Goal: Check status: Check status

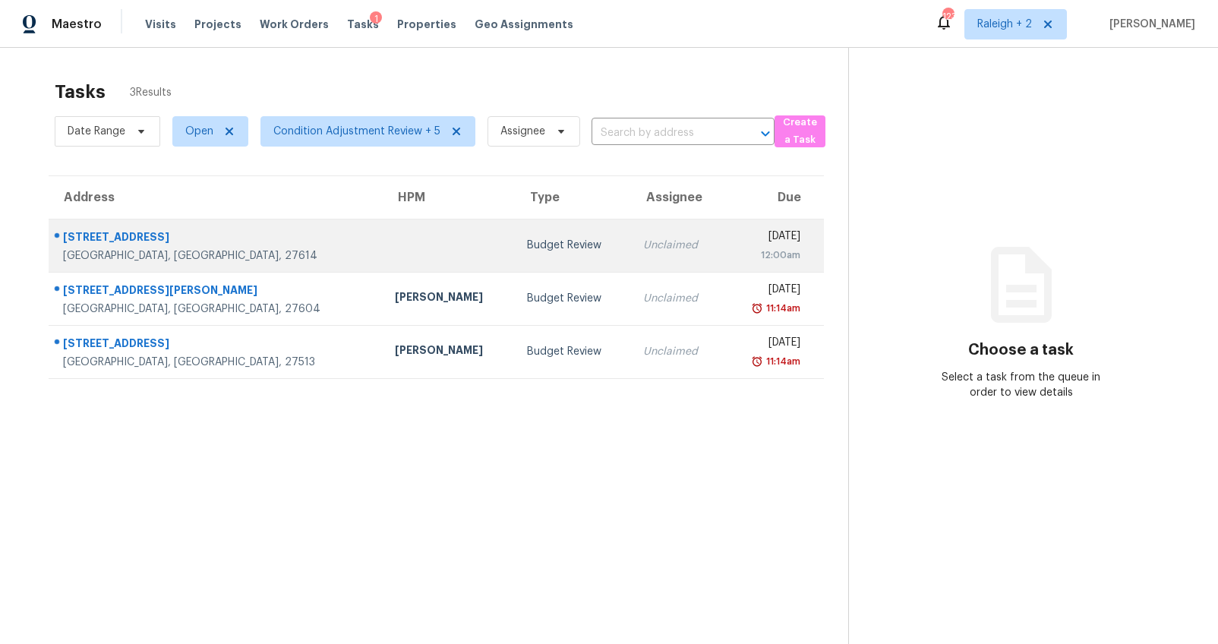
click at [383, 265] on td at bounding box center [449, 245] width 132 height 53
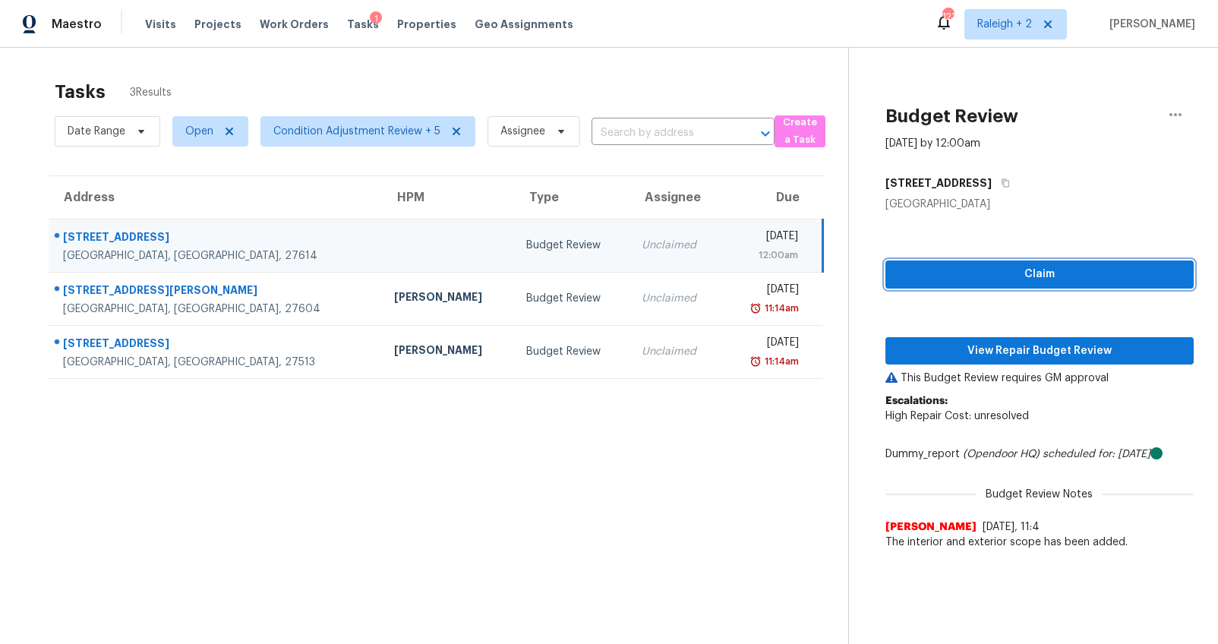
click at [1039, 272] on span "Claim" at bounding box center [1039, 274] width 284 height 19
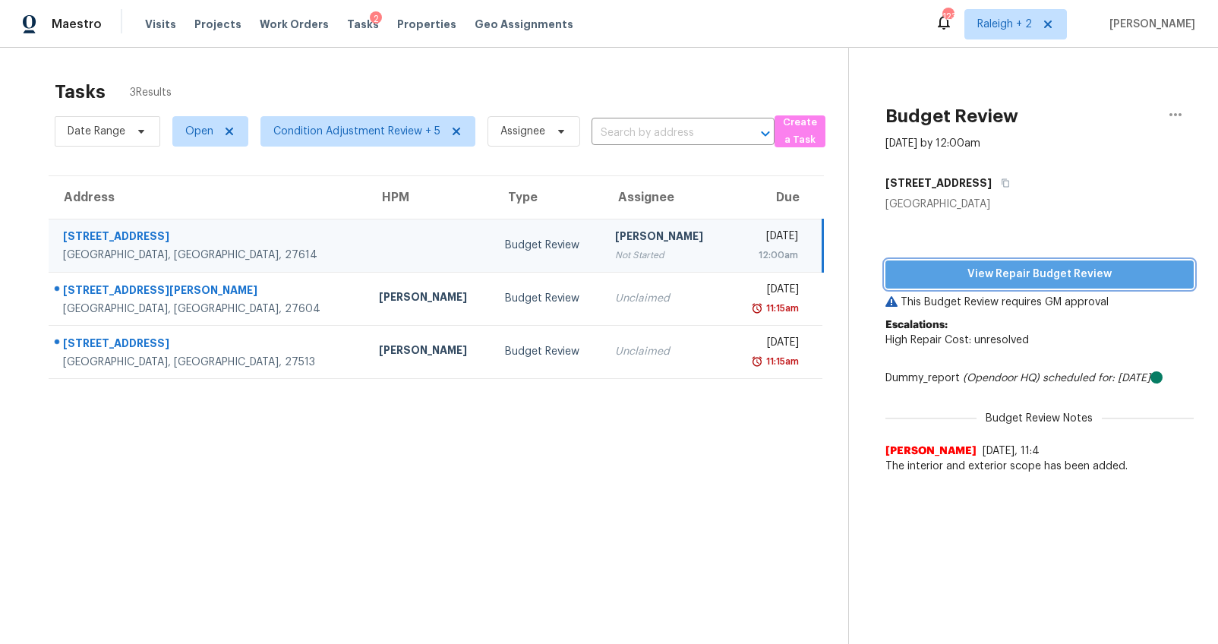
click at [1039, 272] on span "View Repair Budget Review" at bounding box center [1039, 274] width 284 height 19
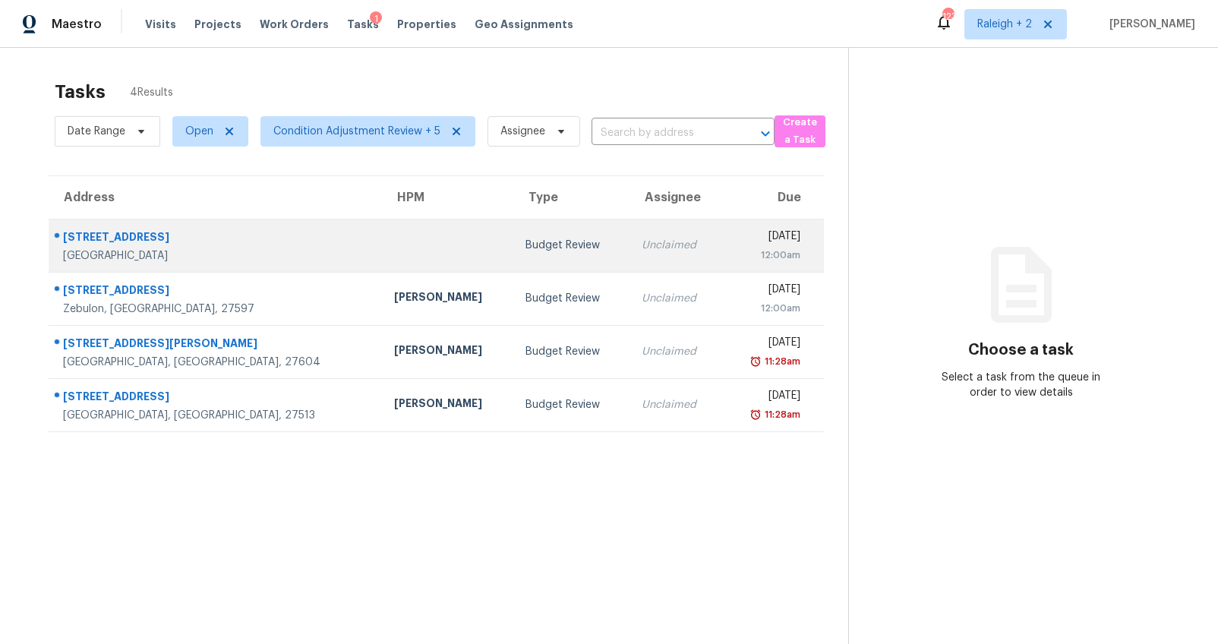
click at [393, 247] on td at bounding box center [448, 245] width 132 height 53
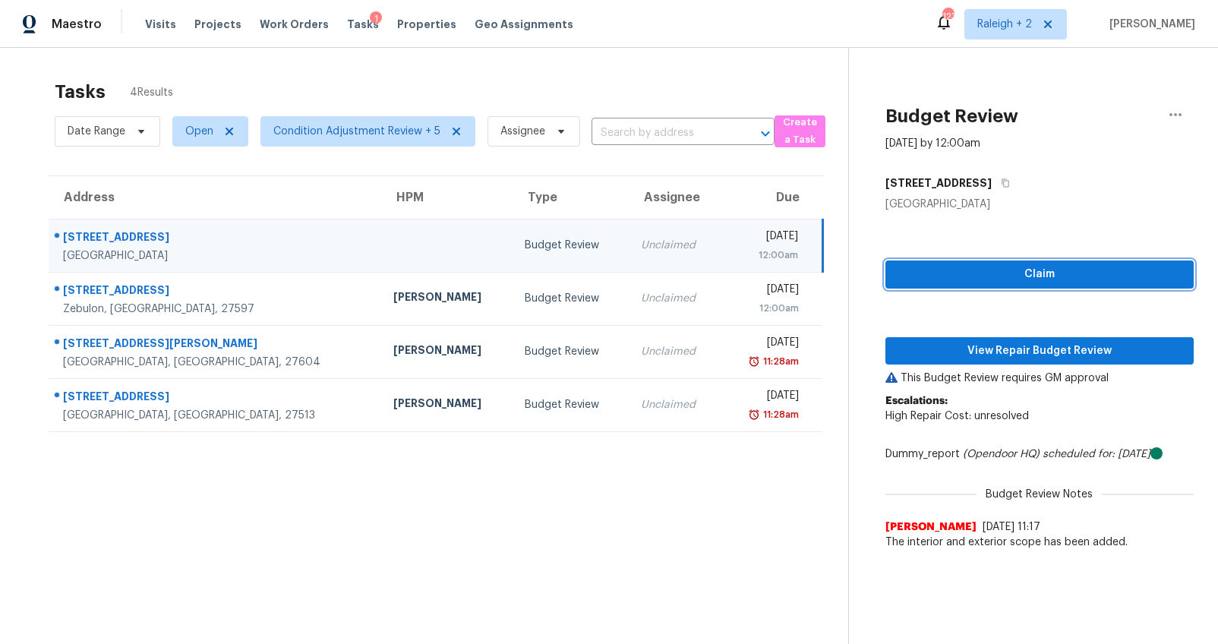
click at [886, 264] on button "Claim" at bounding box center [1039, 274] width 308 height 28
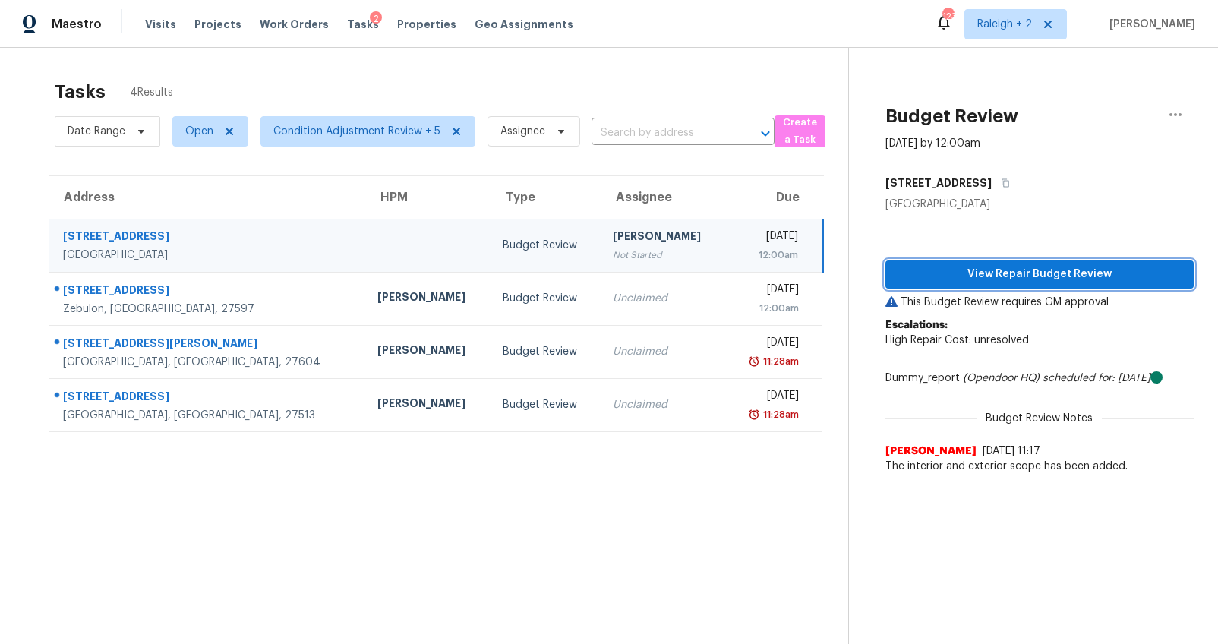
click at [1008, 270] on span "View Repair Budget Review" at bounding box center [1039, 274] width 284 height 19
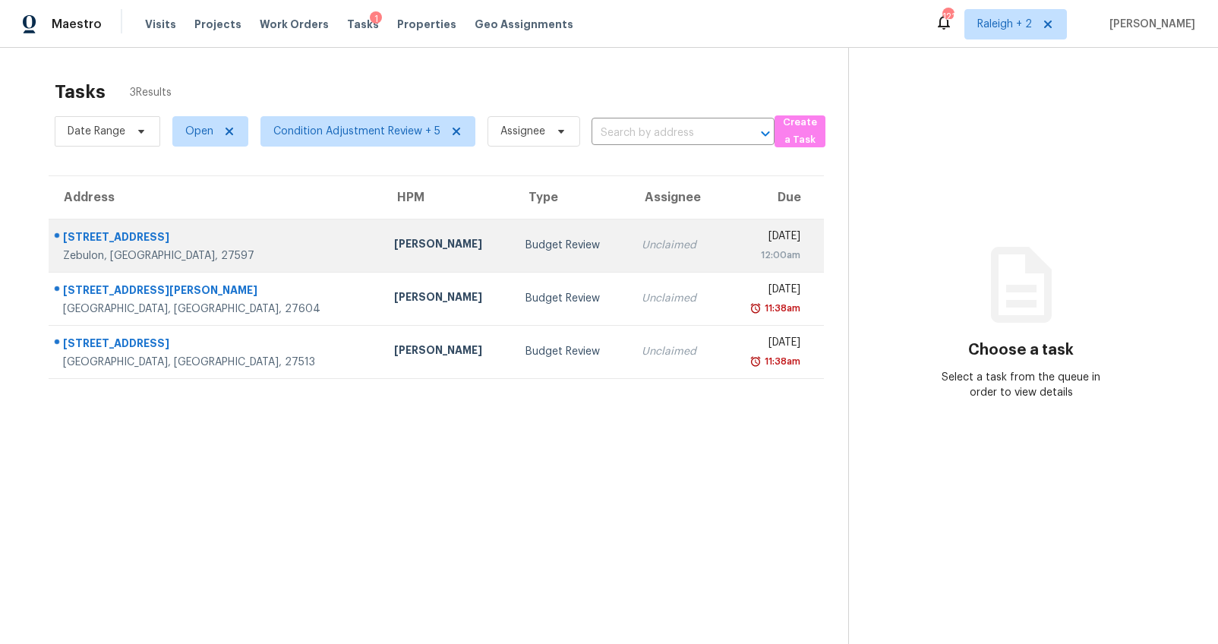
click at [185, 234] on div "[STREET_ADDRESS]" at bounding box center [216, 238] width 307 height 19
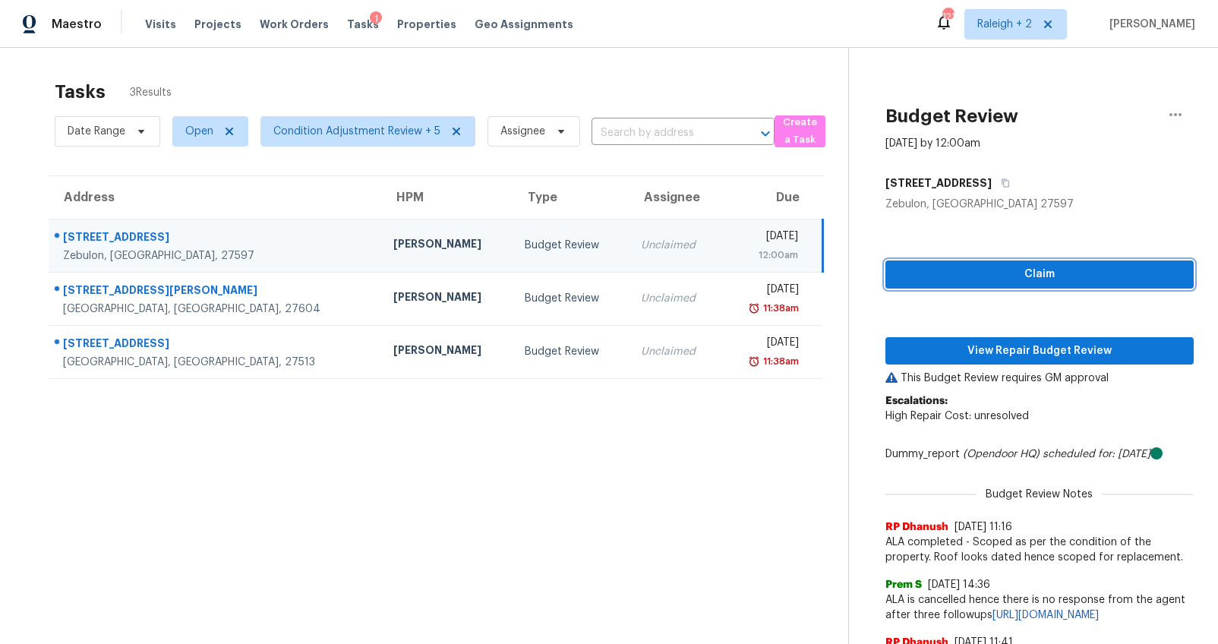
click at [1087, 280] on span "Claim" at bounding box center [1039, 274] width 284 height 19
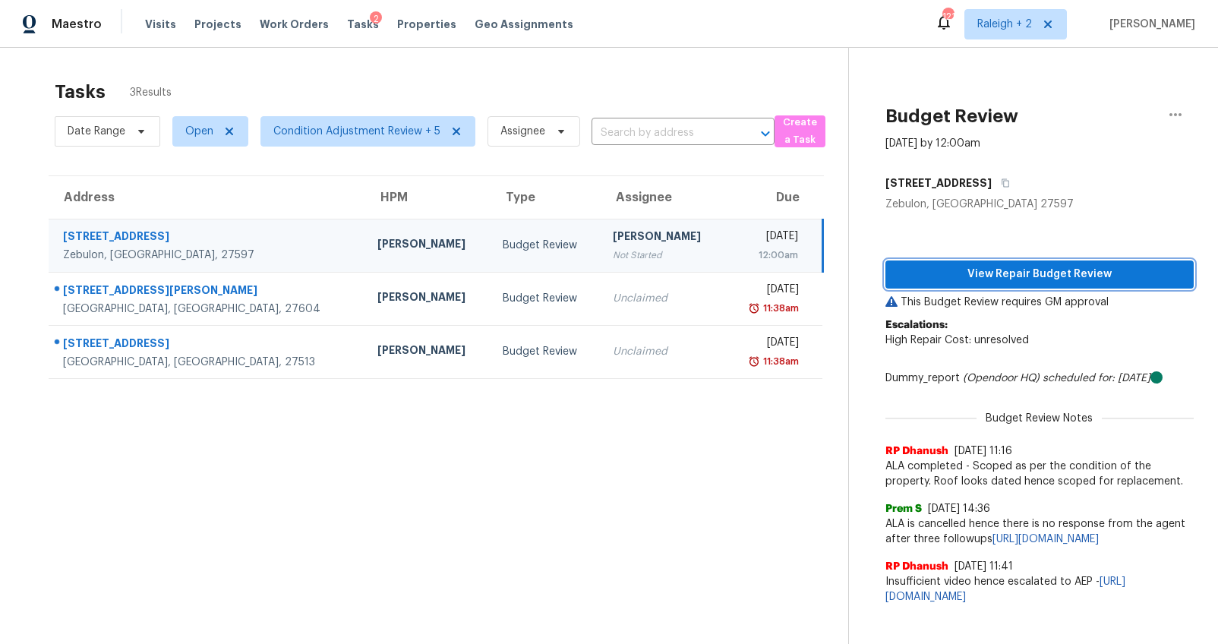
click at [1032, 269] on span "View Repair Budget Review" at bounding box center [1039, 274] width 284 height 19
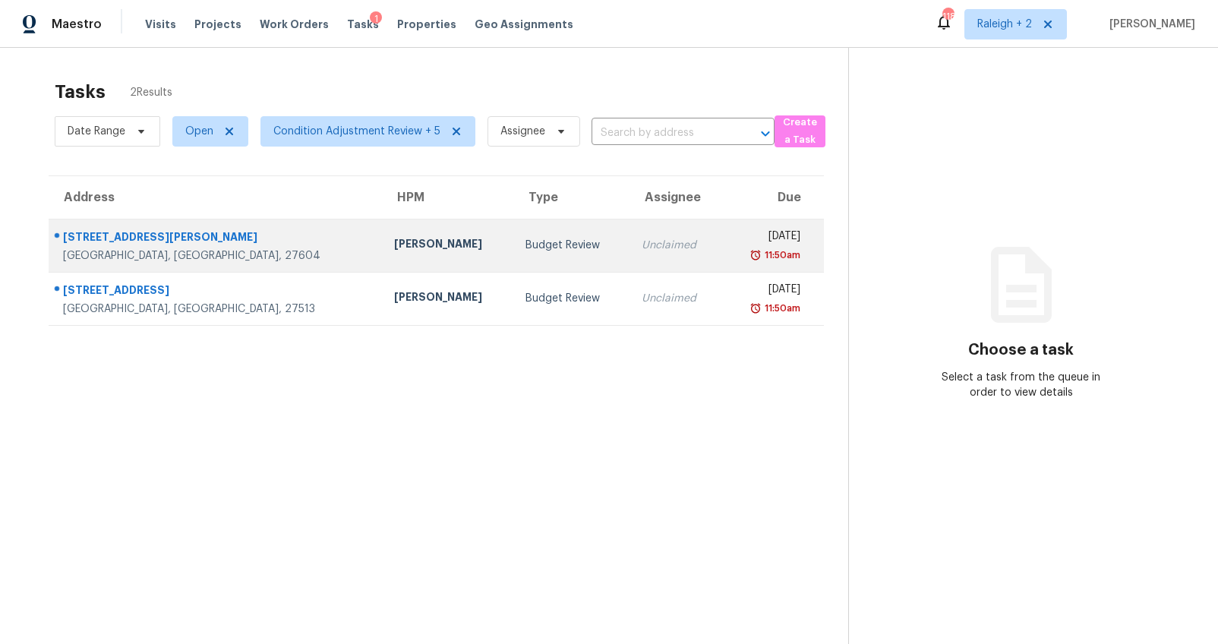
click at [382, 231] on td "[PERSON_NAME]" at bounding box center [448, 245] width 132 height 53
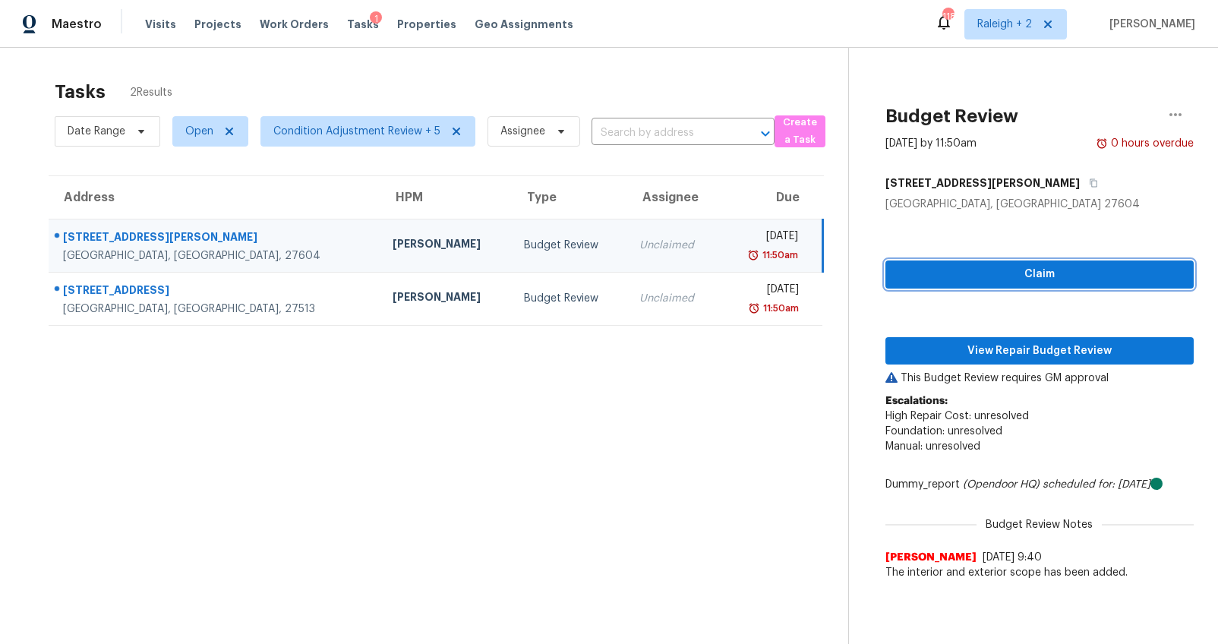
click at [1107, 278] on span "Claim" at bounding box center [1039, 274] width 284 height 19
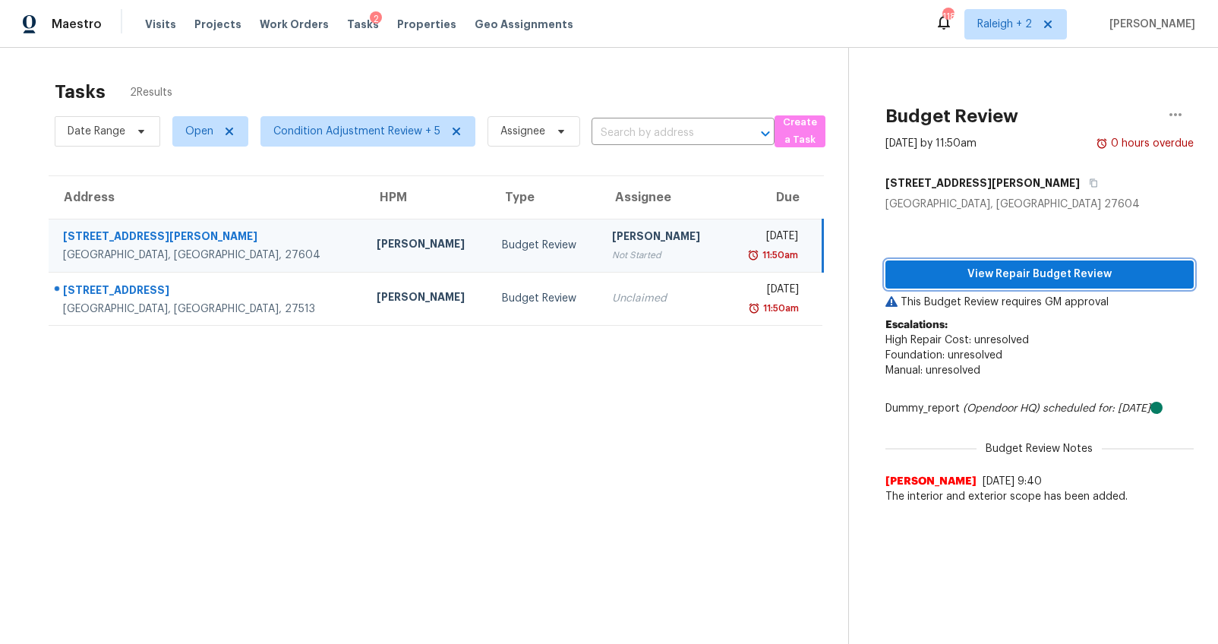
click at [1069, 282] on span "View Repair Budget Review" at bounding box center [1039, 274] width 284 height 19
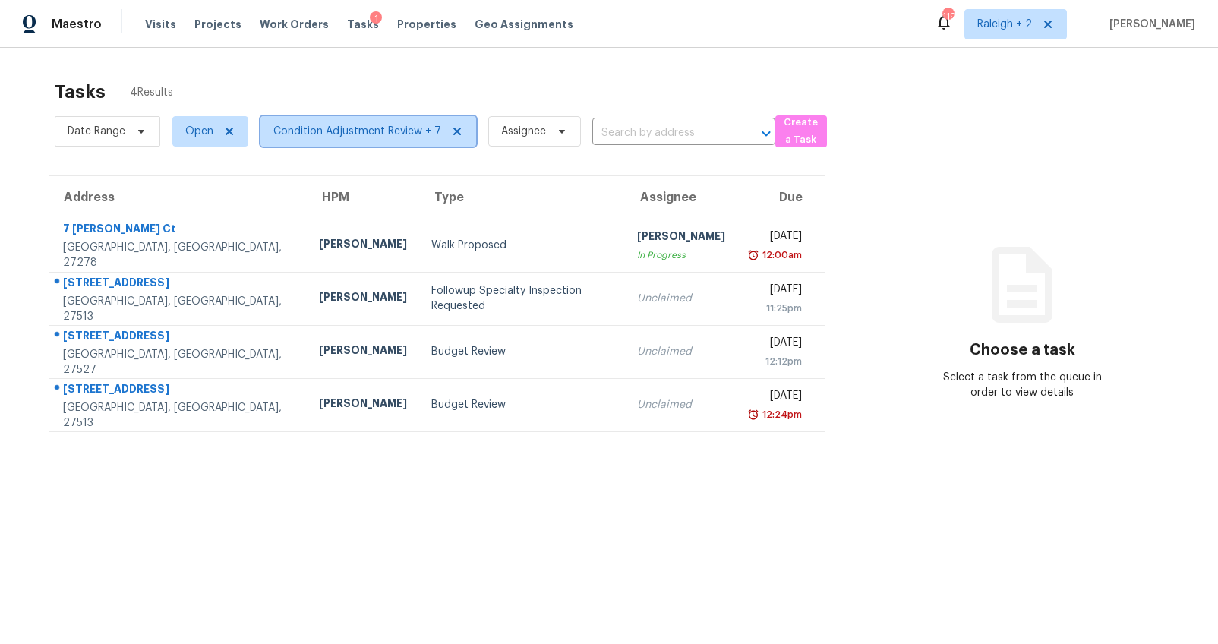
click at [348, 136] on span "Condition Adjustment Review + 7" at bounding box center [357, 131] width 168 height 15
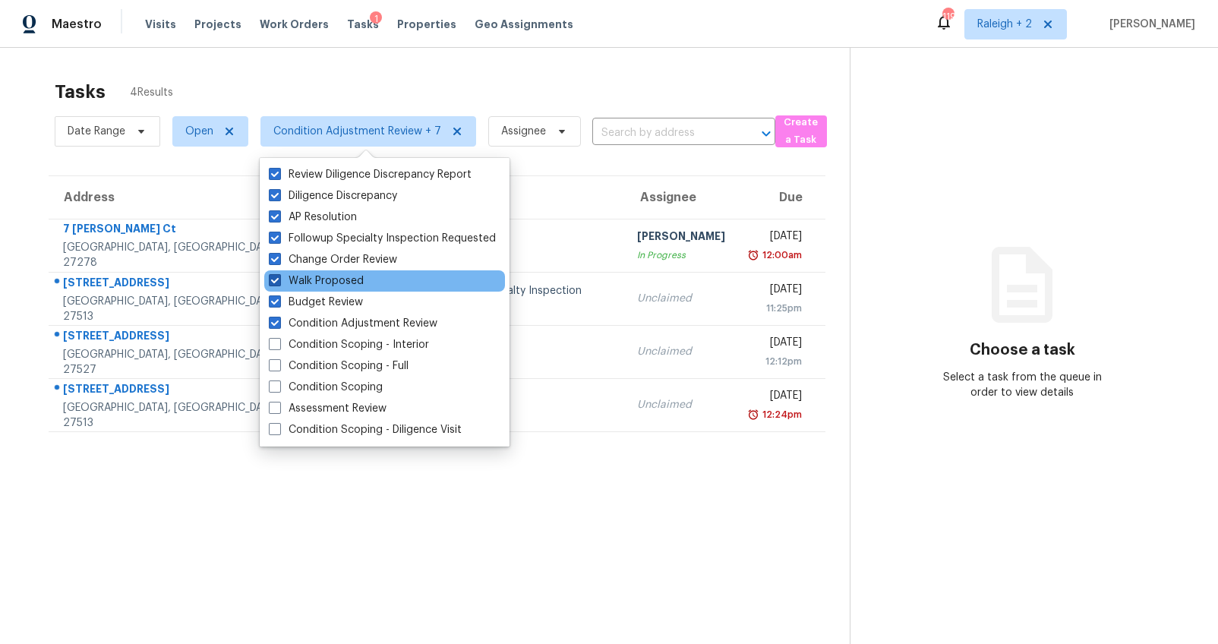
click at [269, 280] on span at bounding box center [275, 280] width 12 height 12
click at [269, 280] on input "Walk Proposed" at bounding box center [274, 278] width 10 height 10
checkbox input "false"
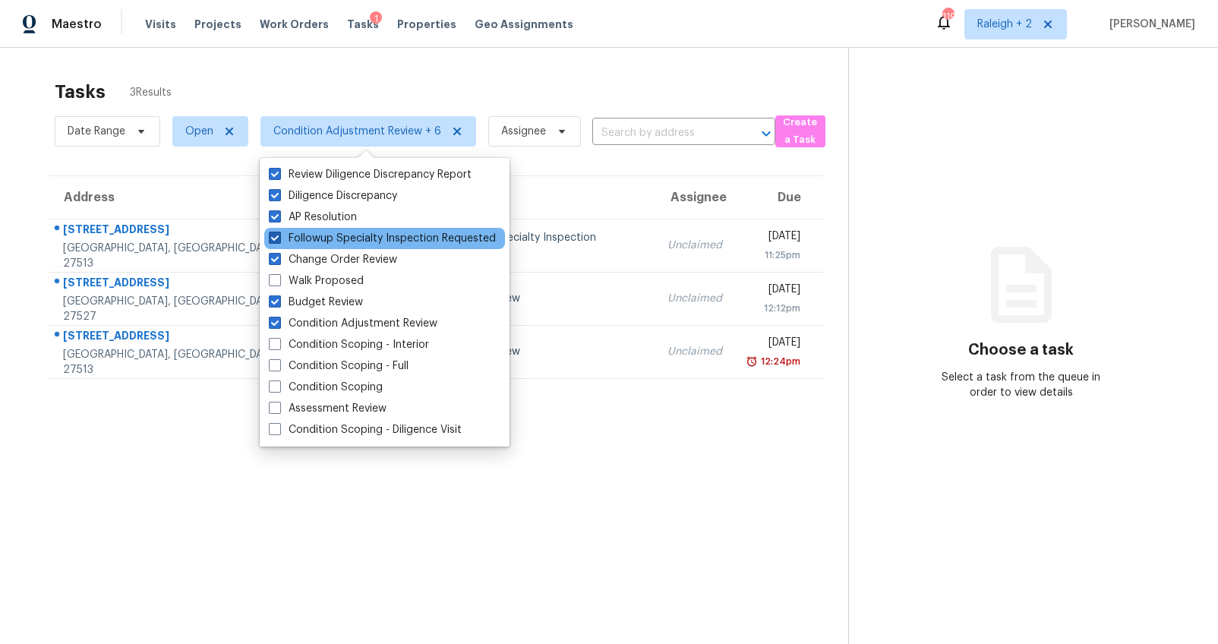
click at [272, 232] on span at bounding box center [275, 238] width 12 height 12
click at [272, 232] on input "Followup Specialty Inspection Requested" at bounding box center [274, 236] width 10 height 10
checkbox input "false"
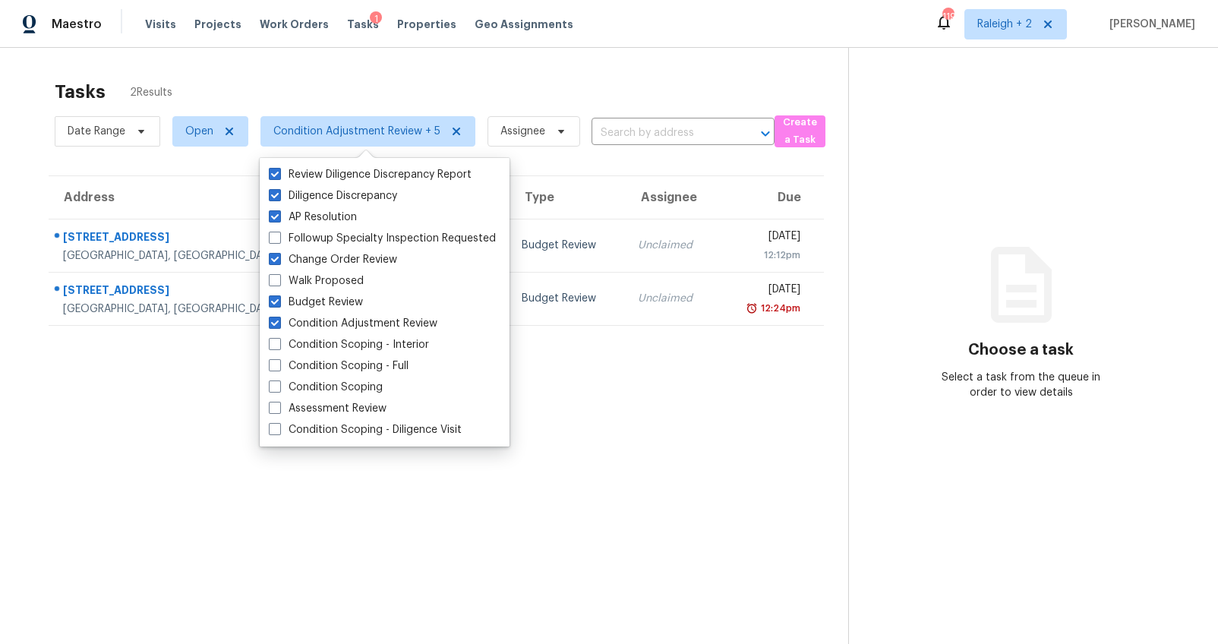
click at [22, 220] on div "Tasks 2 Results Date Range Open Condition Adjustment Review + 5 Assignee ​ Crea…" at bounding box center [609, 370] width 1218 height 644
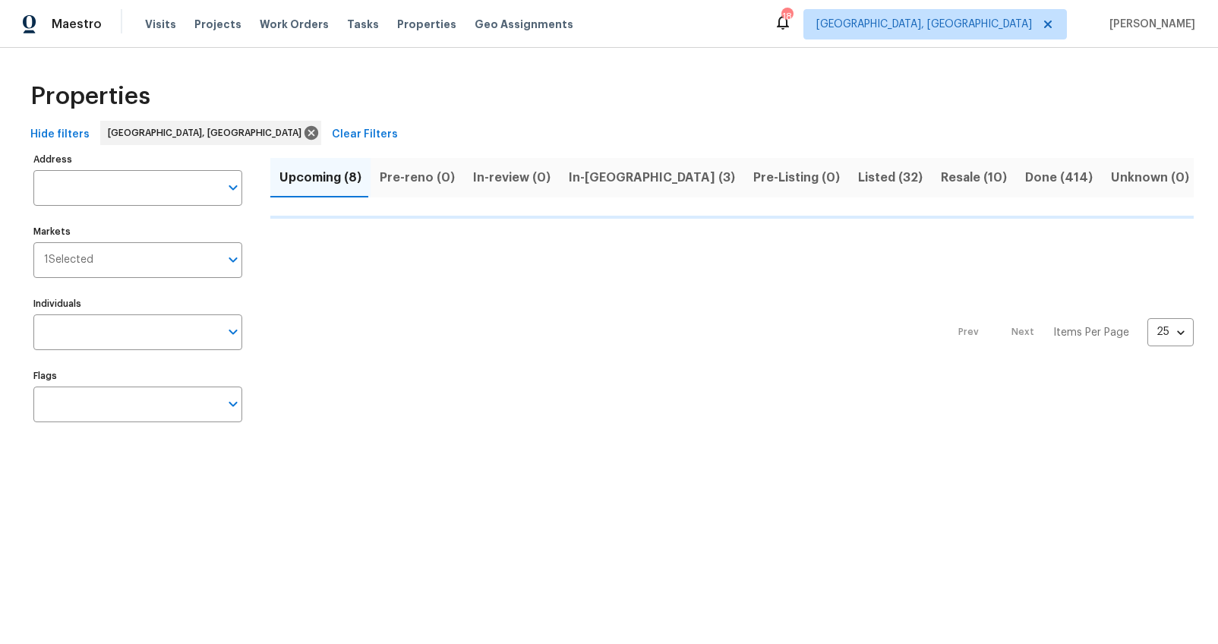
click at [576, 177] on span "In-[GEOGRAPHIC_DATA] (3)" at bounding box center [652, 177] width 166 height 21
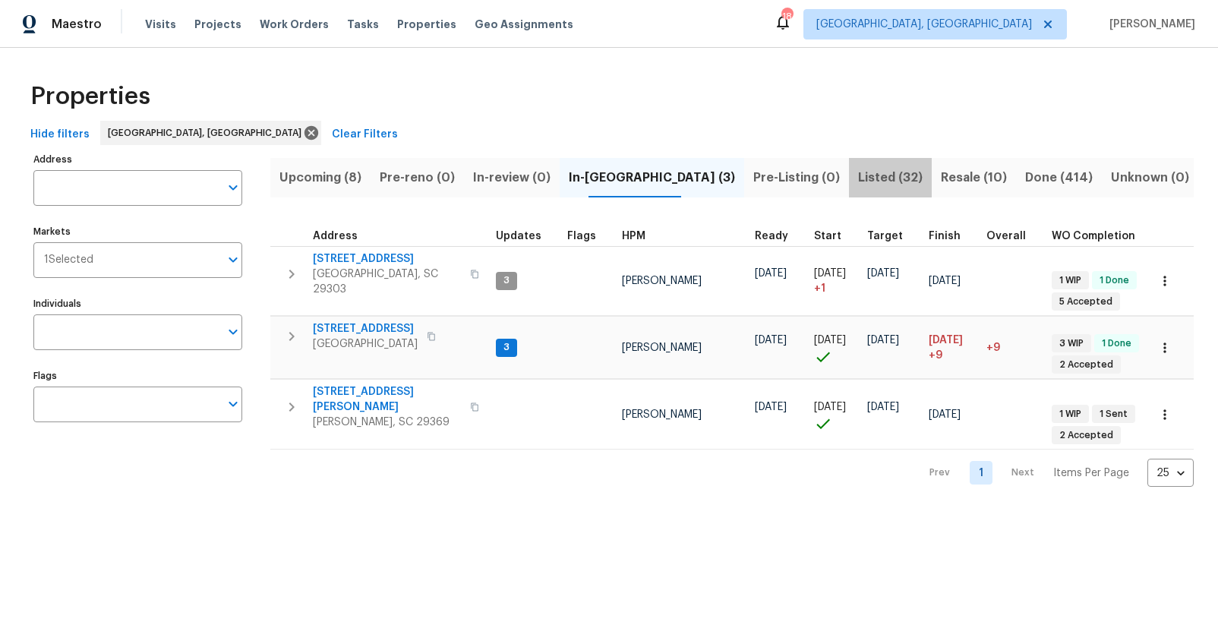
click at [866, 179] on span "Listed (32)" at bounding box center [890, 177] width 65 height 21
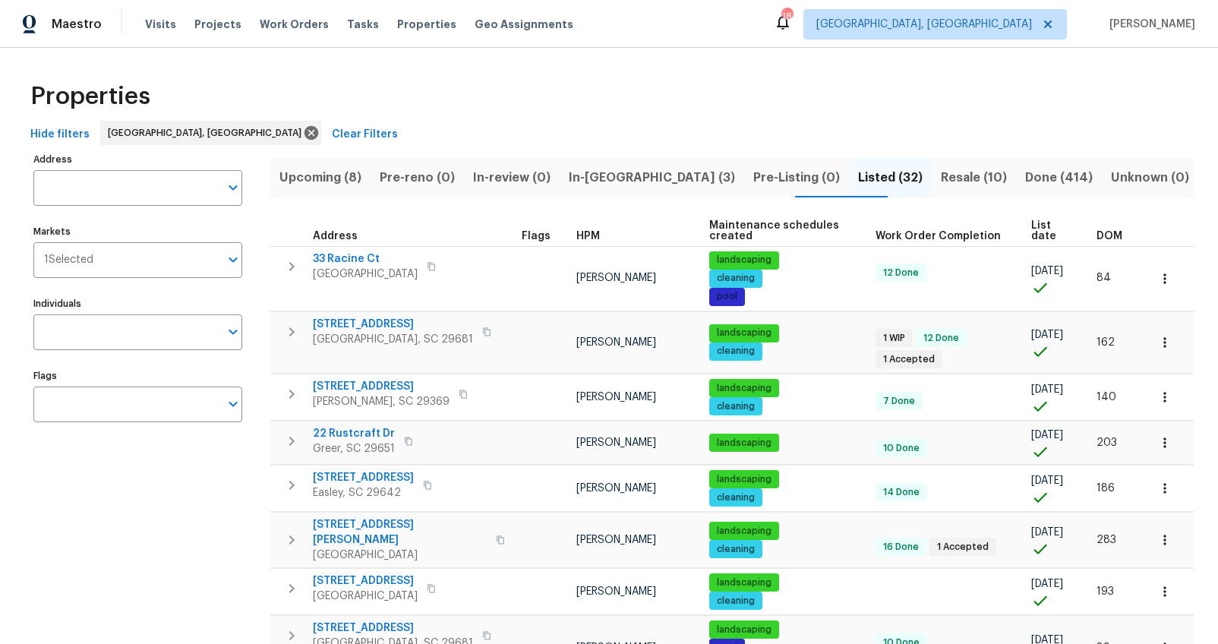
click at [1099, 232] on span "DOM" at bounding box center [1109, 236] width 26 height 11
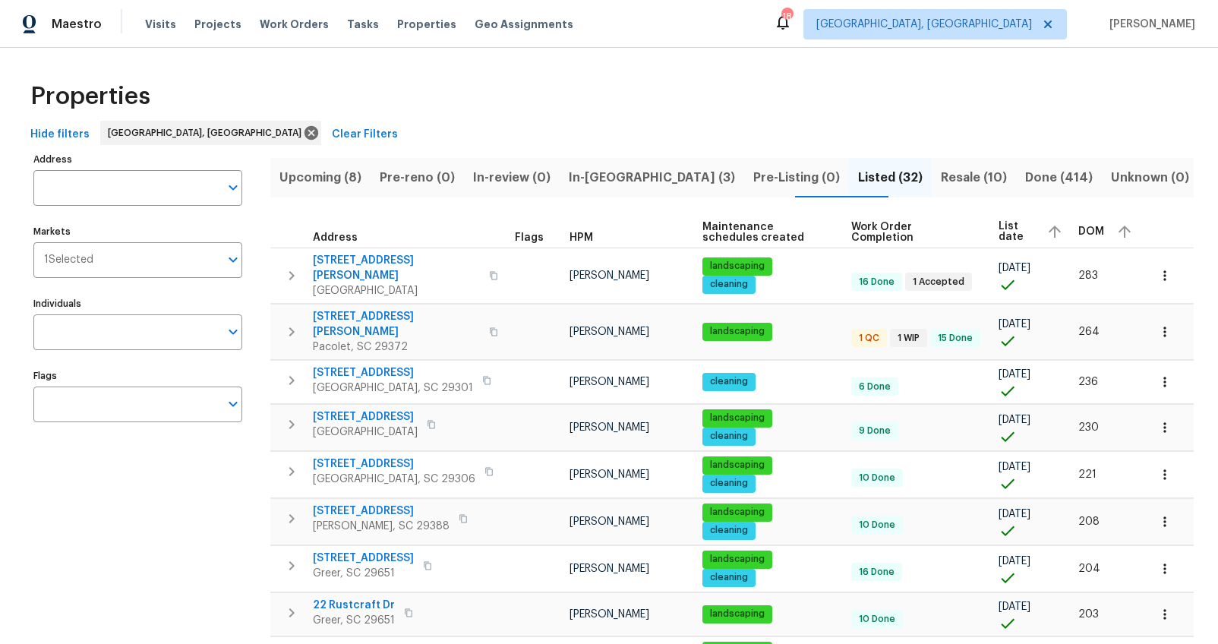
click at [1078, 229] on span "DOM" at bounding box center [1091, 231] width 26 height 11
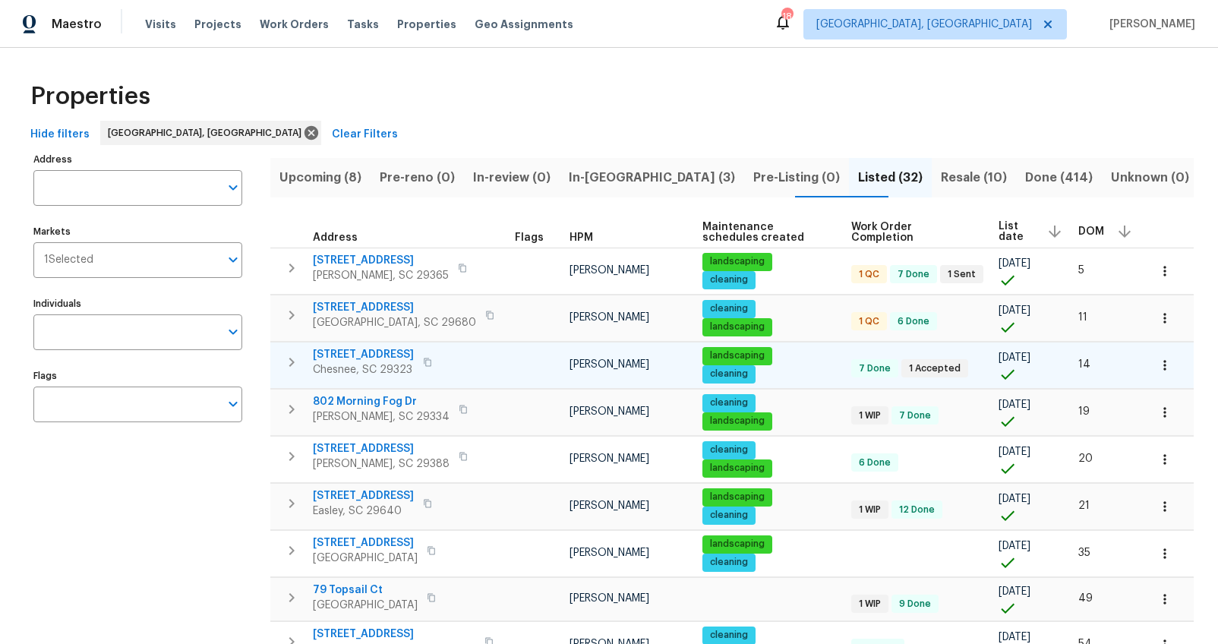
scroll to position [8, 0]
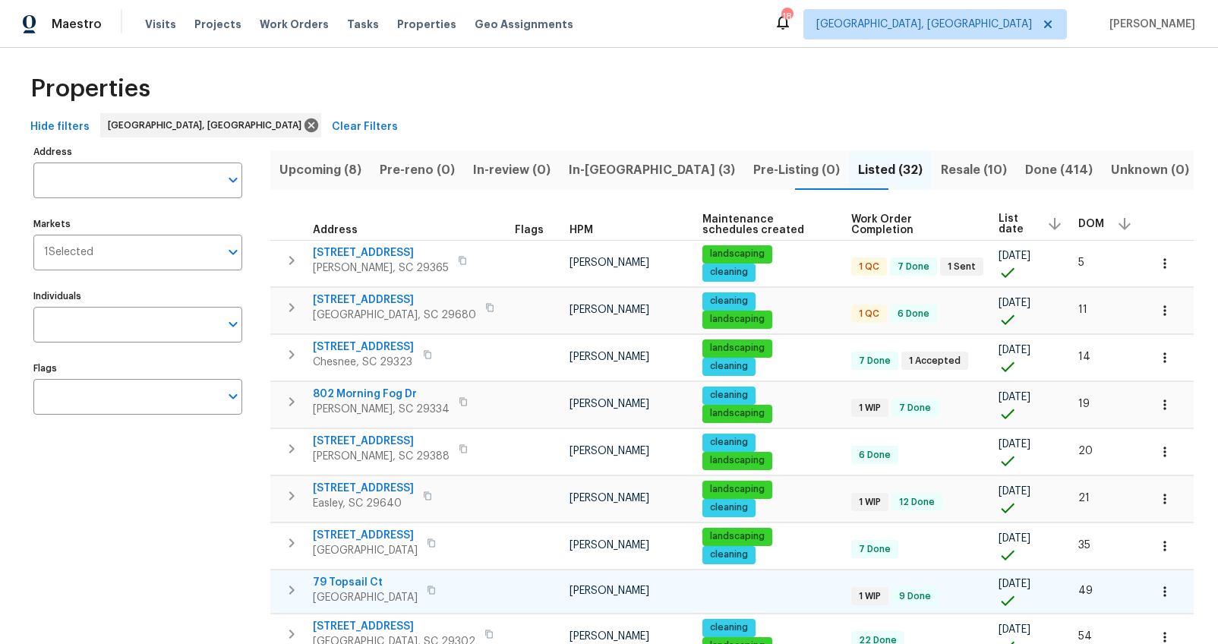
click at [352, 583] on span "79 Topsail Ct" at bounding box center [365, 582] width 105 height 15
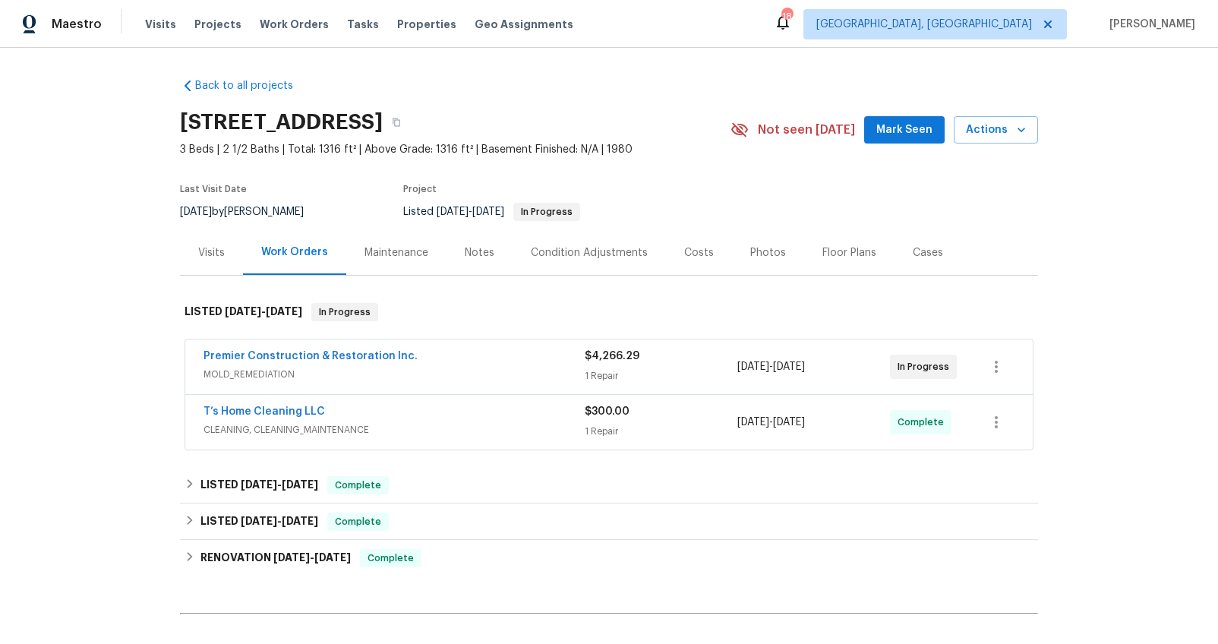
scroll to position [8, 0]
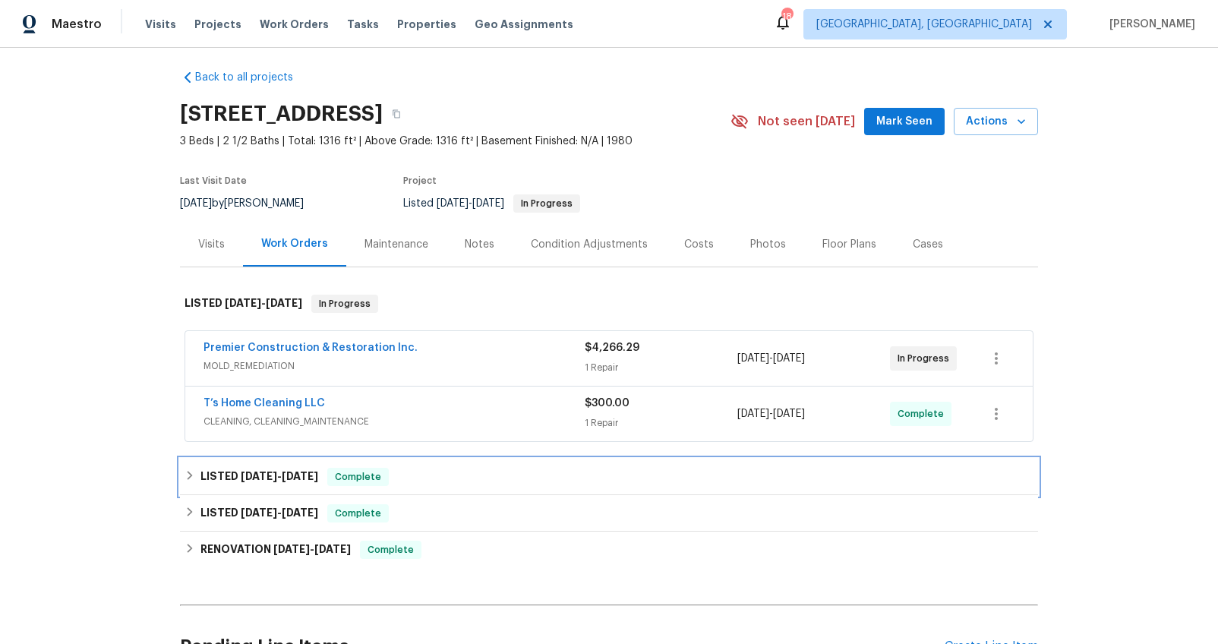
click at [284, 478] on span "9/5/25" at bounding box center [300, 476] width 36 height 11
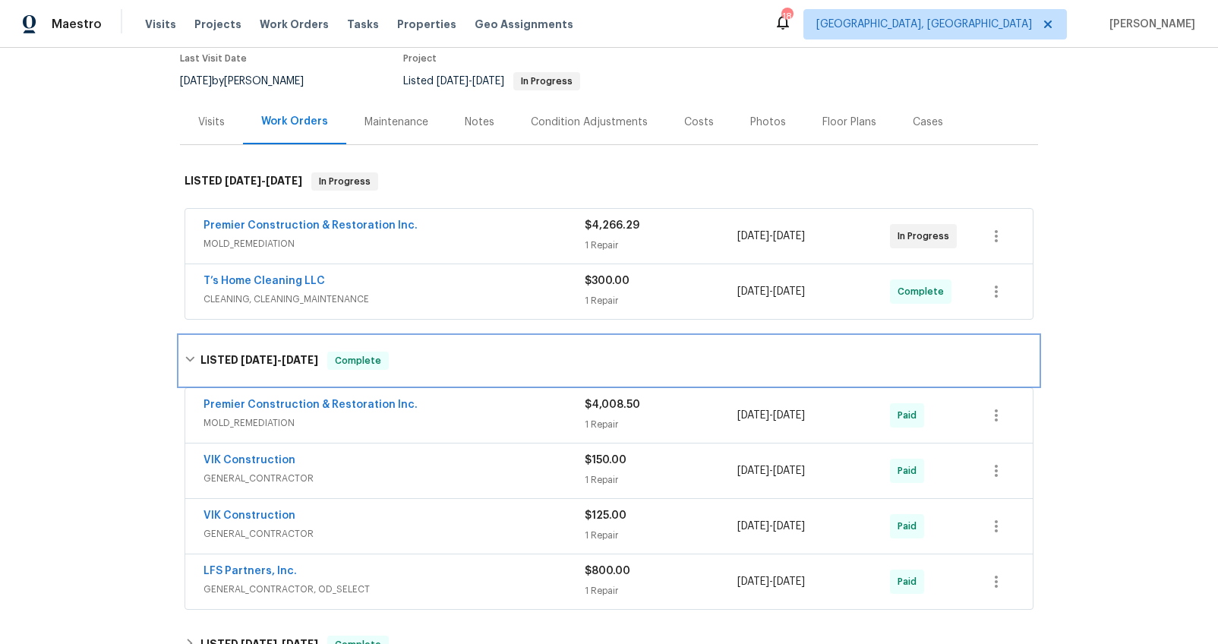
scroll to position [159, 0]
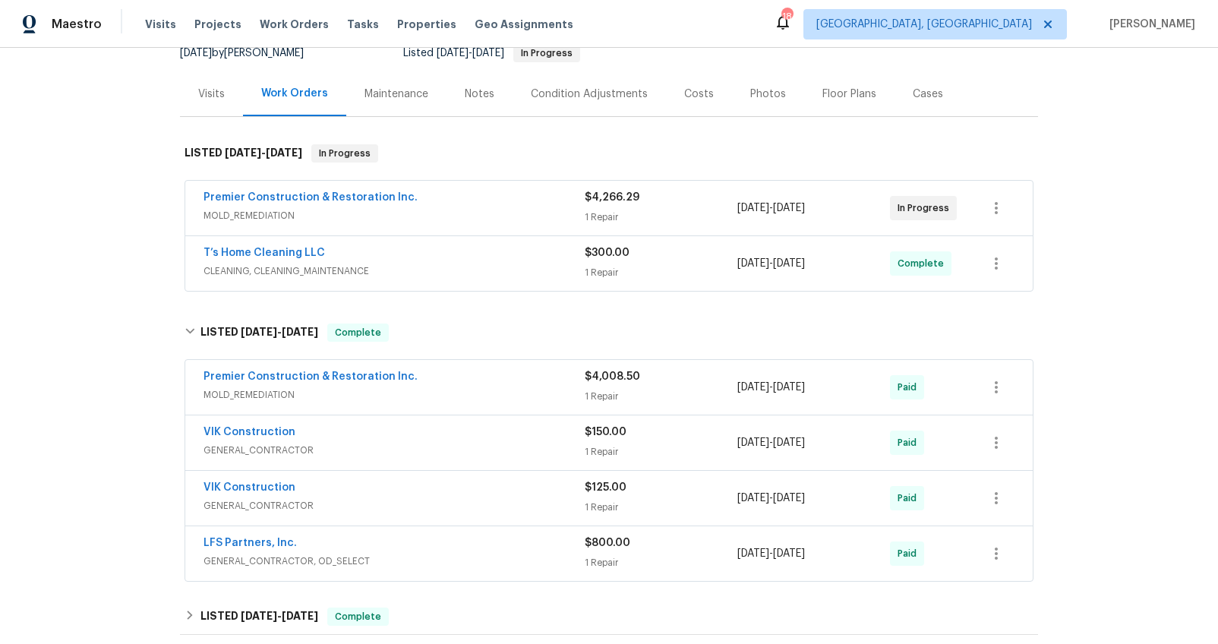
click at [554, 384] on div "Premier Construction & Restoration Inc." at bounding box center [393, 378] width 381 height 18
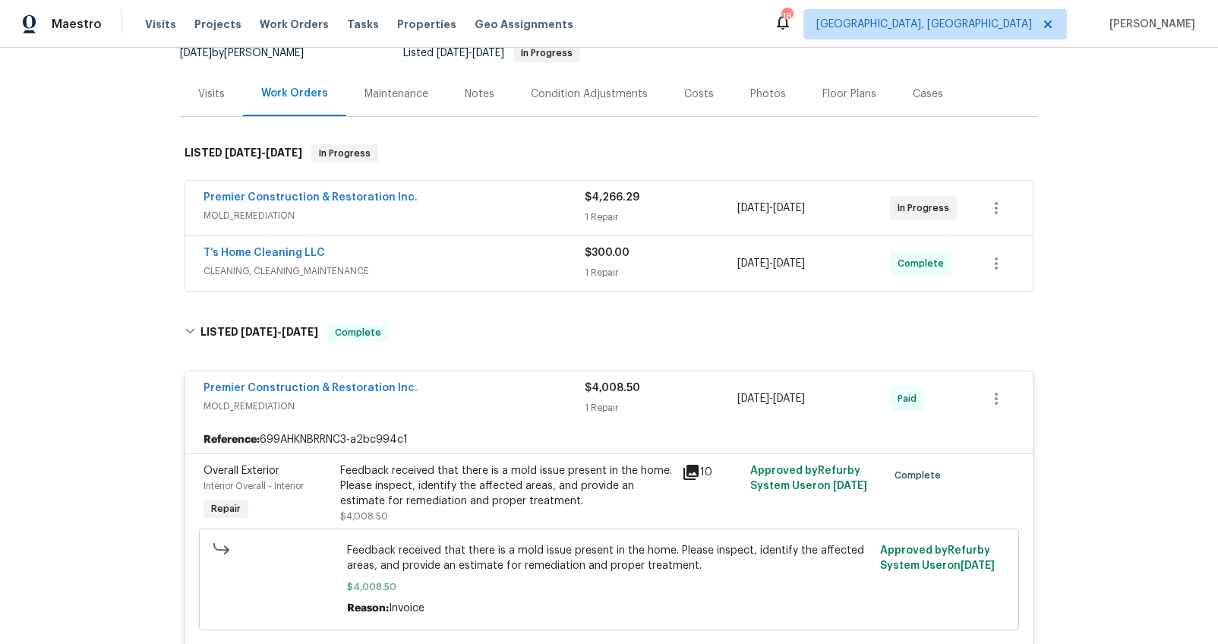
click at [689, 469] on icon at bounding box center [690, 472] width 15 height 15
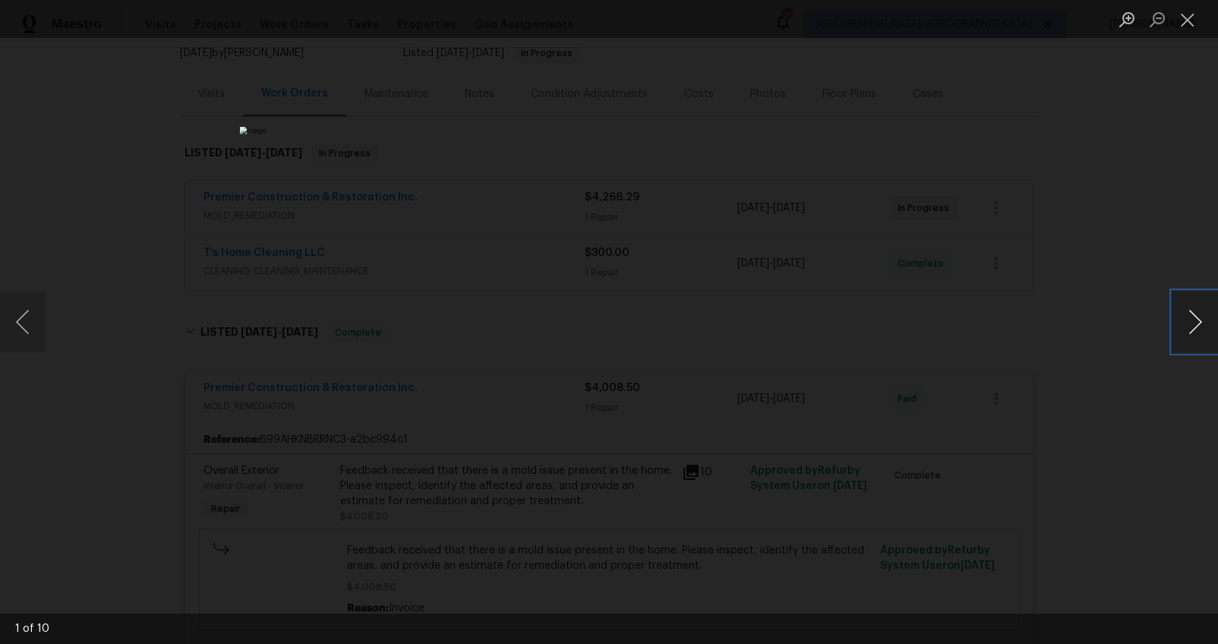
click at [1197, 309] on button "Next image" at bounding box center [1195, 322] width 46 height 61
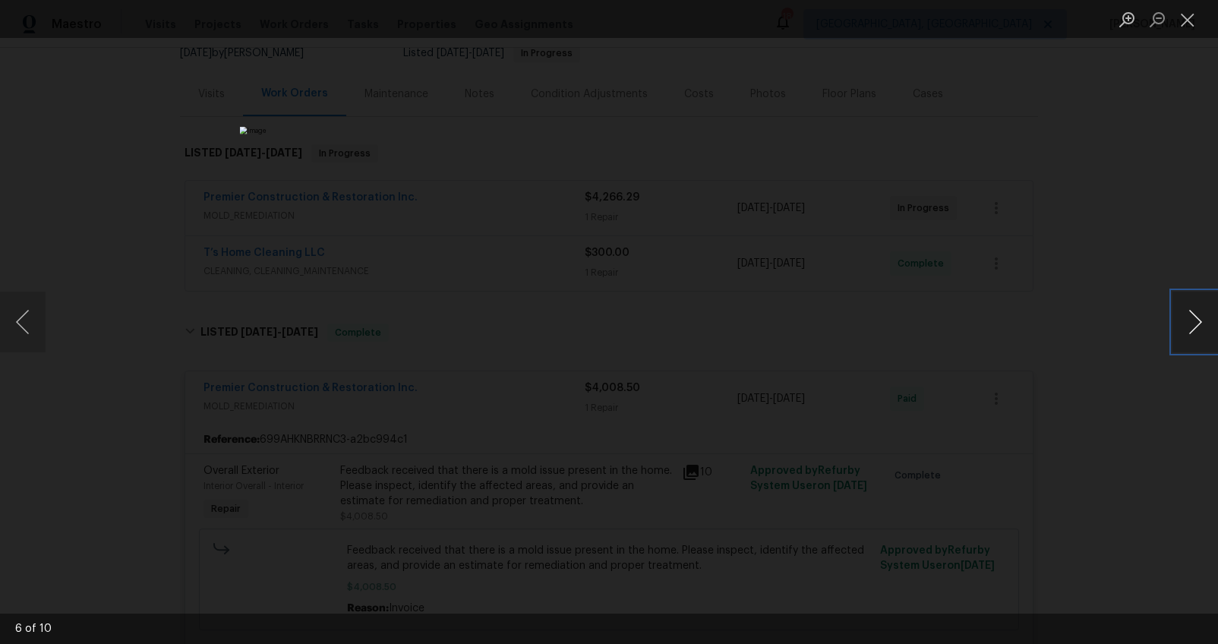
click at [1197, 309] on button "Next image" at bounding box center [1195, 322] width 46 height 61
click at [1137, 412] on div "Lightbox" at bounding box center [609, 322] width 1218 height 644
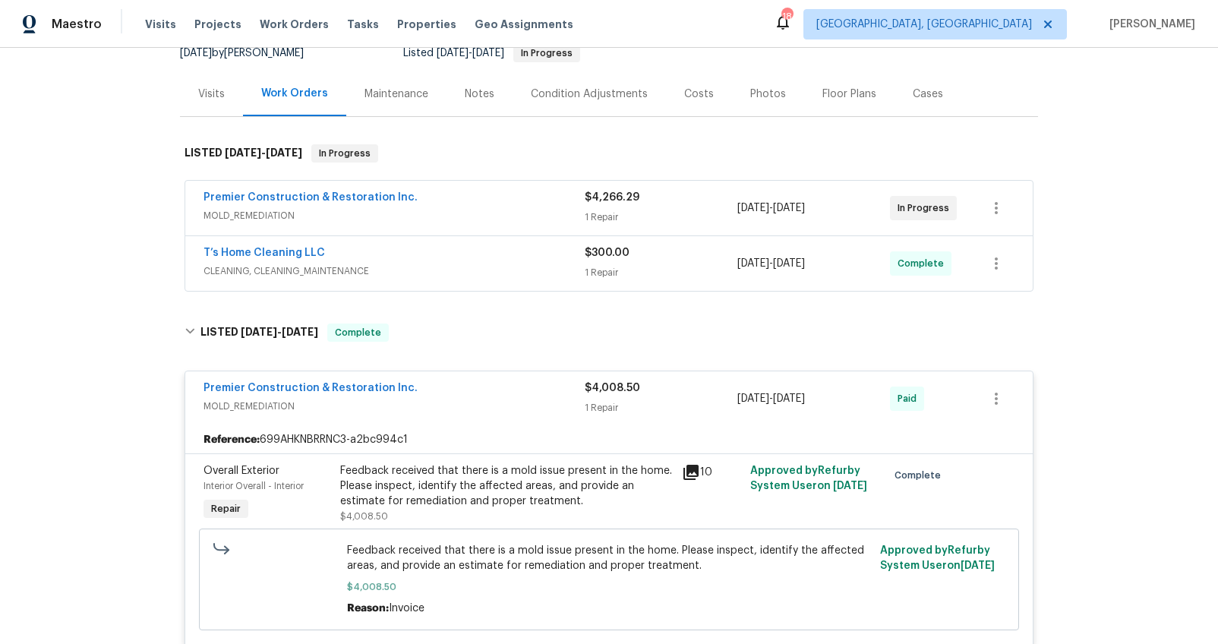
click at [513, 388] on div "Premier Construction & Restoration Inc." at bounding box center [393, 389] width 381 height 18
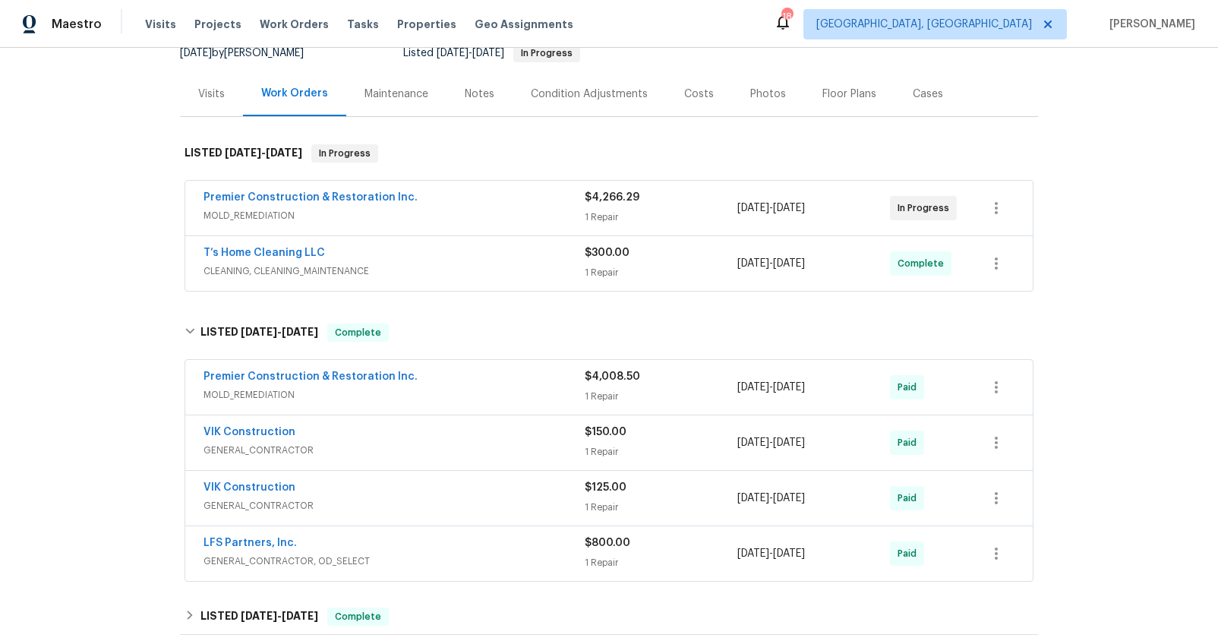
click at [543, 226] on div "Premier Construction & Restoration Inc. MOLD_REMEDIATION" at bounding box center [393, 208] width 381 height 36
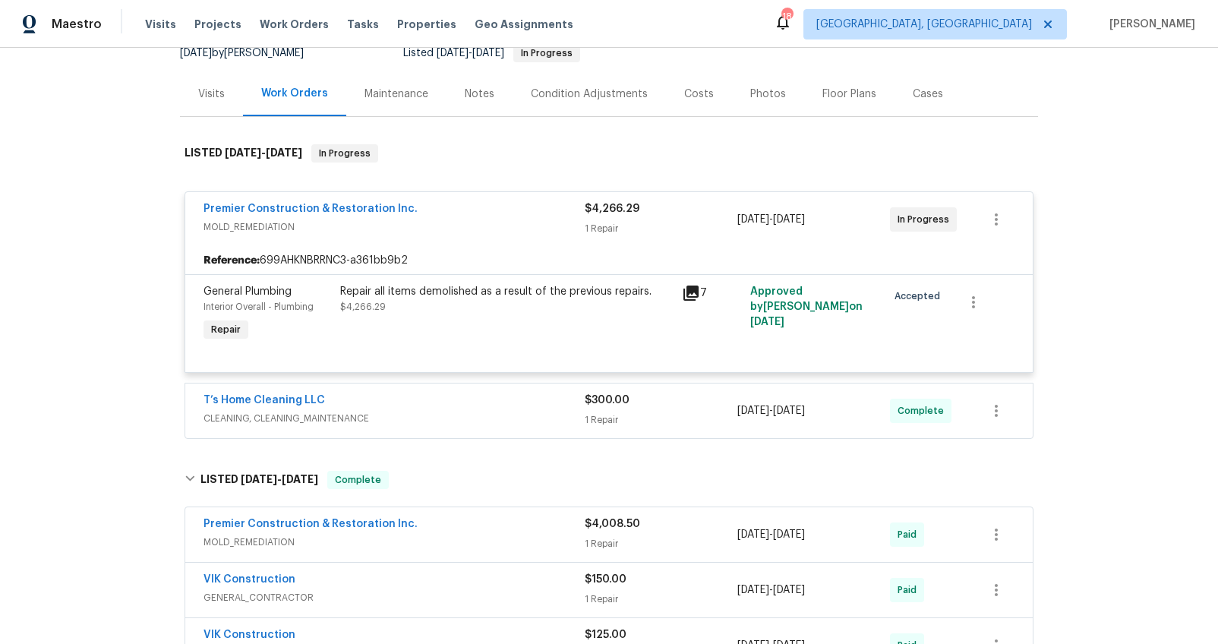
click at [690, 295] on icon at bounding box center [691, 293] width 18 height 18
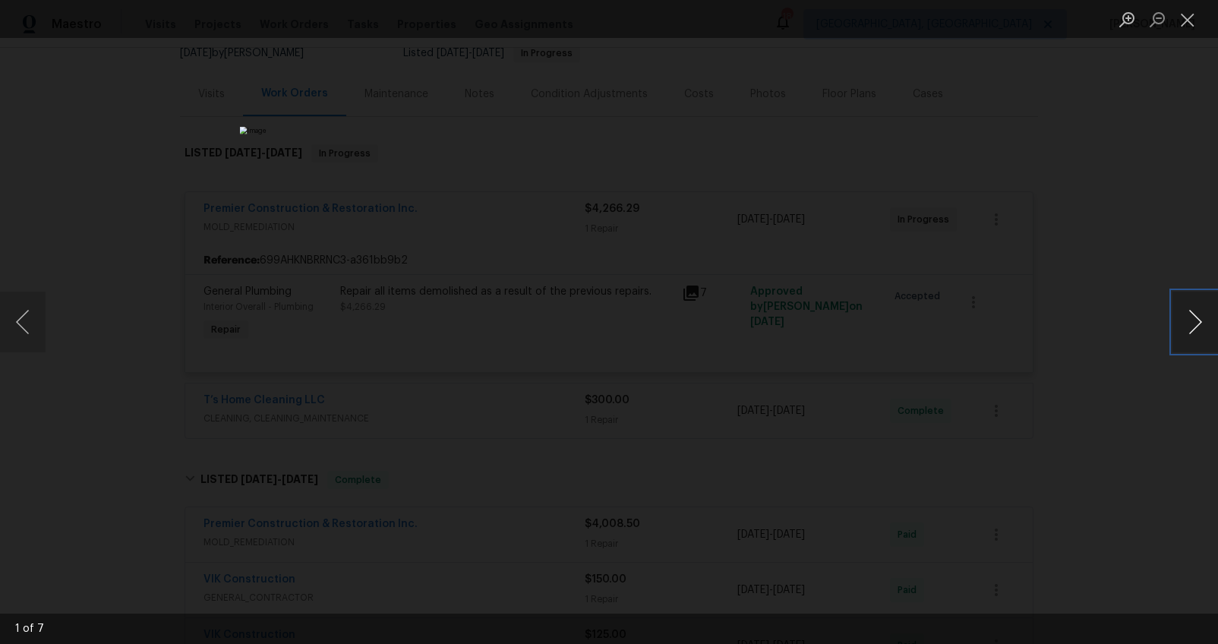
click at [1193, 317] on button "Next image" at bounding box center [1195, 322] width 46 height 61
click at [1184, 22] on button "Close lightbox" at bounding box center [1187, 19] width 30 height 27
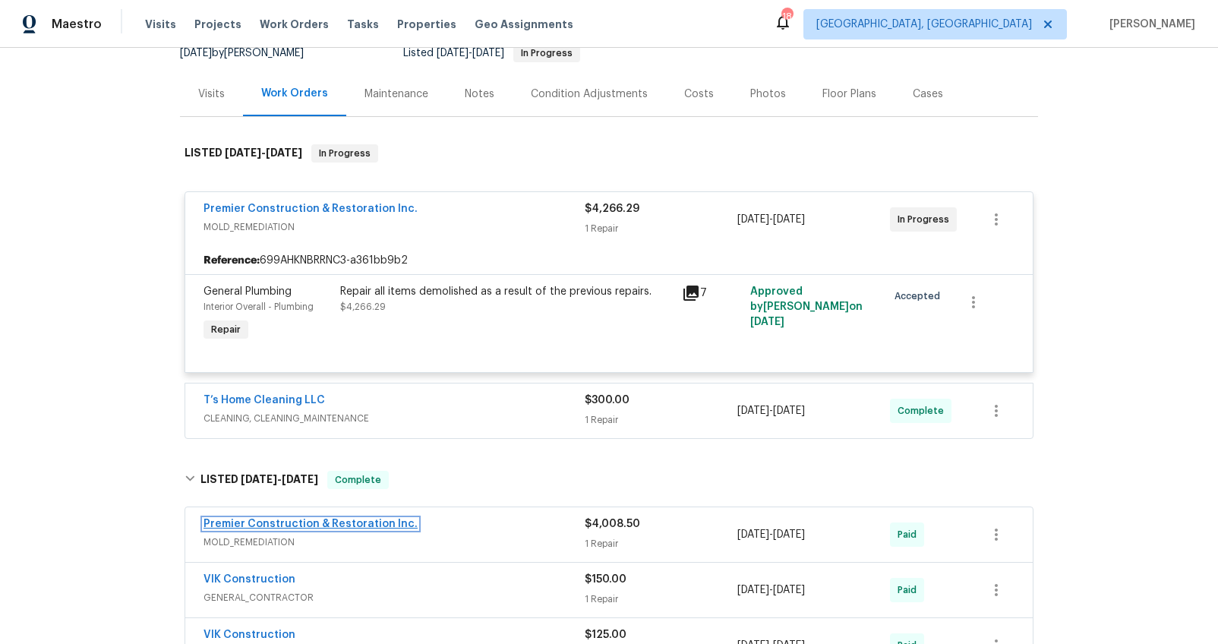
click at [327, 525] on link "Premier Construction & Restoration Inc." at bounding box center [310, 524] width 214 height 11
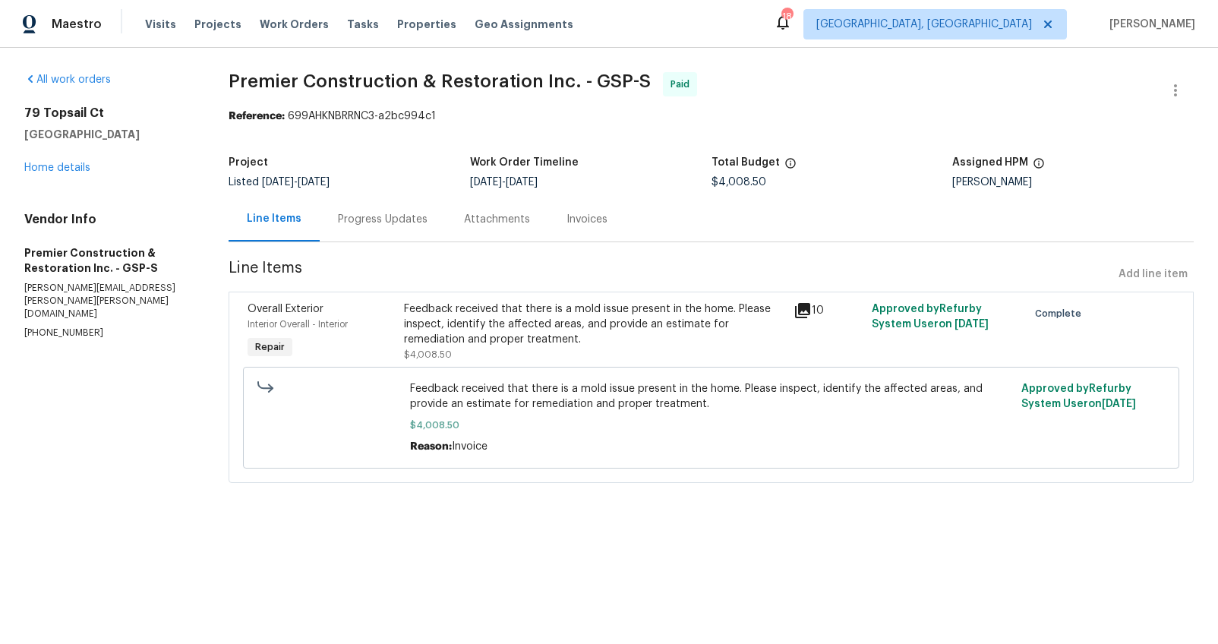
click at [366, 222] on div "Progress Updates" at bounding box center [383, 219] width 90 height 15
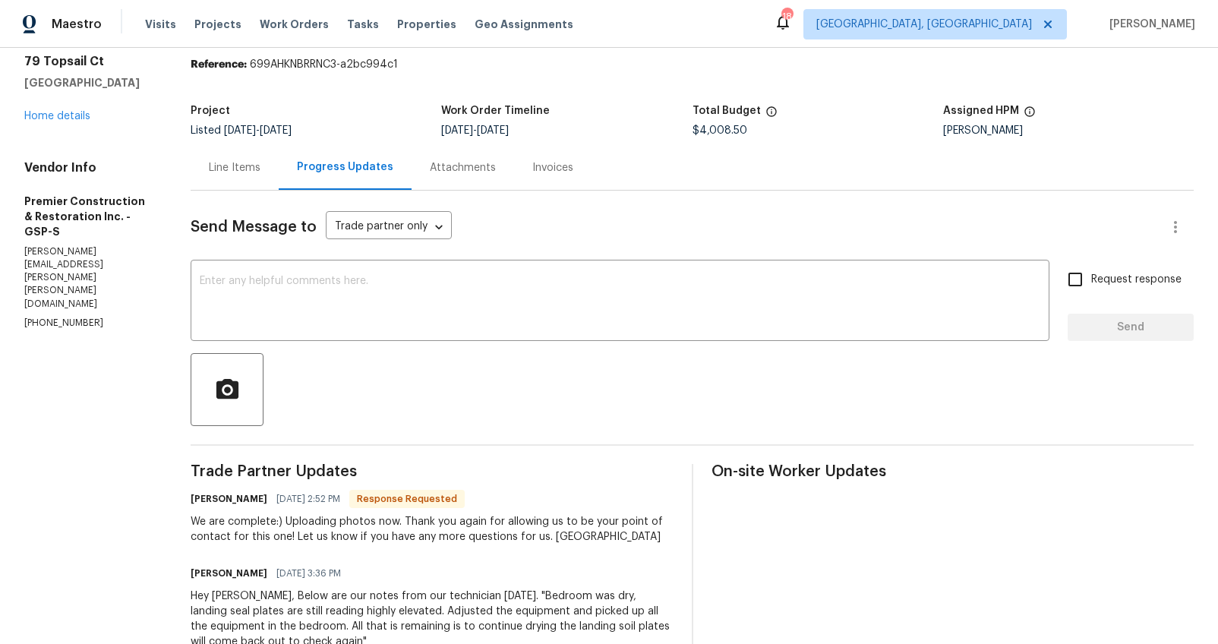
scroll to position [51, 0]
click at [219, 144] on div "Project Listed 8/25/2025 - 9/5/2025 Work Order Timeline 8/25/2025 - 8/27/2025 T…" at bounding box center [692, 121] width 1003 height 49
click at [219, 174] on div "Line Items" at bounding box center [235, 168] width 52 height 15
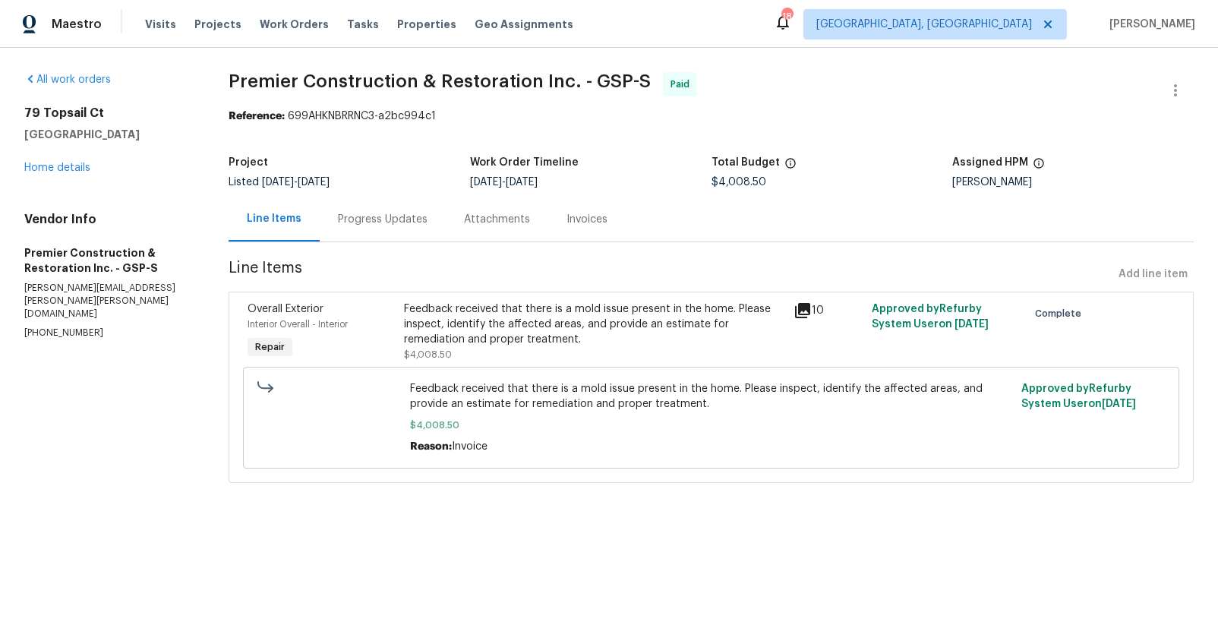
click at [478, 326] on div "Feedback received that there is a mold issue present in the home. Please inspec…" at bounding box center [594, 324] width 381 height 46
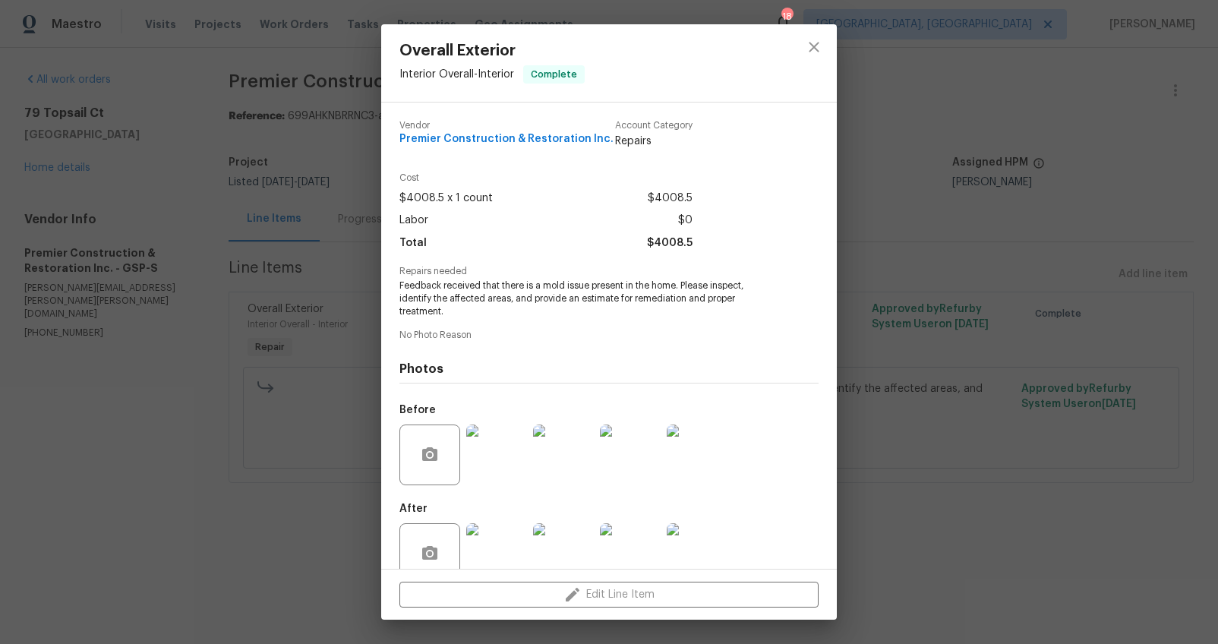
scroll to position [30, 0]
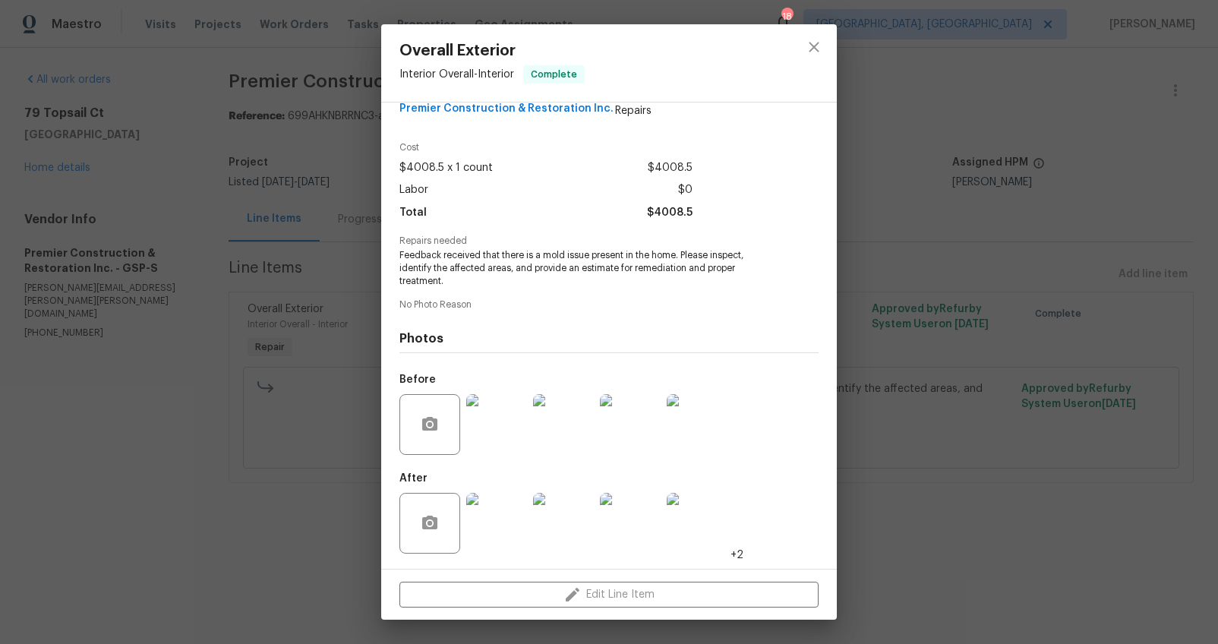
click at [703, 446] on img at bounding box center [697, 424] width 61 height 61
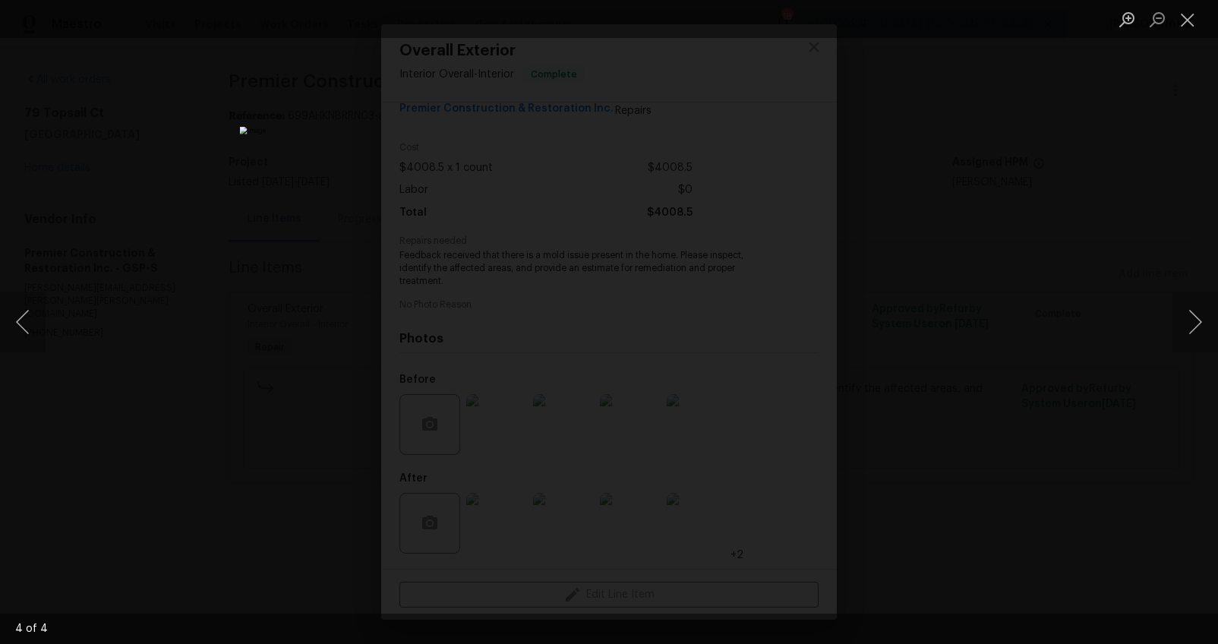
click at [1101, 401] on div "Lightbox" at bounding box center [609, 322] width 1218 height 644
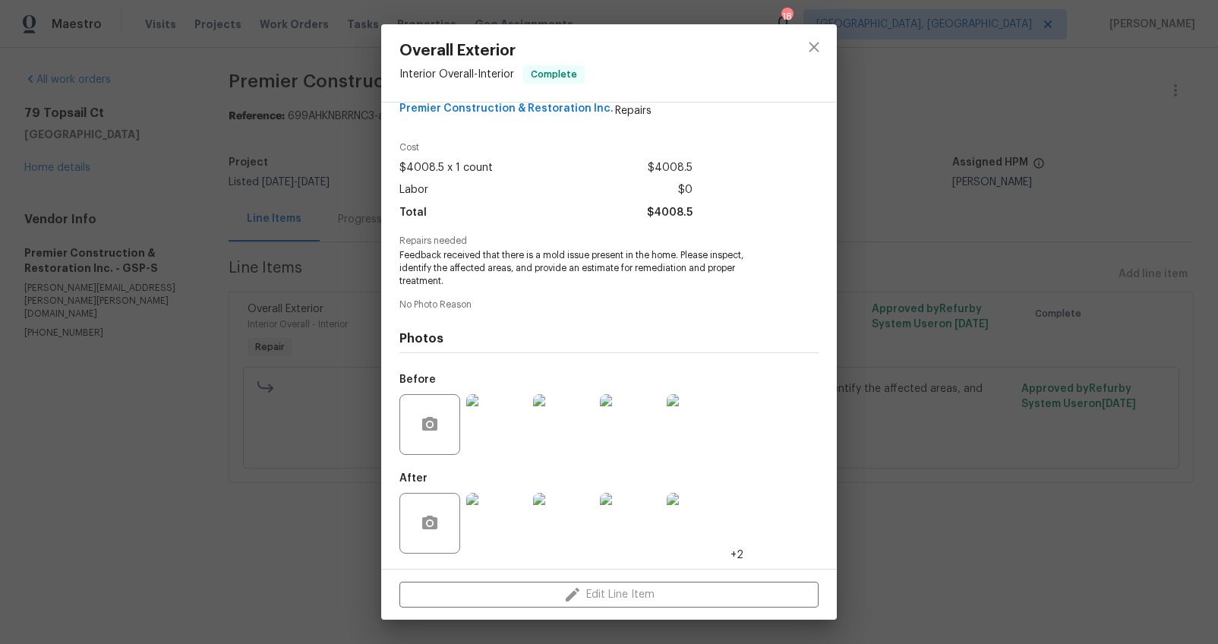
click at [691, 515] on img at bounding box center [697, 523] width 61 height 61
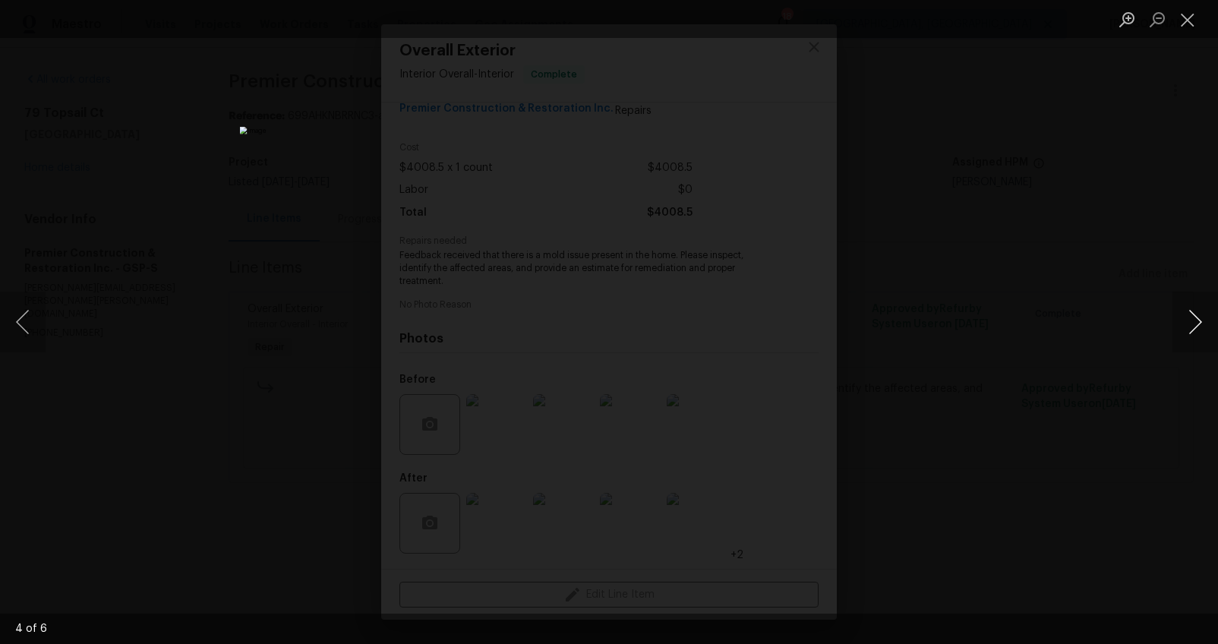
click at [1188, 324] on button "Next image" at bounding box center [1195, 322] width 46 height 61
click at [1186, 324] on button "Next image" at bounding box center [1195, 322] width 46 height 61
click at [1090, 415] on div "Lightbox" at bounding box center [609, 322] width 1218 height 644
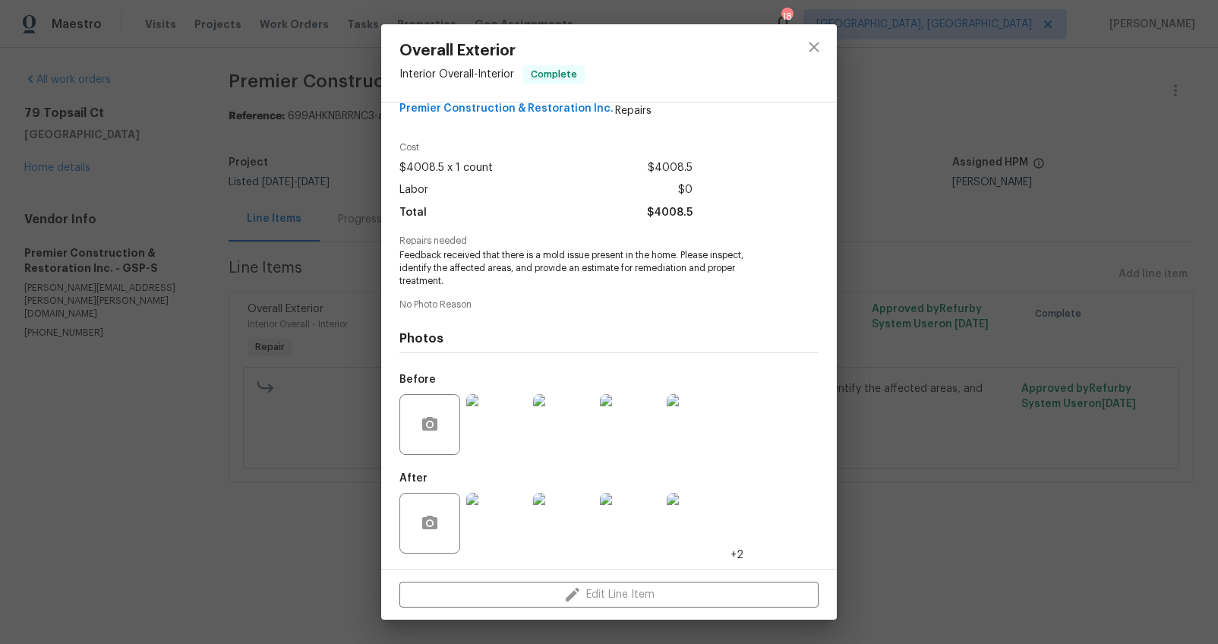
click at [1061, 434] on div "Overall Exterior Interior Overall - Interior Complete Vendor Premier Constructi…" at bounding box center [609, 322] width 1218 height 644
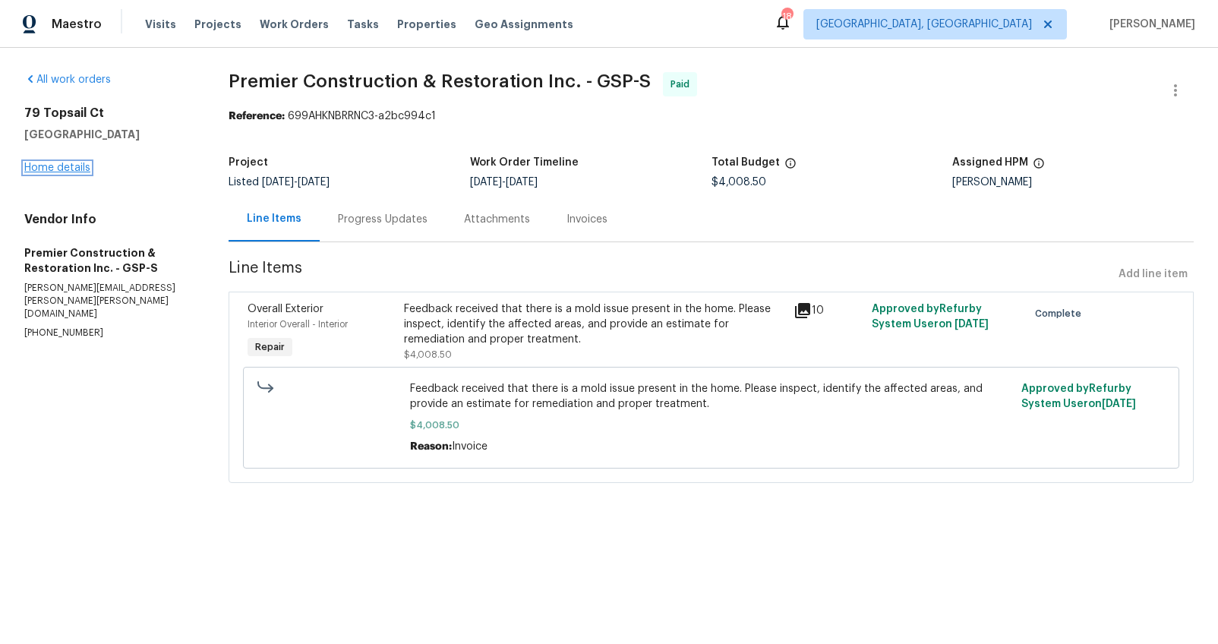
click at [68, 169] on link "Home details" at bounding box center [57, 167] width 66 height 11
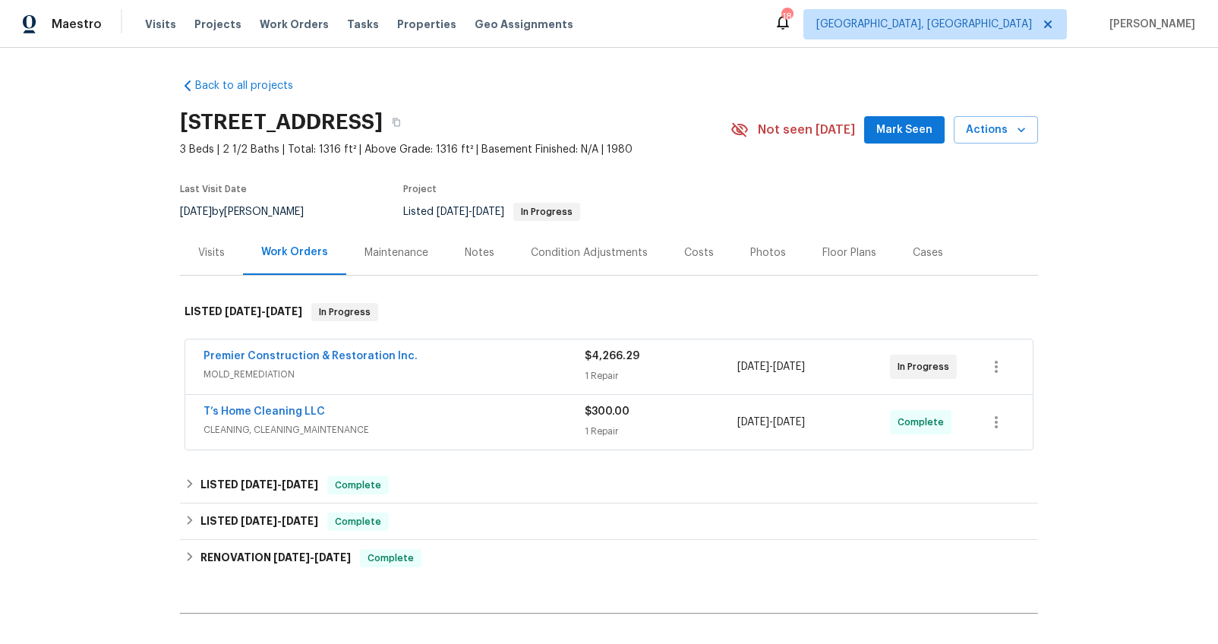
click at [541, 382] on div "Premier Construction & Restoration Inc. MOLD_REMEDIATION" at bounding box center [393, 367] width 381 height 36
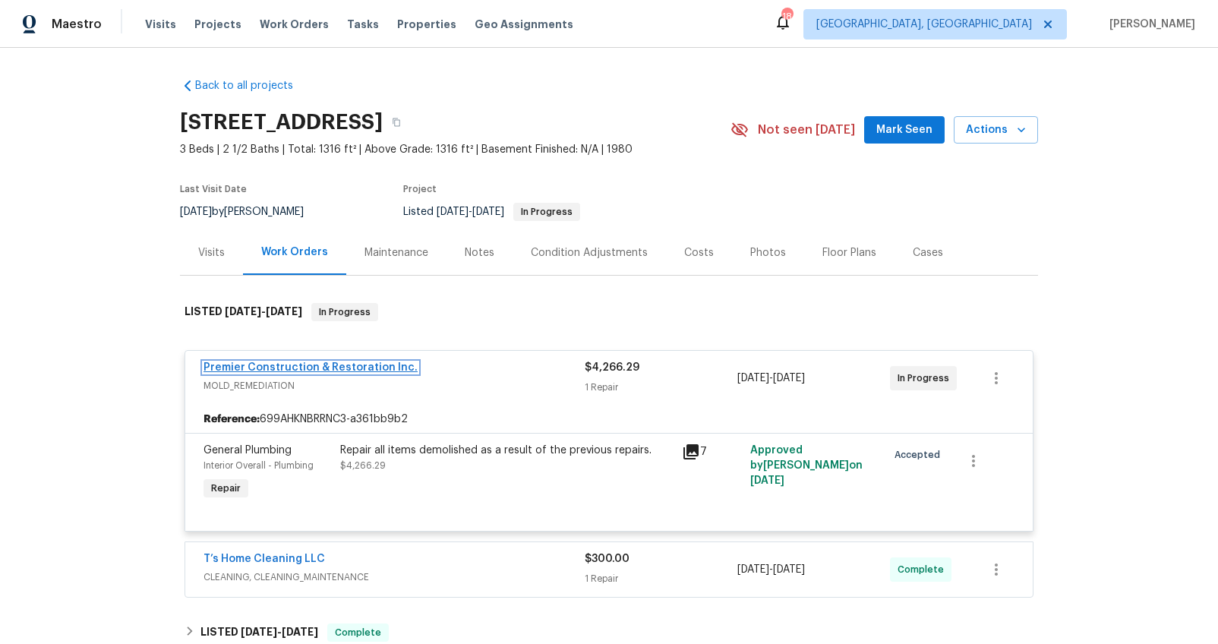
click at [352, 367] on link "Premier Construction & Restoration Inc." at bounding box center [310, 367] width 214 height 11
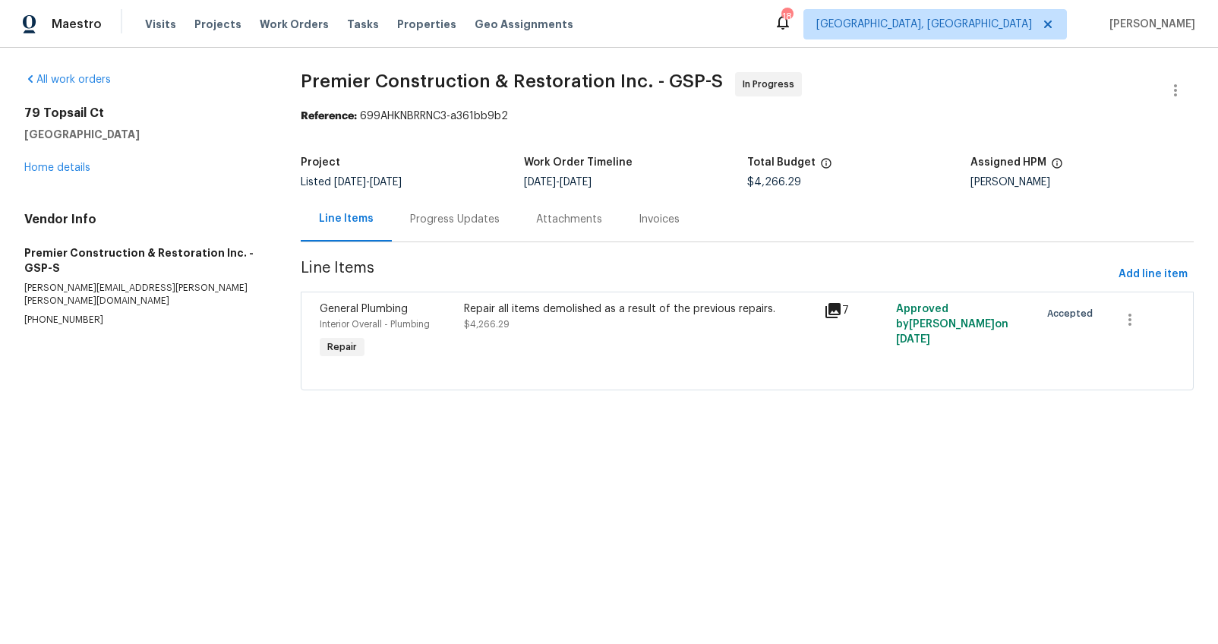
click at [431, 236] on div "Progress Updates" at bounding box center [455, 219] width 126 height 45
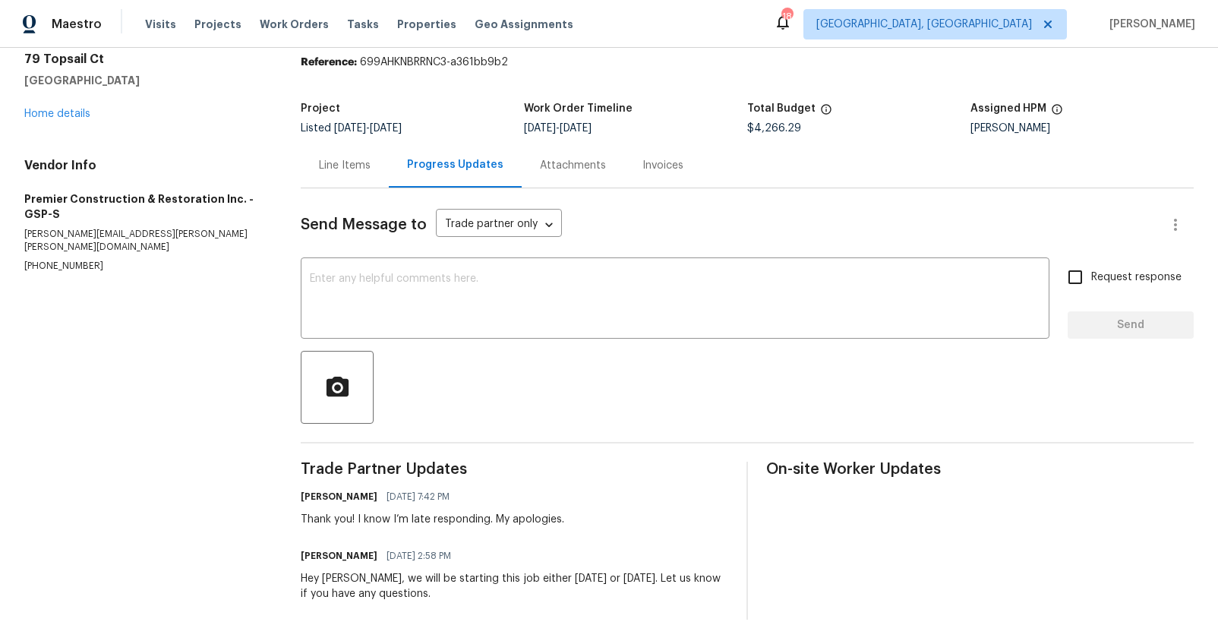
scroll to position [55, 0]
click at [359, 170] on div "Line Items" at bounding box center [345, 165] width 52 height 15
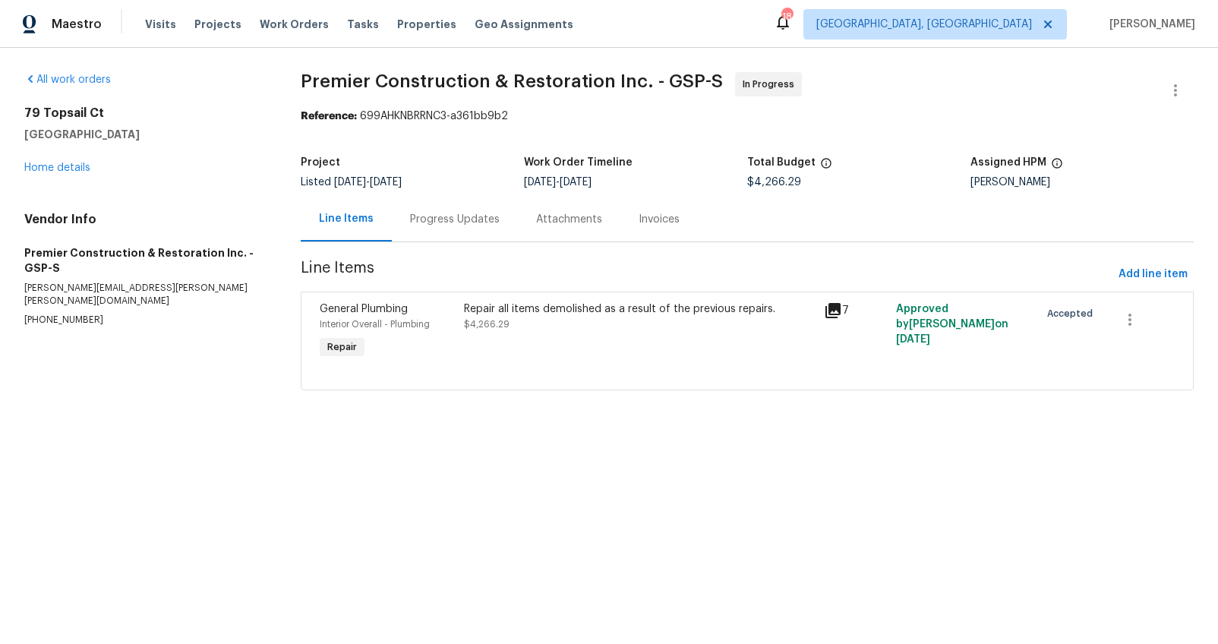
click at [535, 314] on div "Repair all items demolished as a result of the previous repairs." at bounding box center [639, 308] width 351 height 15
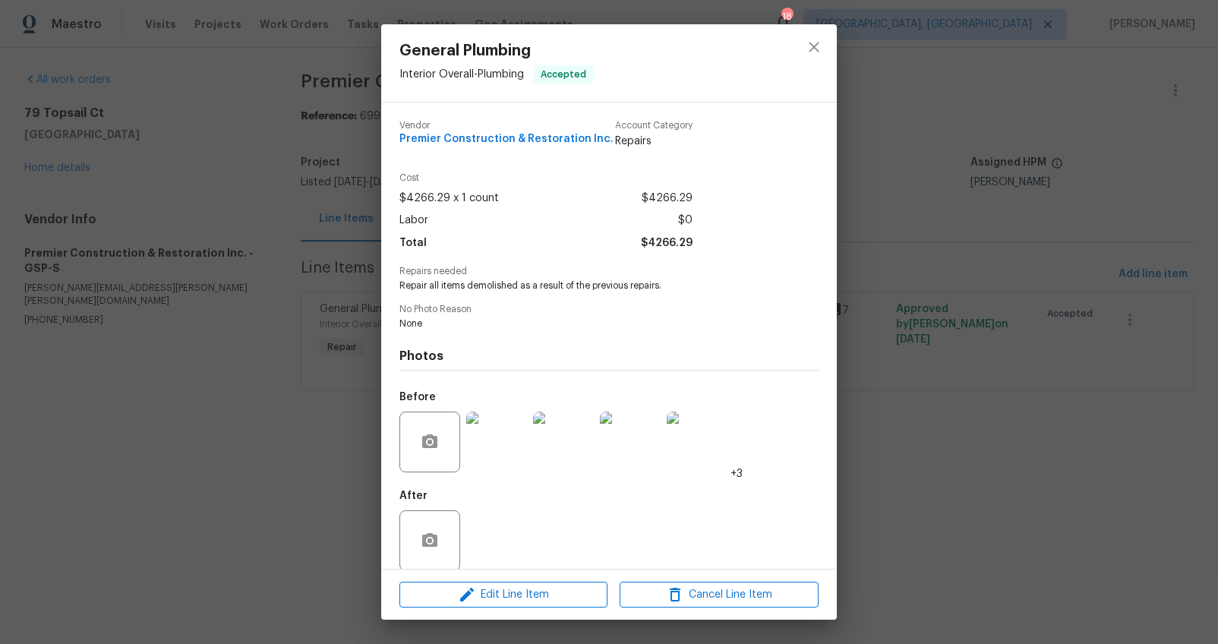
scroll to position [17, 0]
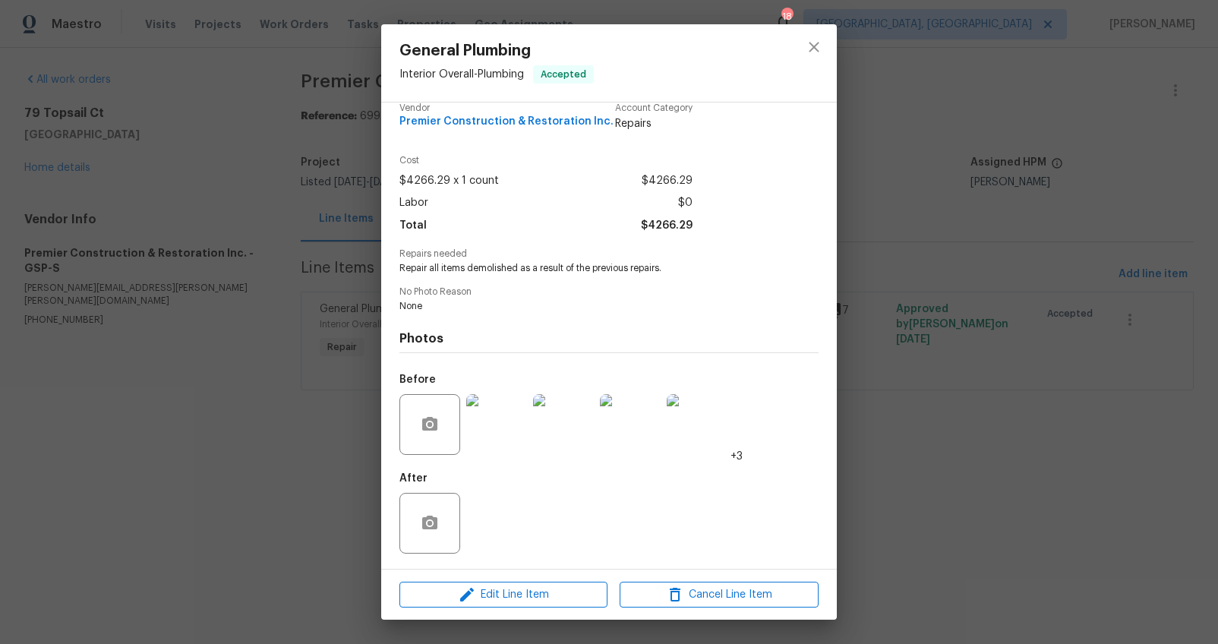
click at [504, 426] on img at bounding box center [496, 424] width 61 height 61
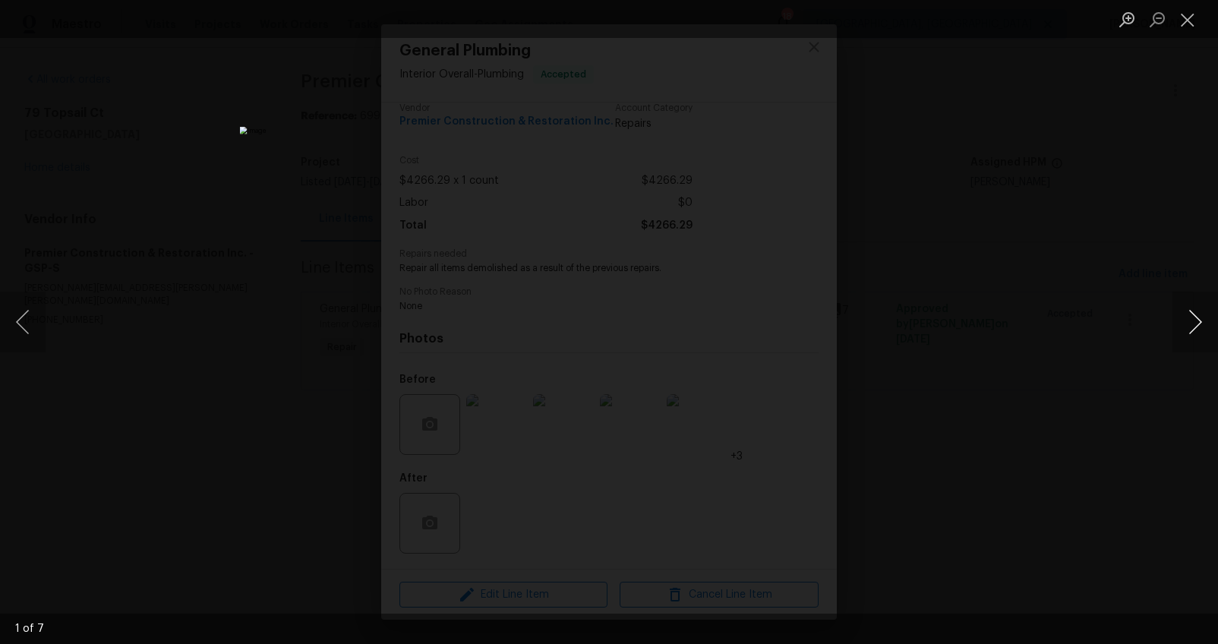
click at [1200, 320] on button "Next image" at bounding box center [1195, 322] width 46 height 61
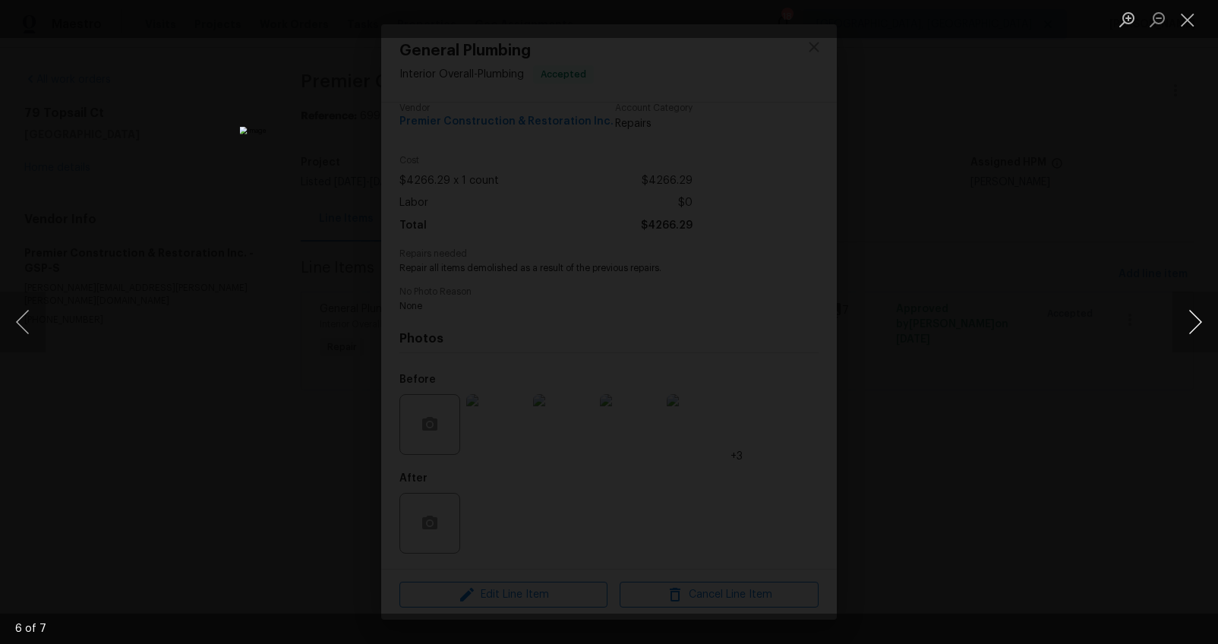
click at [1200, 320] on button "Next image" at bounding box center [1195, 322] width 46 height 61
click at [1144, 361] on div "Lightbox" at bounding box center [609, 322] width 1218 height 644
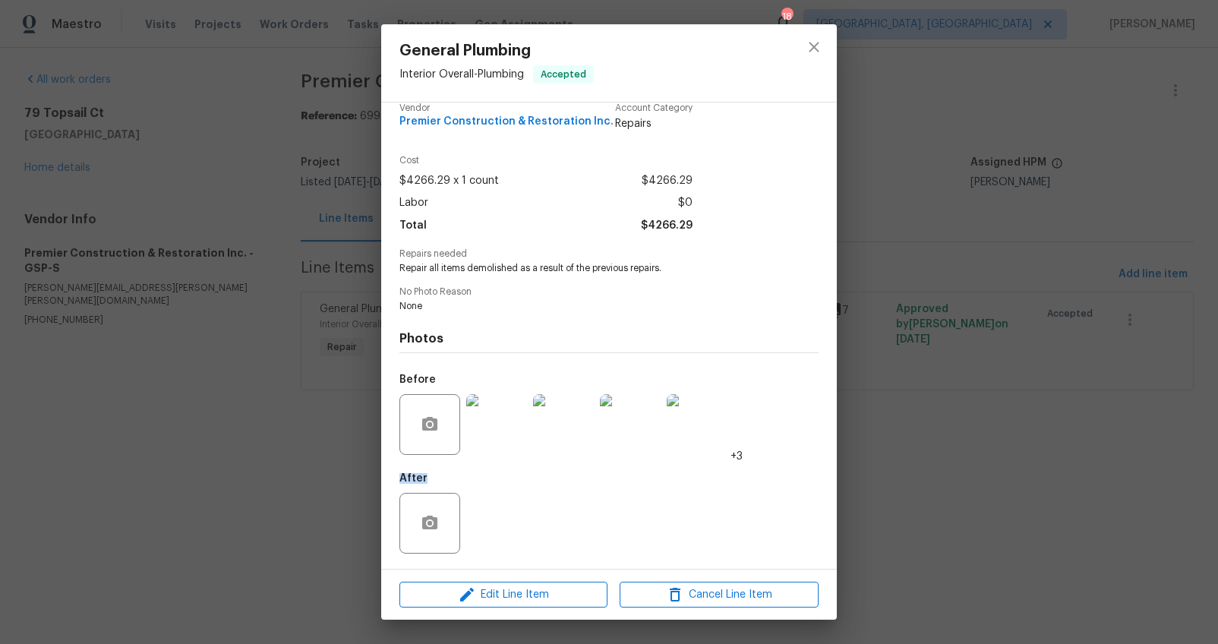
click at [980, 473] on div "General Plumbing Interior Overall - Plumbing Accepted Vendor Premier Constructi…" at bounding box center [609, 322] width 1218 height 644
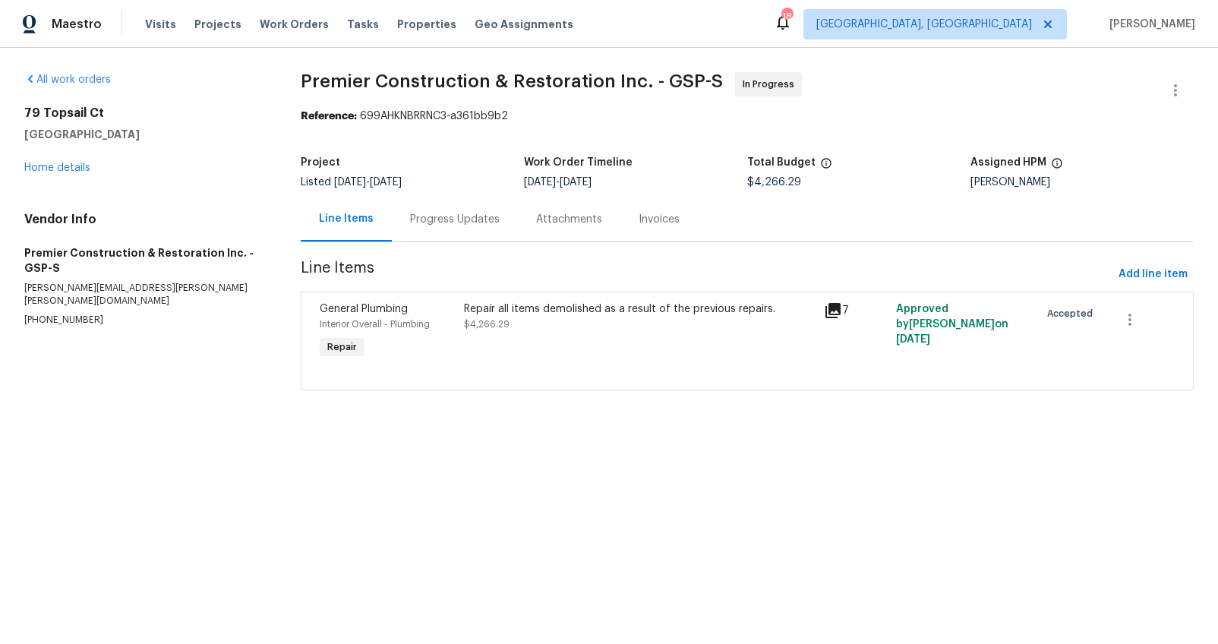
click at [423, 204] on div "Progress Updates" at bounding box center [455, 219] width 126 height 45
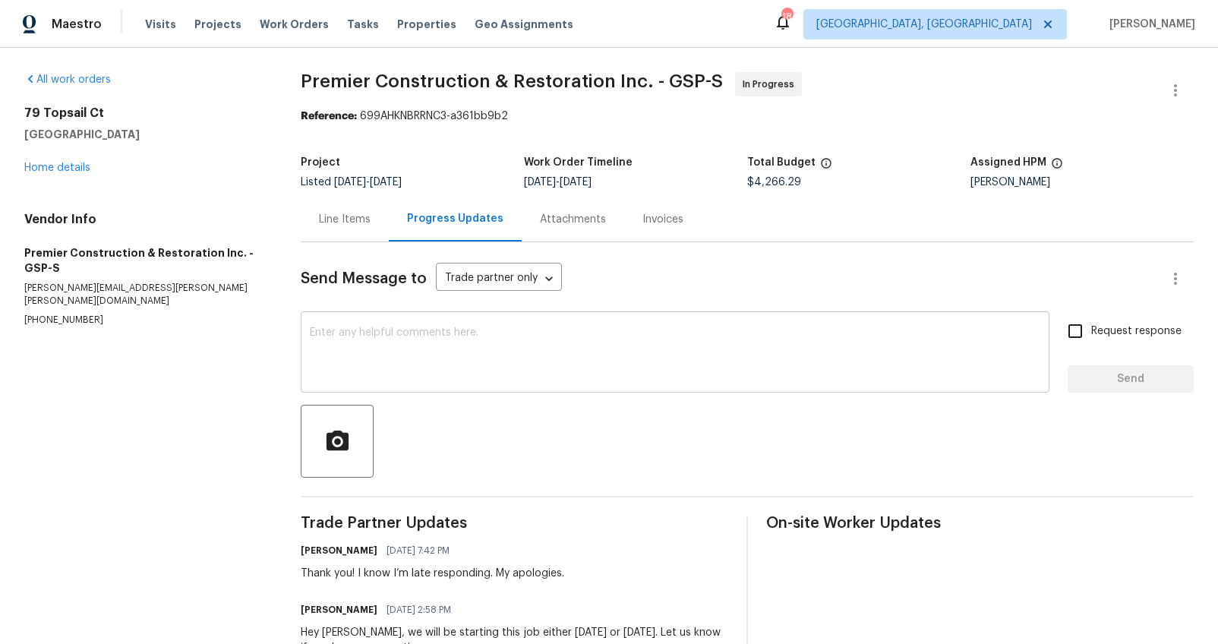
scroll to position [66, 0]
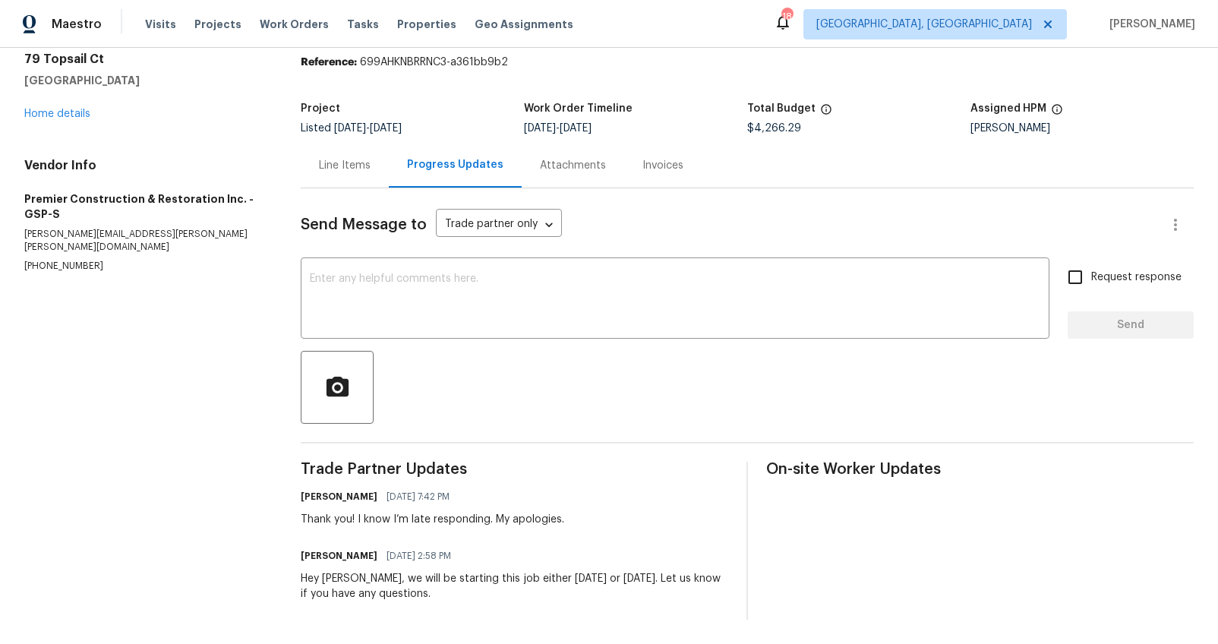
click at [337, 144] on div "Line Items" at bounding box center [345, 165] width 88 height 45
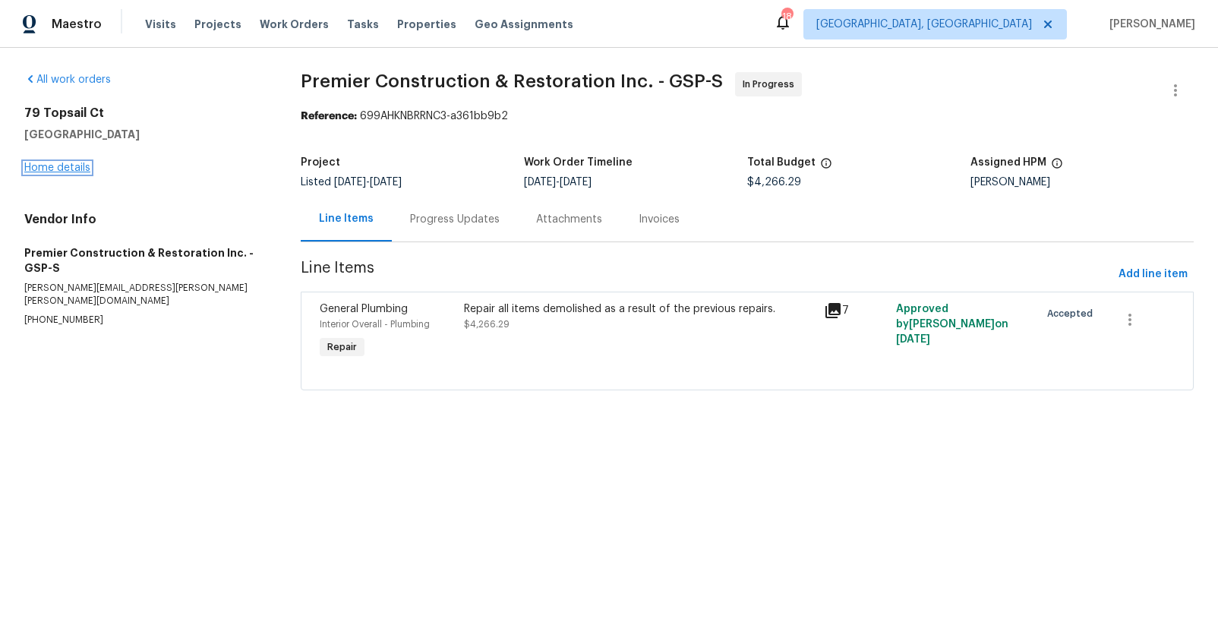
click at [46, 167] on link "Home details" at bounding box center [57, 167] width 66 height 11
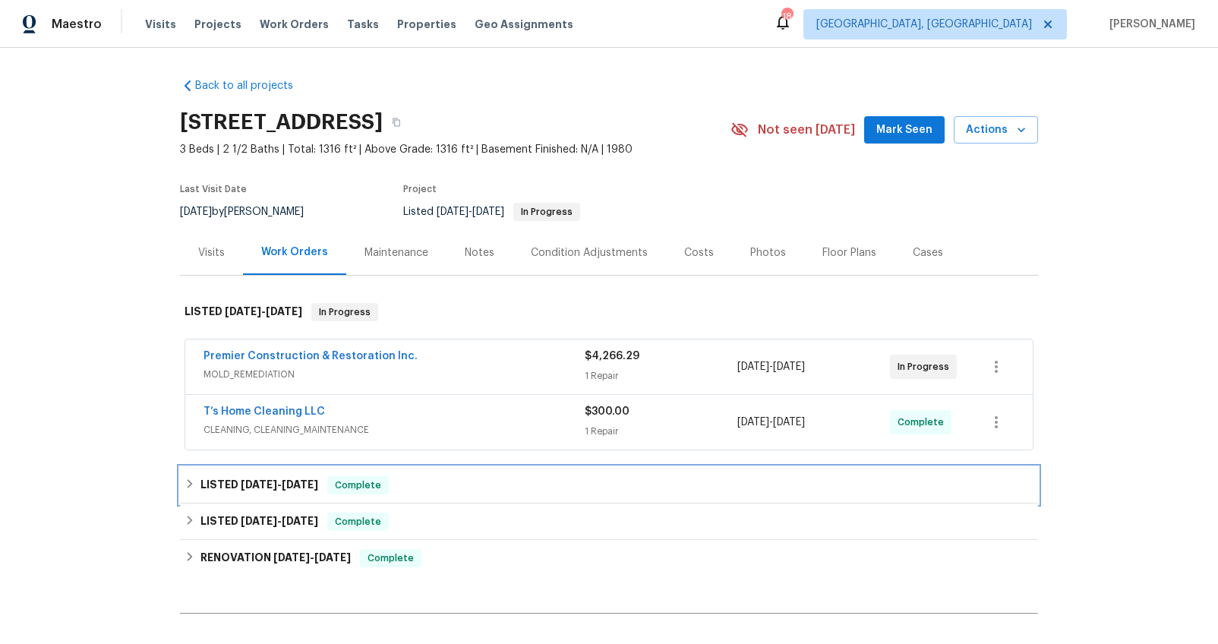
click at [267, 491] on h6 "LISTED 8/25/25 - 9/5/25" at bounding box center [259, 485] width 118 height 18
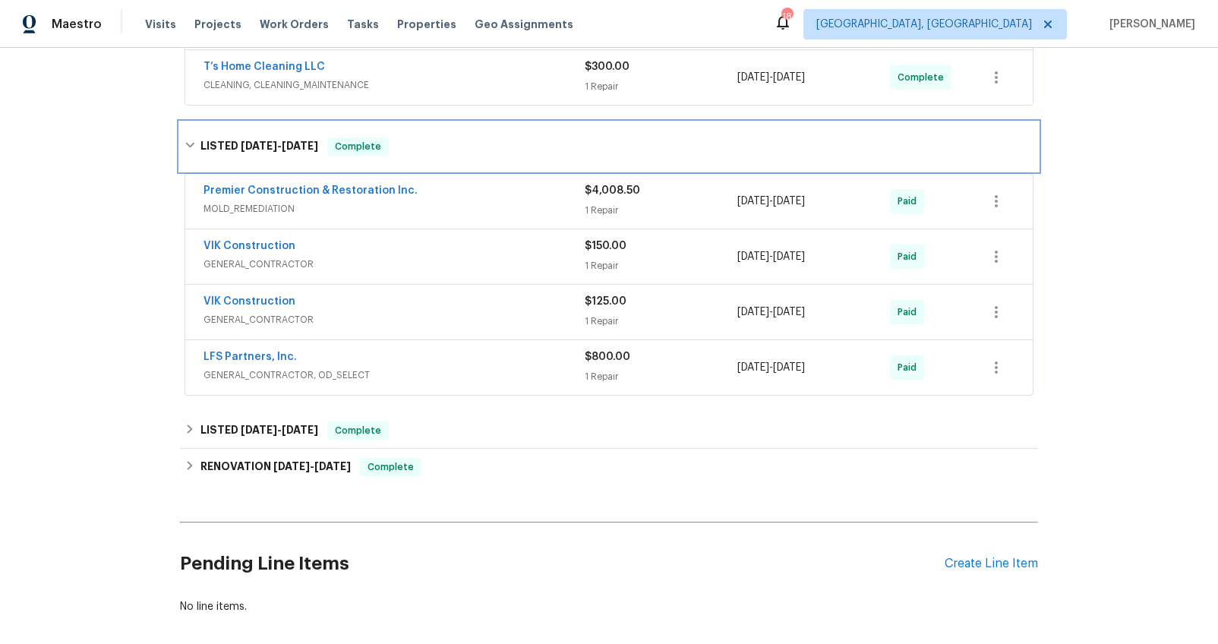
scroll to position [335, 0]
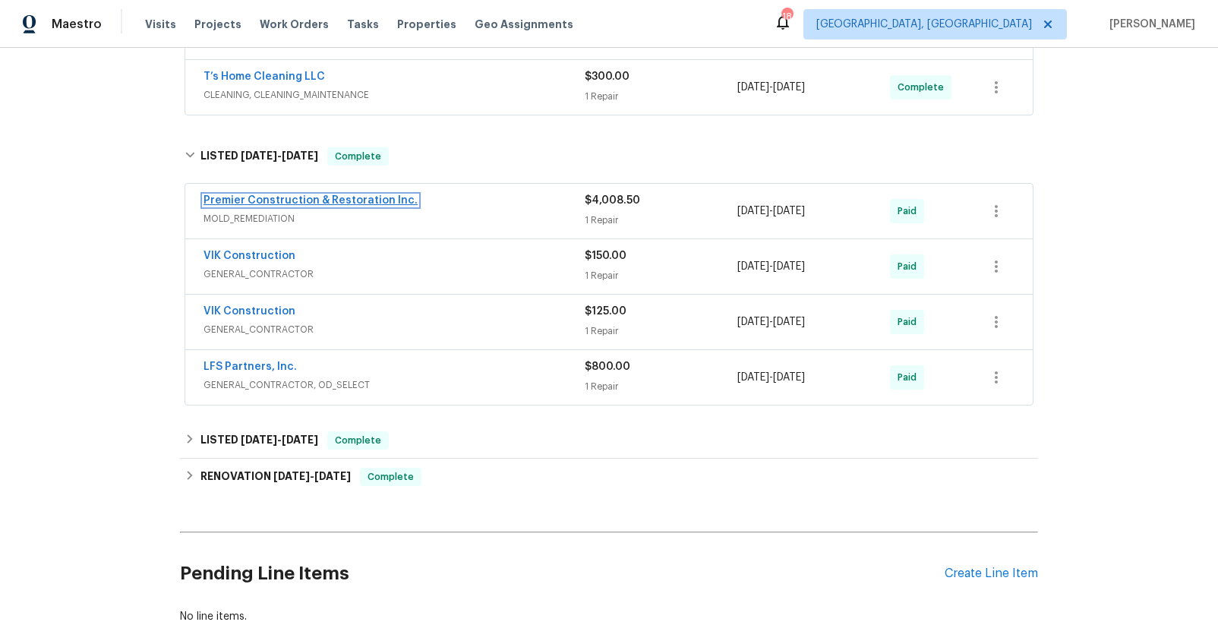
click at [267, 201] on link "Premier Construction & Restoration Inc." at bounding box center [310, 200] width 214 height 11
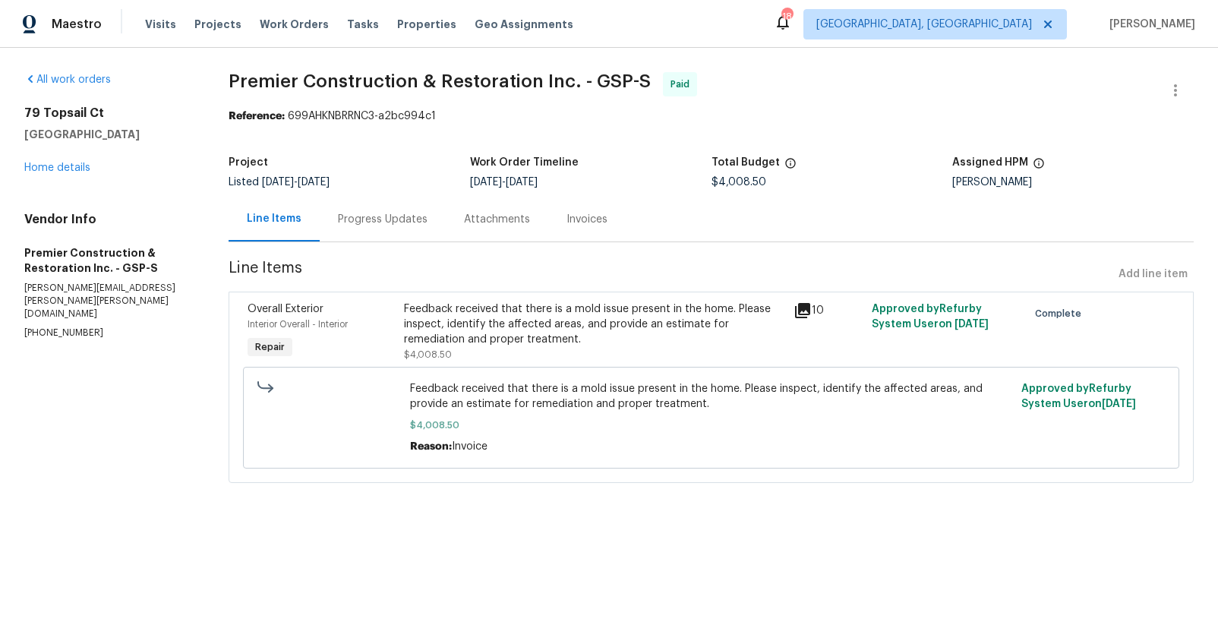
click at [359, 224] on div "Progress Updates" at bounding box center [383, 219] width 90 height 15
click at [301, 224] on div "Line Items" at bounding box center [274, 218] width 55 height 15
click at [352, 226] on div "Progress Updates" at bounding box center [383, 219] width 90 height 15
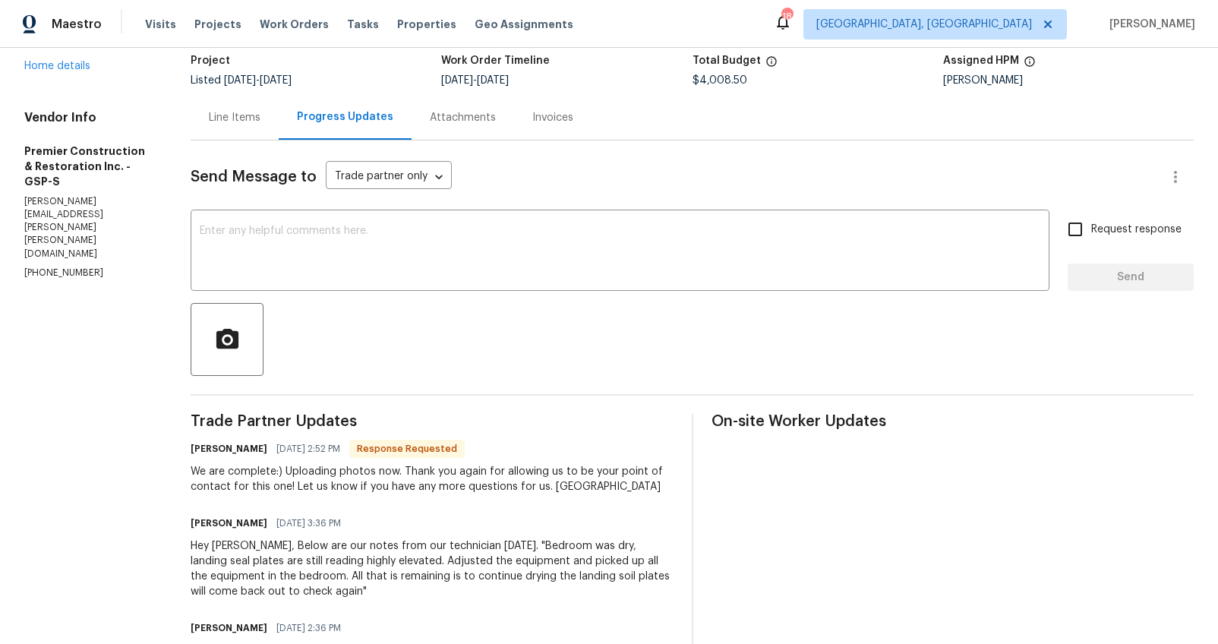
scroll to position [91, 0]
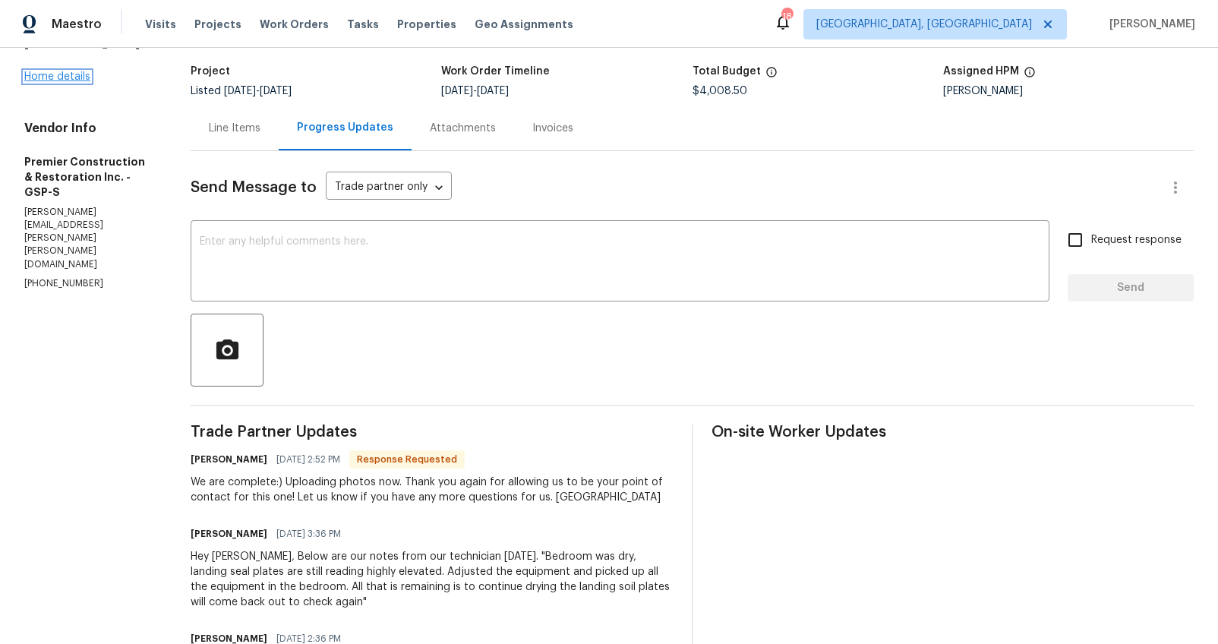
click at [58, 81] on link "Home details" at bounding box center [57, 76] width 66 height 11
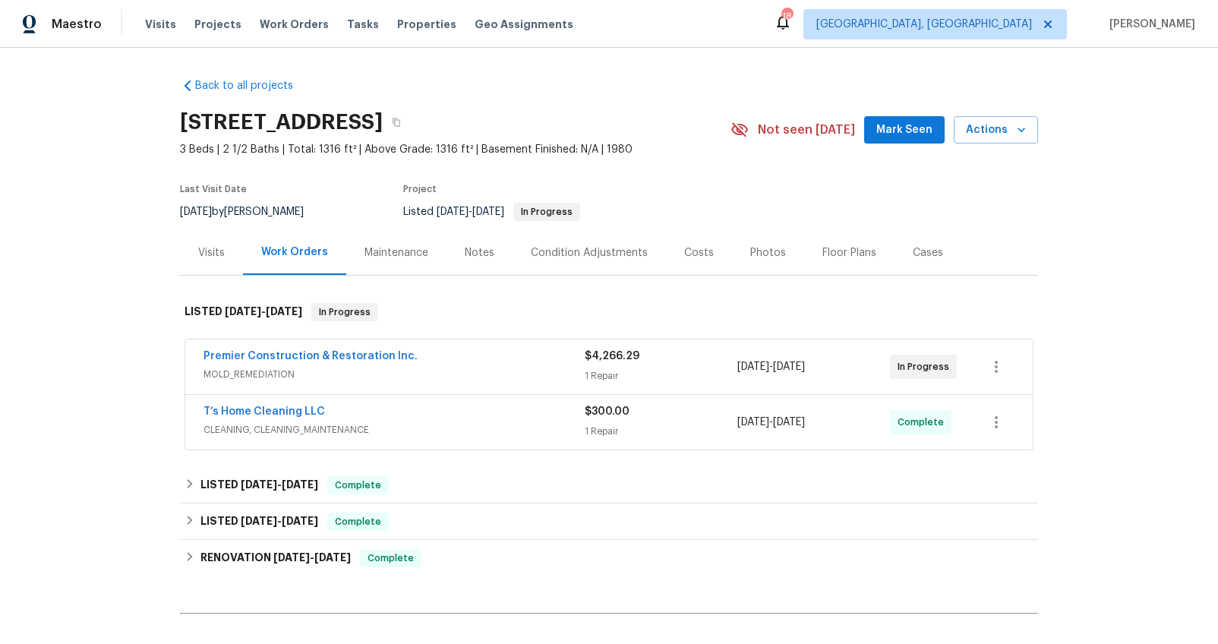
click at [441, 367] on span "MOLD_REMEDIATION" at bounding box center [393, 374] width 381 height 15
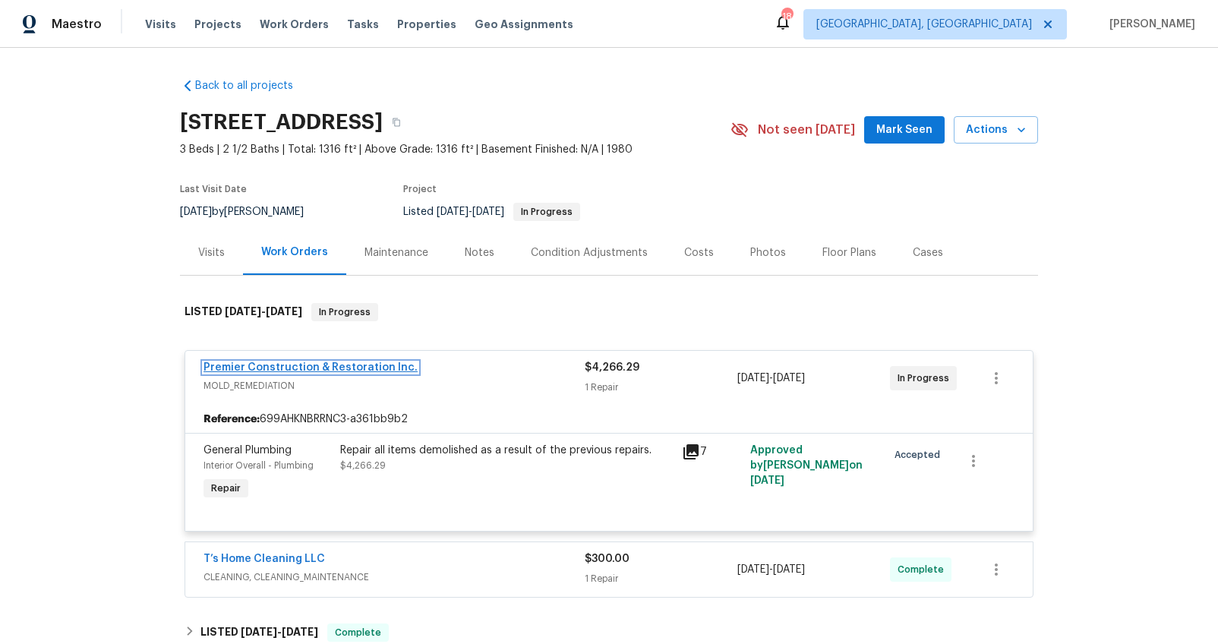
click at [336, 367] on link "Premier Construction & Restoration Inc." at bounding box center [310, 367] width 214 height 11
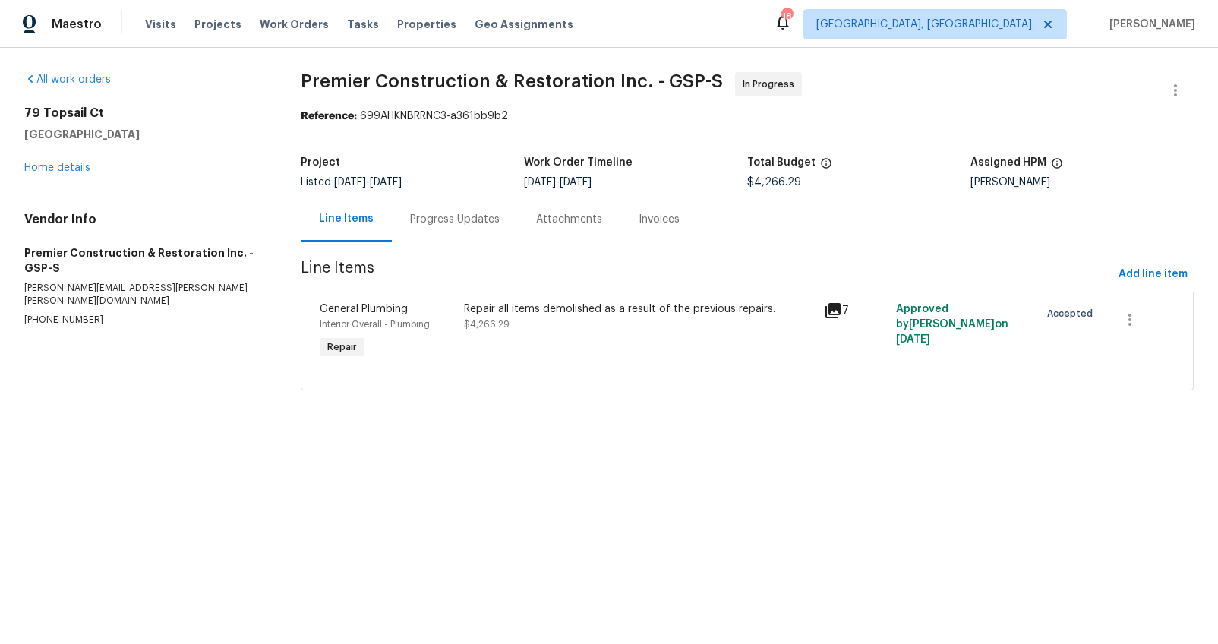
click at [443, 226] on div "Progress Updates" at bounding box center [455, 219] width 90 height 15
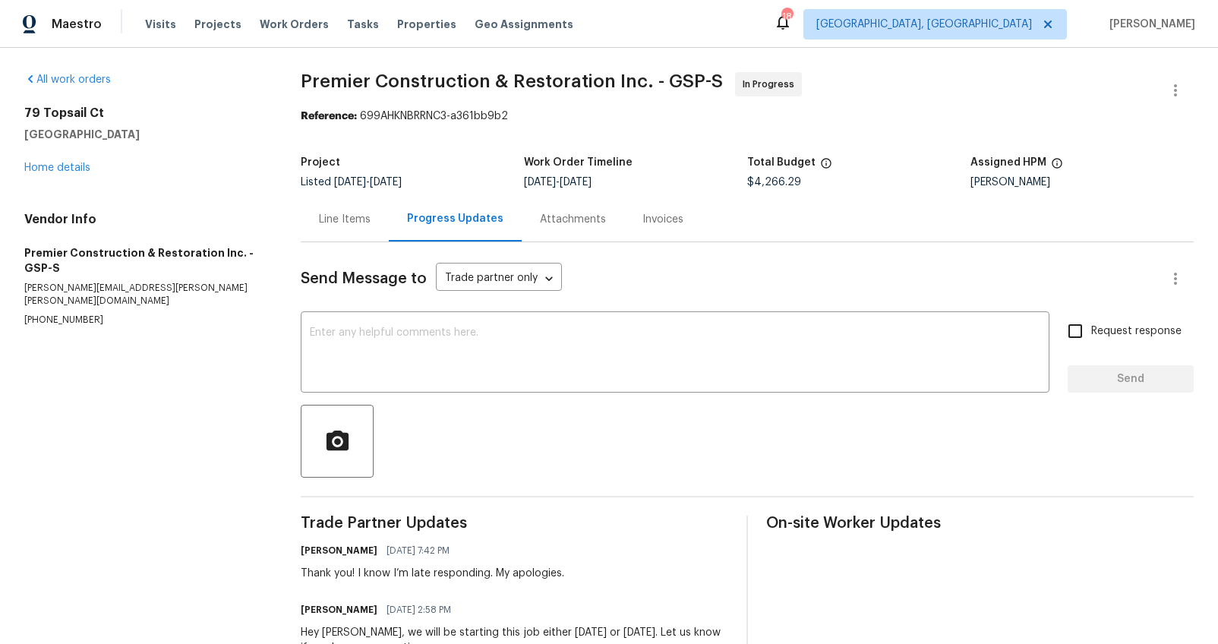
click at [342, 215] on div "Line Items" at bounding box center [345, 219] width 52 height 15
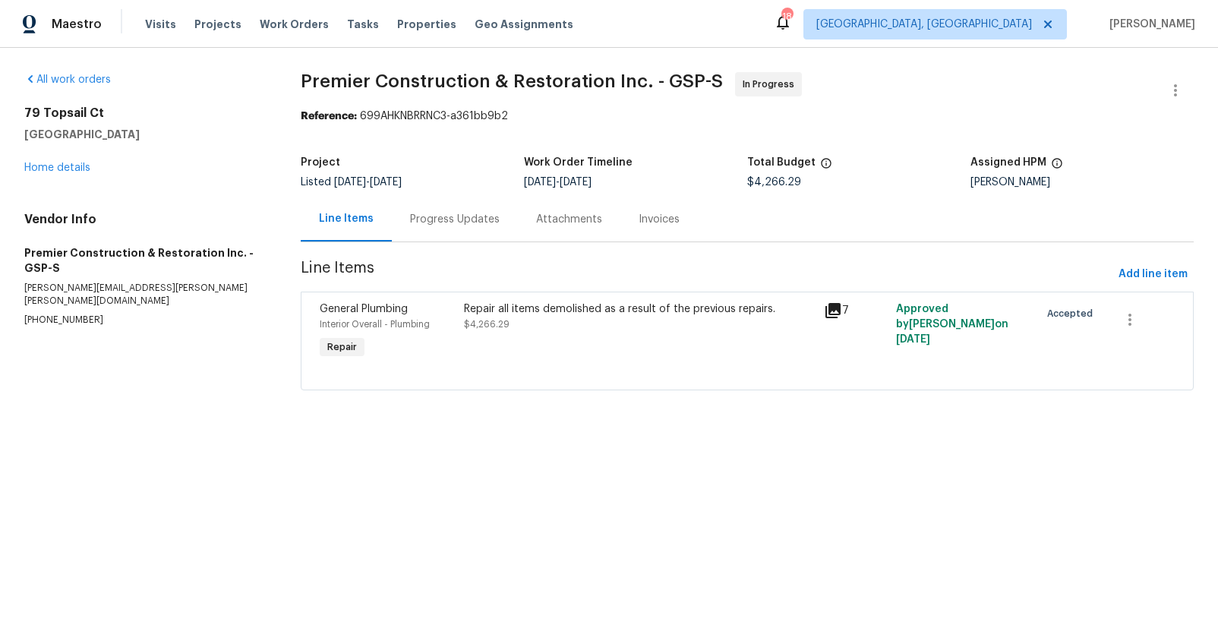
click at [626, 323] on div "Repair all items demolished as a result of the previous repairs. $4,266.29" at bounding box center [639, 316] width 351 height 30
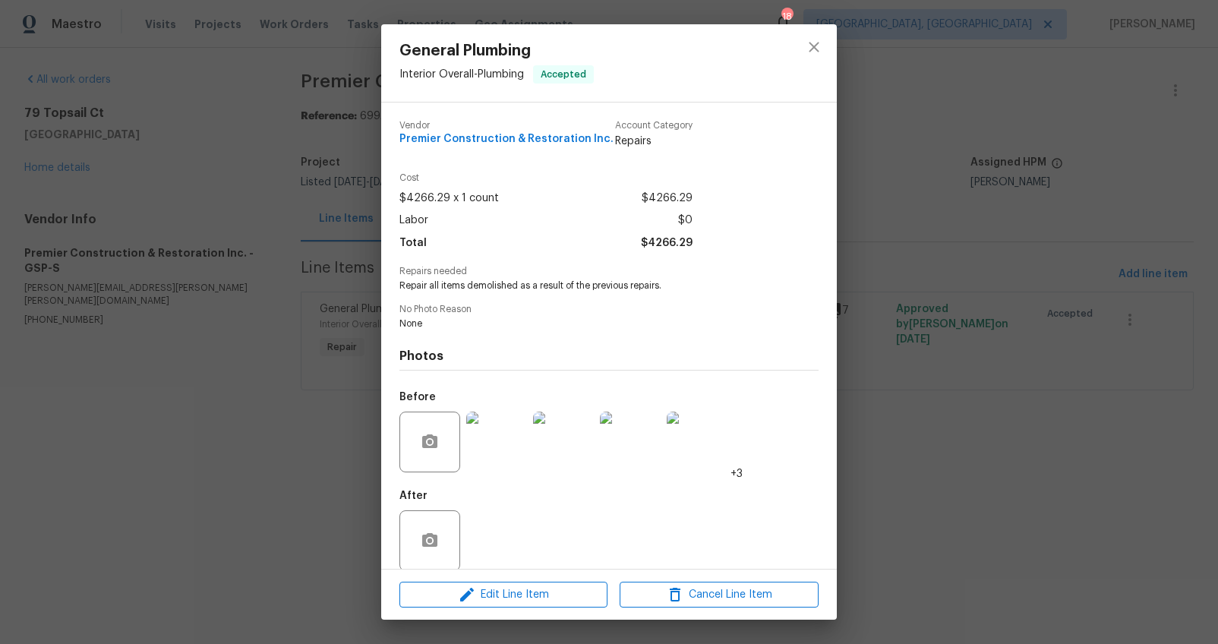
scroll to position [17, 0]
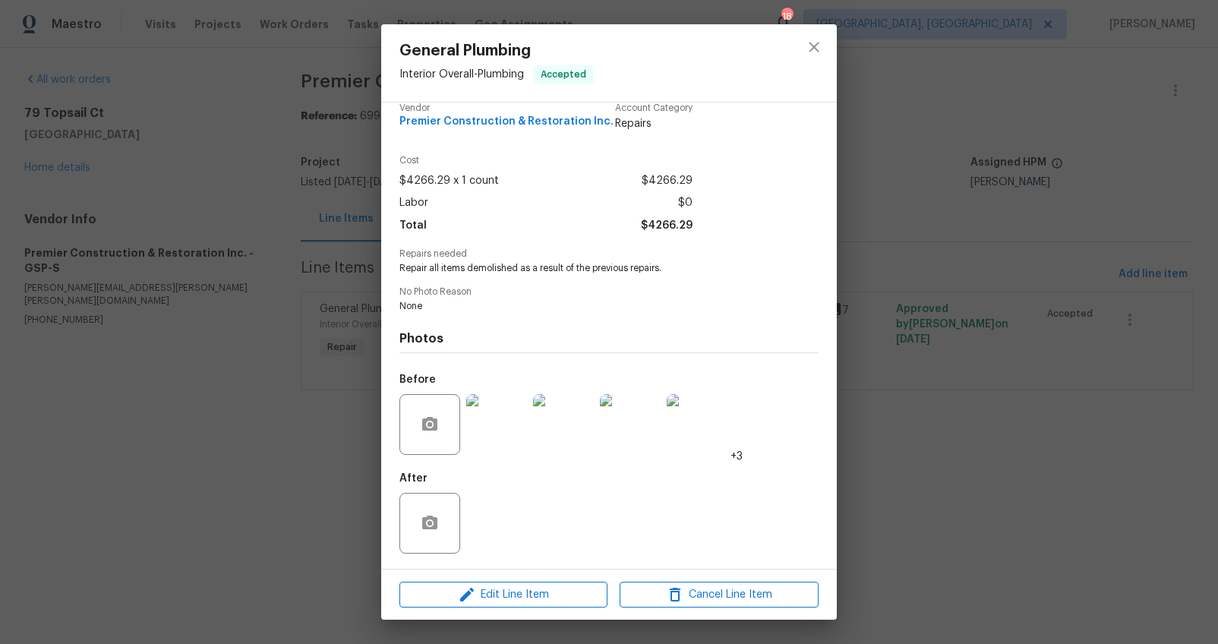
click at [480, 430] on img at bounding box center [496, 424] width 61 height 61
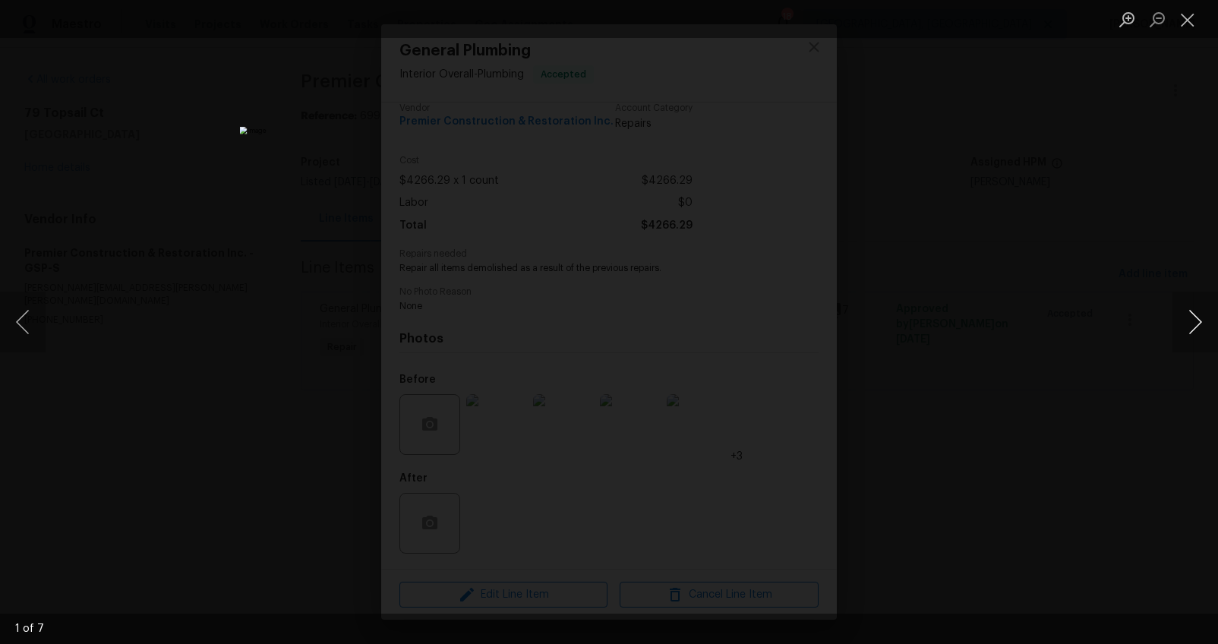
click at [1193, 317] on button "Next image" at bounding box center [1195, 322] width 46 height 61
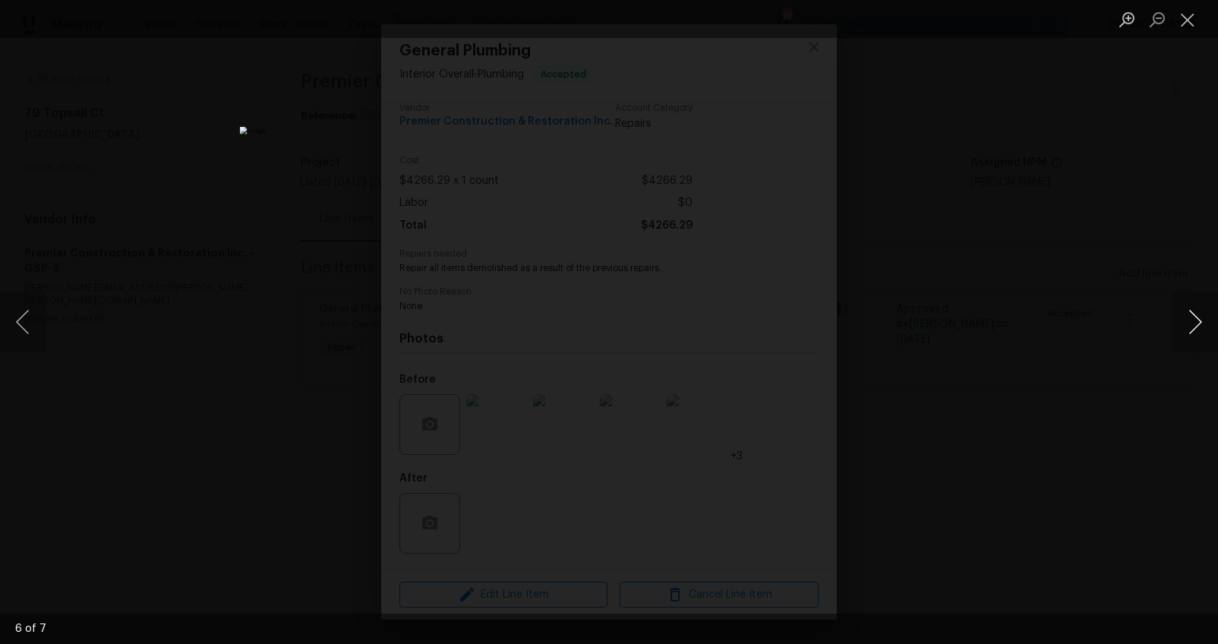
click at [1193, 317] on button "Next image" at bounding box center [1195, 322] width 46 height 61
click at [1077, 252] on div "Lightbox" at bounding box center [609, 322] width 1218 height 644
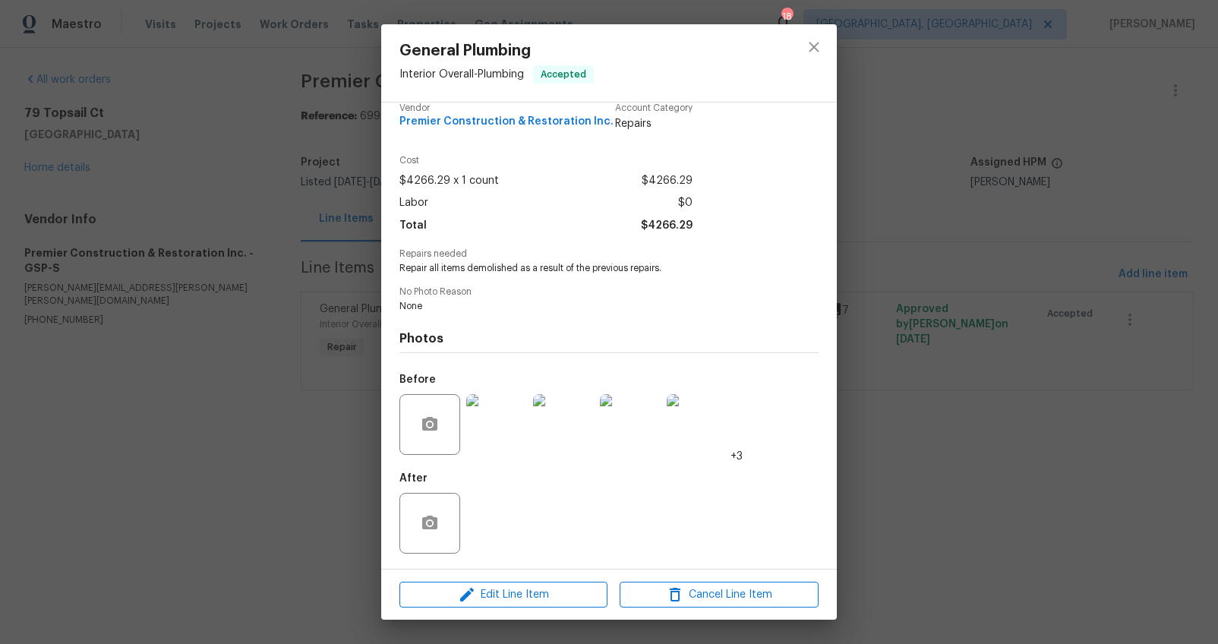
click at [1077, 252] on div "General Plumbing Interior Overall - Plumbing Accepted Vendor Premier Constructi…" at bounding box center [609, 322] width 1218 height 644
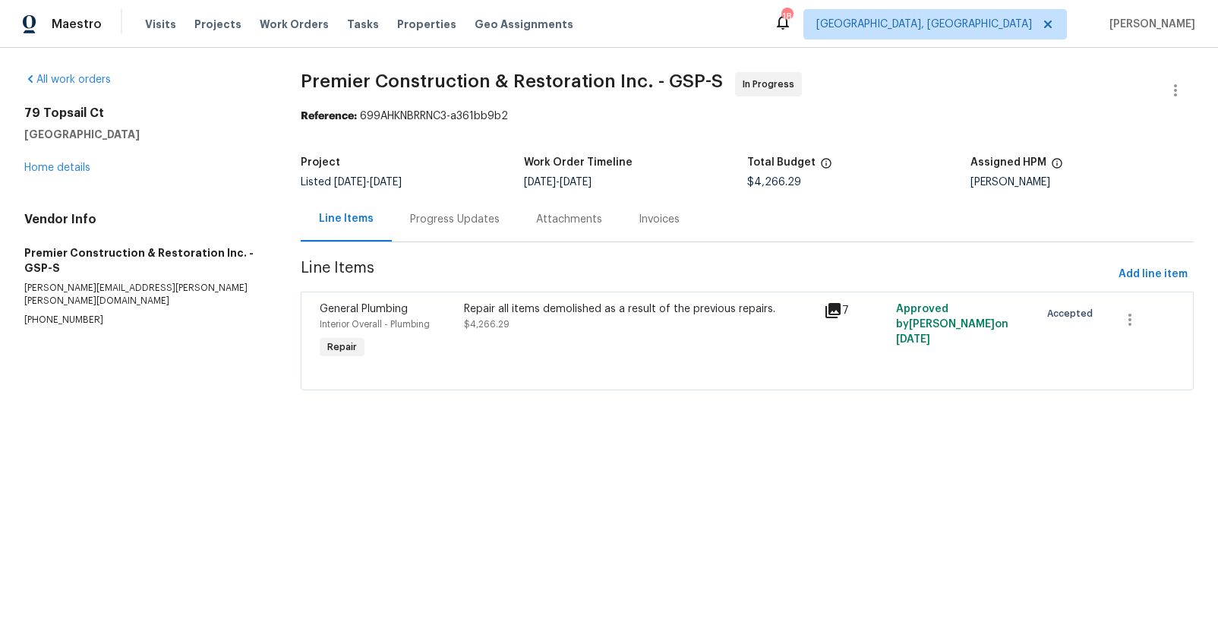
click at [605, 314] on div "Repair all items demolished as a result of the previous repairs." at bounding box center [639, 308] width 351 height 15
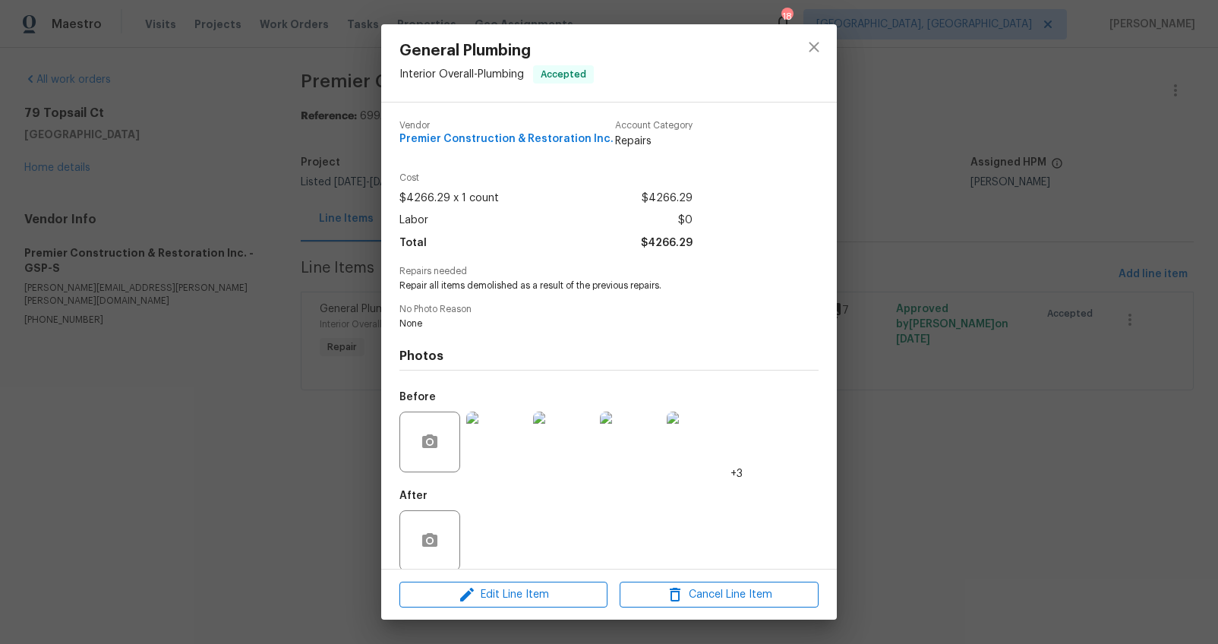
click at [506, 453] on img at bounding box center [496, 442] width 61 height 61
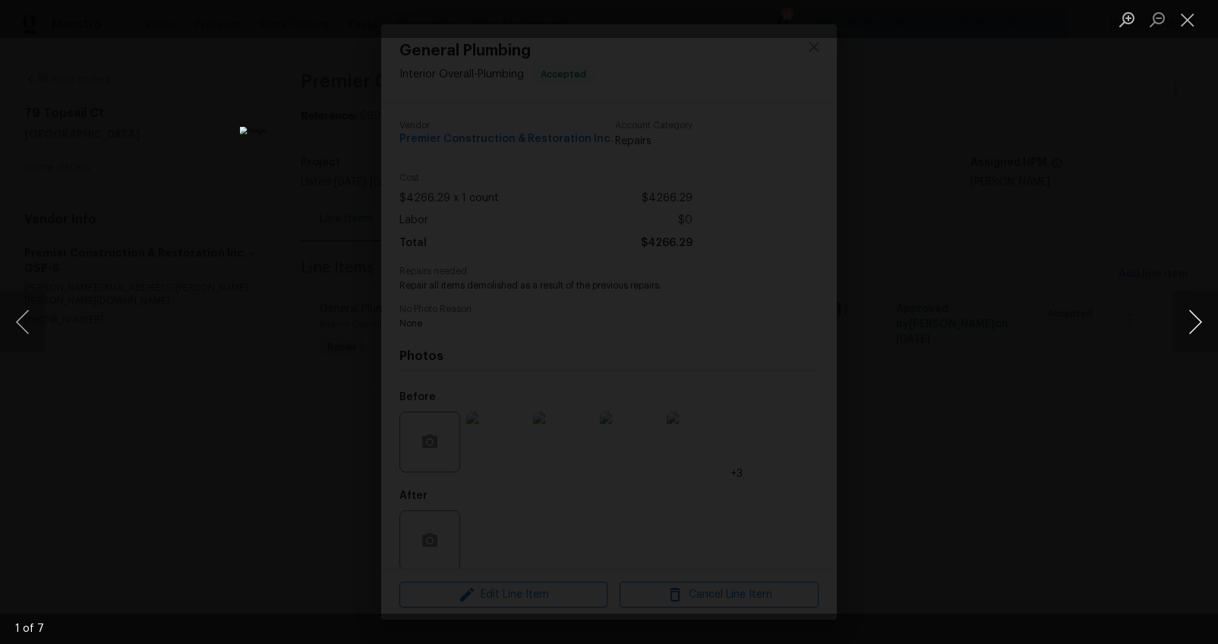
click at [1191, 321] on button "Next image" at bounding box center [1195, 322] width 46 height 61
click at [1134, 431] on div "Lightbox" at bounding box center [609, 322] width 1218 height 644
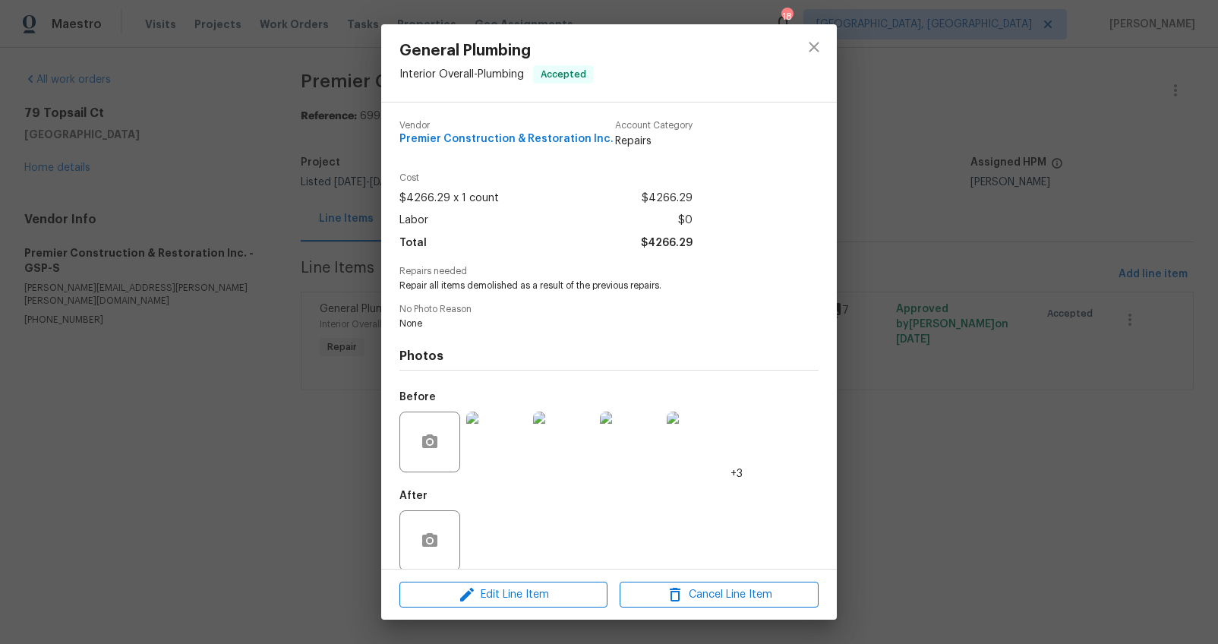
click at [1052, 421] on div "General Plumbing Interior Overall - Plumbing Accepted Vendor Premier Constructi…" at bounding box center [609, 322] width 1218 height 644
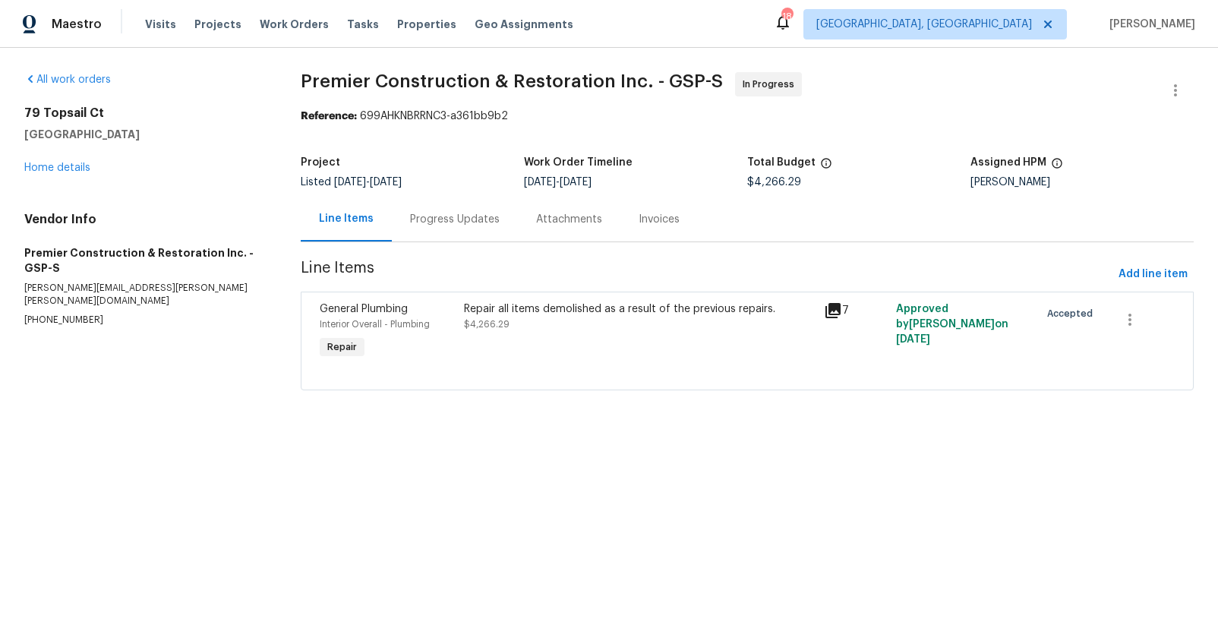
click at [449, 216] on div "Progress Updates" at bounding box center [455, 219] width 90 height 15
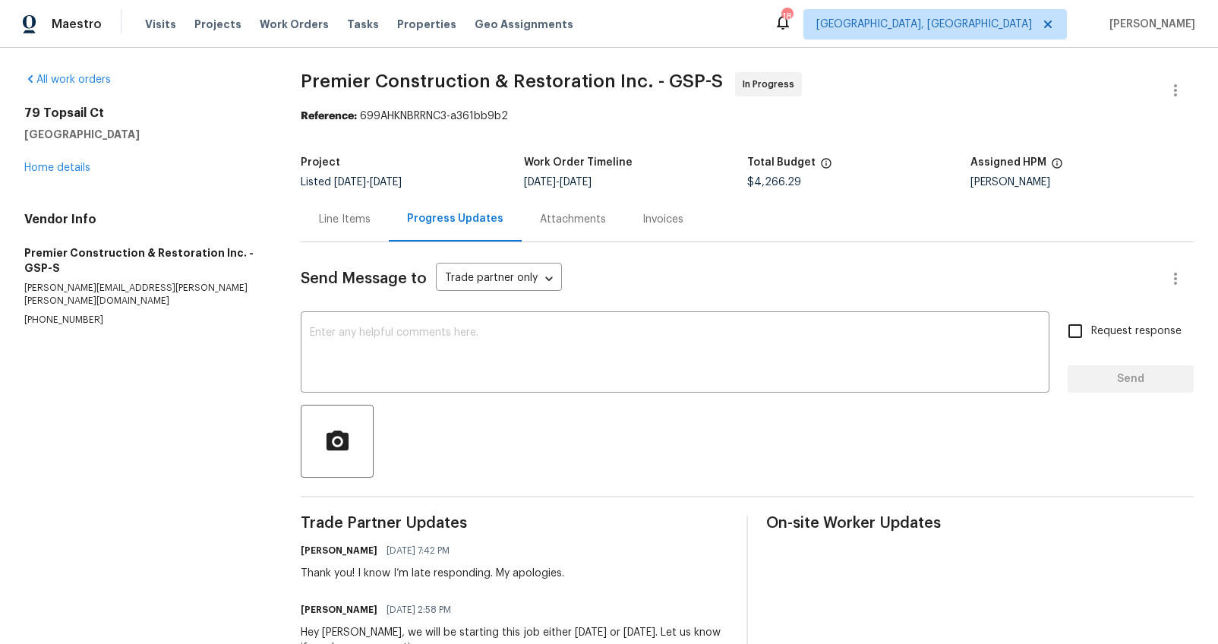
scroll to position [66, 0]
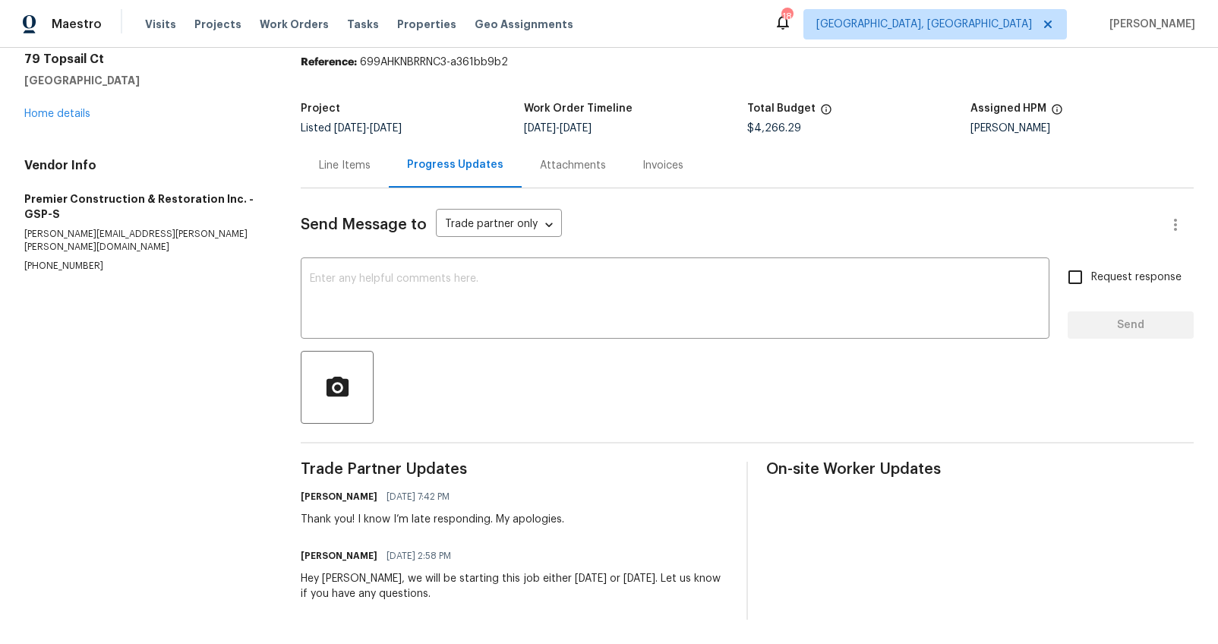
click at [357, 159] on div "Line Items" at bounding box center [345, 165] width 52 height 15
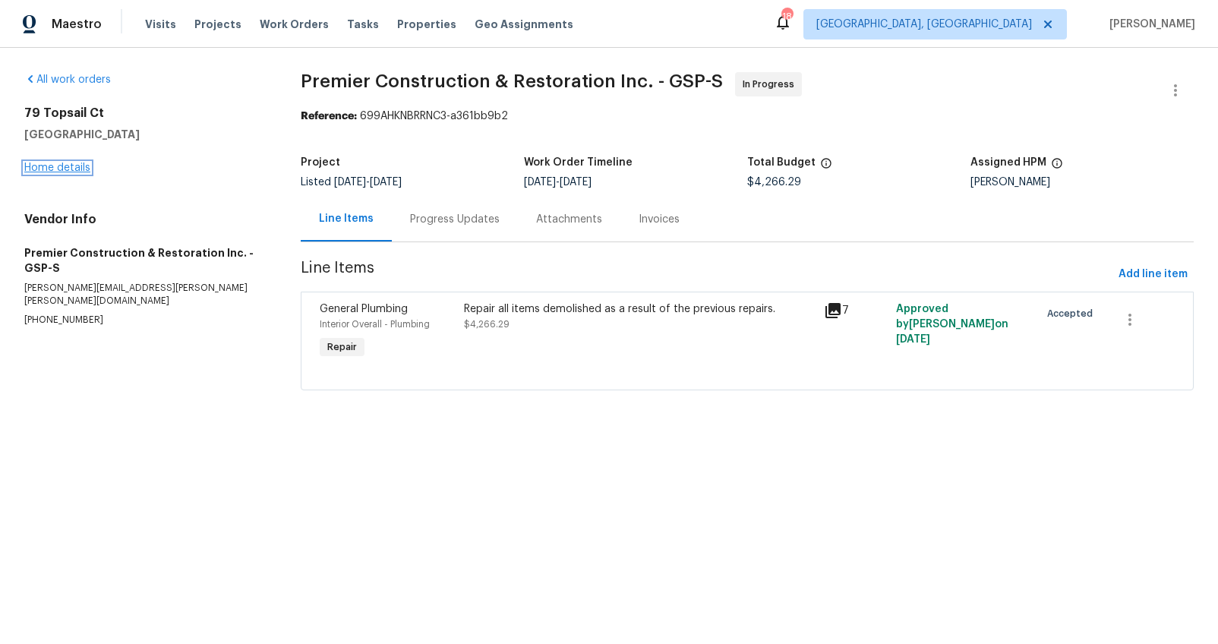
click at [53, 167] on link "Home details" at bounding box center [57, 167] width 66 height 11
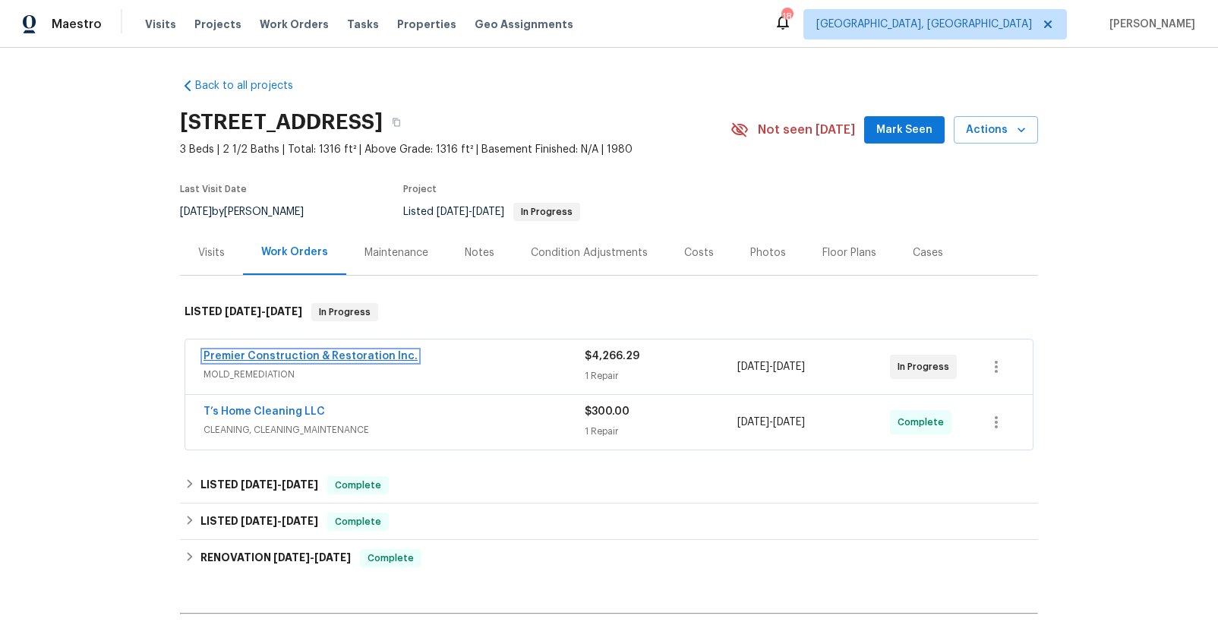
click at [326, 356] on link "Premier Construction & Restoration Inc." at bounding box center [310, 356] width 214 height 11
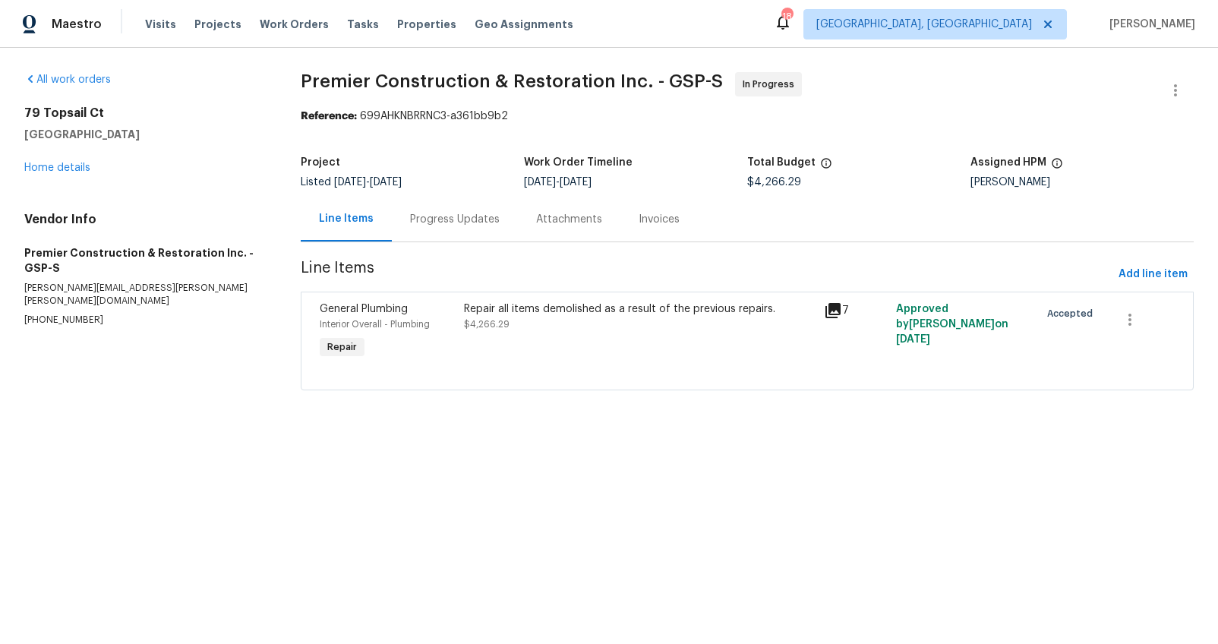
click at [425, 225] on div "Progress Updates" at bounding box center [455, 219] width 90 height 15
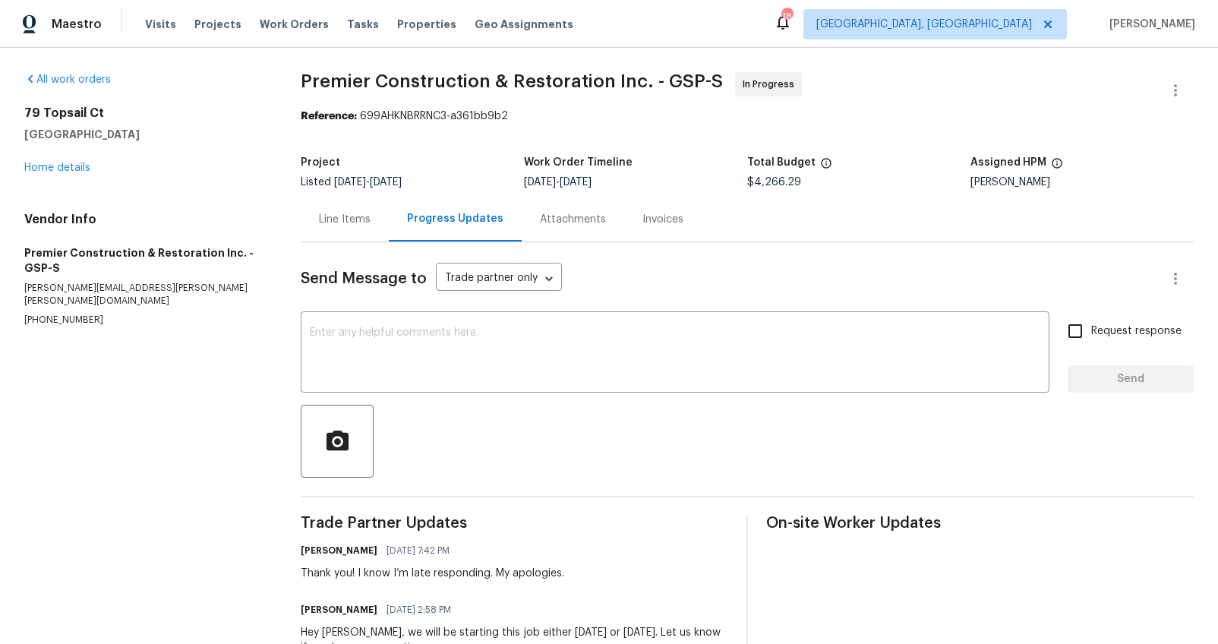
click at [353, 210] on div "Line Items" at bounding box center [345, 219] width 88 height 45
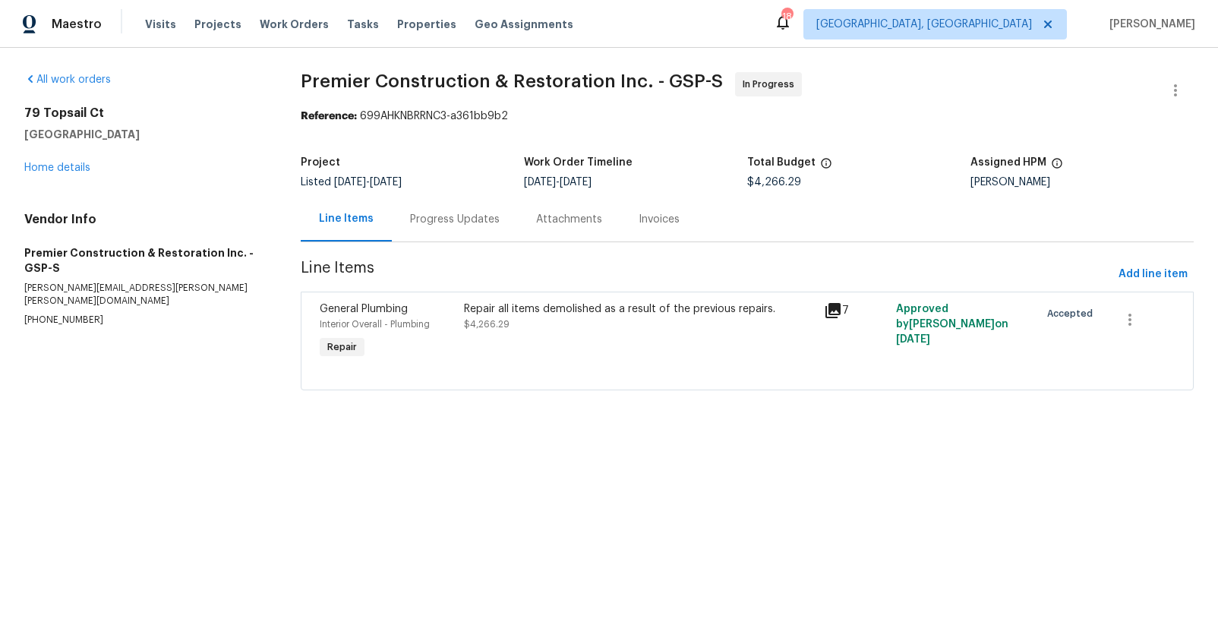
click at [528, 319] on div "Repair all items demolished as a result of the previous repairs. $4,266.29" at bounding box center [639, 316] width 351 height 30
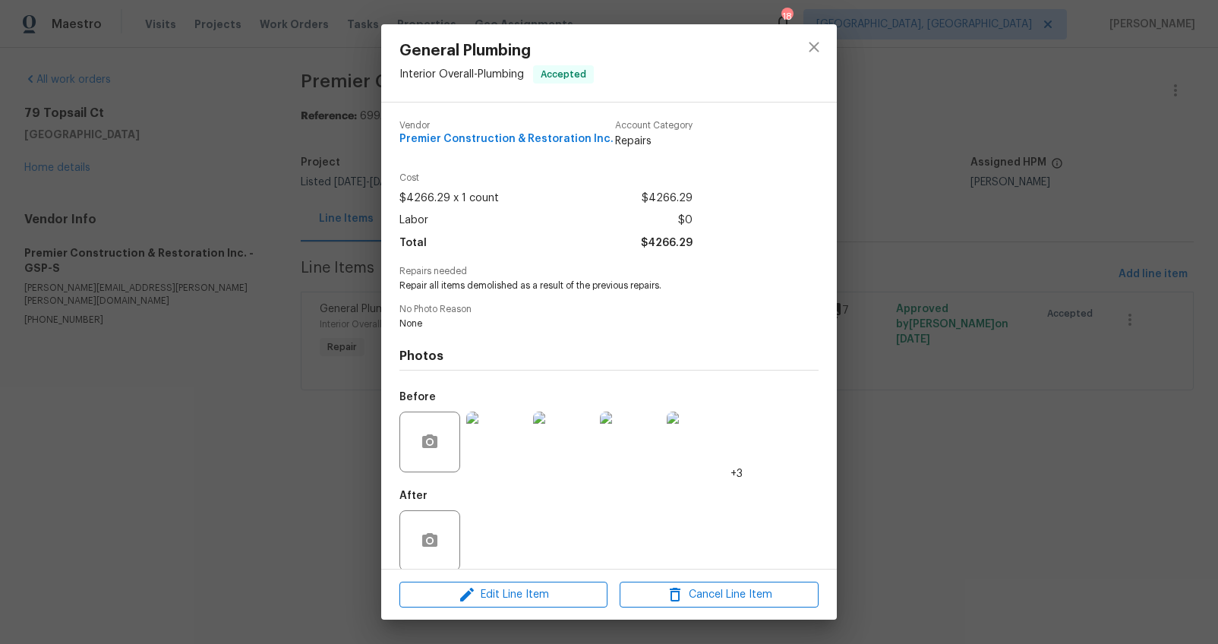
click at [528, 436] on div at bounding box center [496, 441] width 67 height 79
click at [516, 437] on img at bounding box center [496, 442] width 61 height 61
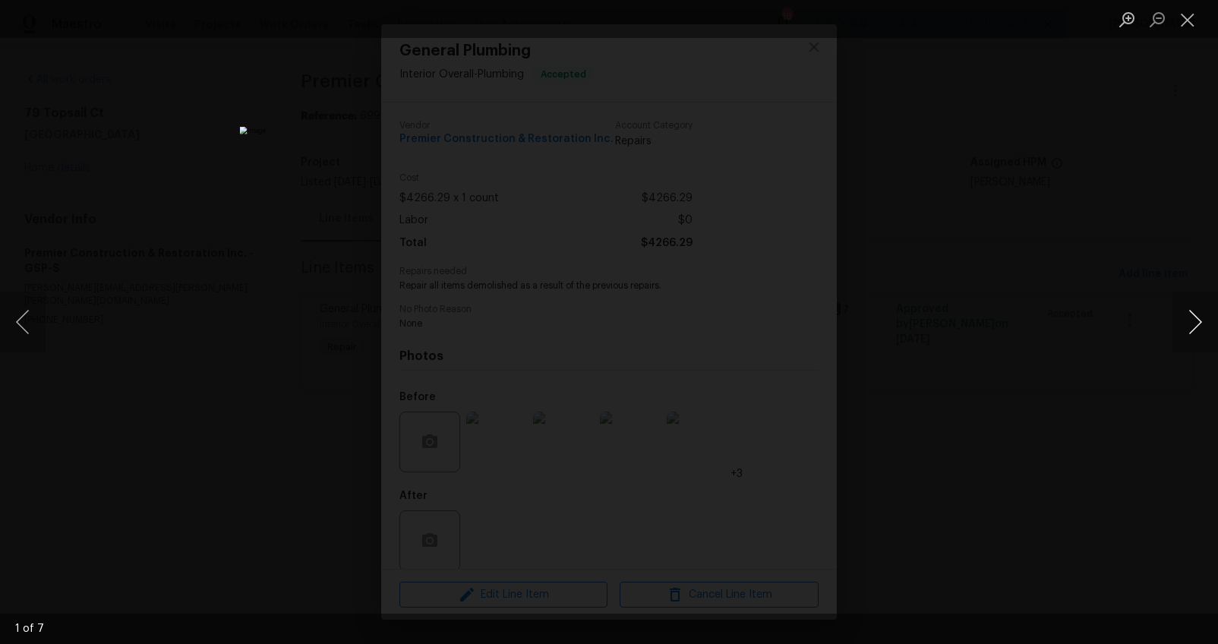
click at [1192, 323] on button "Next image" at bounding box center [1195, 322] width 46 height 61
click at [1123, 446] on div "Lightbox" at bounding box center [609, 322] width 1218 height 644
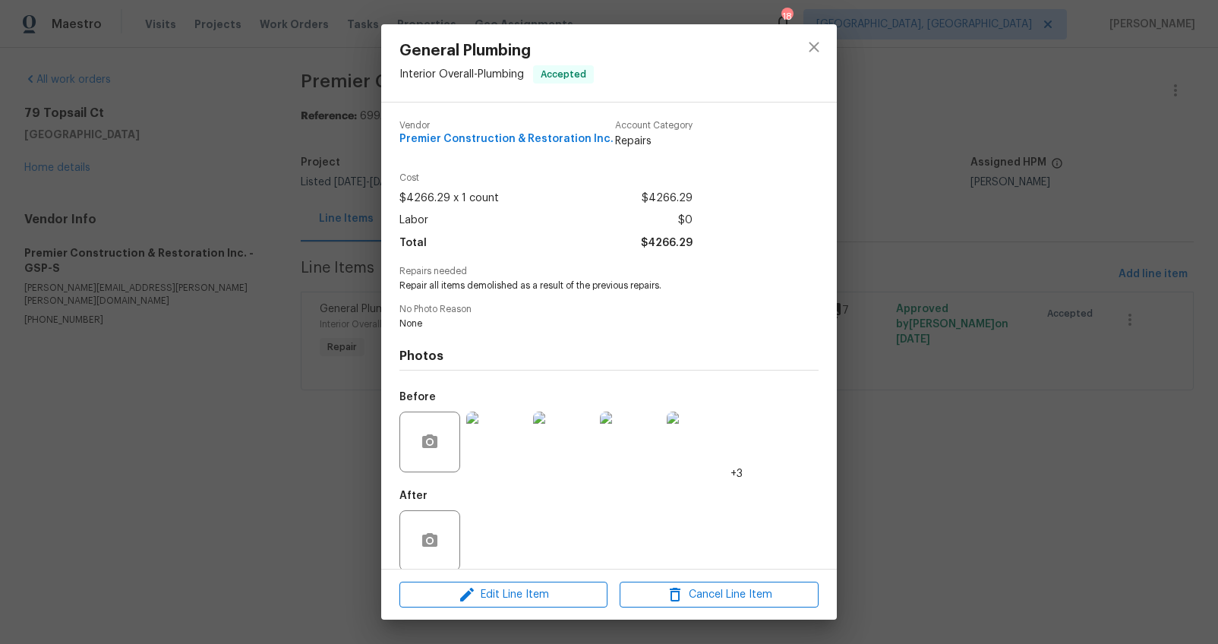
click at [1026, 447] on div "General Plumbing Interior Overall - Plumbing Accepted Vendor Premier Constructi…" at bounding box center [609, 322] width 1218 height 644
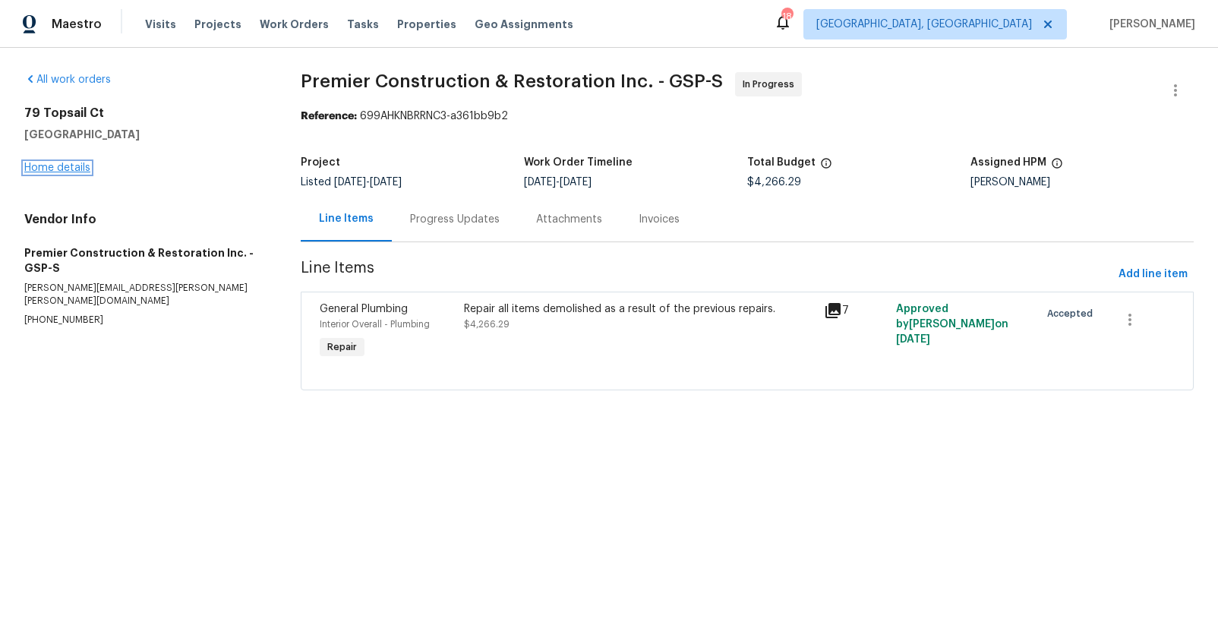
click at [47, 169] on link "Home details" at bounding box center [57, 167] width 66 height 11
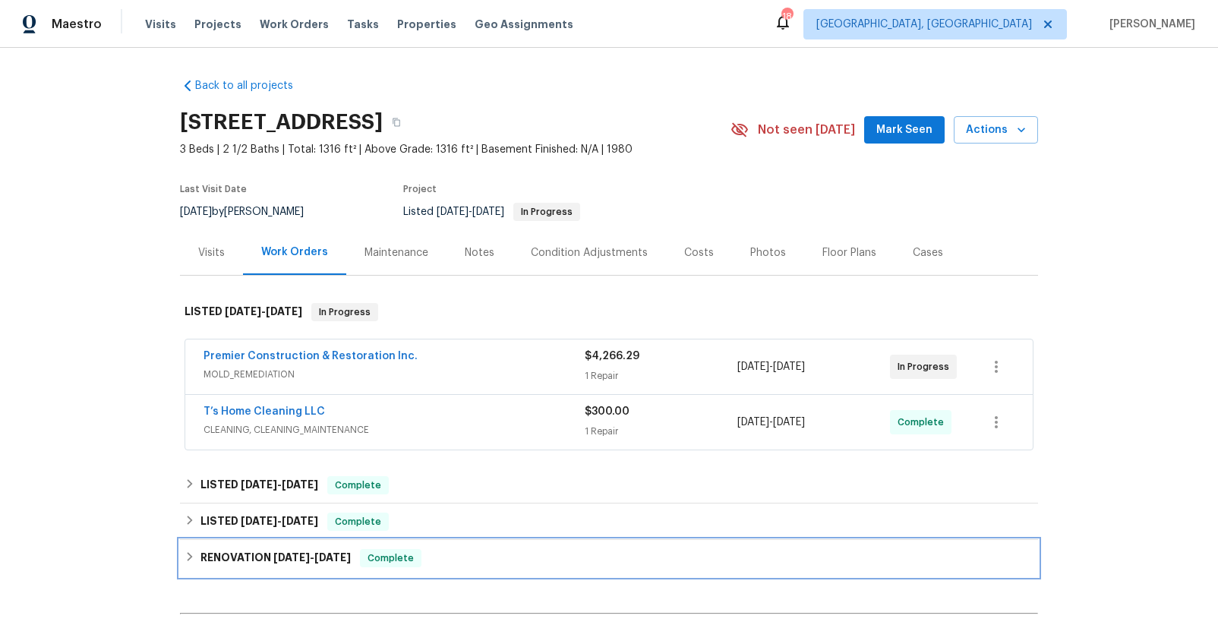
click at [278, 552] on span "8/7/25" at bounding box center [291, 557] width 36 height 11
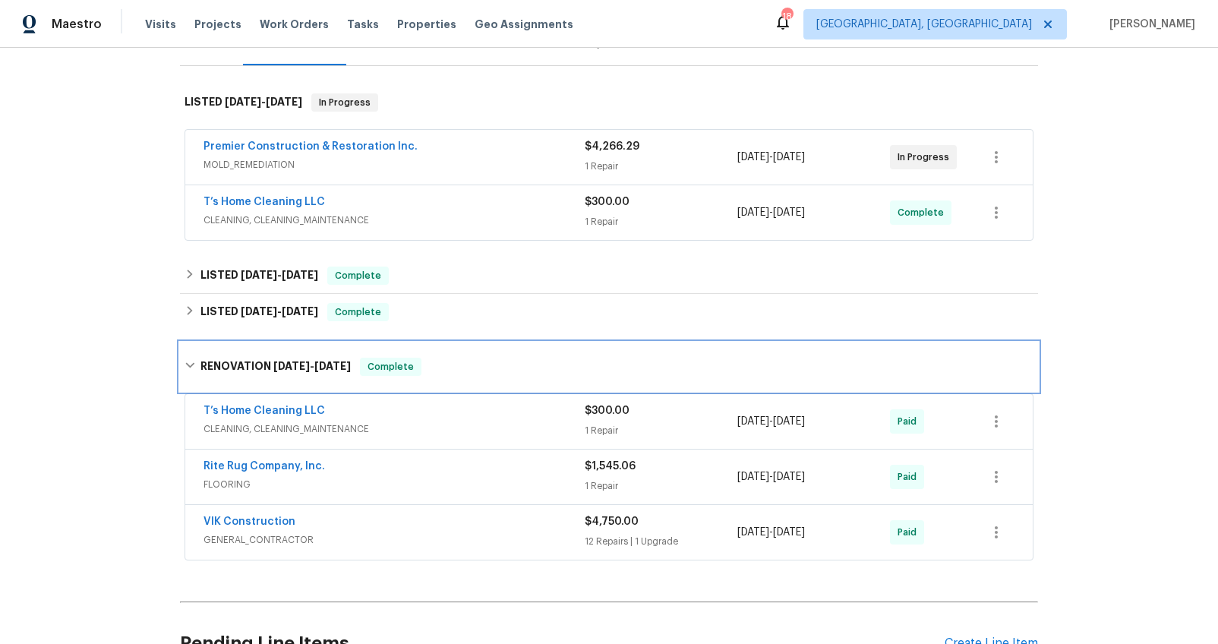
scroll to position [200, 0]
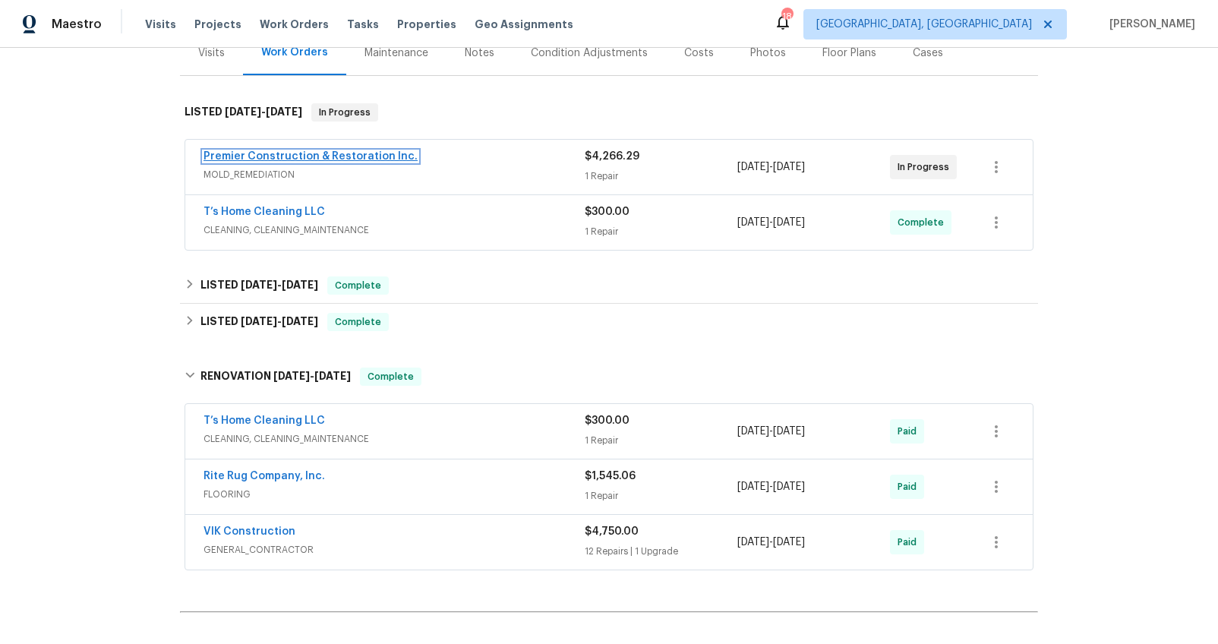
click at [384, 155] on link "Premier Construction & Restoration Inc." at bounding box center [310, 156] width 214 height 11
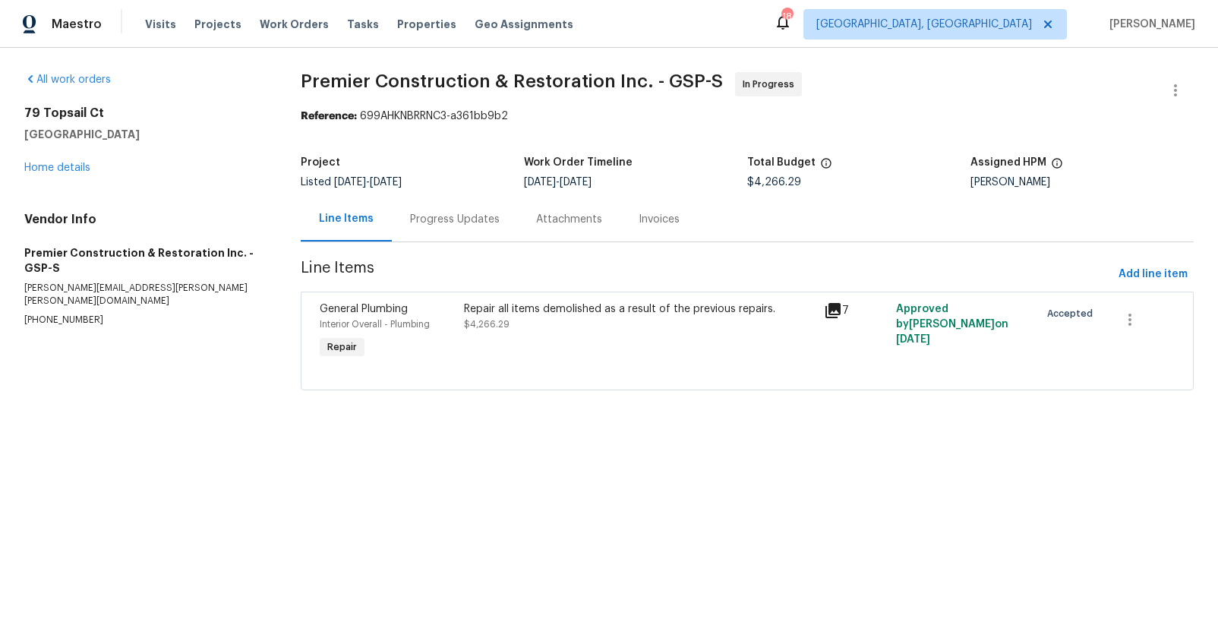
click at [436, 233] on div "Progress Updates" at bounding box center [455, 219] width 126 height 45
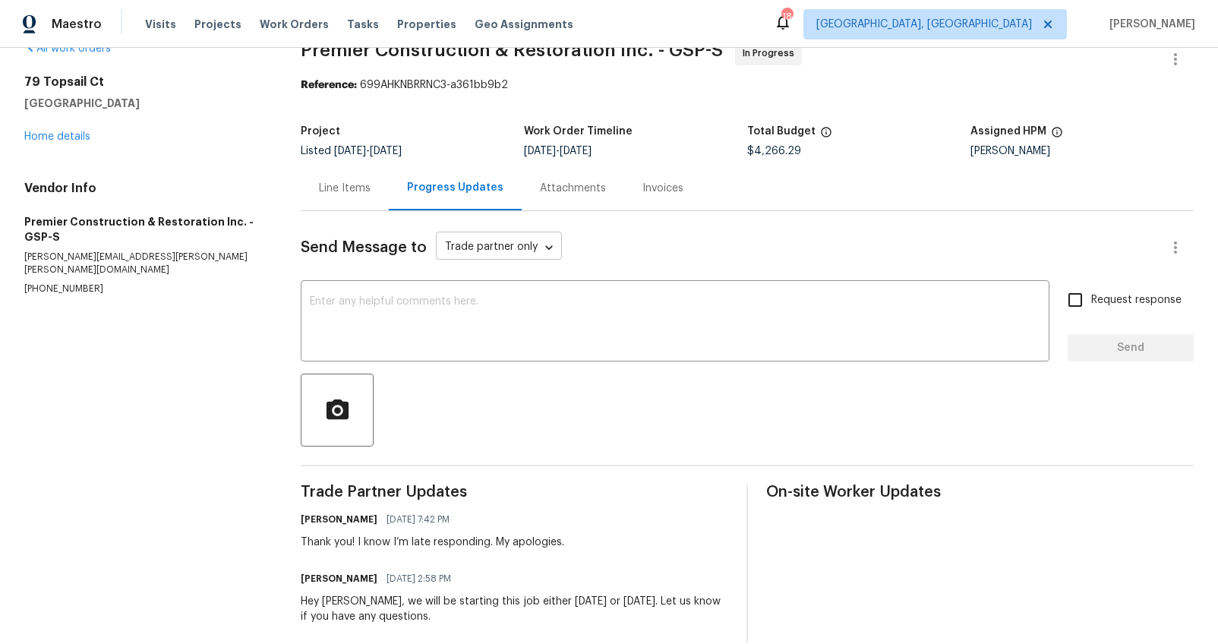
scroll to position [55, 0]
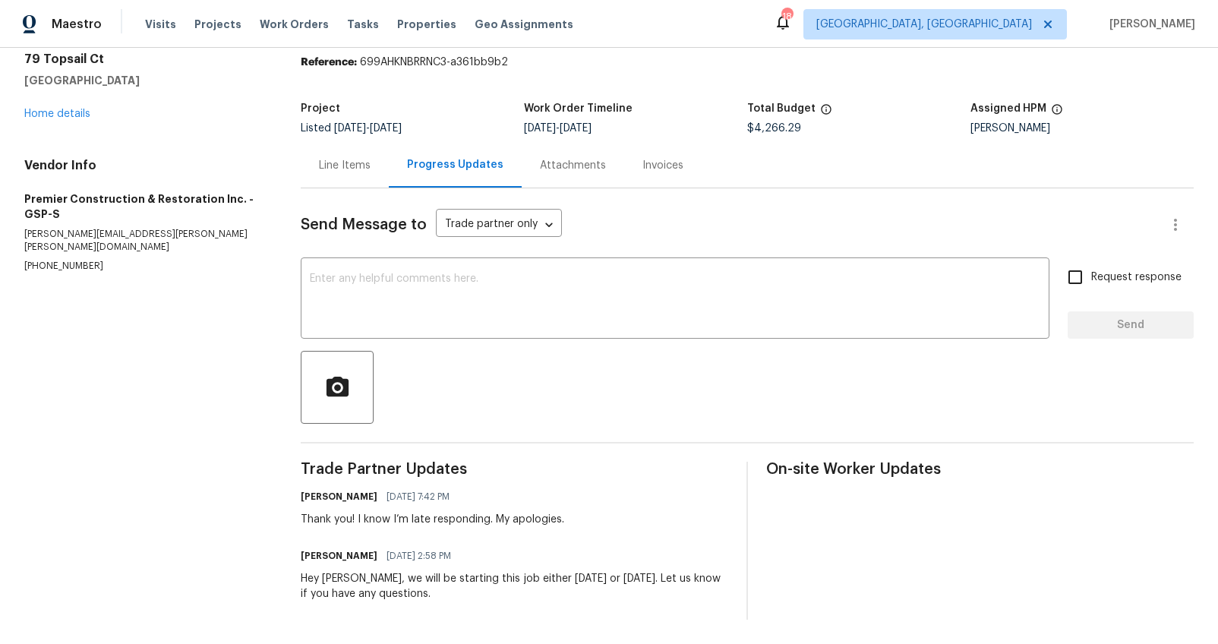
click at [358, 172] on div "Line Items" at bounding box center [345, 165] width 88 height 45
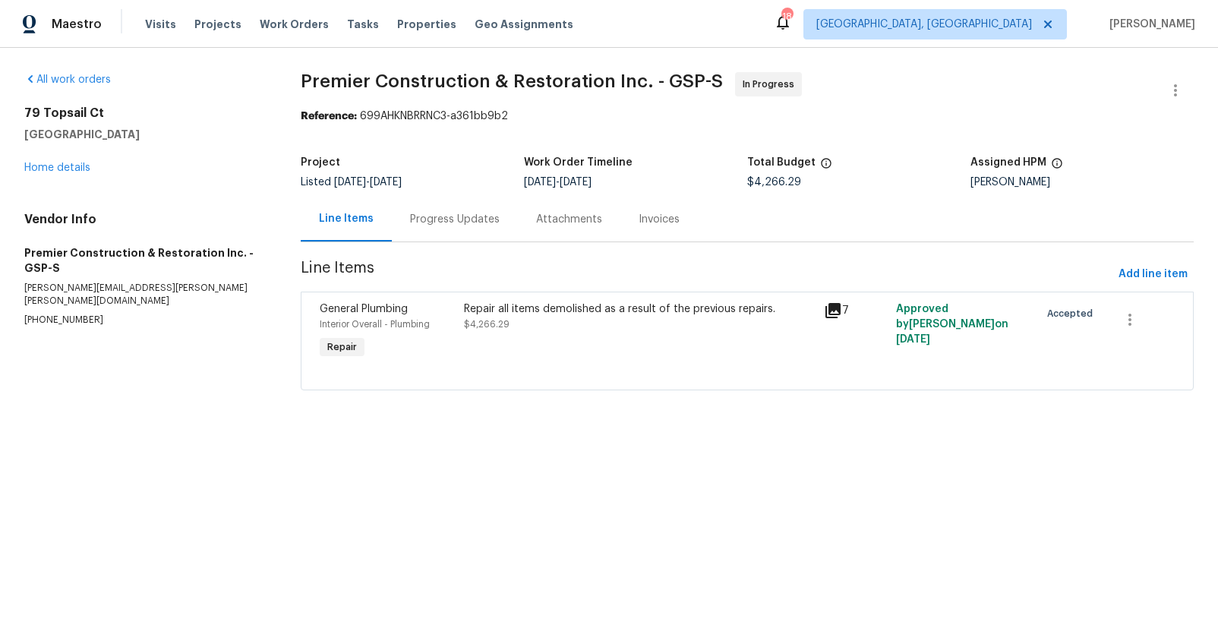
click at [449, 224] on div "Progress Updates" at bounding box center [455, 219] width 90 height 15
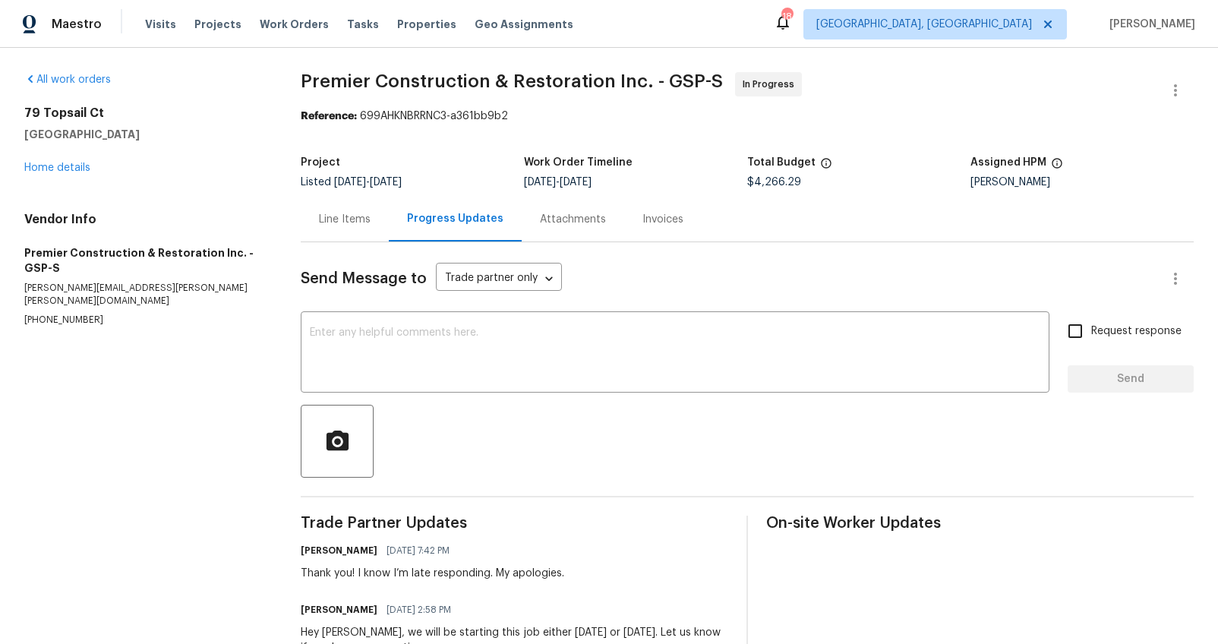
click at [358, 219] on div "Line Items" at bounding box center [345, 219] width 52 height 15
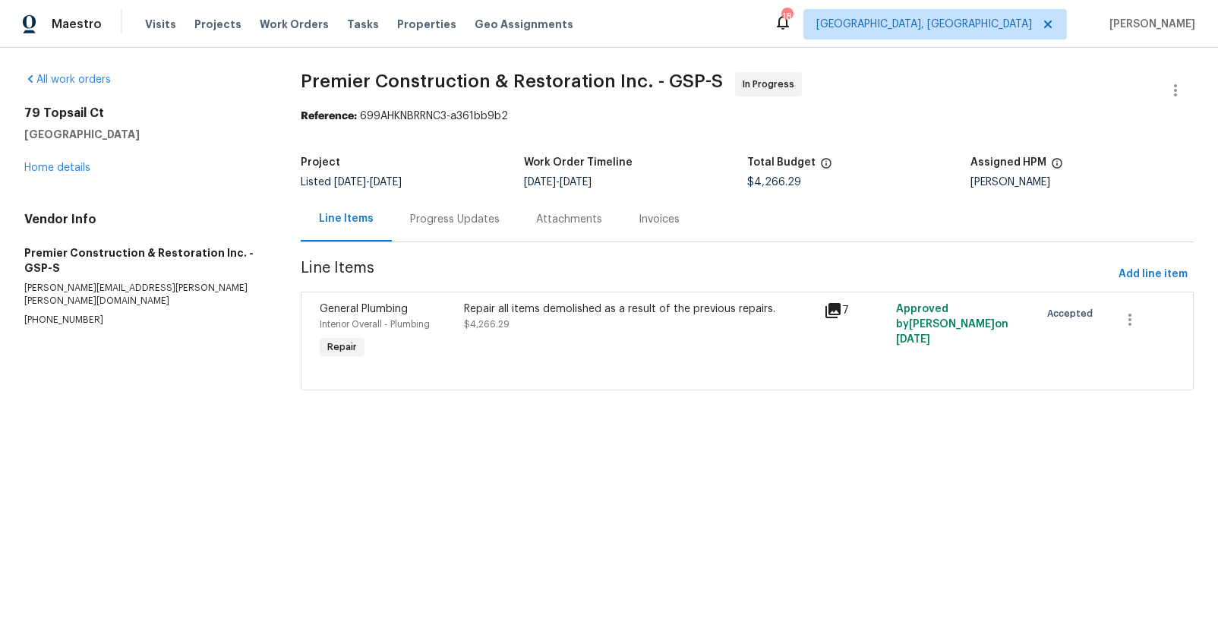
click at [840, 314] on div "7" at bounding box center [855, 310] width 63 height 18
click at [832, 313] on icon at bounding box center [832, 310] width 15 height 15
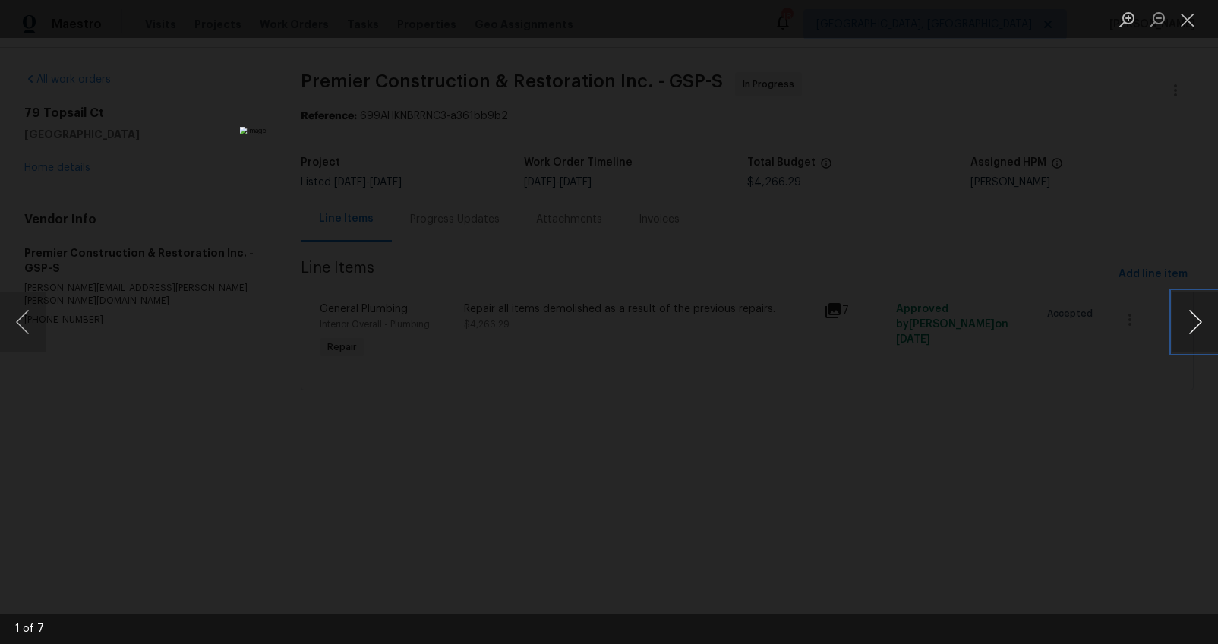
click at [1191, 330] on button "Next image" at bounding box center [1195, 322] width 46 height 61
click at [1188, 330] on button "Next image" at bounding box center [1195, 322] width 46 height 61
click at [1113, 410] on div "Lightbox" at bounding box center [609, 322] width 1218 height 644
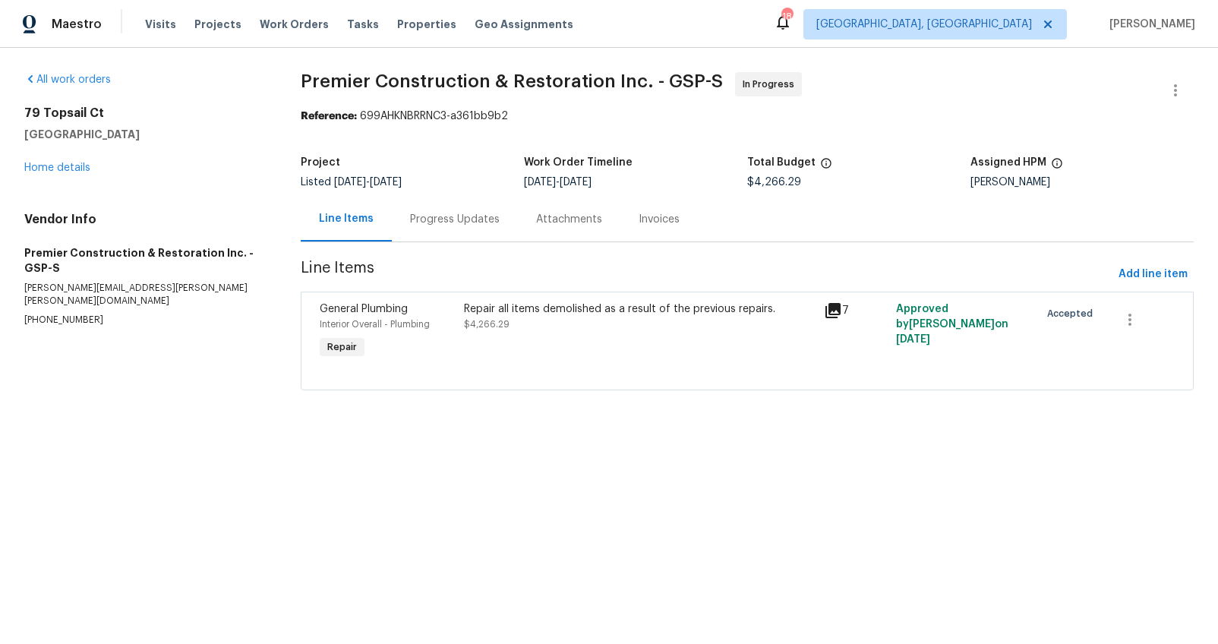
click at [830, 312] on icon at bounding box center [833, 310] width 18 height 18
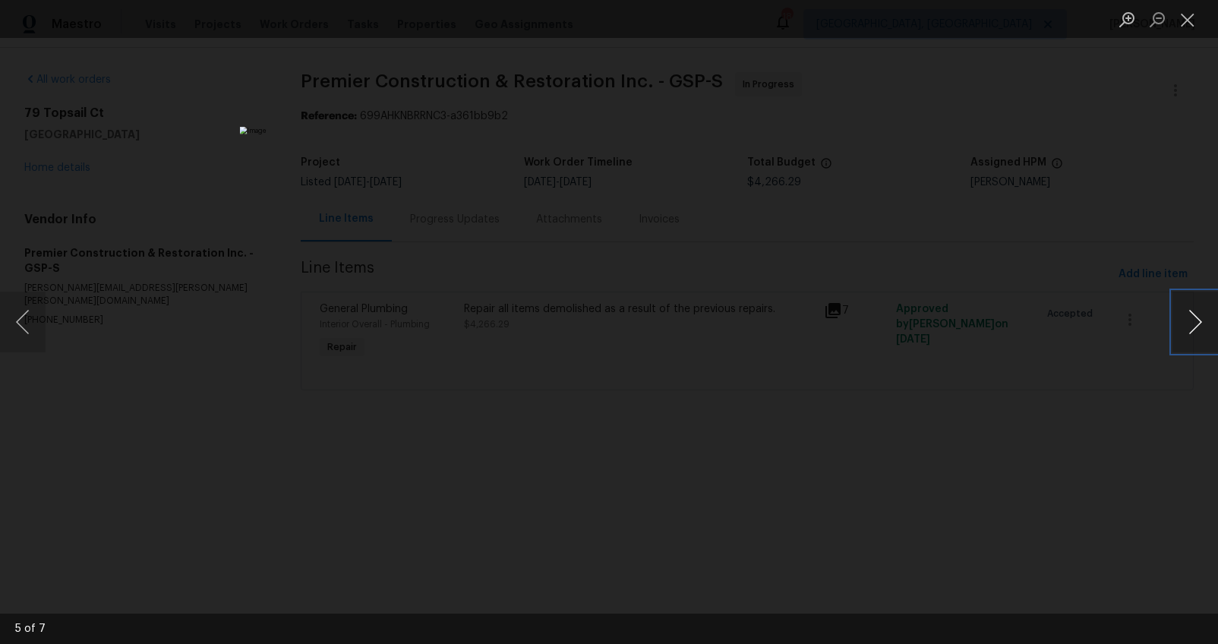
click at [1189, 314] on button "Next image" at bounding box center [1195, 322] width 46 height 61
click at [1099, 358] on div "Lightbox" at bounding box center [609, 322] width 1218 height 644
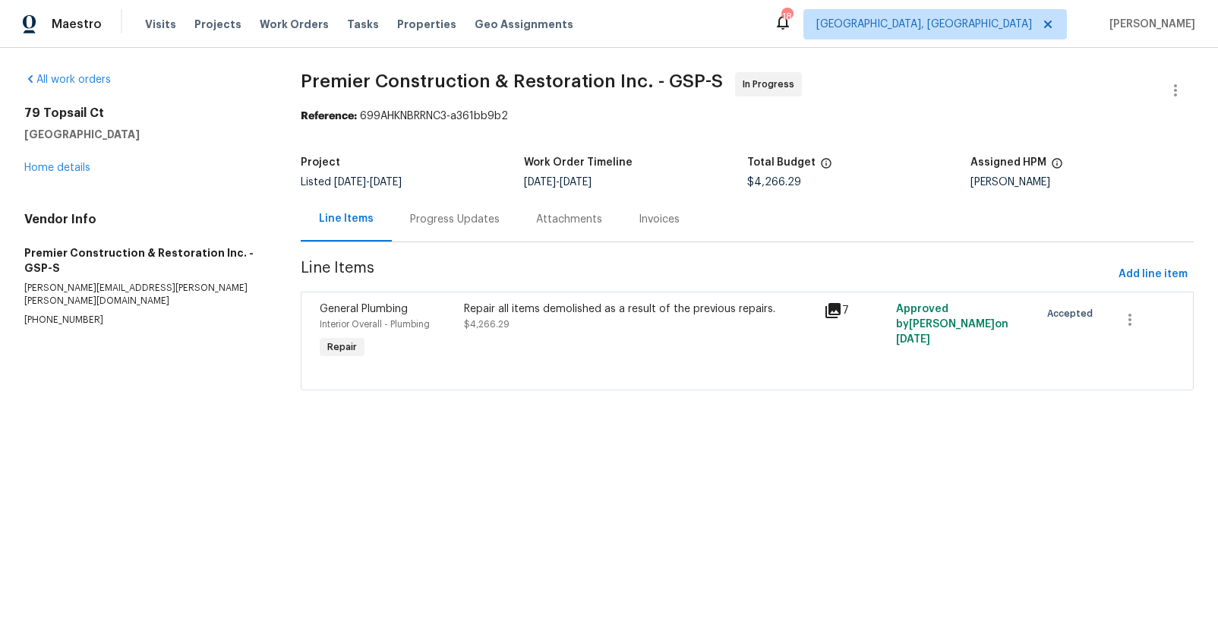
click at [467, 216] on div "Progress Updates" at bounding box center [455, 219] width 90 height 15
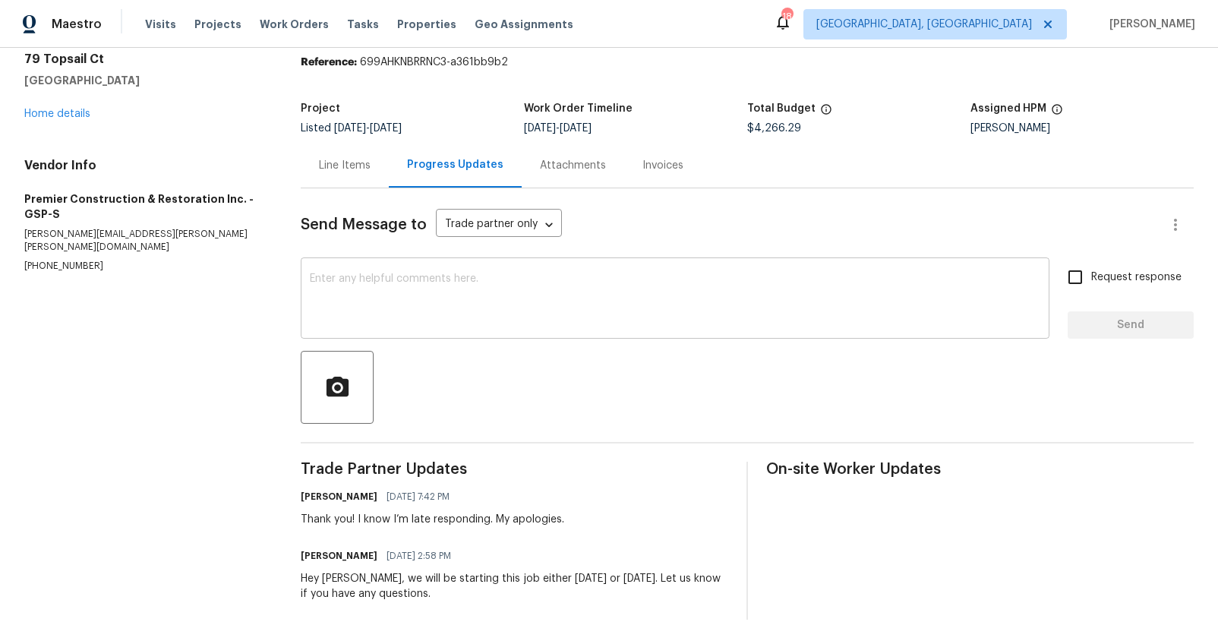
scroll to position [65, 0]
click at [366, 162] on div "Line Items" at bounding box center [345, 165] width 52 height 15
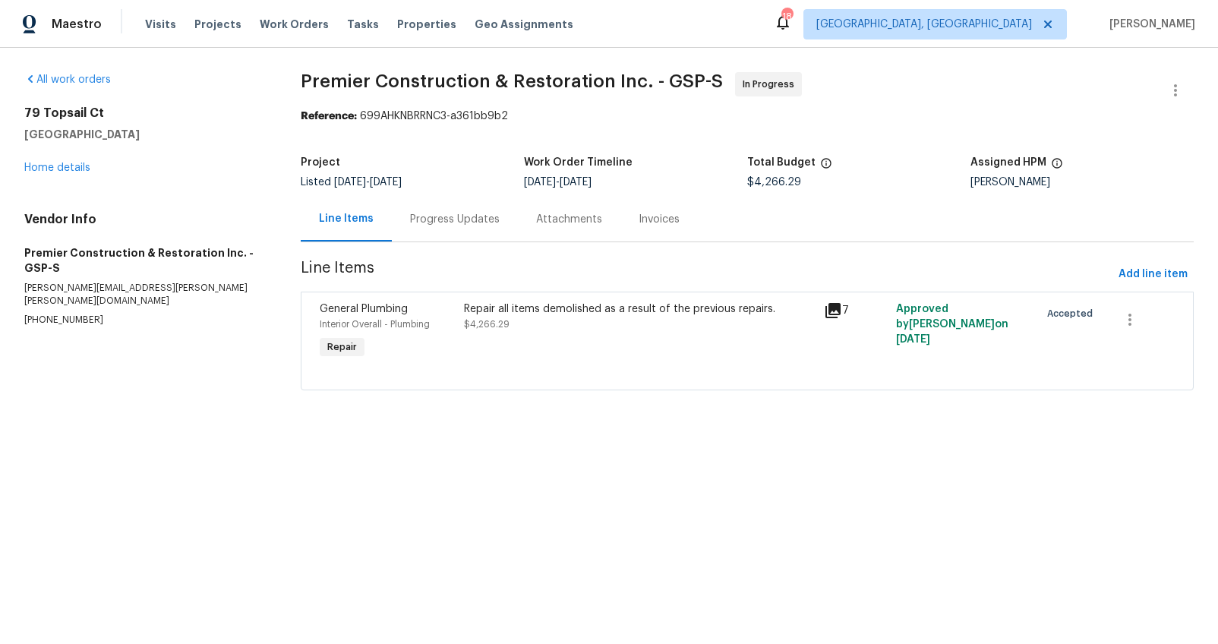
click at [762, 332] on div "Repair all items demolished as a result of the previous repairs. $4,266.29" at bounding box center [639, 332] width 360 height 70
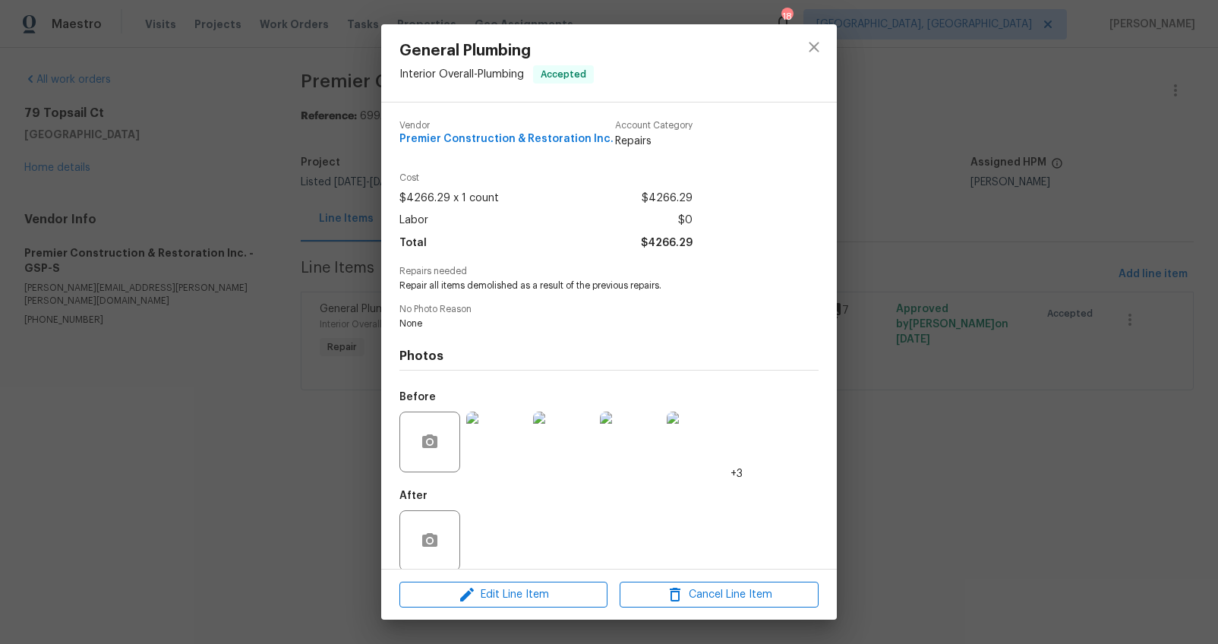
click at [491, 427] on img at bounding box center [496, 442] width 61 height 61
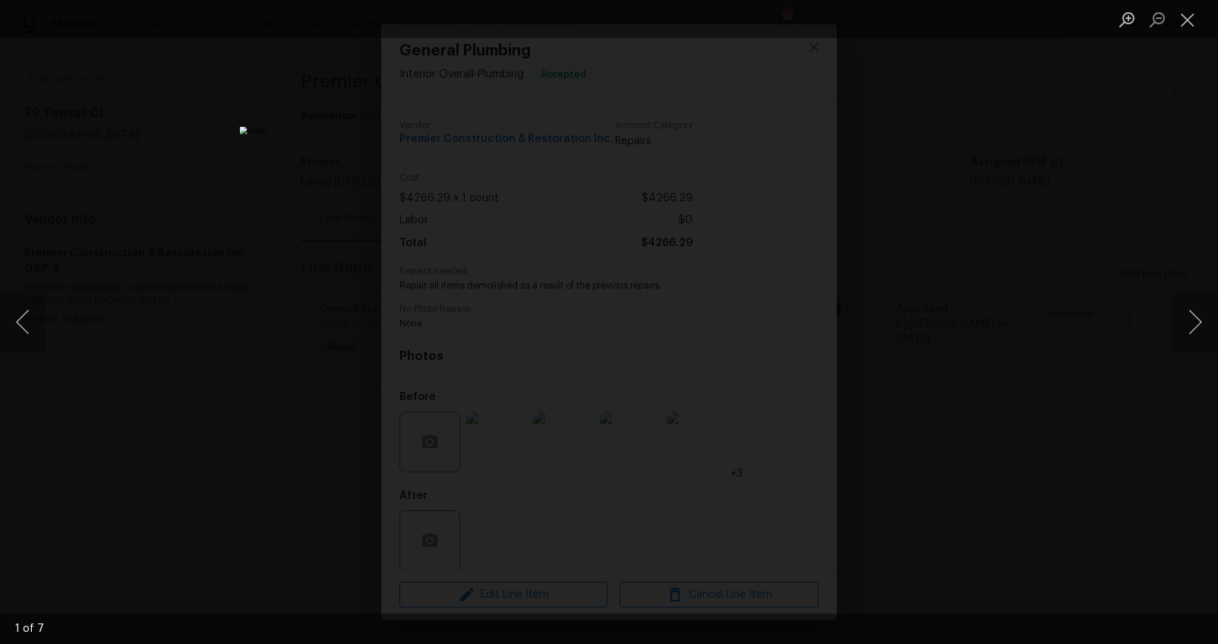
click at [1137, 384] on div "Lightbox" at bounding box center [609, 322] width 1218 height 644
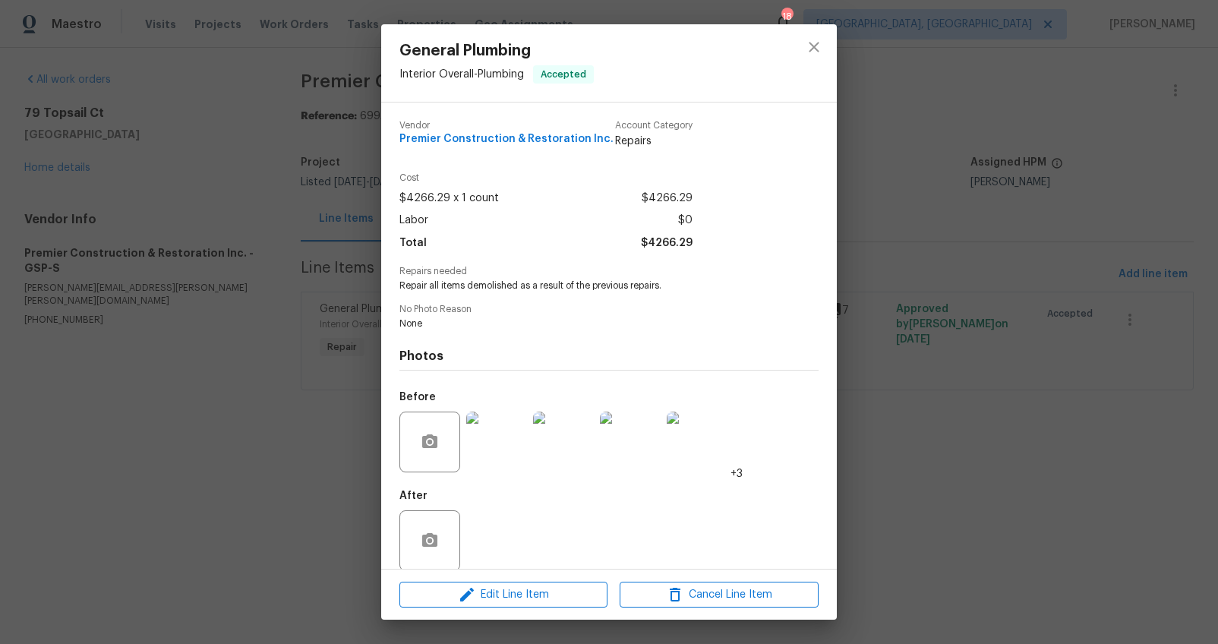
click at [1038, 418] on div "General Plumbing Interior Overall - Plumbing Accepted Vendor Premier Constructi…" at bounding box center [609, 322] width 1218 height 644
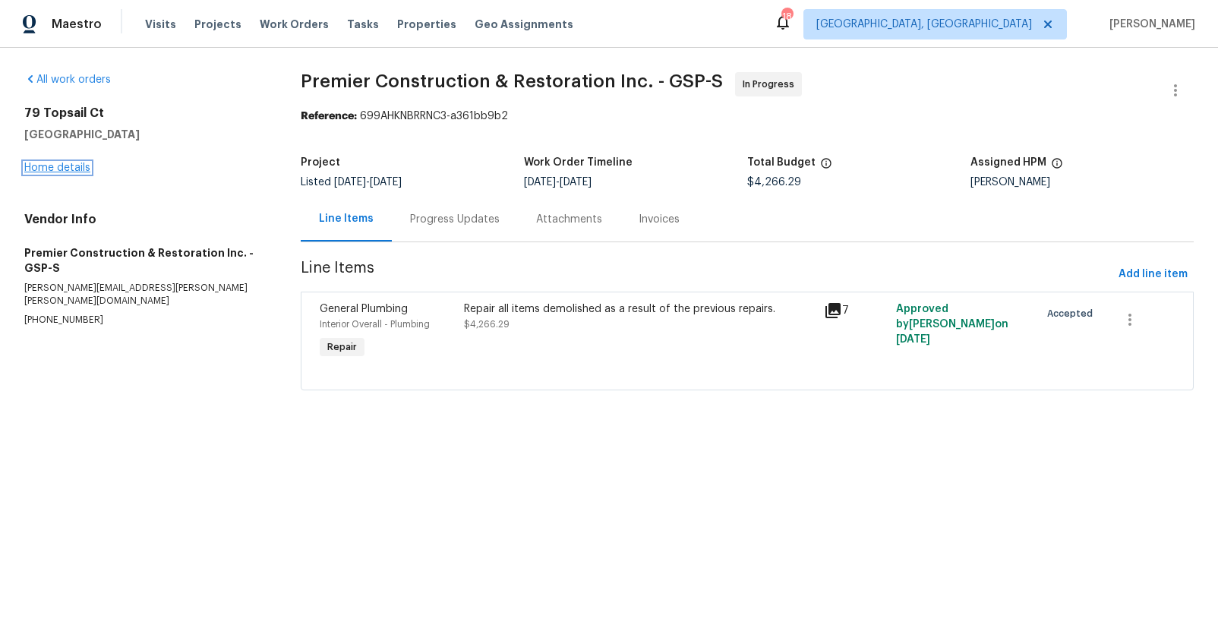
click at [38, 162] on link "Home details" at bounding box center [57, 167] width 66 height 11
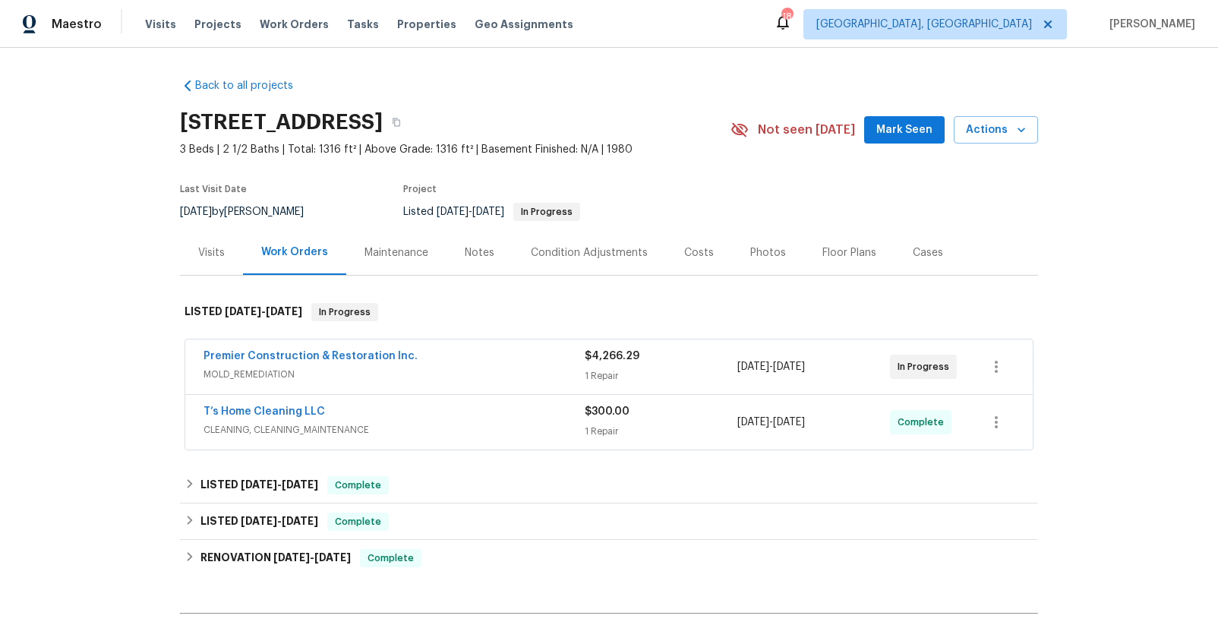
scroll to position [34, 0]
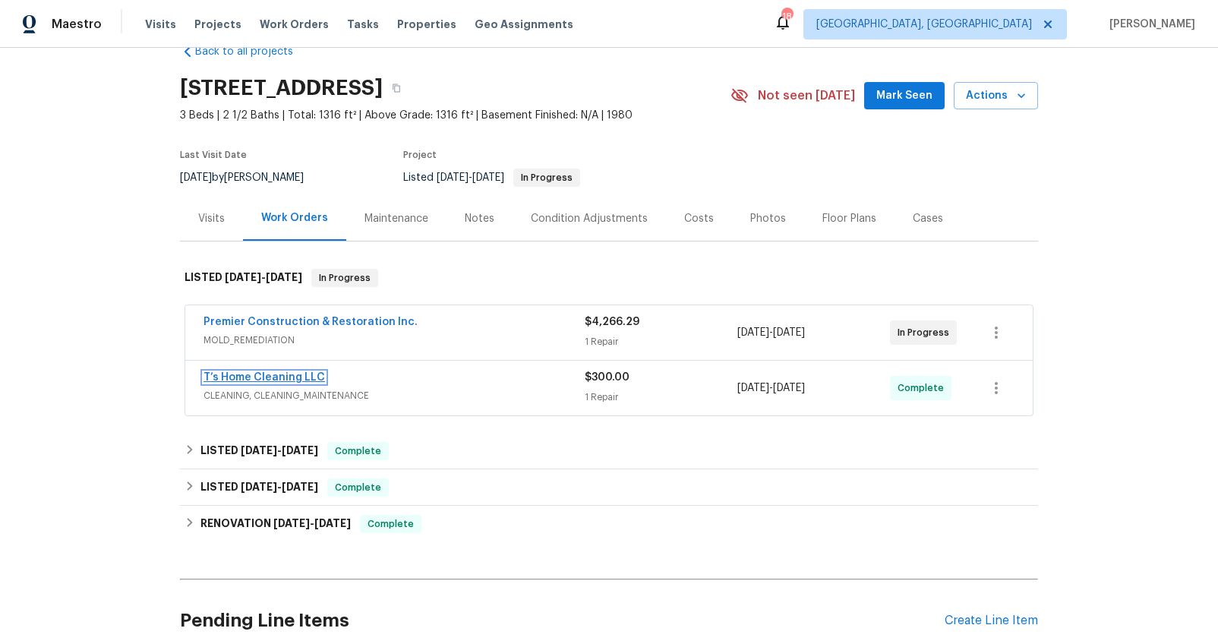
click at [293, 375] on link "T’s Home Cleaning LLC" at bounding box center [263, 377] width 121 height 11
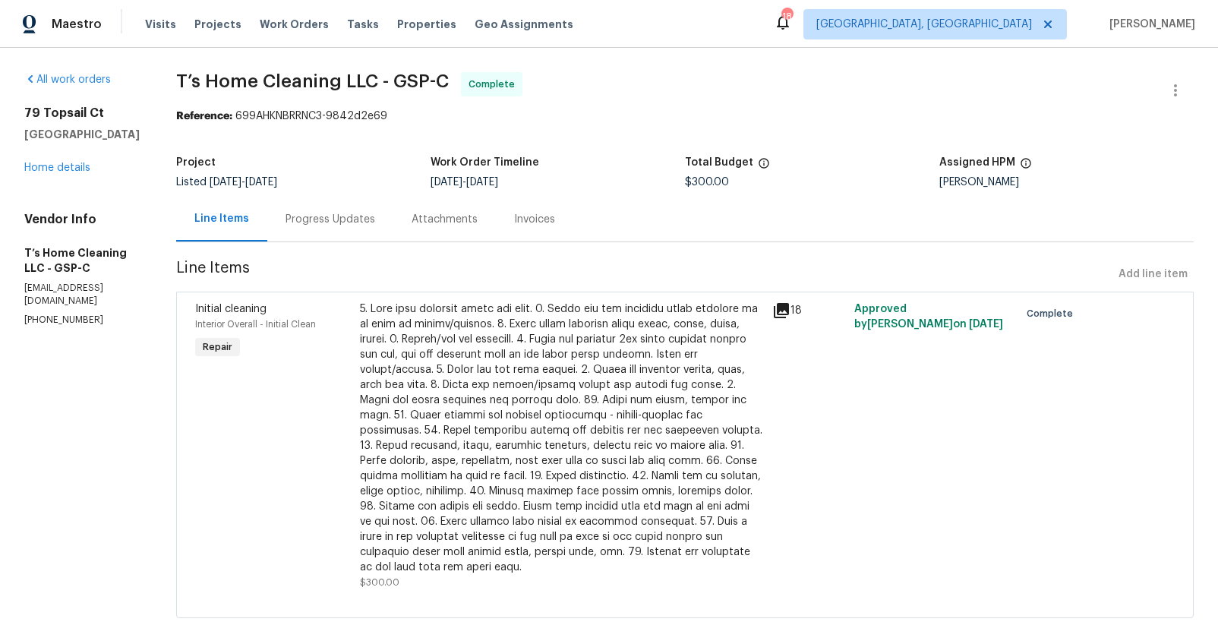
click at [774, 308] on icon at bounding box center [781, 310] width 15 height 15
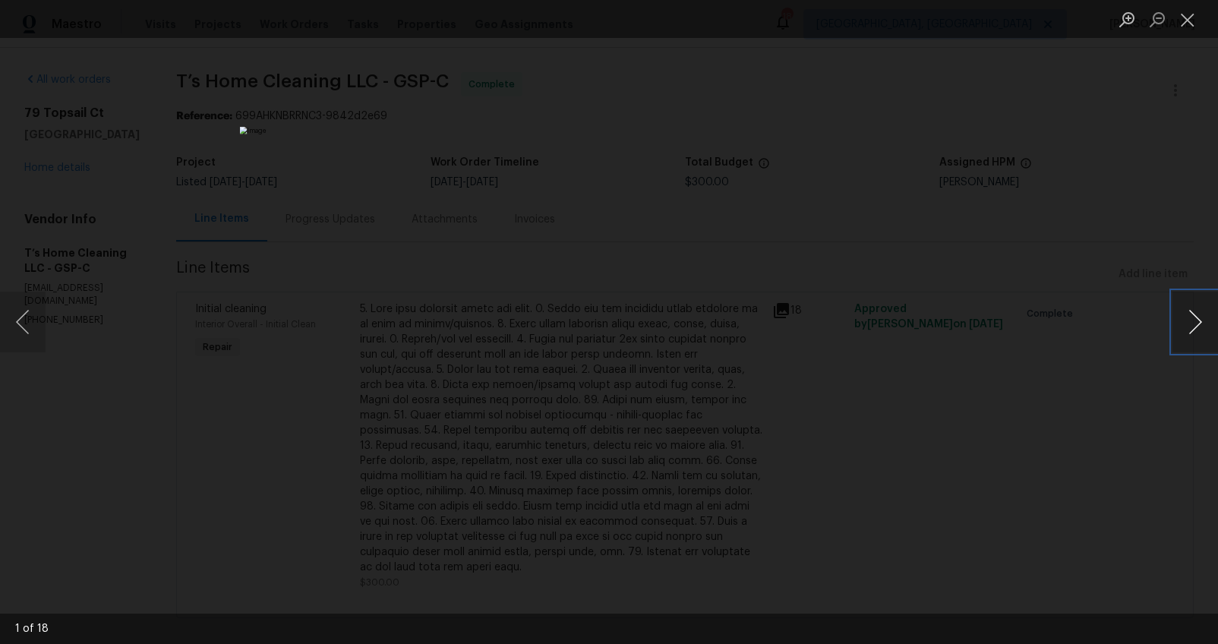
click at [1200, 317] on button "Next image" at bounding box center [1195, 322] width 46 height 61
click at [1199, 320] on button "Next image" at bounding box center [1195, 322] width 46 height 61
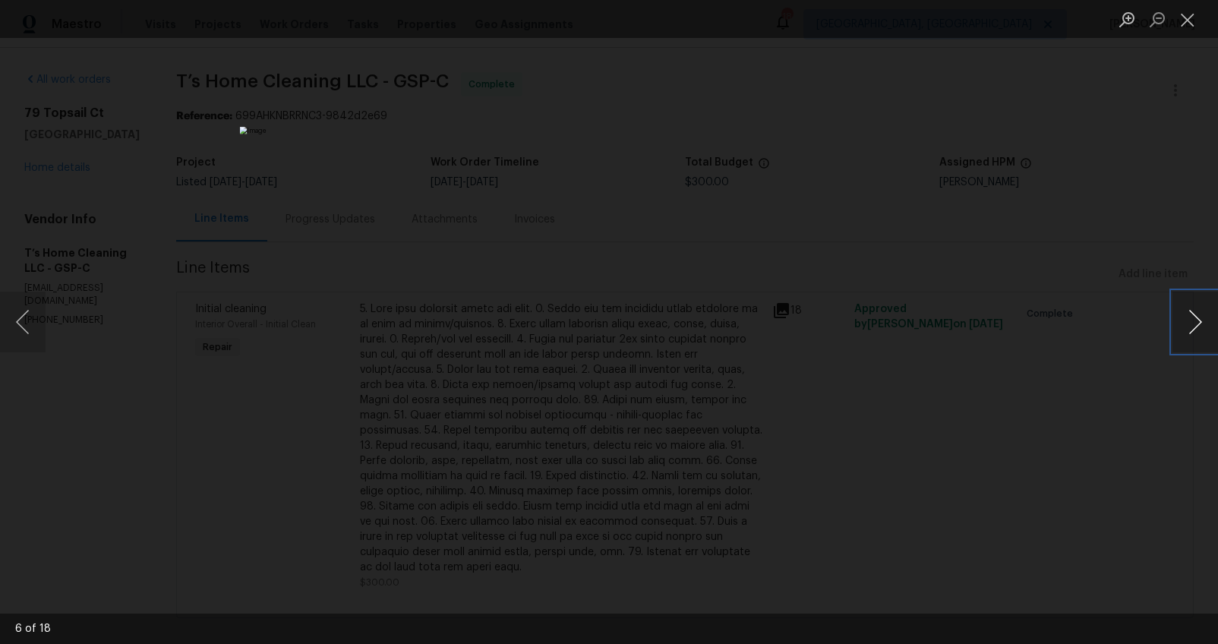
click at [1199, 320] on button "Next image" at bounding box center [1195, 322] width 46 height 61
click at [19, 325] on button "Previous image" at bounding box center [23, 322] width 46 height 61
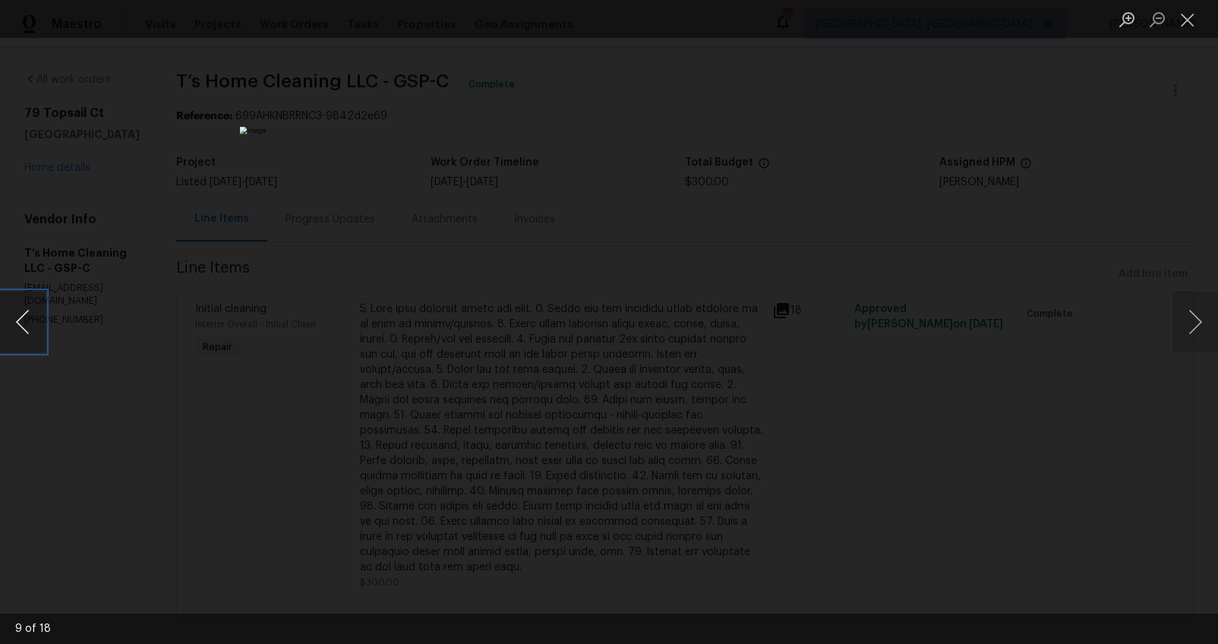
click at [21, 324] on button "Previous image" at bounding box center [23, 322] width 46 height 61
click at [1184, 320] on button "Next image" at bounding box center [1195, 322] width 46 height 61
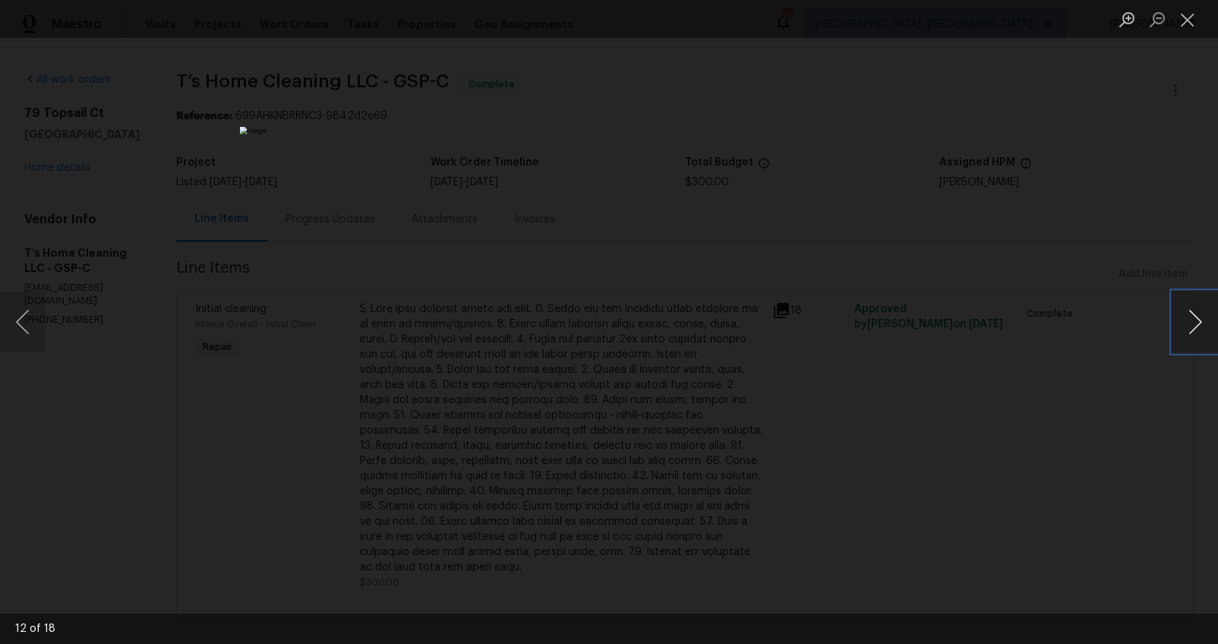
click at [1184, 320] on button "Next image" at bounding box center [1195, 322] width 46 height 61
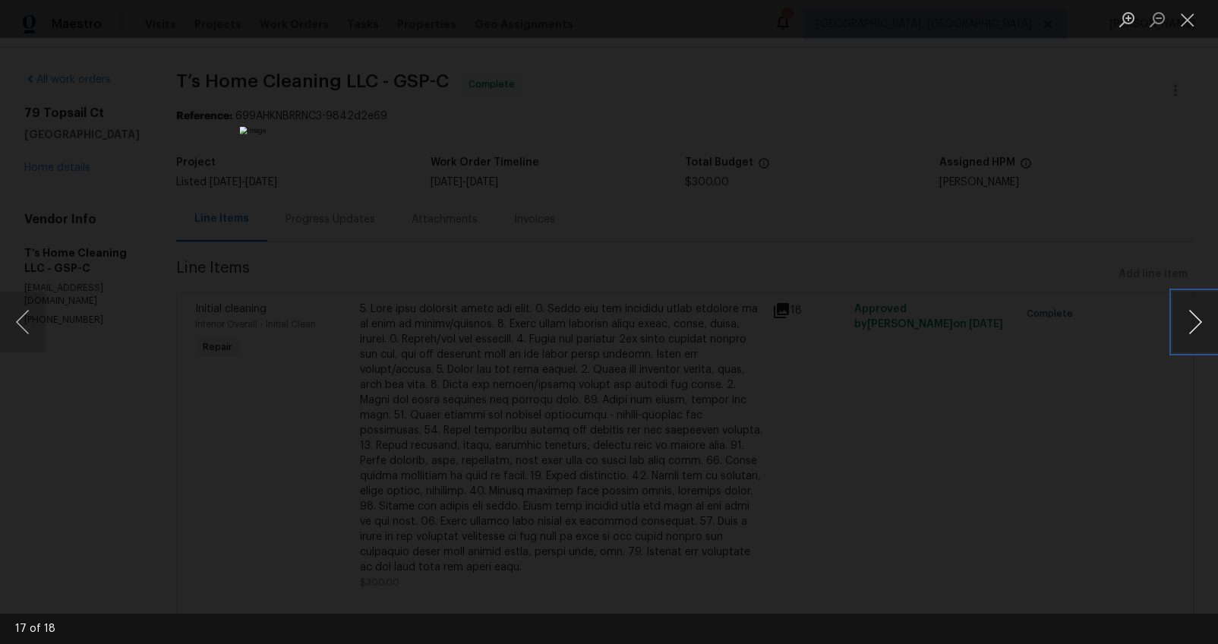
click at [1184, 320] on button "Next image" at bounding box center [1195, 322] width 46 height 61
click at [1154, 409] on div "Lightbox" at bounding box center [609, 322] width 1218 height 644
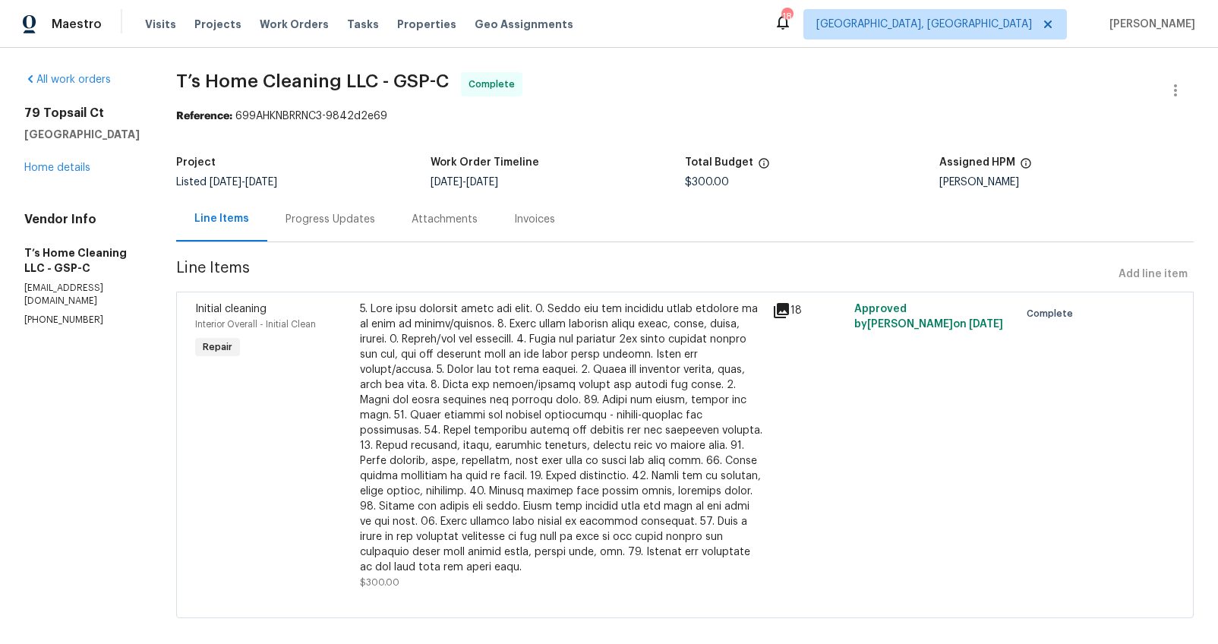
scroll to position [29, 0]
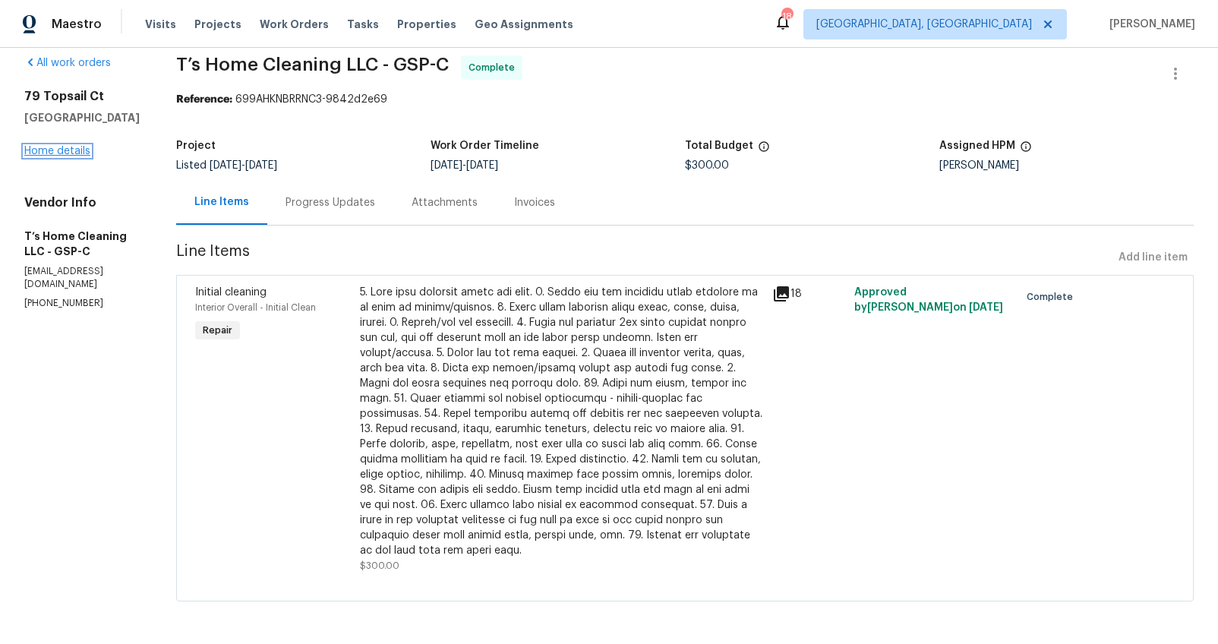
click at [65, 146] on link "Home details" at bounding box center [57, 151] width 66 height 11
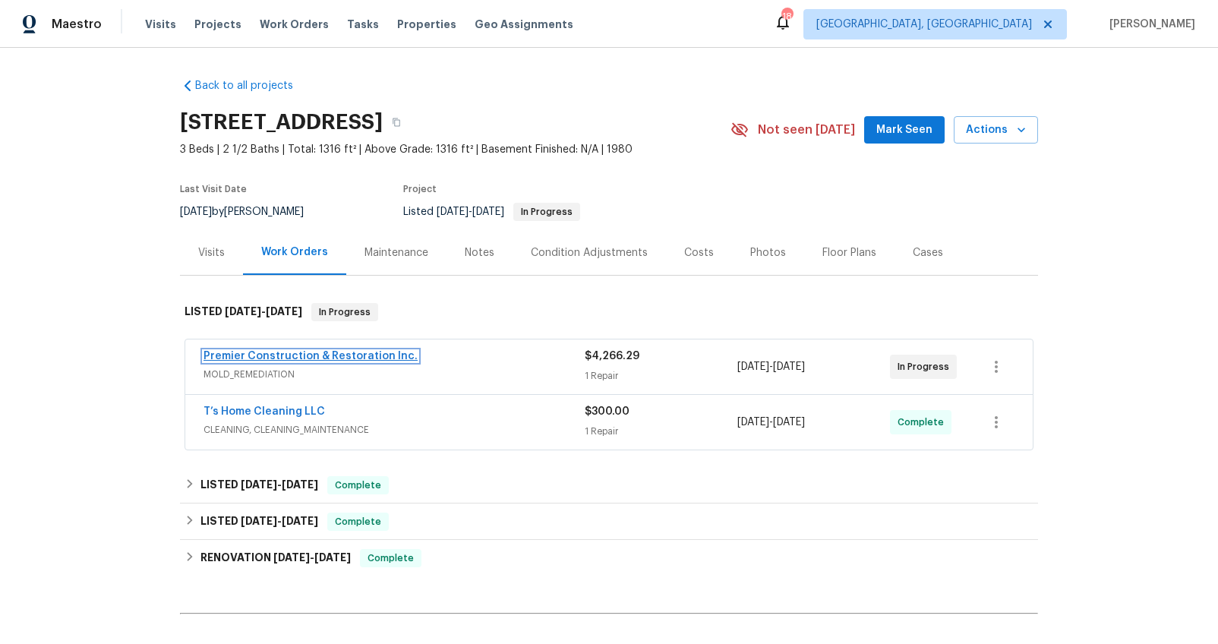
click at [394, 355] on link "Premier Construction & Restoration Inc." at bounding box center [310, 356] width 214 height 11
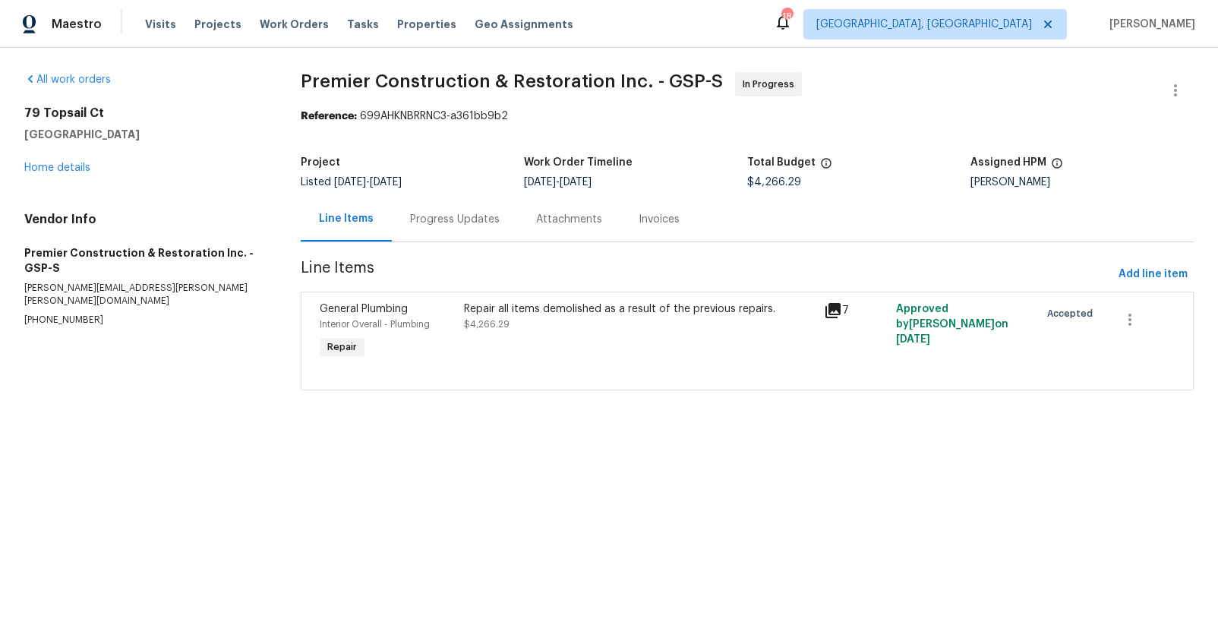
click at [828, 317] on icon at bounding box center [833, 310] width 18 height 18
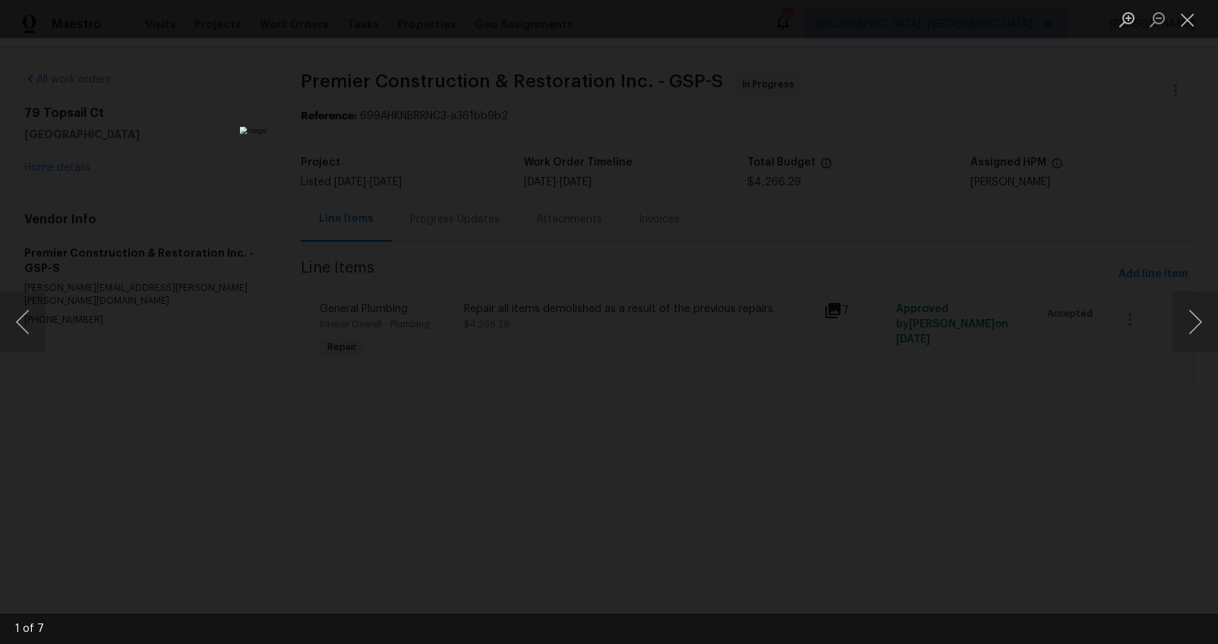
click at [137, 169] on div "Lightbox" at bounding box center [609, 322] width 1218 height 644
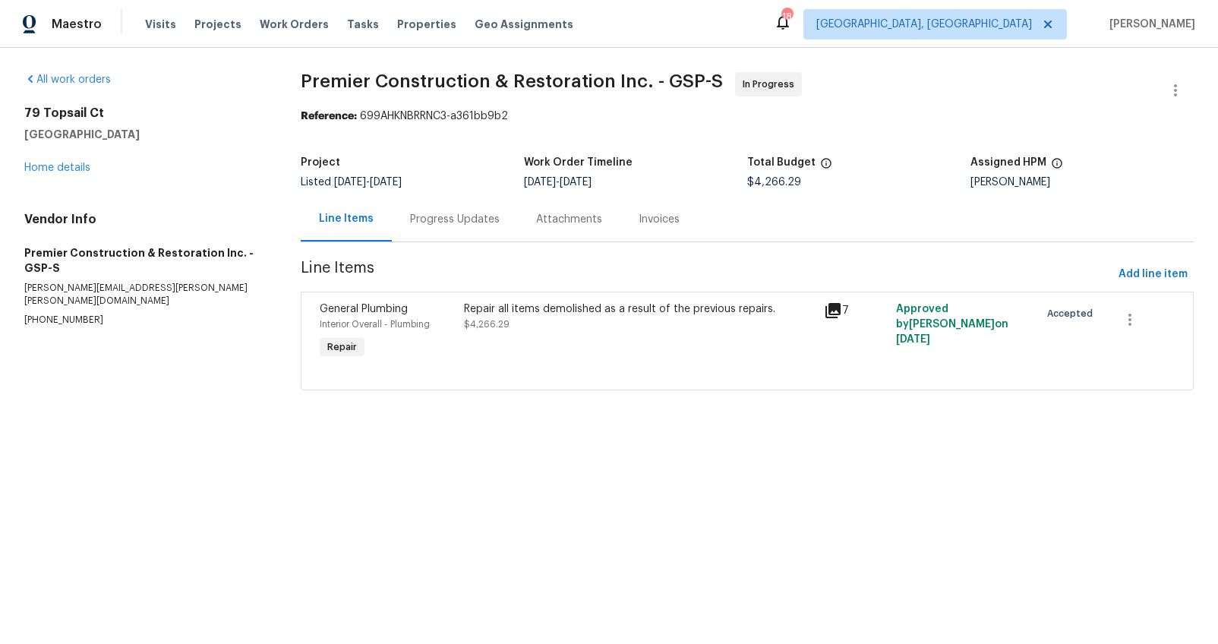
click at [118, 141] on h5 "Greenville, SC 29611" at bounding box center [144, 134] width 240 height 15
click at [56, 170] on link "Home details" at bounding box center [57, 167] width 66 height 11
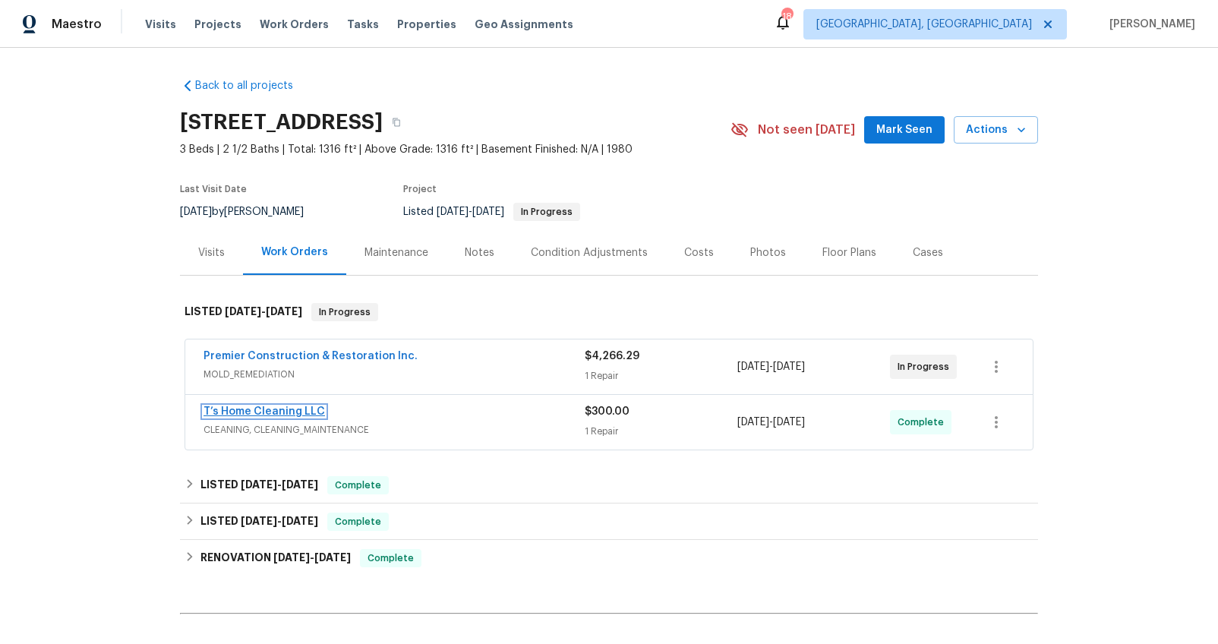
click at [289, 409] on link "T’s Home Cleaning LLC" at bounding box center [263, 411] width 121 height 11
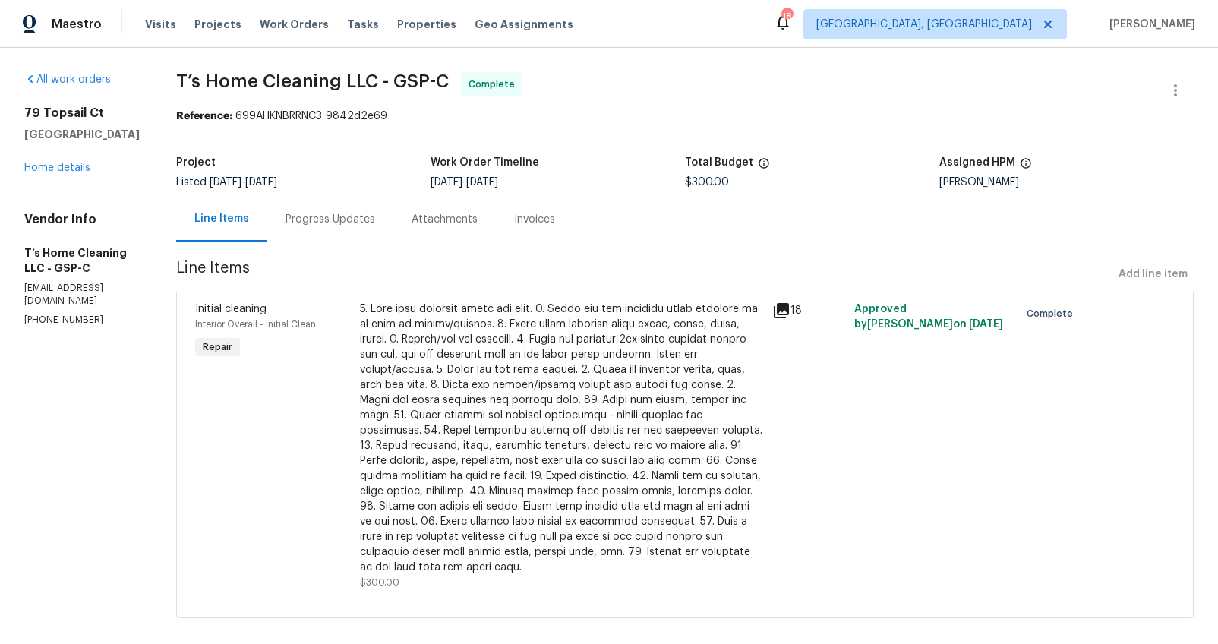
click at [787, 303] on icon at bounding box center [781, 310] width 15 height 15
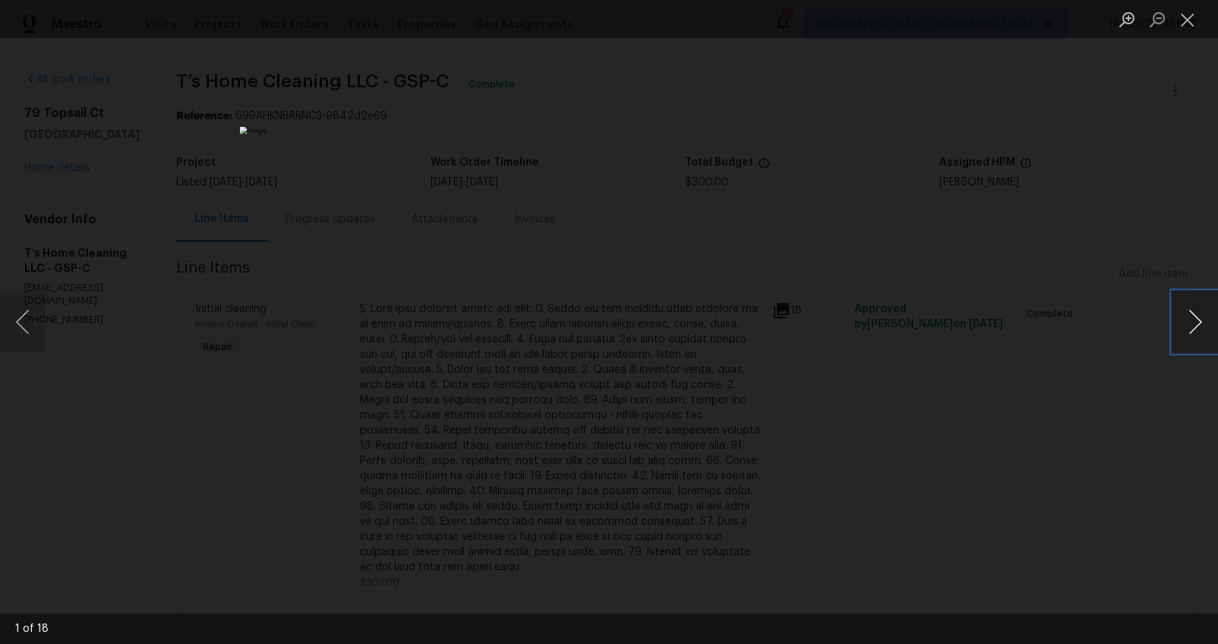
click at [1178, 326] on button "Next image" at bounding box center [1195, 322] width 46 height 61
click at [1182, 326] on button "Next image" at bounding box center [1195, 322] width 46 height 61
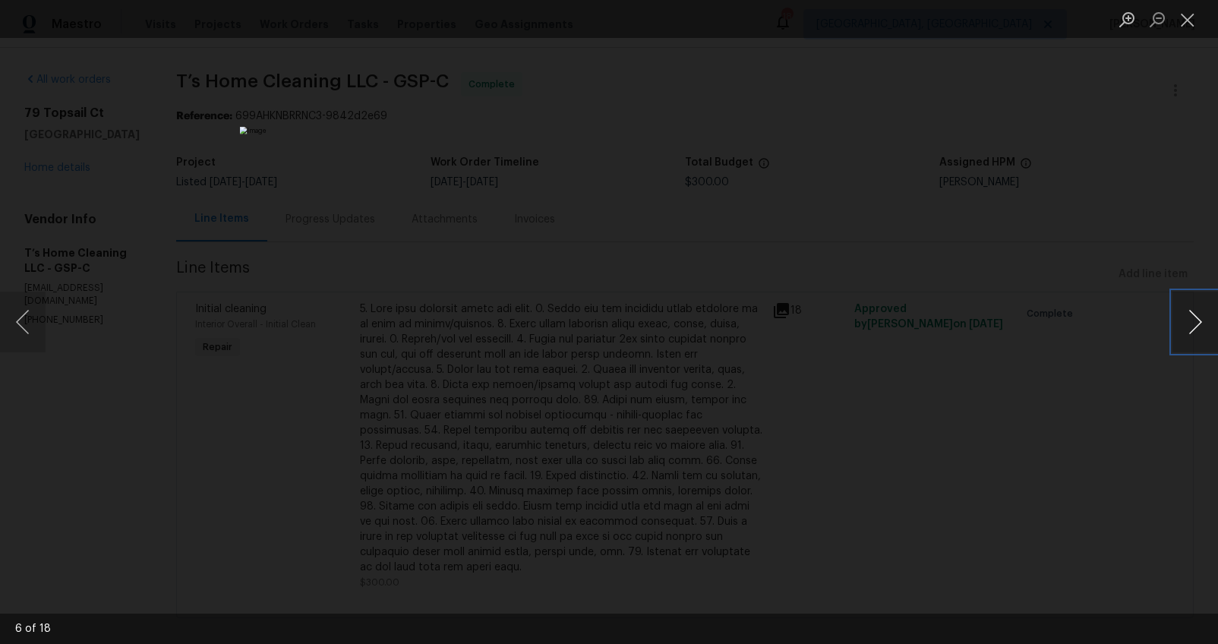
click at [1182, 326] on button "Next image" at bounding box center [1195, 322] width 46 height 61
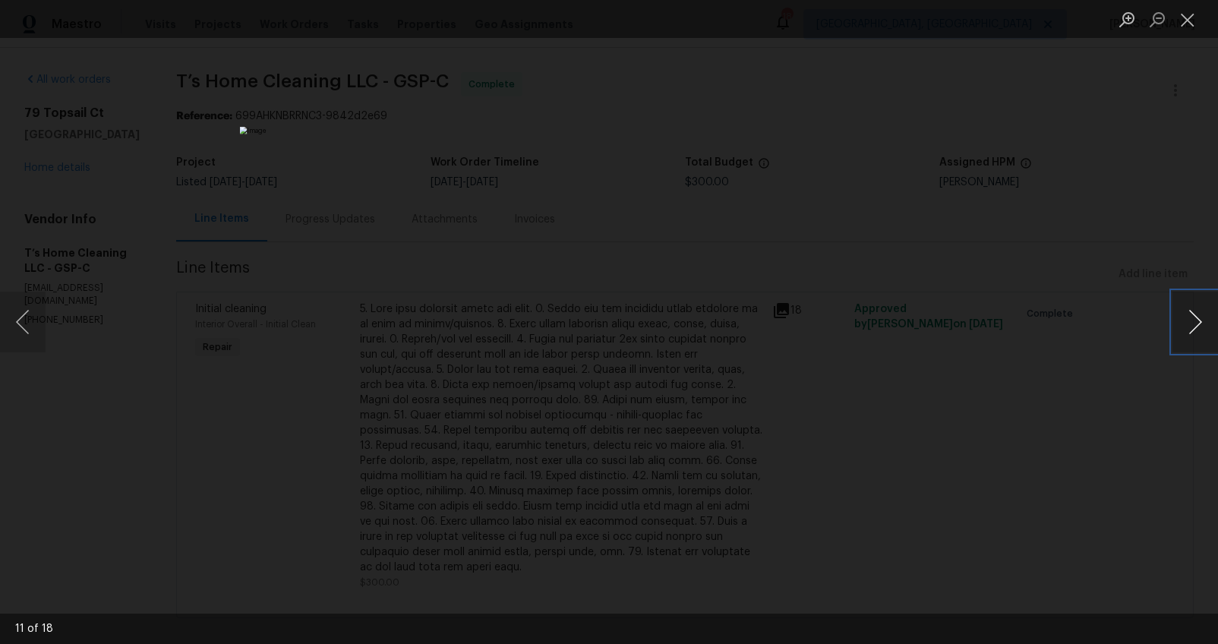
click at [1182, 326] on button "Next image" at bounding box center [1195, 322] width 46 height 61
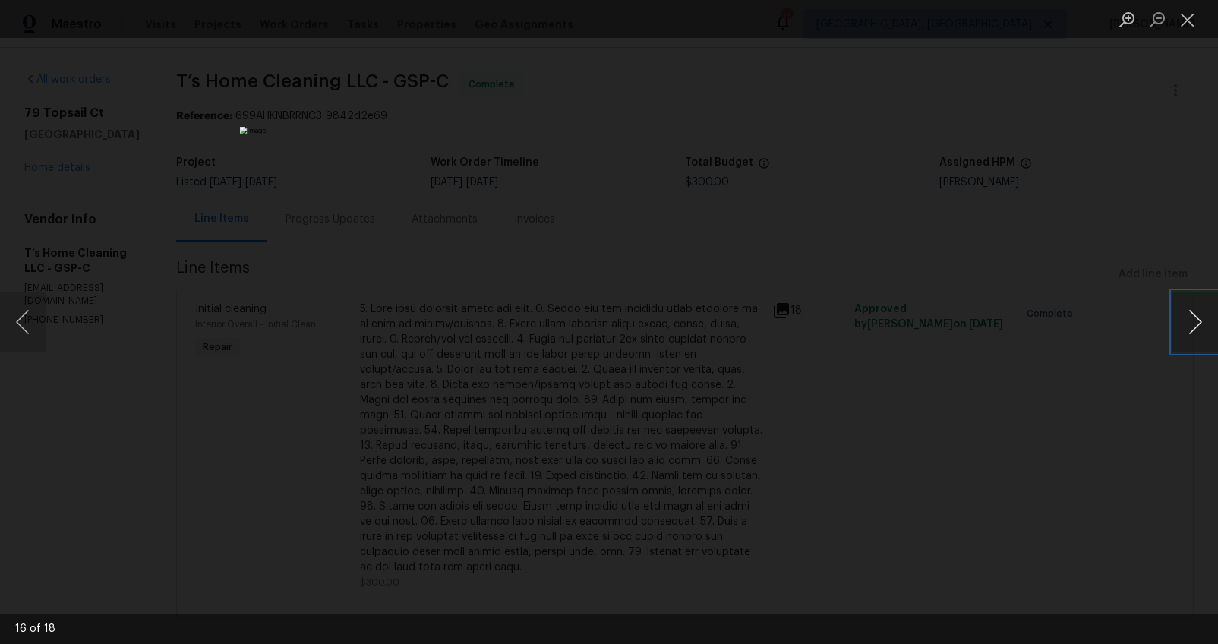
click at [1182, 326] on button "Next image" at bounding box center [1195, 322] width 46 height 61
click at [136, 121] on div "Lightbox" at bounding box center [609, 322] width 1218 height 644
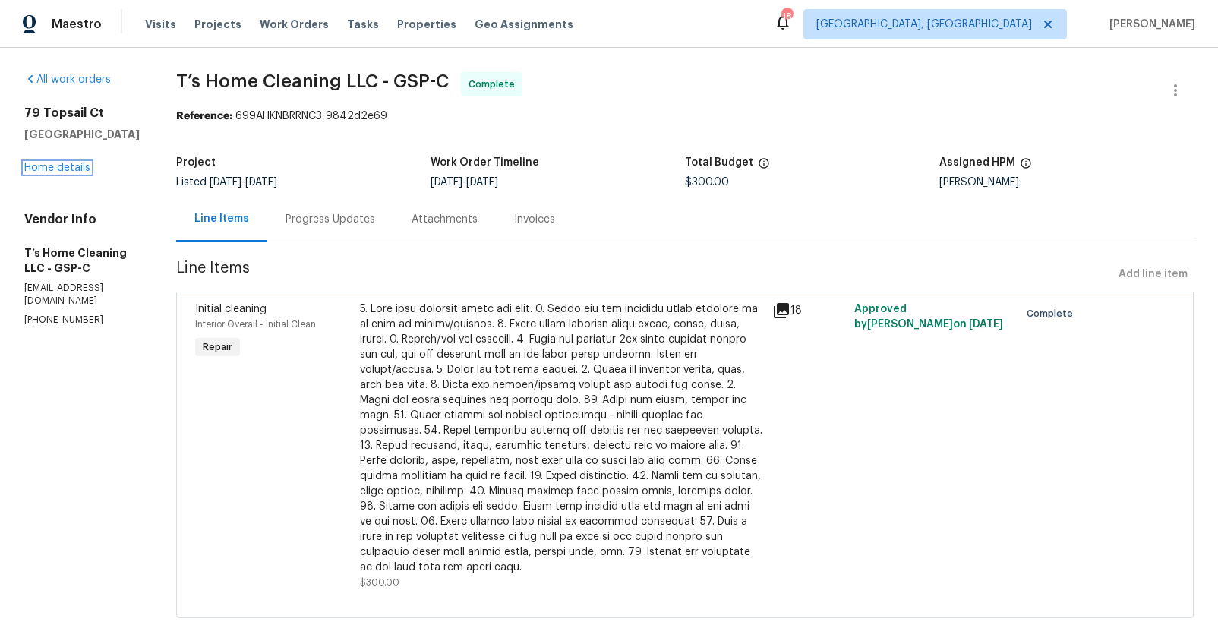
click at [50, 166] on link "Home details" at bounding box center [57, 167] width 66 height 11
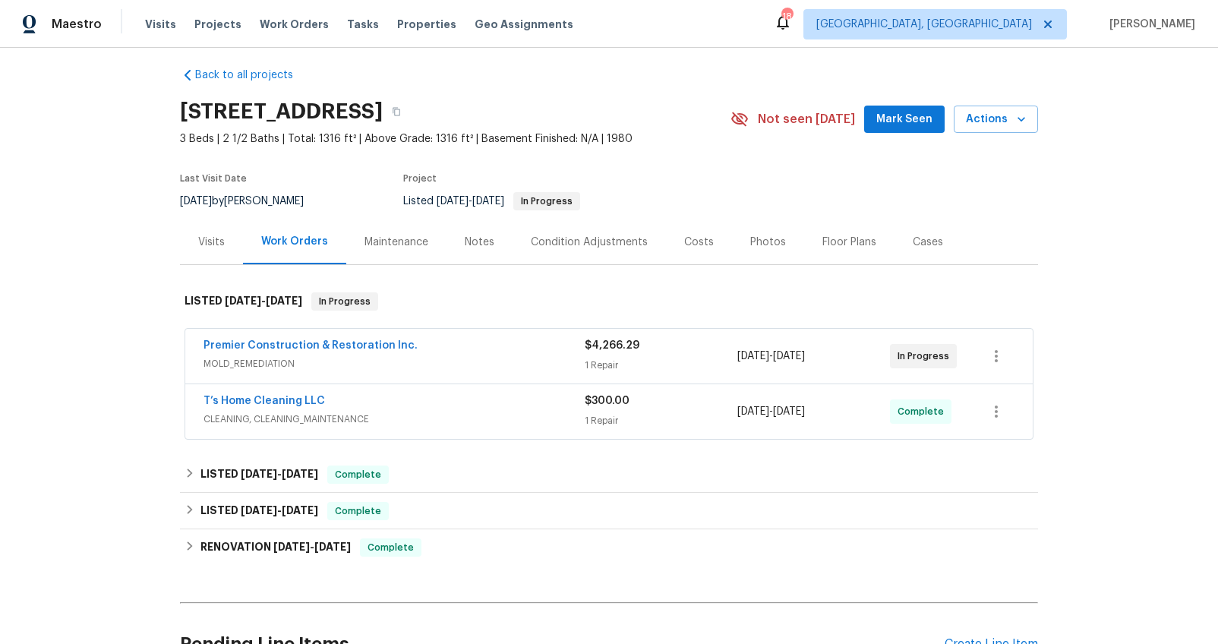
scroll to position [11, 0]
click at [366, 343] on link "Premier Construction & Restoration Inc." at bounding box center [310, 345] width 214 height 11
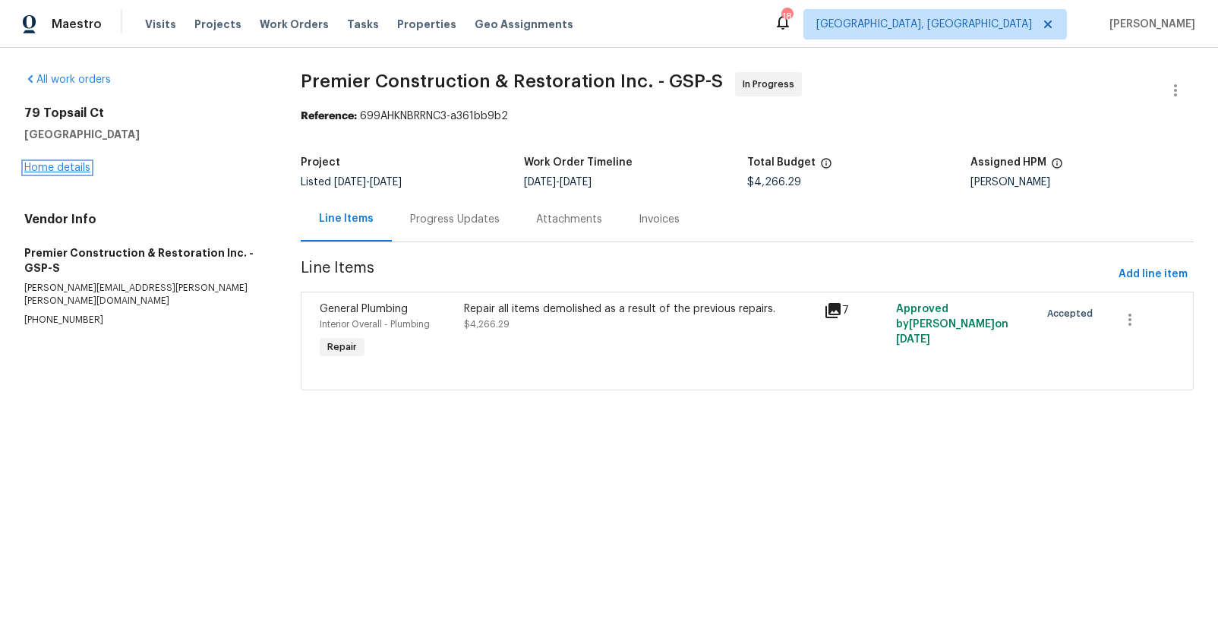
click at [71, 164] on link "Home details" at bounding box center [57, 167] width 66 height 11
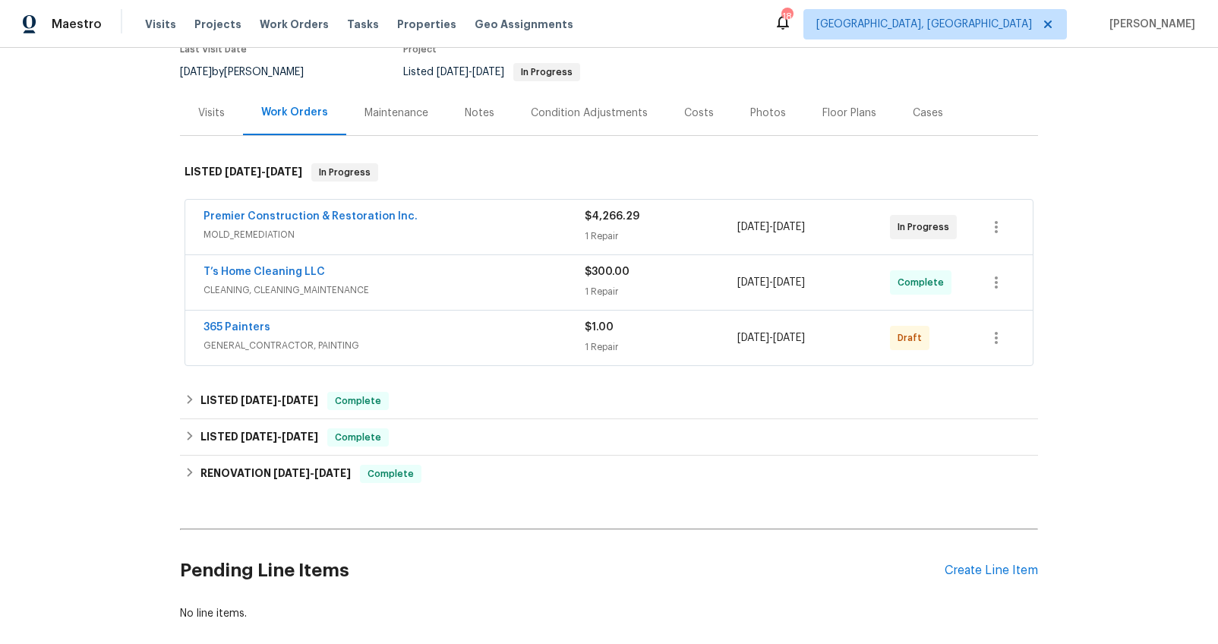
scroll to position [151, 0]
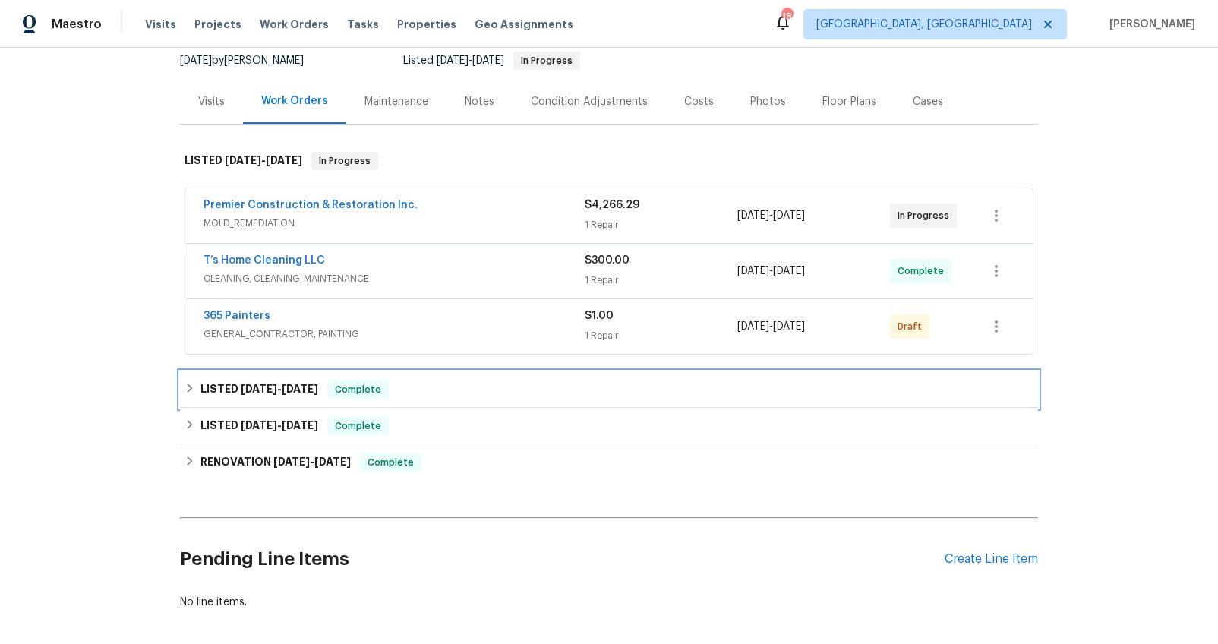
click at [241, 391] on span "8/25/25" at bounding box center [259, 388] width 36 height 11
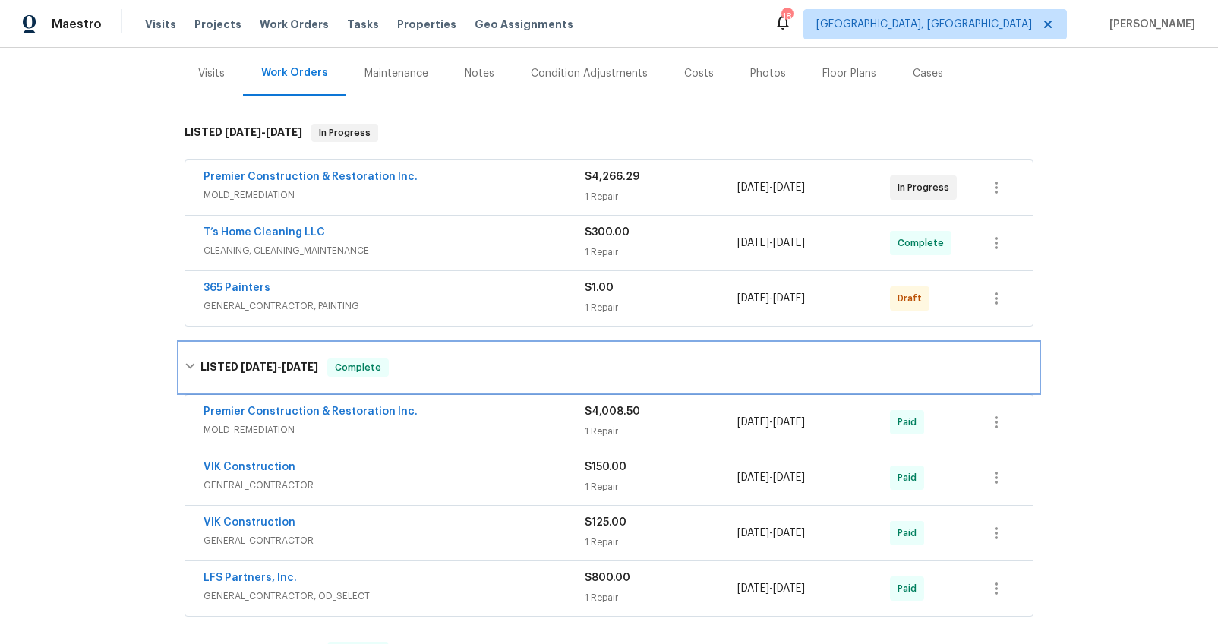
scroll to position [0, 0]
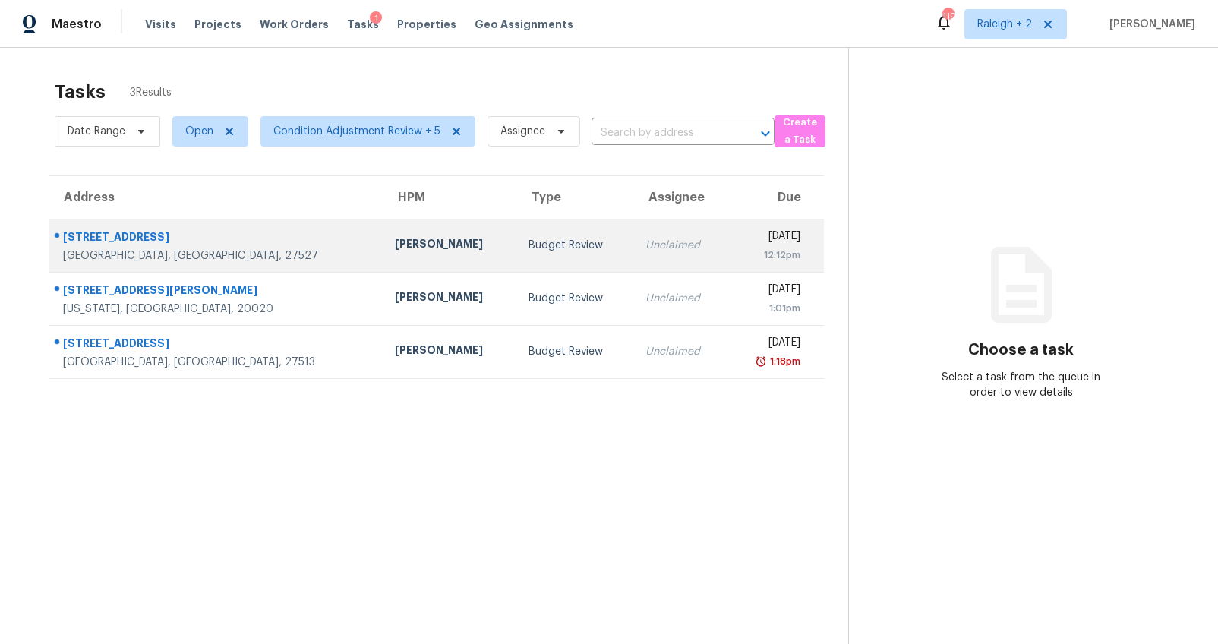
click at [395, 245] on div "[PERSON_NAME]" at bounding box center [449, 245] width 109 height 19
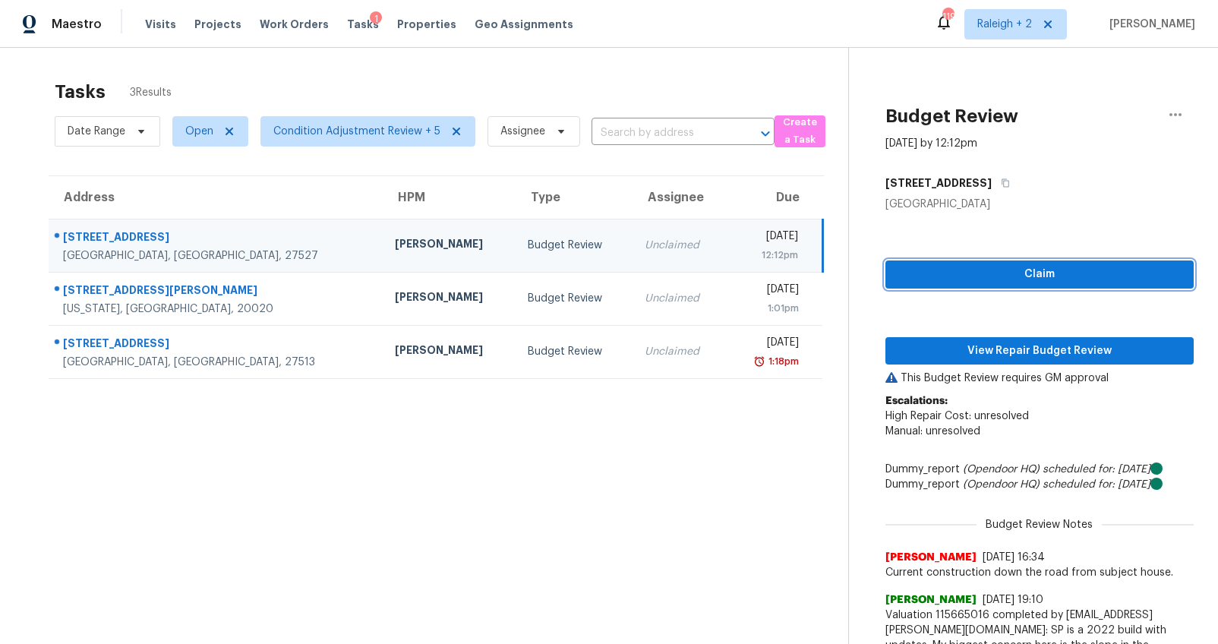
click at [966, 273] on span "Claim" at bounding box center [1039, 274] width 284 height 19
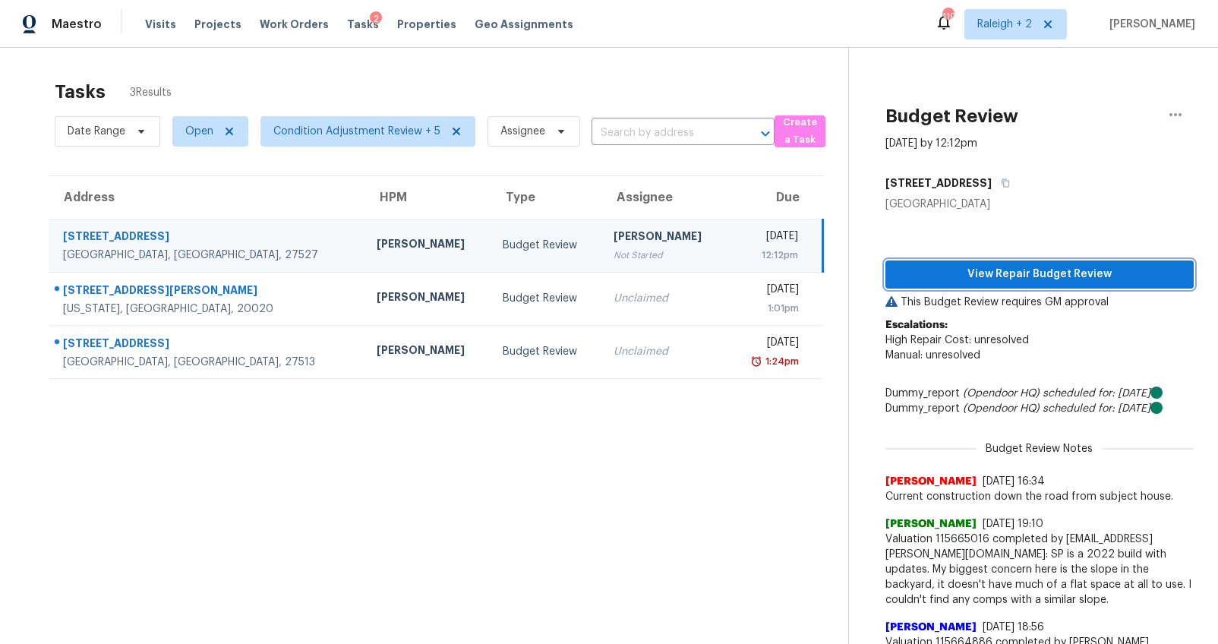
click at [977, 279] on span "View Repair Budget Review" at bounding box center [1039, 274] width 284 height 19
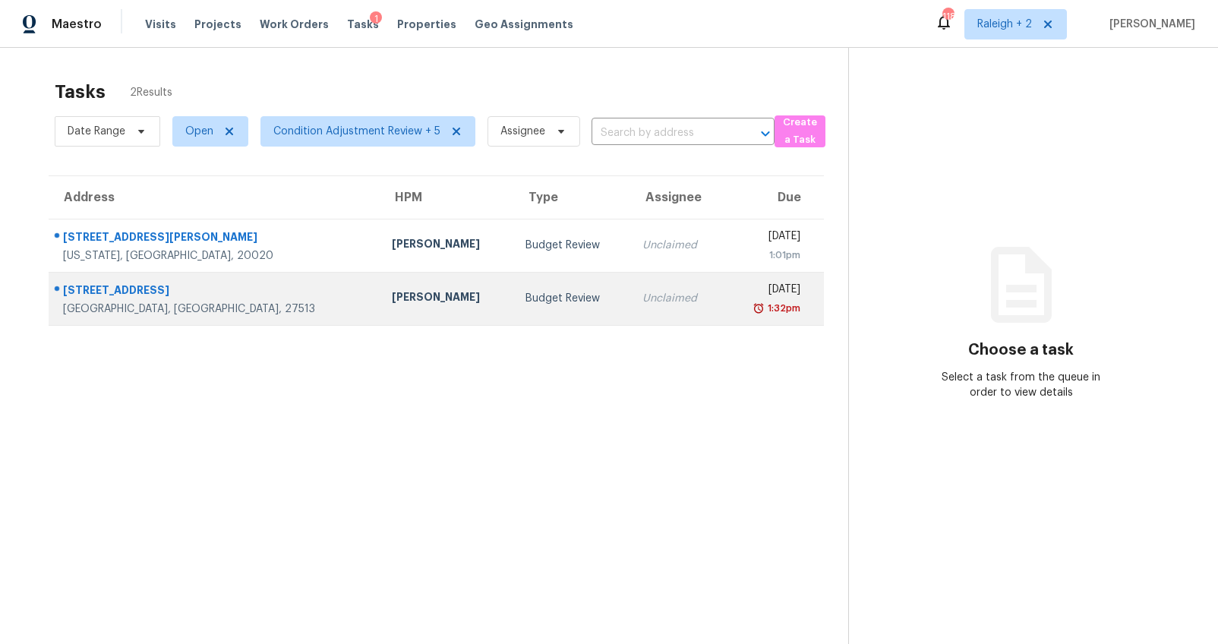
click at [525, 298] on div "Budget Review" at bounding box center [571, 298] width 93 height 15
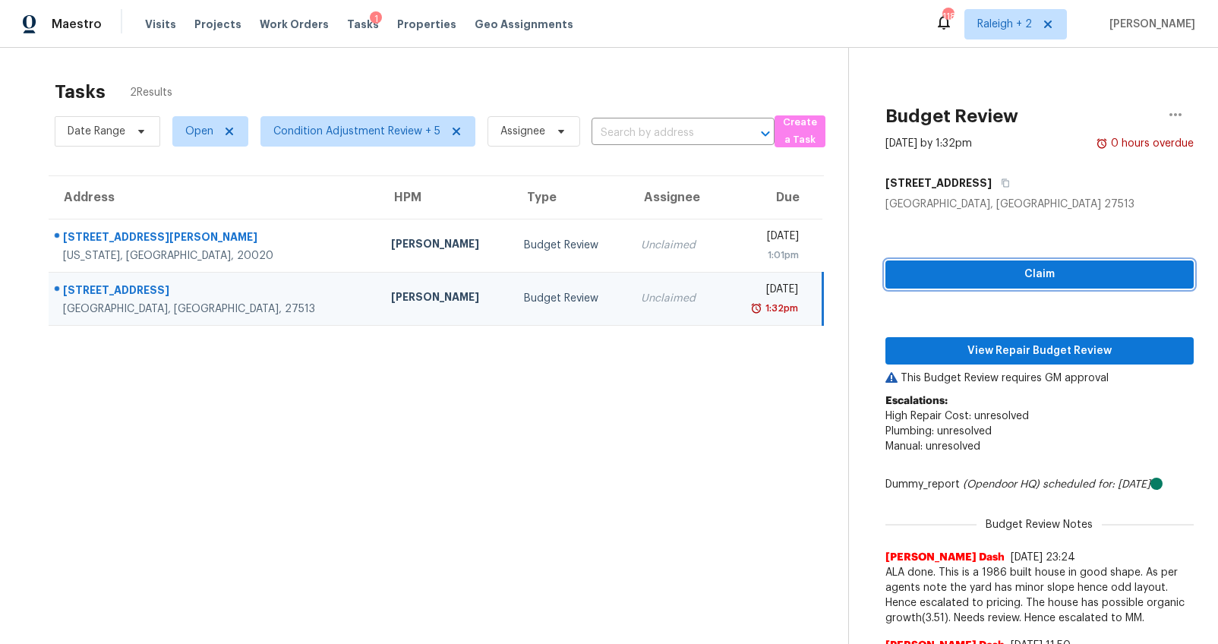
click at [1073, 278] on span "Claim" at bounding box center [1039, 274] width 284 height 19
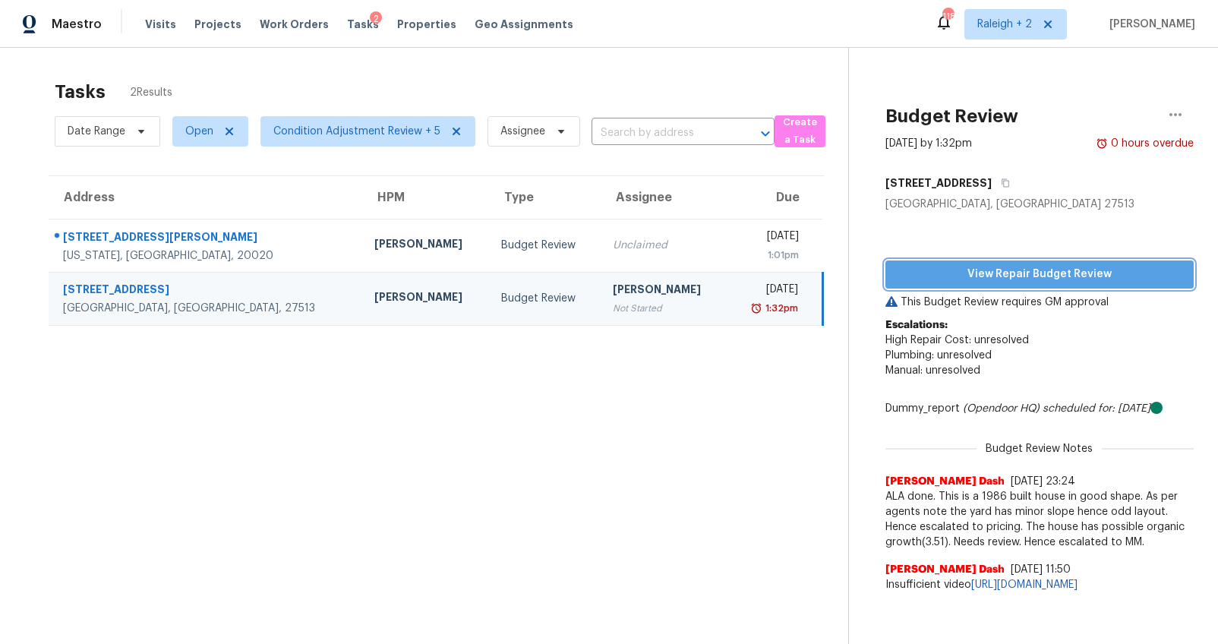
click at [1036, 282] on span "View Repair Budget Review" at bounding box center [1039, 274] width 284 height 19
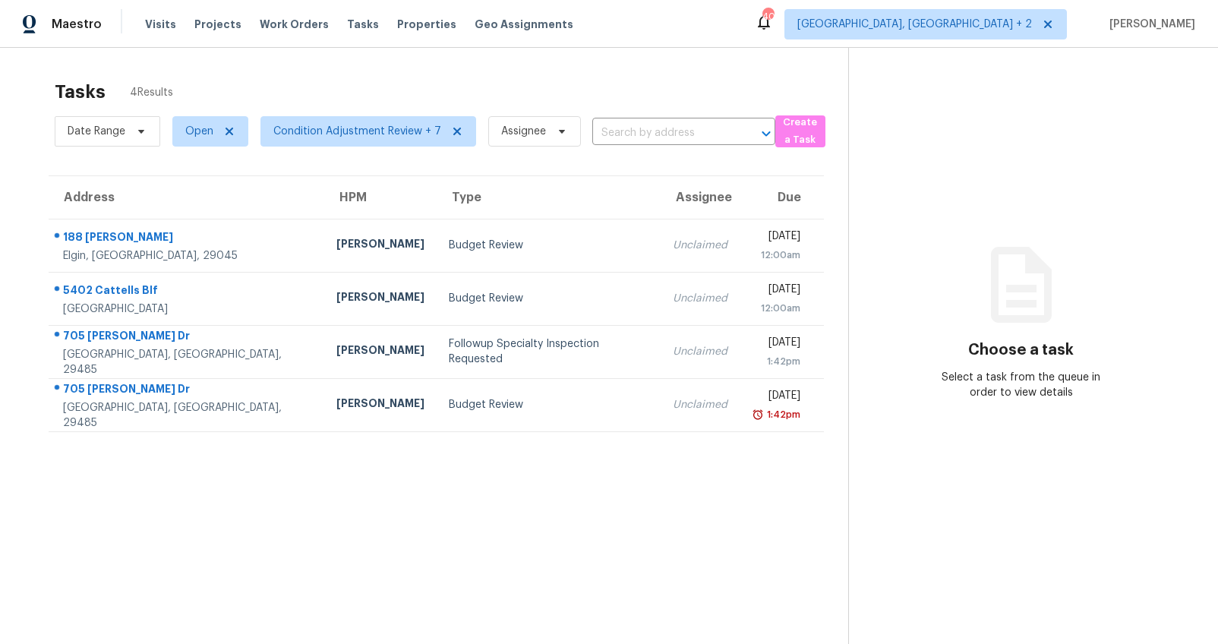
click at [315, 112] on span "Condition Adjustment Review + 7" at bounding box center [362, 131] width 228 height 39
click at [312, 128] on span "Condition Adjustment Review + 7" at bounding box center [357, 131] width 168 height 15
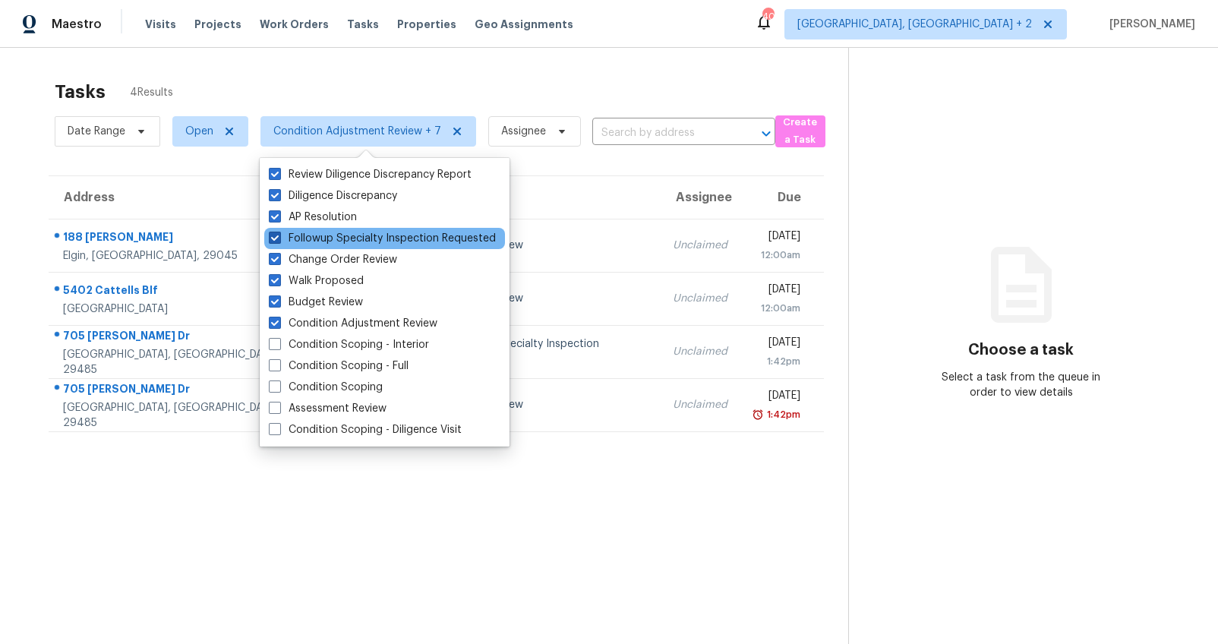
click at [271, 239] on span at bounding box center [275, 238] width 12 height 12
click at [271, 239] on input "Followup Specialty Inspection Requested" at bounding box center [274, 236] width 10 height 10
checkbox input "false"
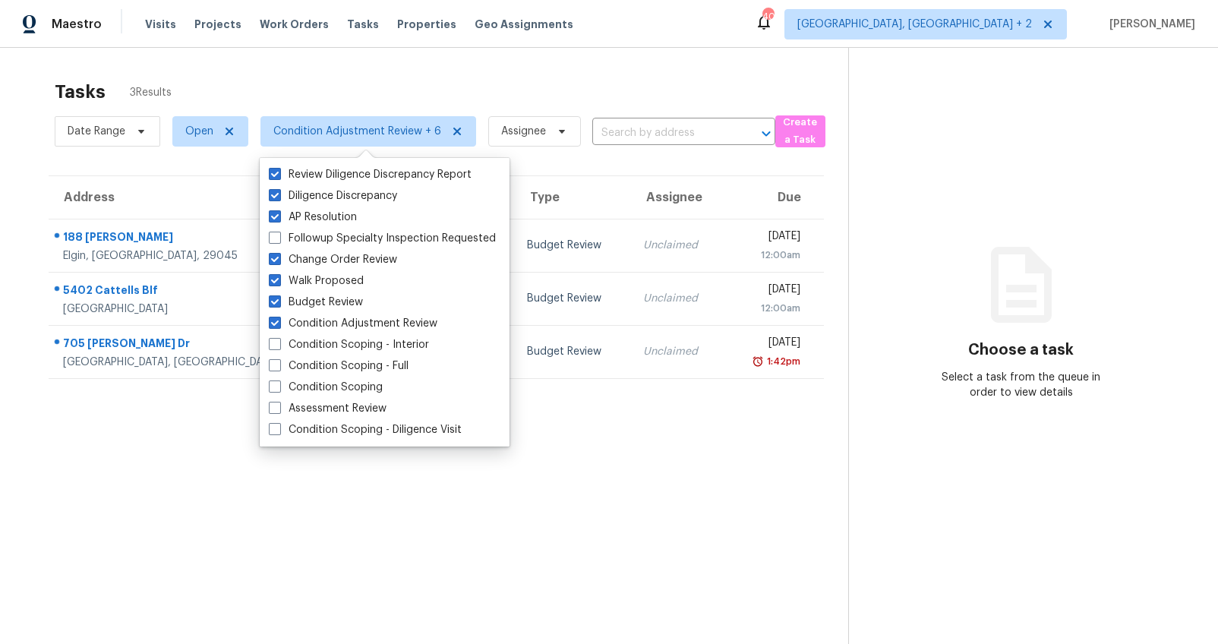
click at [134, 442] on section "Tasks 3 Results Date Range Open Condition Adjustment Review + 6 Assignee ​ Crea…" at bounding box center [436, 382] width 824 height 620
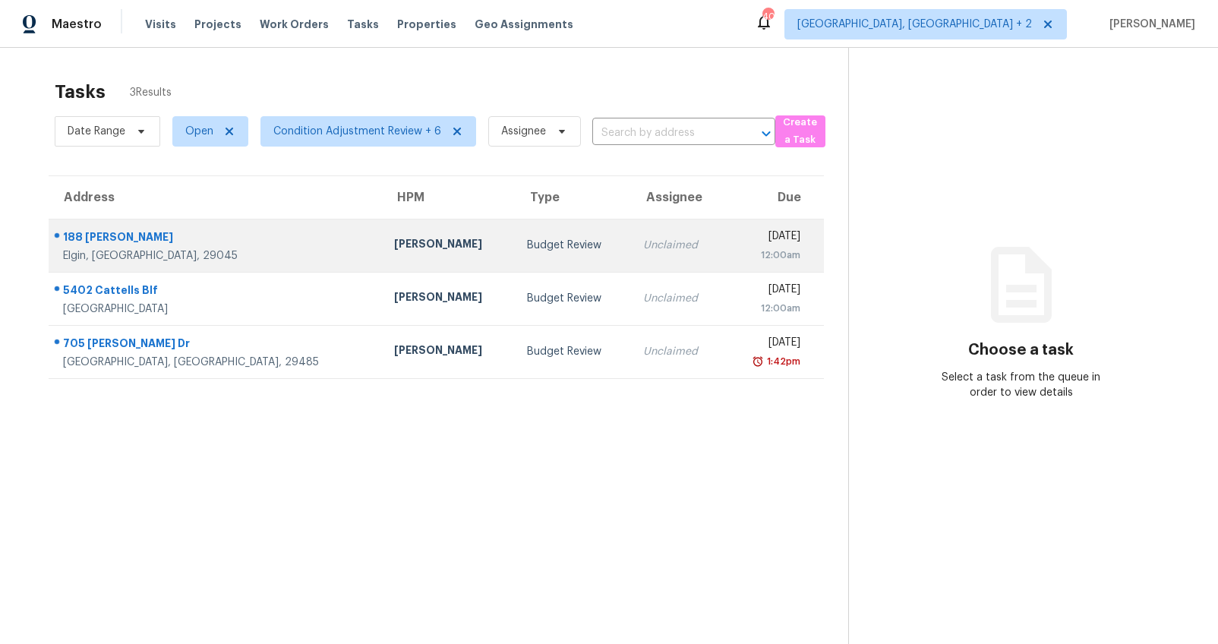
click at [267, 267] on td "188 Jeffers Cir Elgin, SC, 29045" at bounding box center [215, 245] width 333 height 53
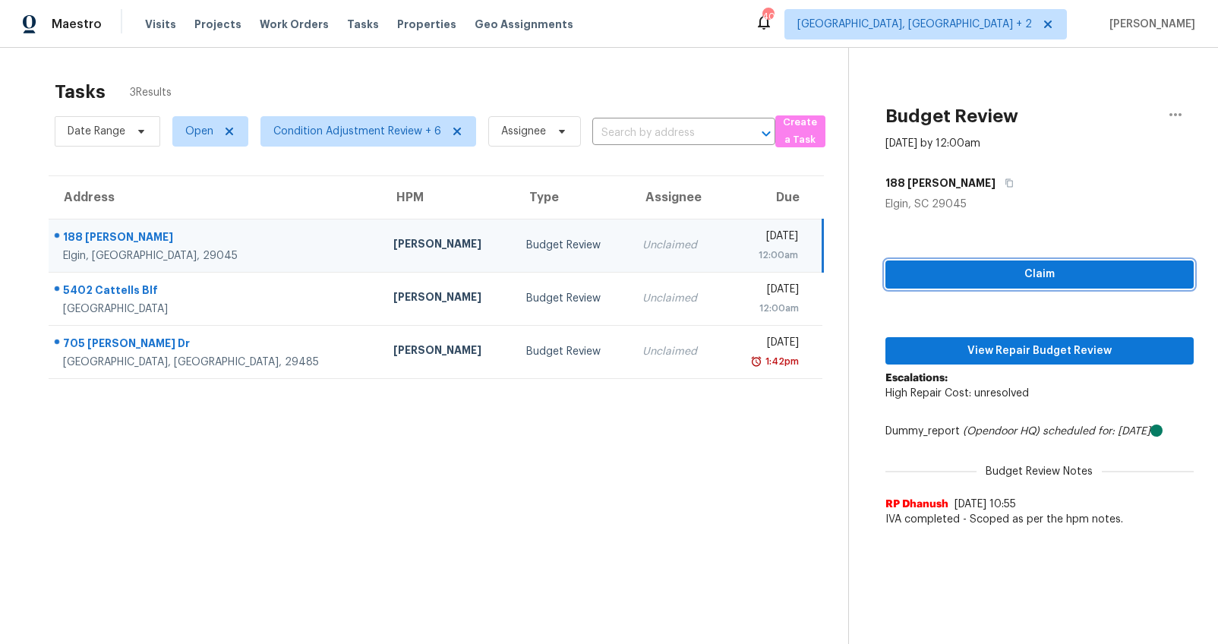
click at [957, 271] on span "Claim" at bounding box center [1039, 274] width 284 height 19
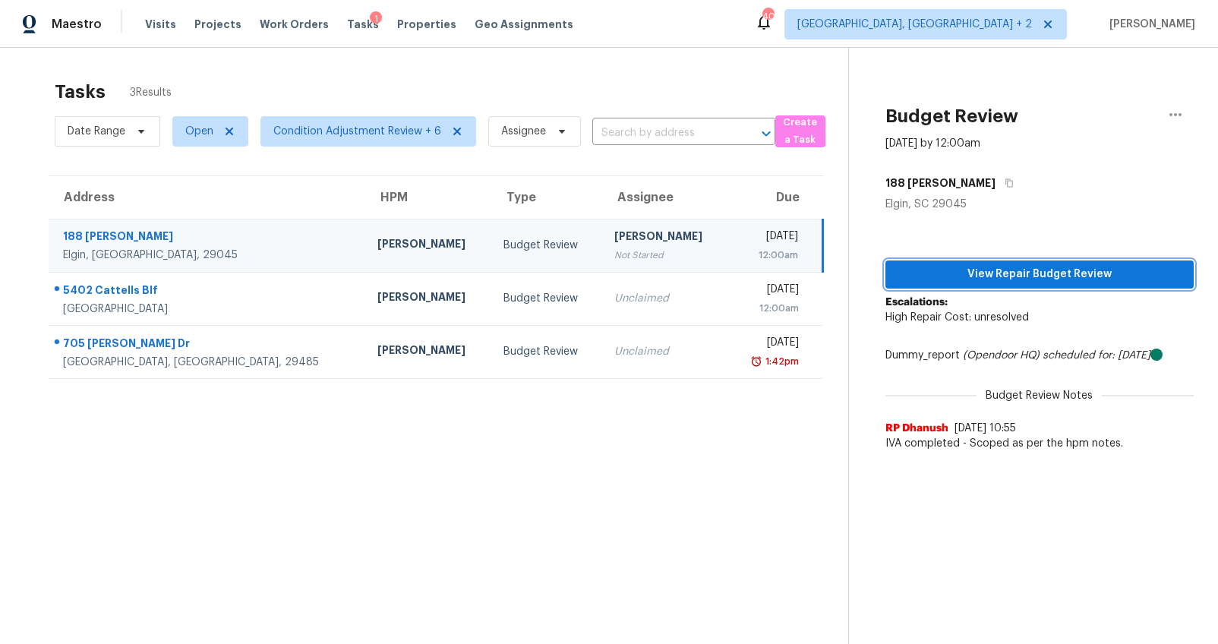
click at [957, 271] on span "View Repair Budget Review" at bounding box center [1039, 274] width 284 height 19
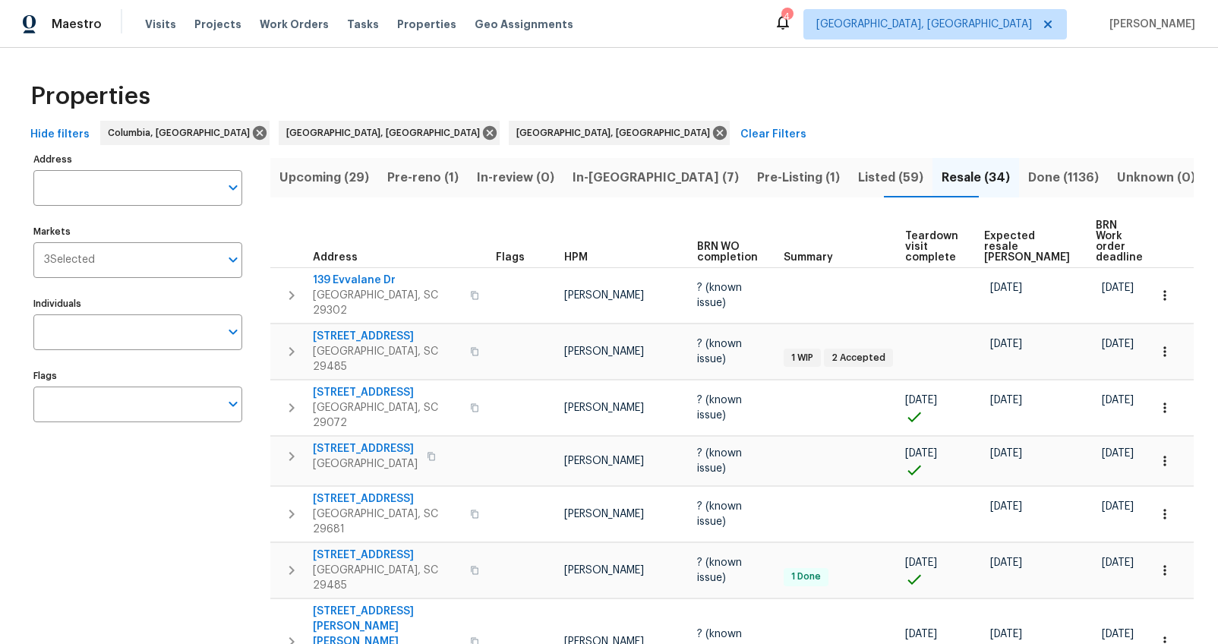
click at [151, 32] on div "Visits Projects Work Orders Tasks Properties Geo Assignments" at bounding box center [368, 24] width 446 height 30
click at [156, 25] on span "Visits" at bounding box center [160, 24] width 31 height 15
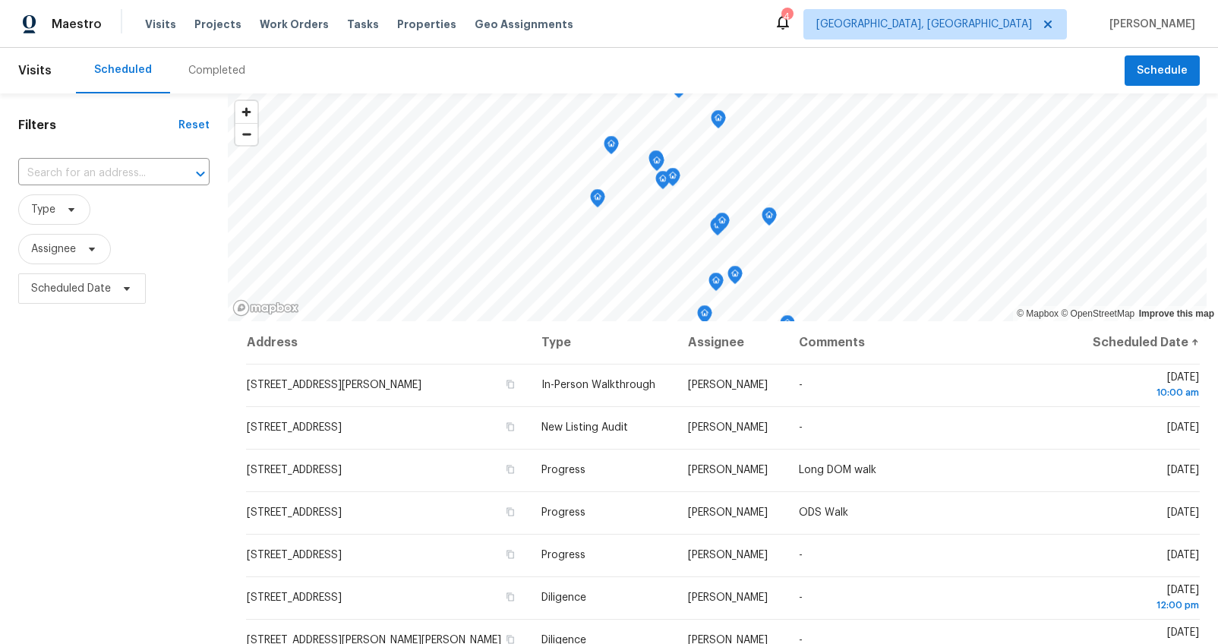
click at [224, 66] on div "Completed" at bounding box center [216, 70] width 57 height 15
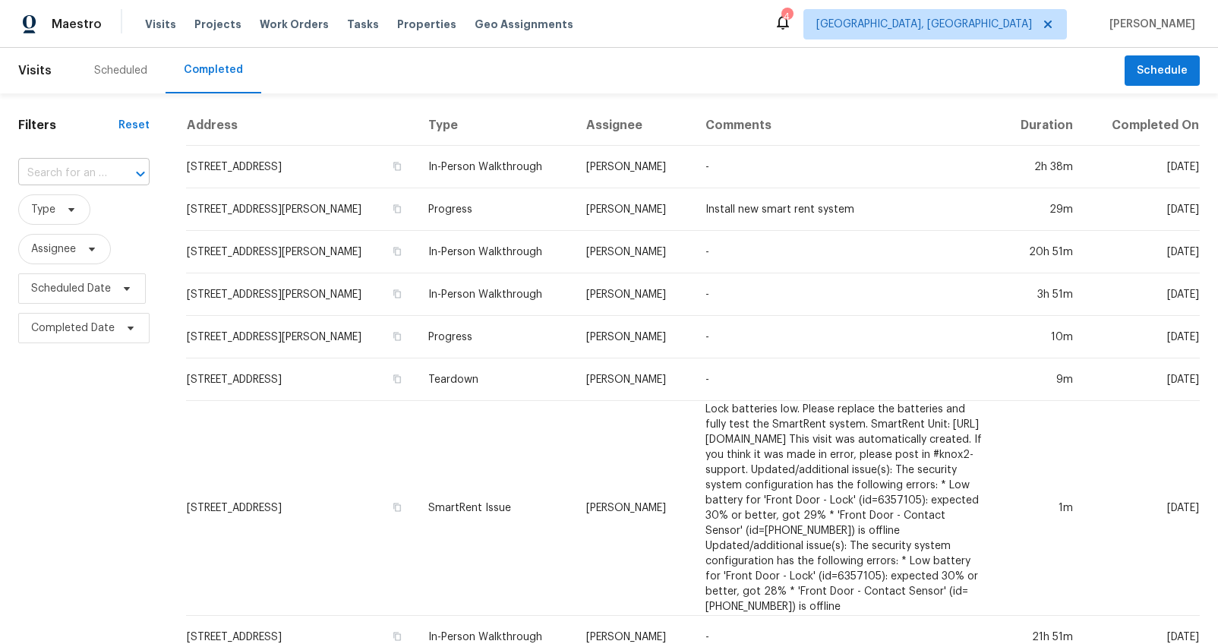
click at [88, 175] on input "text" at bounding box center [62, 174] width 89 height 24
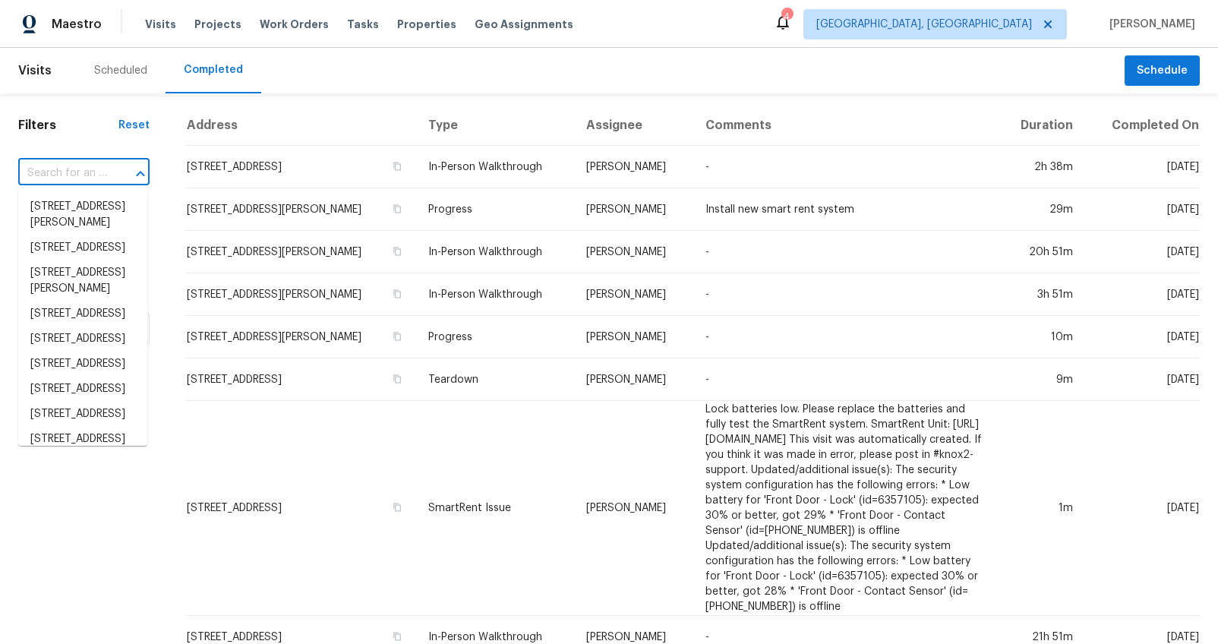
paste input "[STREET_ADDRESS][PERSON_NAME][PERSON_NAME]"
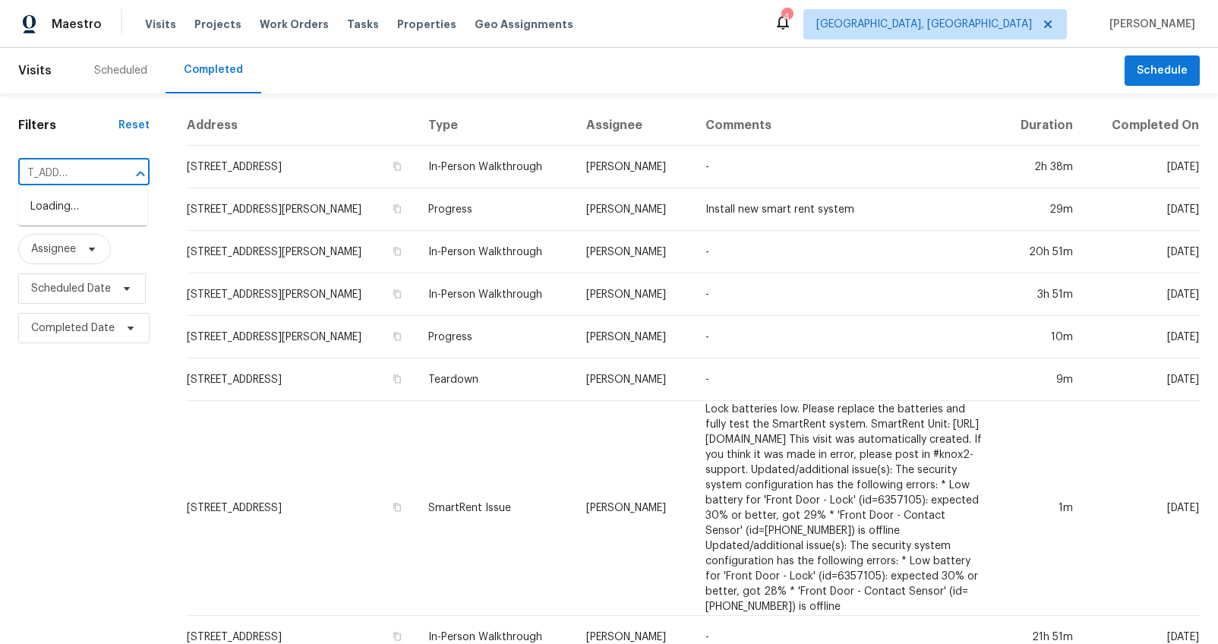
scroll to position [0, 24]
type input "[STREET_ADDRESS][PERSON_NAME][PERSON_NAME],"
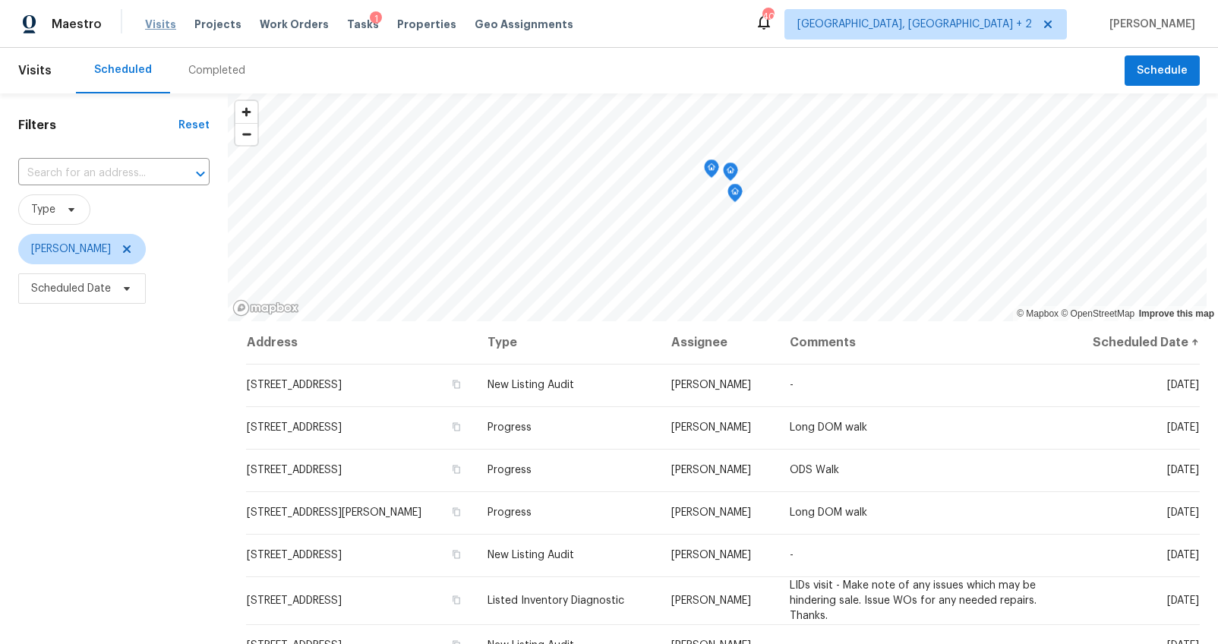
click at [150, 23] on span "Visits" at bounding box center [160, 24] width 31 height 15
click at [185, 80] on div "Completed" at bounding box center [216, 71] width 93 height 46
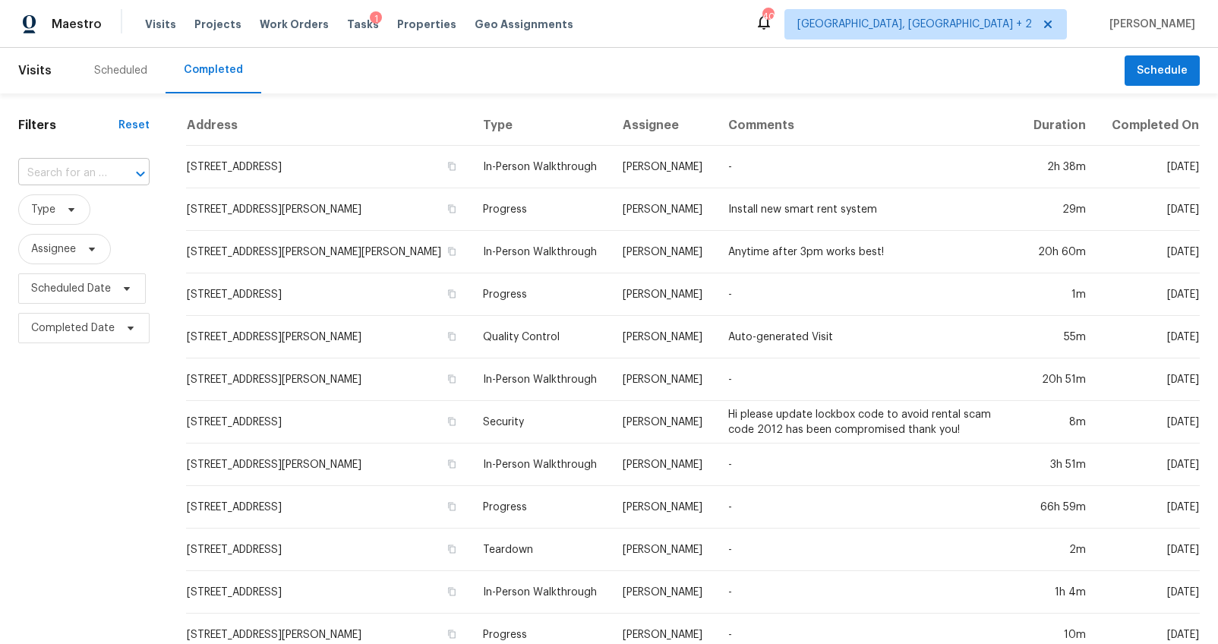
click at [110, 169] on div at bounding box center [129, 173] width 39 height 21
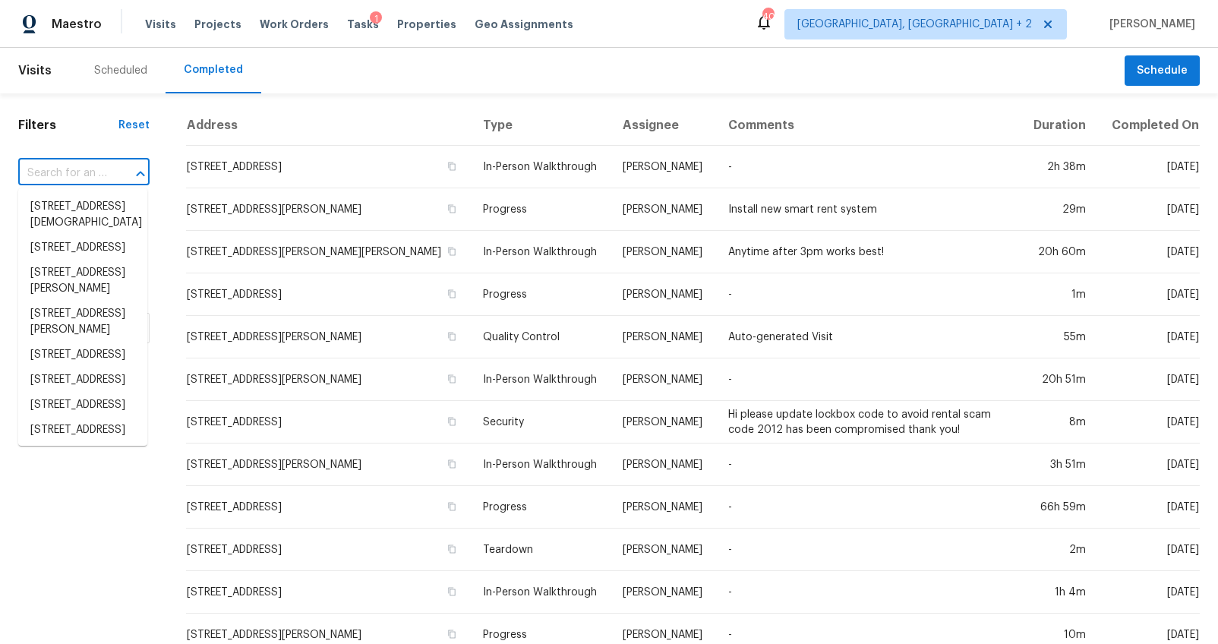
paste input "[STREET_ADDRESS][PERSON_NAME][PERSON_NAME]"
type input "[STREET_ADDRESS][PERSON_NAME][PERSON_NAME]"
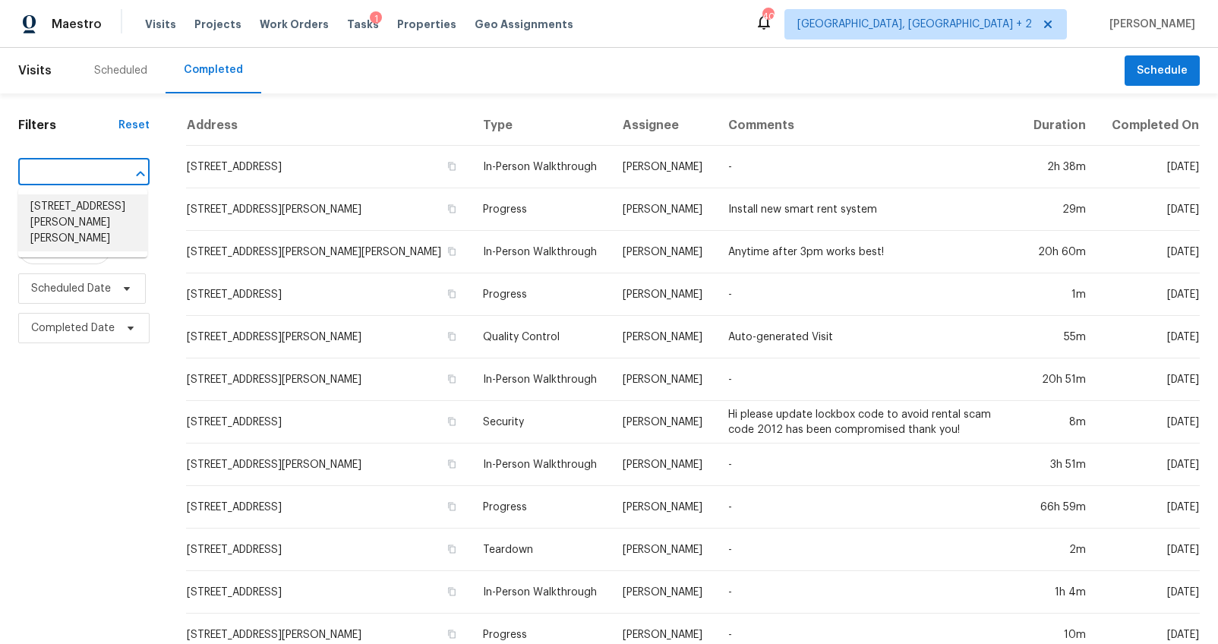
click at [105, 206] on li "[STREET_ADDRESS][PERSON_NAME][PERSON_NAME]" at bounding box center [82, 222] width 129 height 57
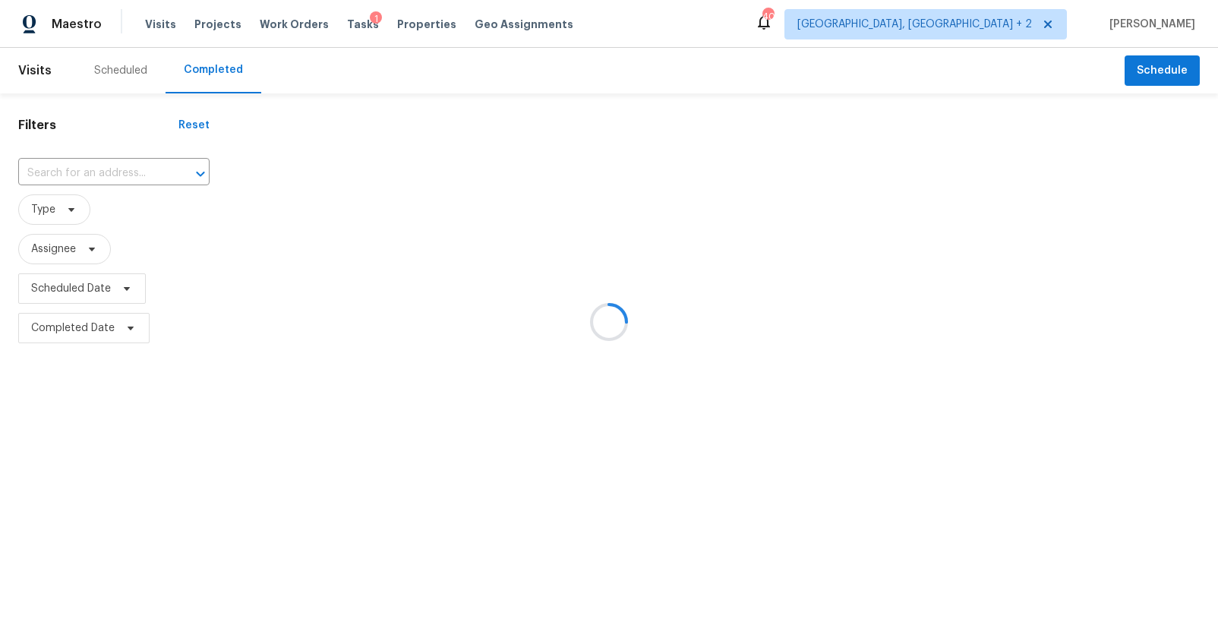
type input "[STREET_ADDRESS][PERSON_NAME][PERSON_NAME]"
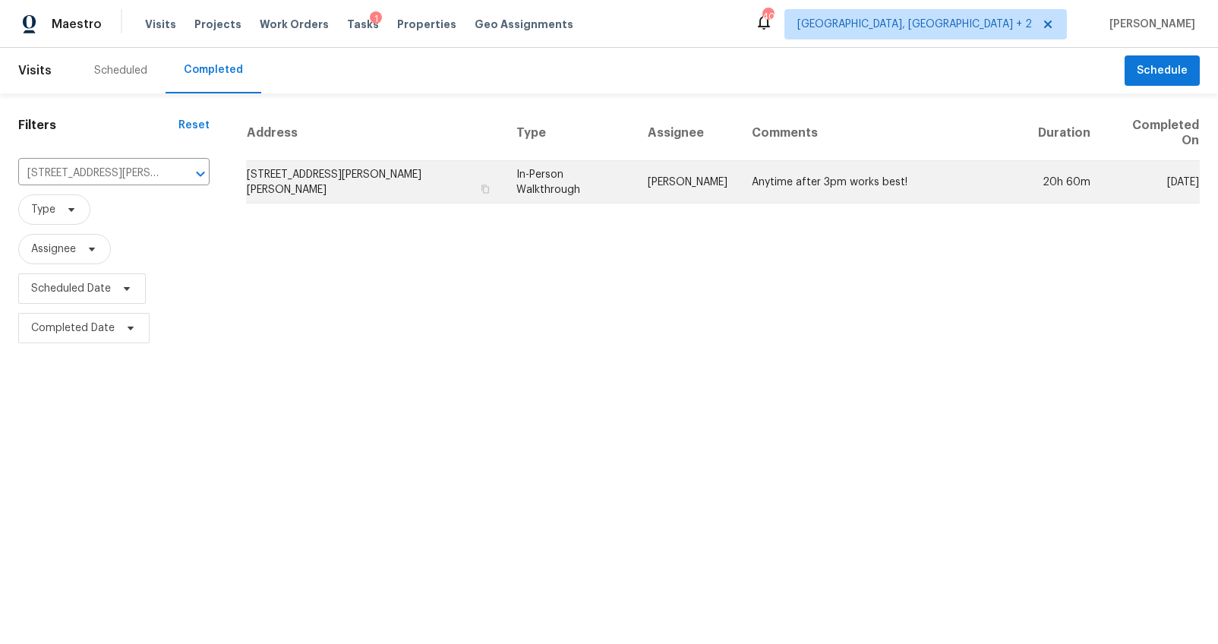
click at [333, 179] on td "[STREET_ADDRESS][PERSON_NAME][PERSON_NAME]" at bounding box center [375, 182] width 258 height 43
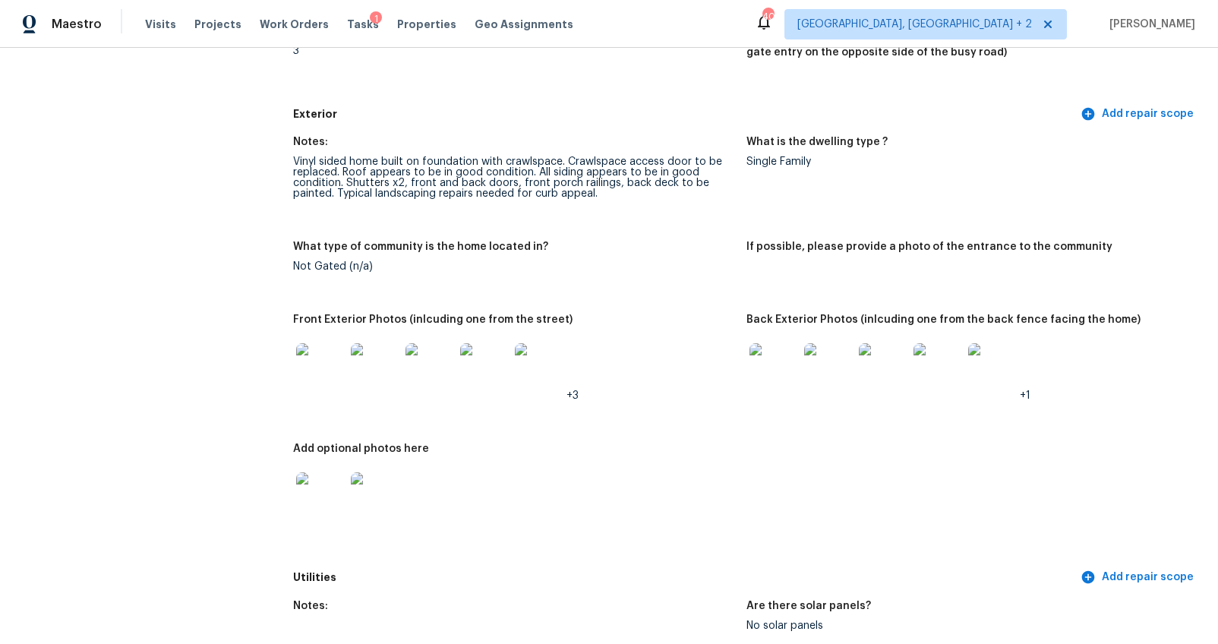
scroll to position [494, 0]
click at [305, 384] on img at bounding box center [320, 368] width 49 height 49
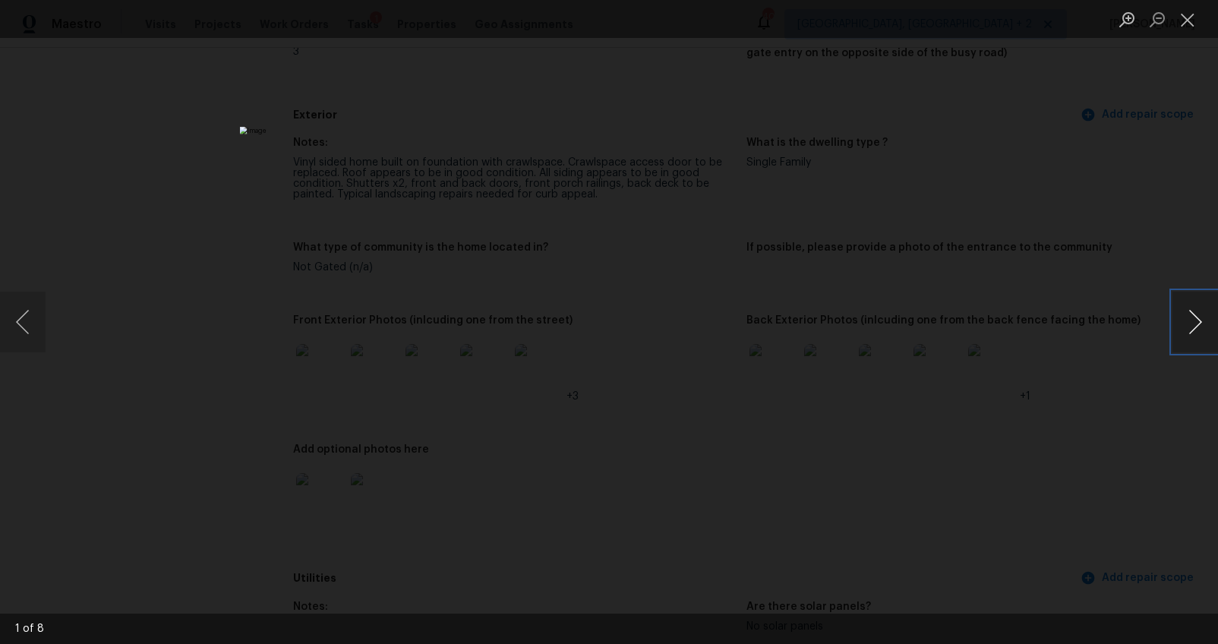
click at [1190, 326] on button "Next image" at bounding box center [1195, 322] width 46 height 61
click at [1188, 325] on button "Next image" at bounding box center [1195, 322] width 46 height 61
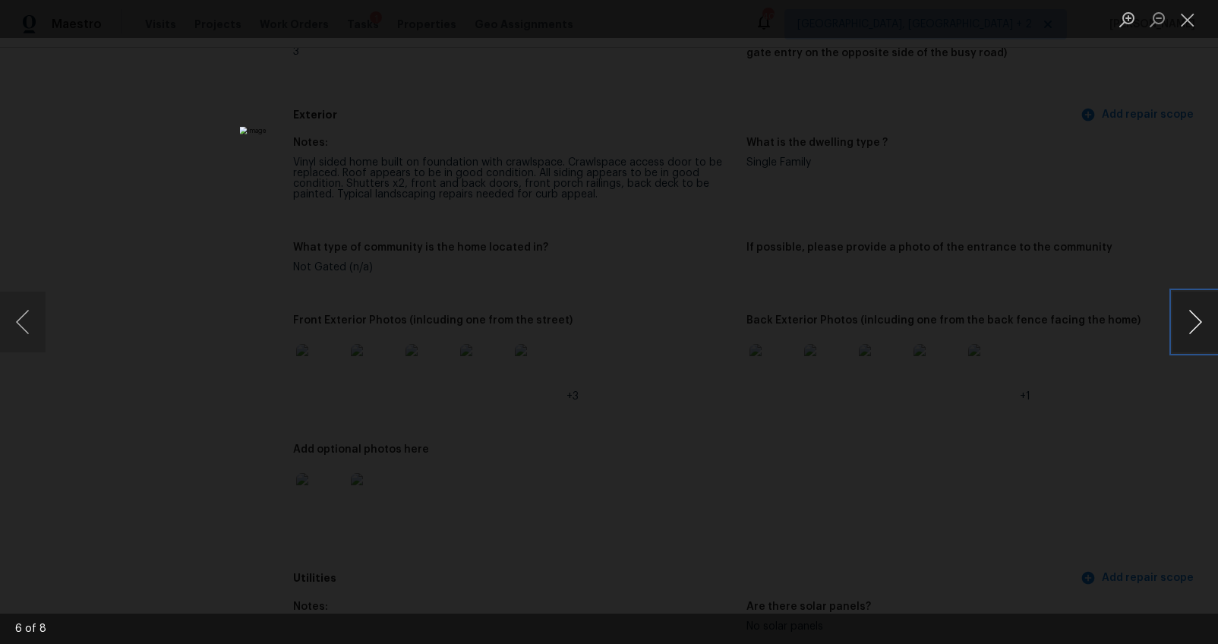
click at [1192, 322] on button "Next image" at bounding box center [1195, 322] width 46 height 61
click at [1136, 390] on div "Lightbox" at bounding box center [609, 322] width 1218 height 644
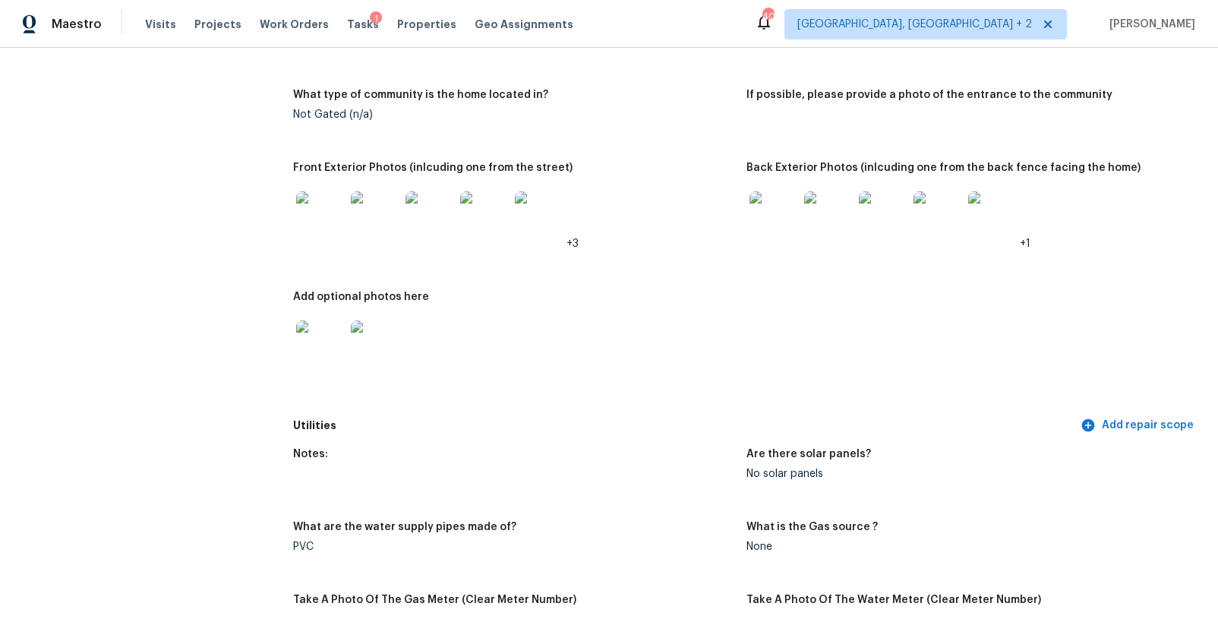
scroll to position [642, 0]
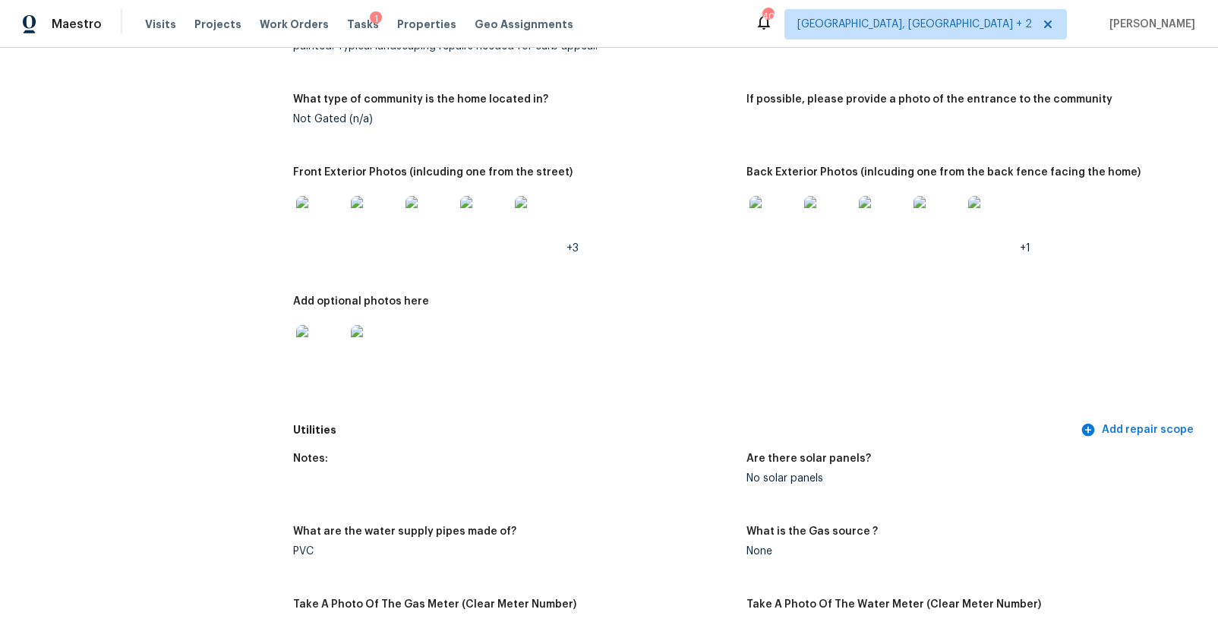
click at [793, 232] on div at bounding box center [773, 220] width 55 height 67
click at [787, 234] on img at bounding box center [773, 220] width 49 height 49
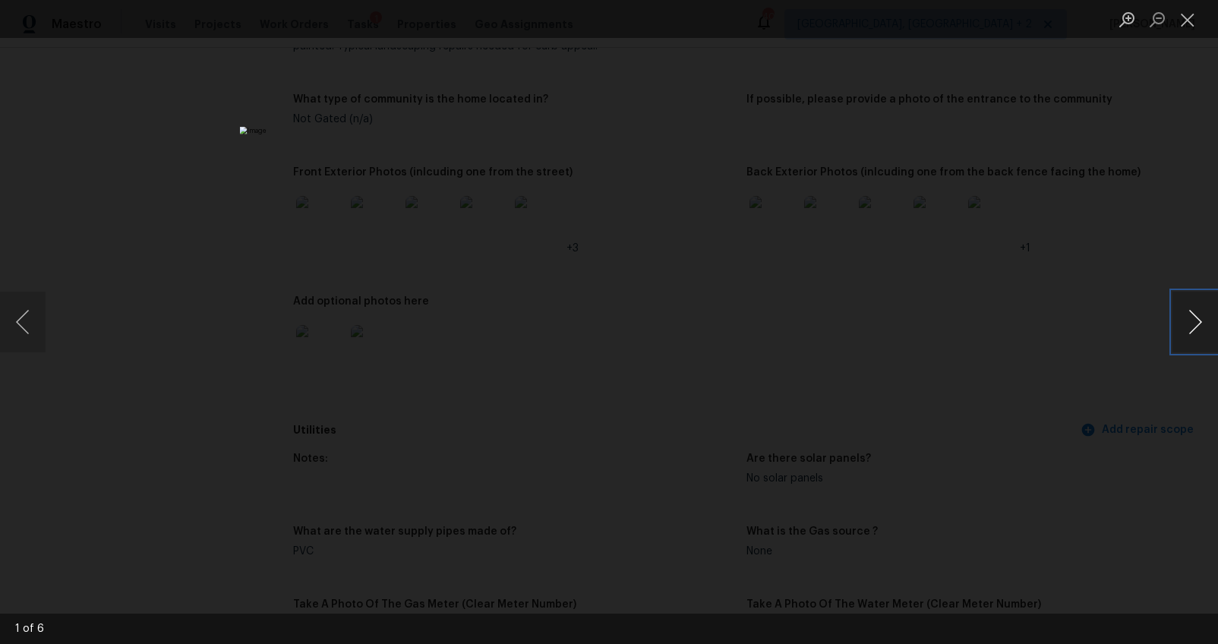
click at [1194, 323] on button "Next image" at bounding box center [1195, 322] width 46 height 61
click at [1191, 320] on button "Next image" at bounding box center [1195, 322] width 46 height 61
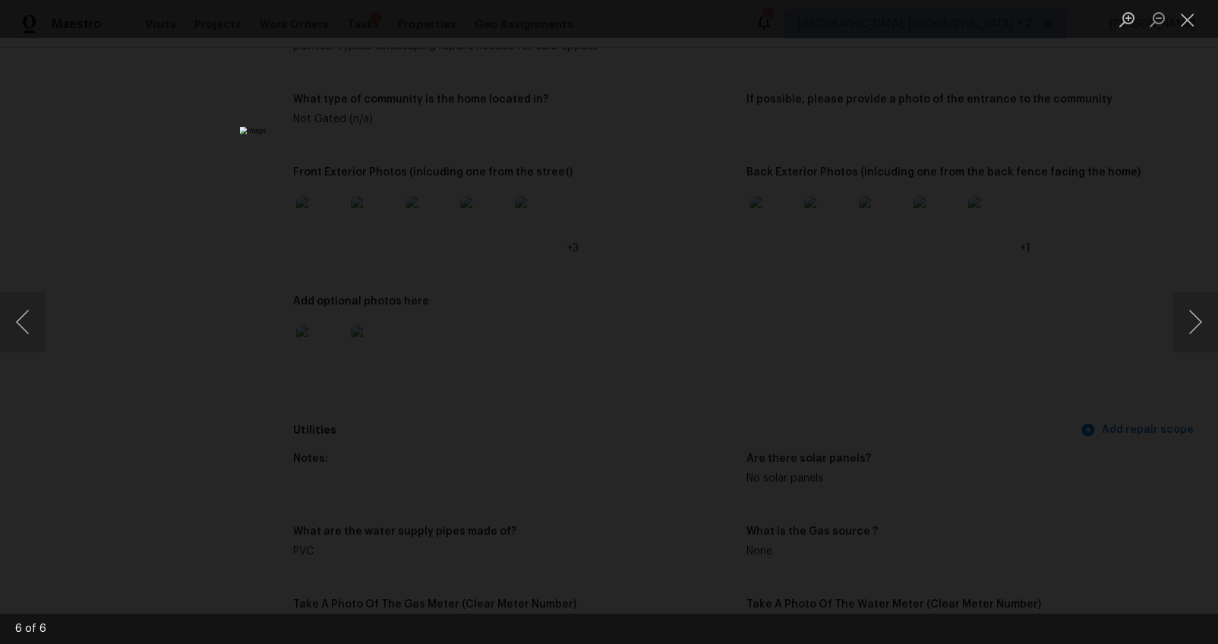
click at [1015, 299] on div "Lightbox" at bounding box center [609, 322] width 1218 height 644
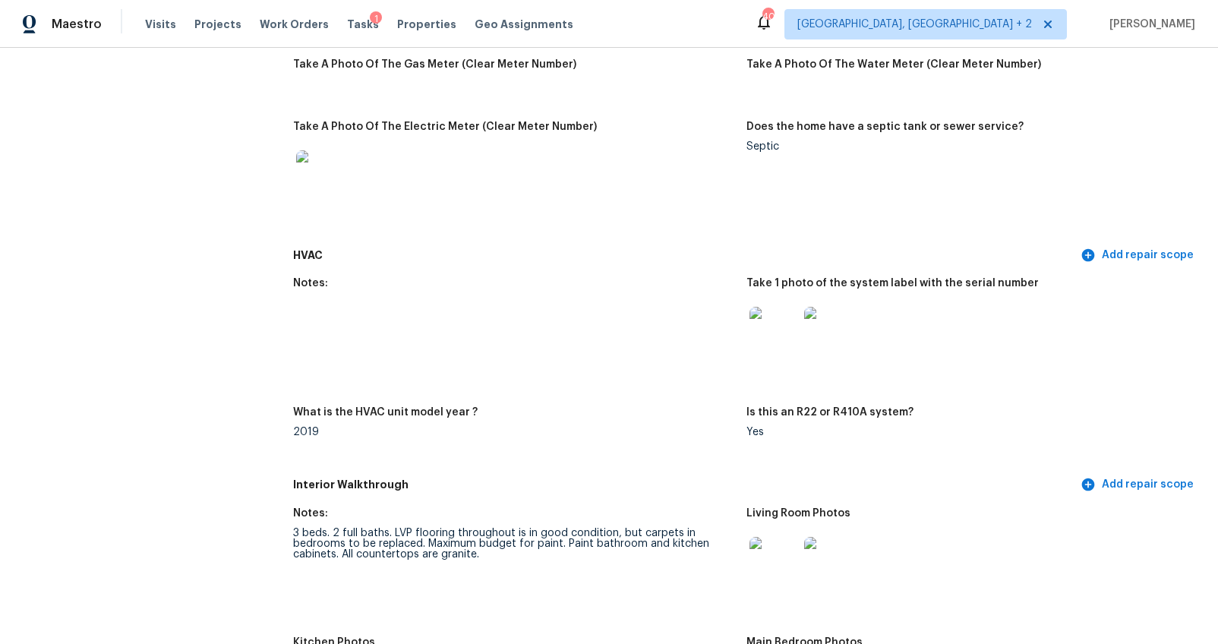
scroll to position [1216, 0]
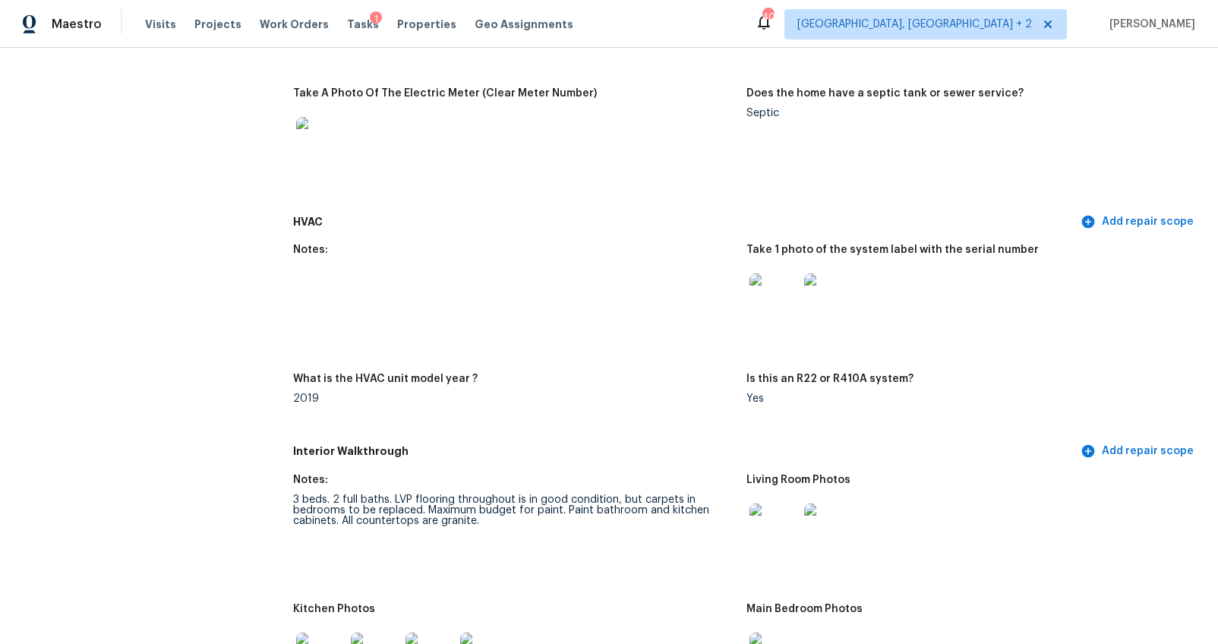
click at [771, 301] on img at bounding box center [773, 297] width 49 height 49
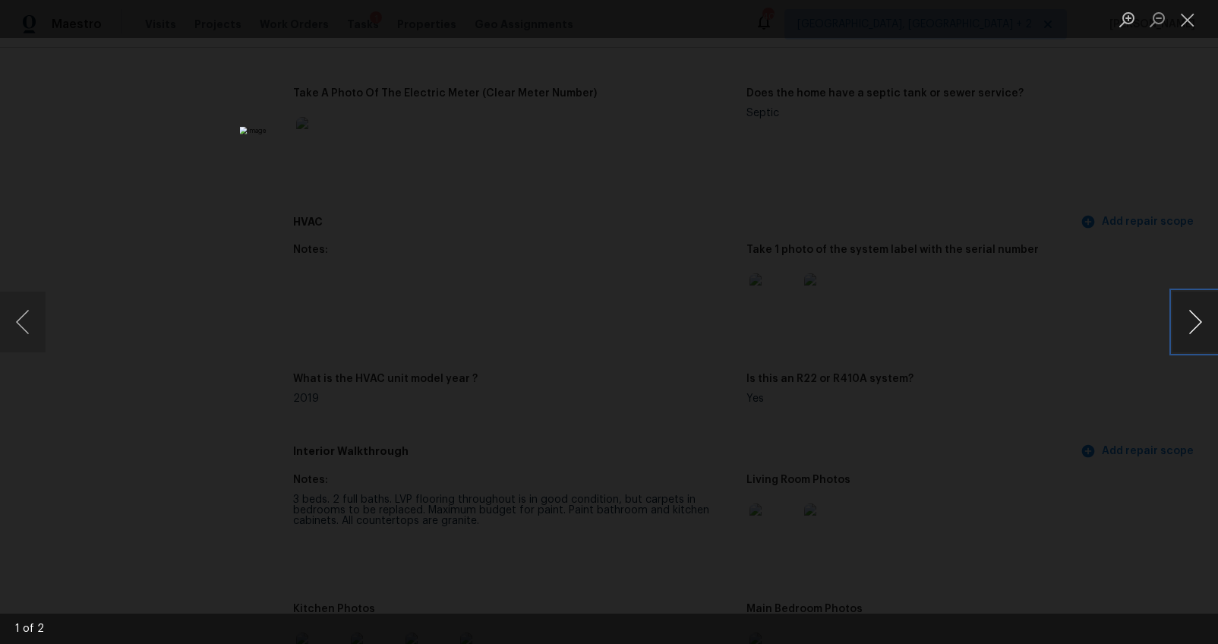
click at [1181, 319] on button "Next image" at bounding box center [1195, 322] width 46 height 61
click at [1062, 377] on div "Lightbox" at bounding box center [609, 322] width 1218 height 644
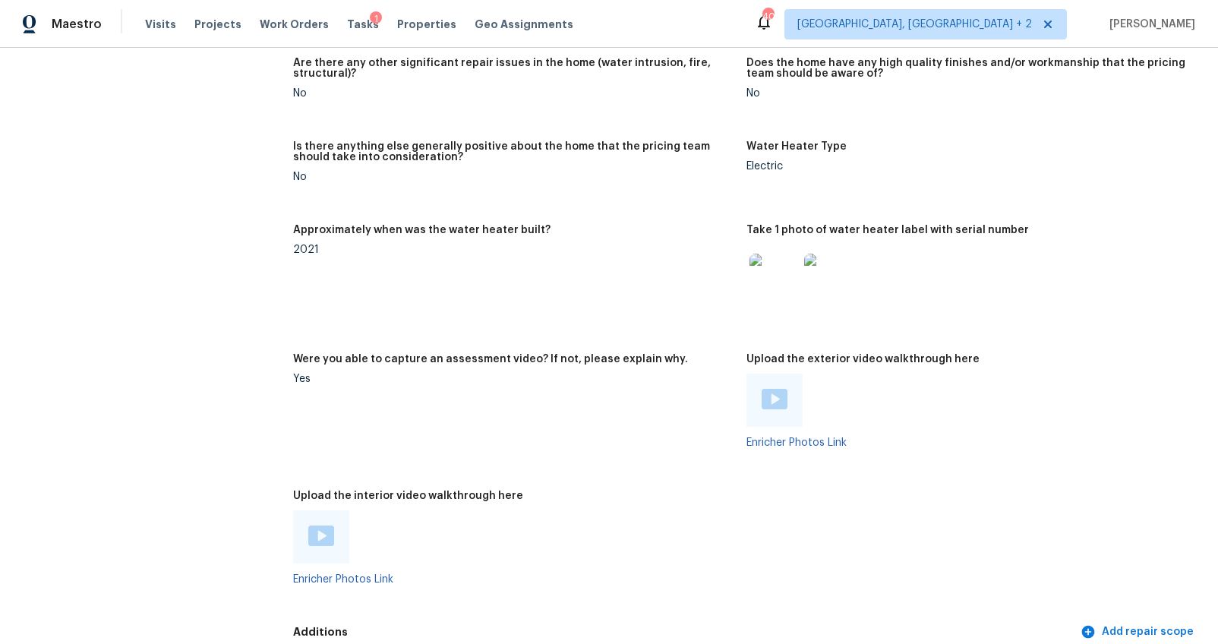
scroll to position [2533, 0]
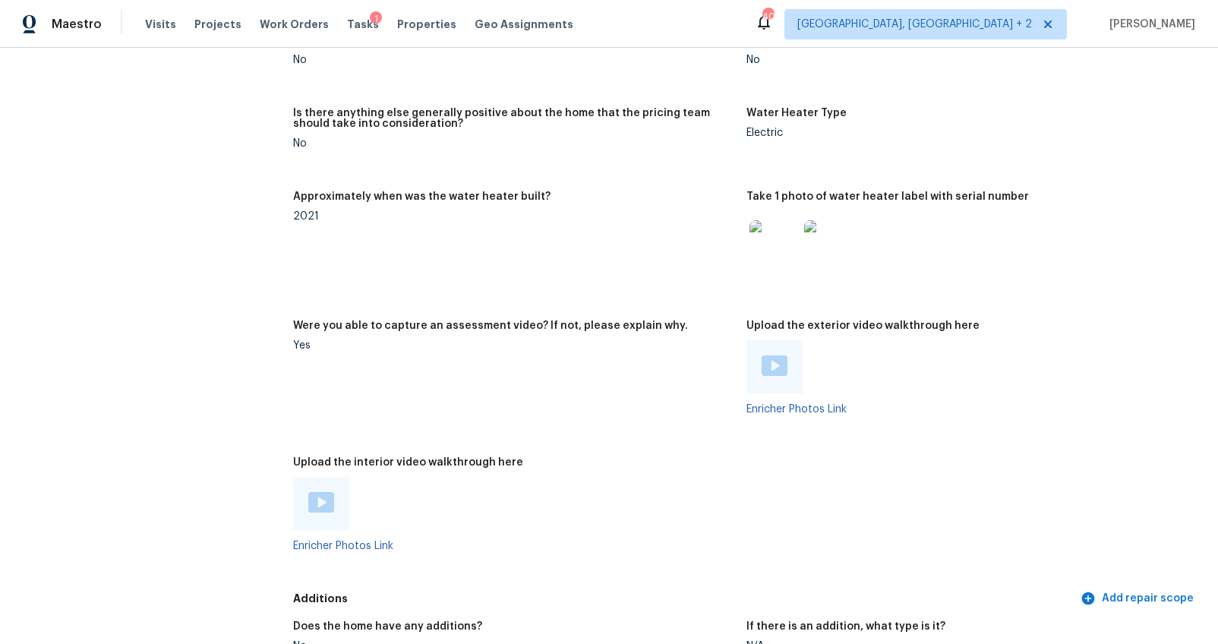
click at [771, 365] on img at bounding box center [775, 365] width 26 height 21
click at [323, 484] on div at bounding box center [321, 503] width 56 height 53
click at [311, 496] on img at bounding box center [321, 502] width 26 height 21
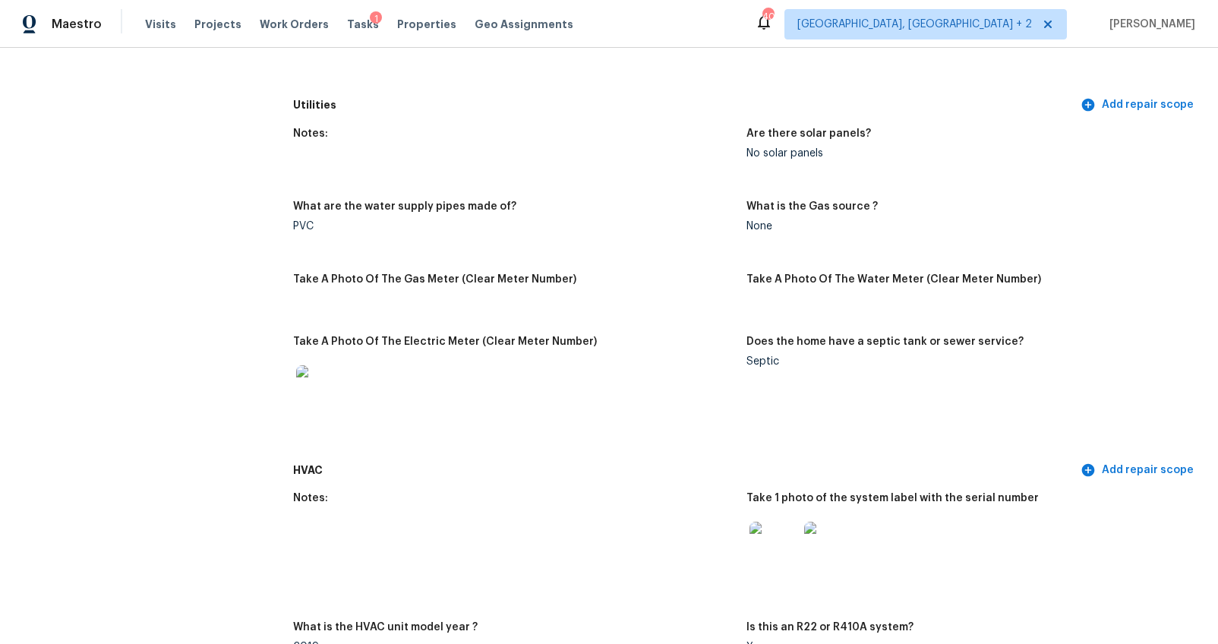
scroll to position [0, 0]
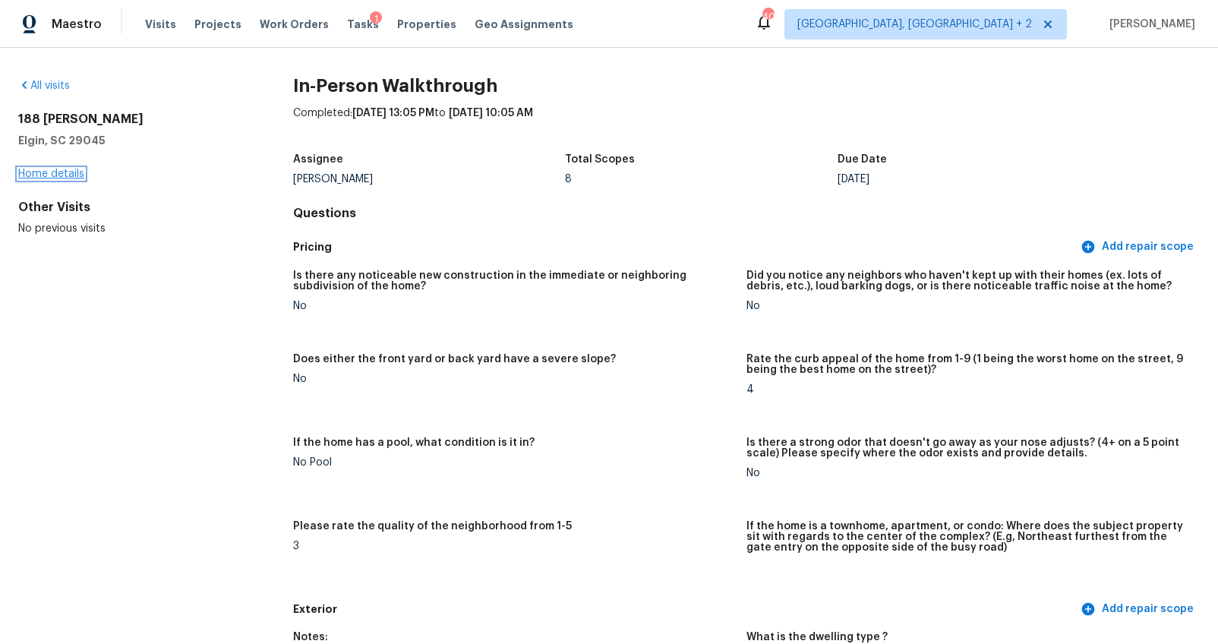
click at [31, 173] on link "Home details" at bounding box center [51, 174] width 66 height 11
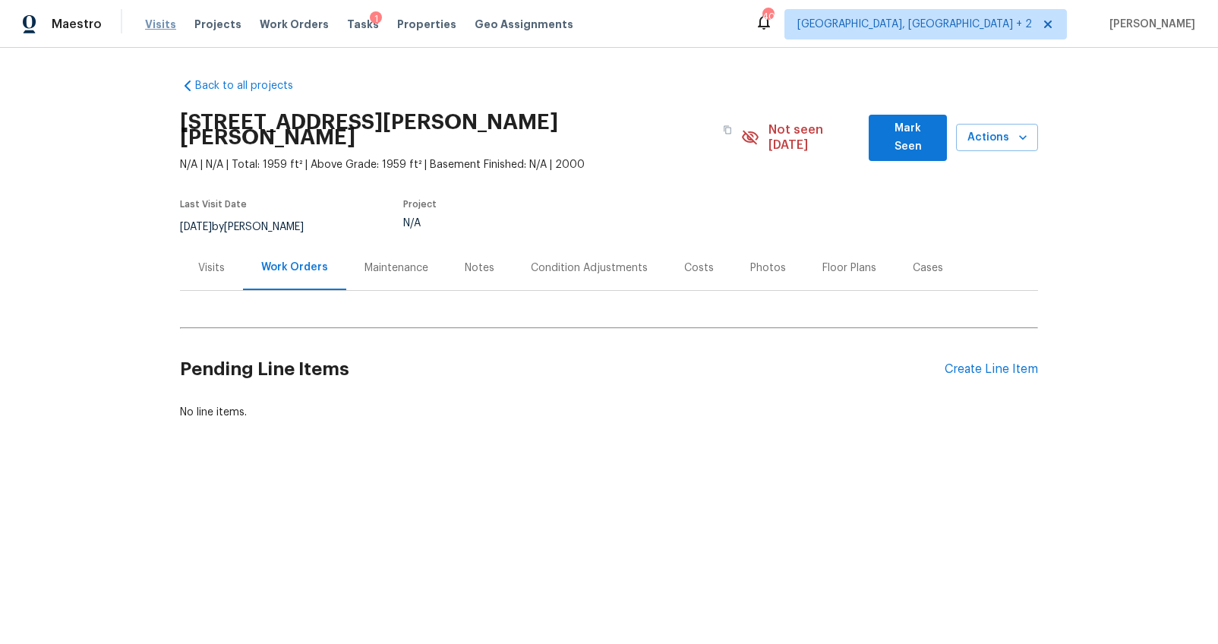
click at [165, 26] on span "Visits" at bounding box center [160, 24] width 31 height 15
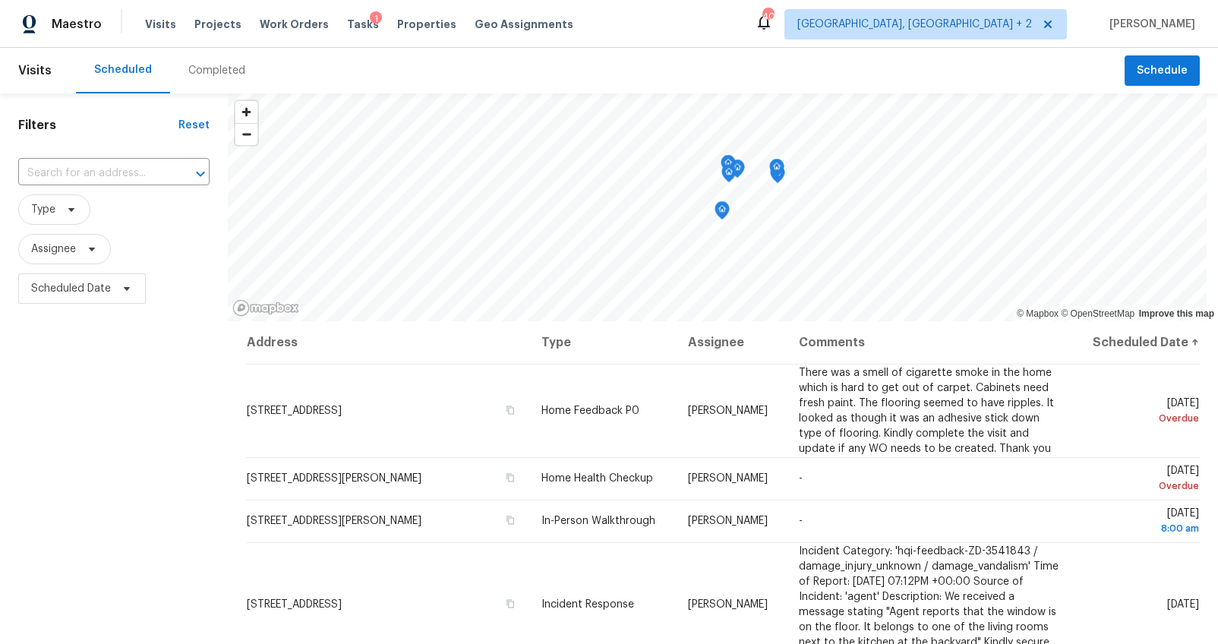
click at [198, 58] on div "Completed" at bounding box center [216, 71] width 93 height 46
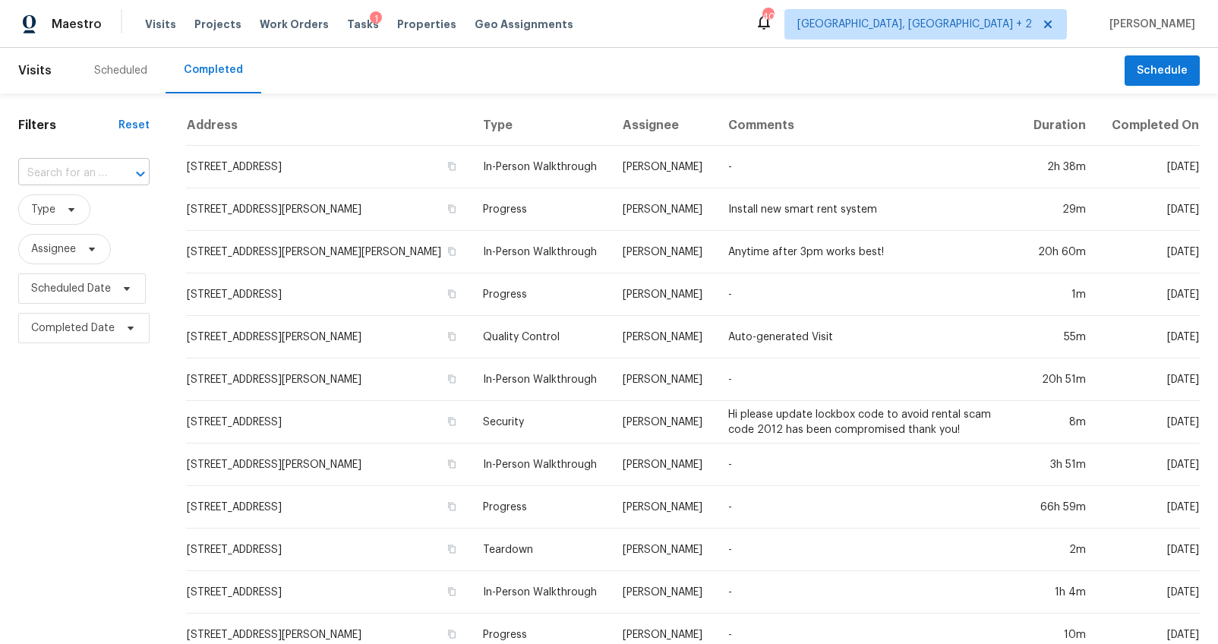
click at [110, 168] on div at bounding box center [129, 173] width 39 height 21
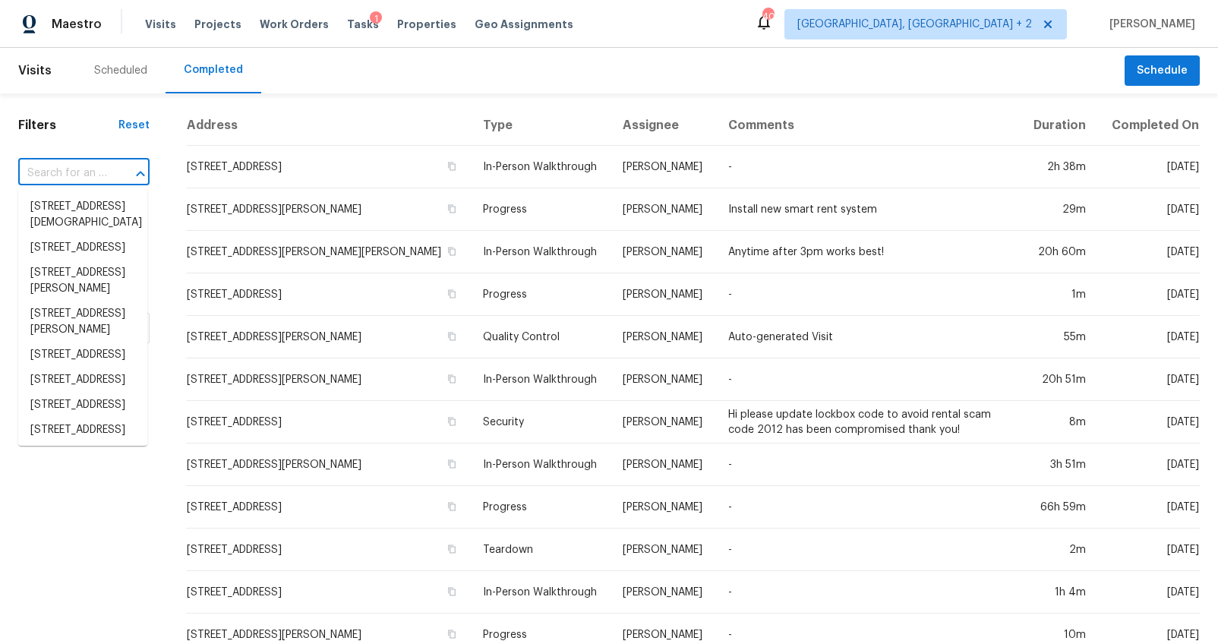
paste input "705 Beverly Dr, Summerville, SC 29485"
type input "705 Beverly Dr, Summerville, SC 29485"
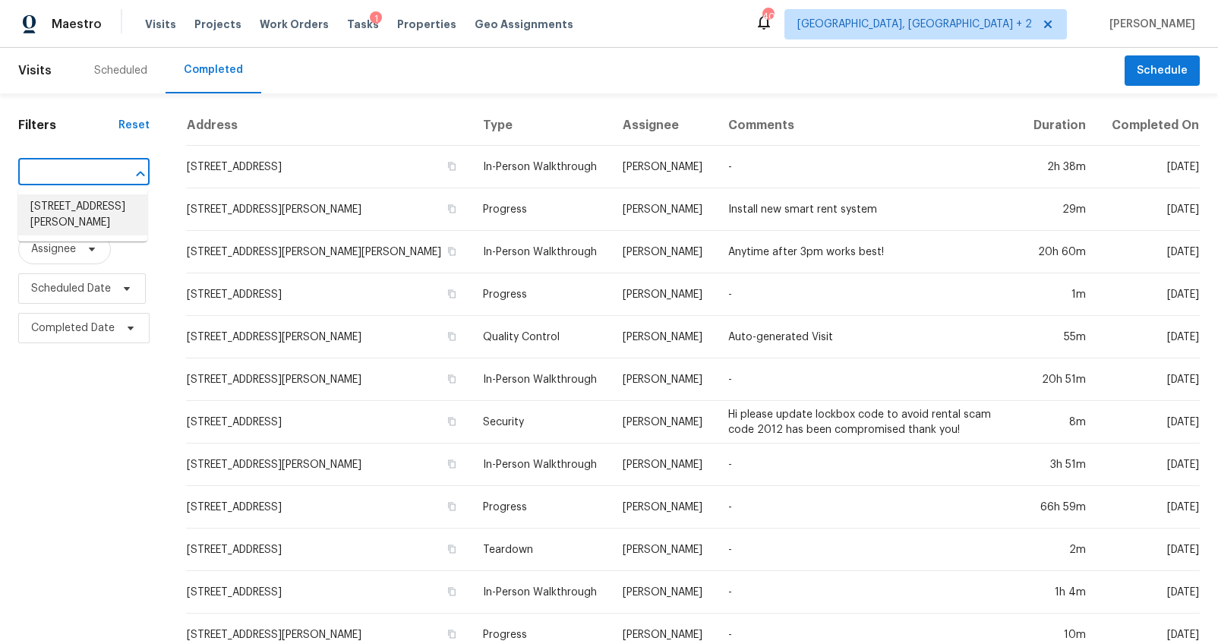
click at [92, 210] on li "705 Beverly Dr, Summerville, SC 29485" at bounding box center [82, 214] width 129 height 41
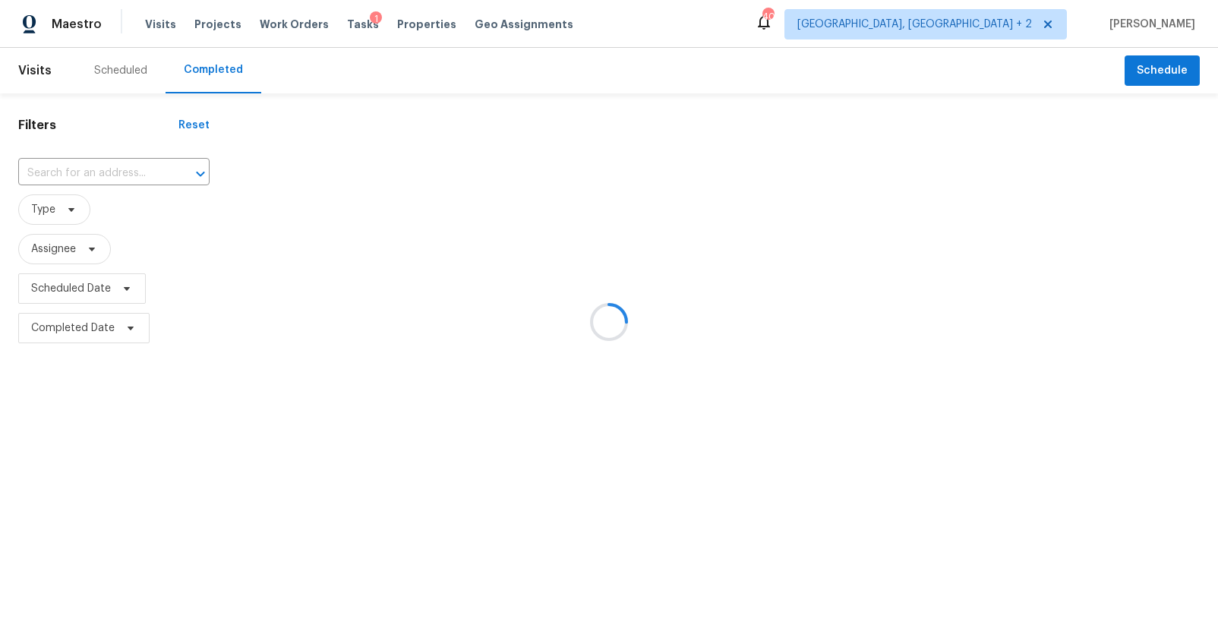
type input "705 Beverly Dr, Summerville, SC 29485"
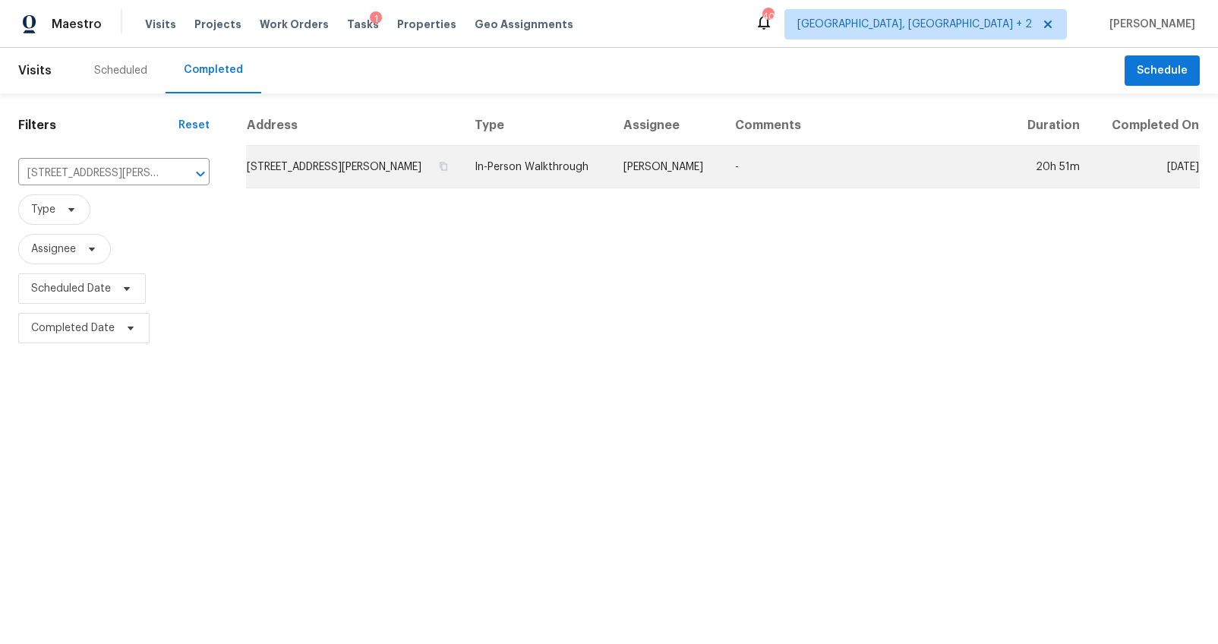
click at [349, 161] on td "705 Beverly Dr, Summerville, SC 29485" at bounding box center [354, 167] width 216 height 43
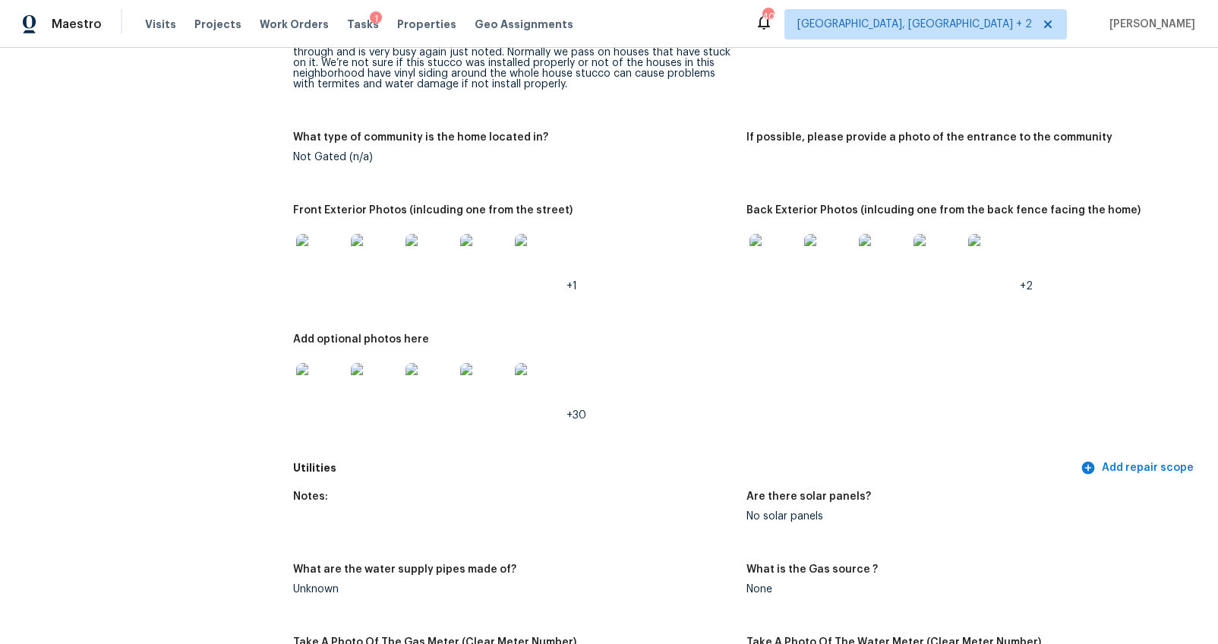
scroll to position [705, 0]
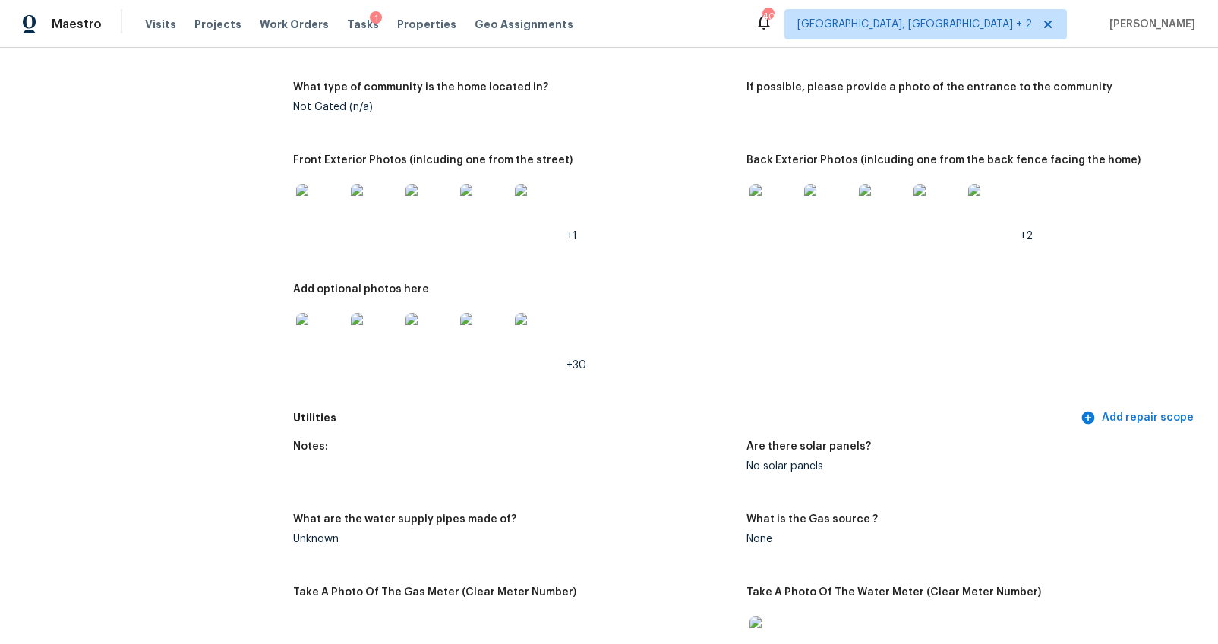
click at [338, 213] on img at bounding box center [320, 208] width 49 height 49
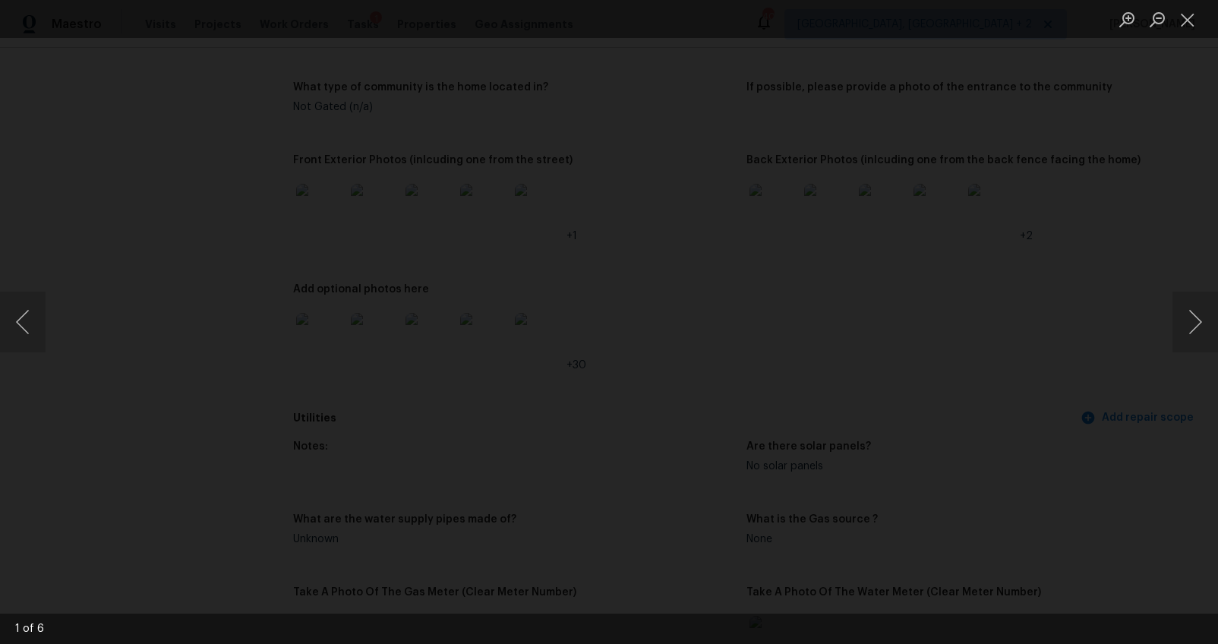
click at [1136, 314] on div "Lightbox" at bounding box center [609, 322] width 1218 height 644
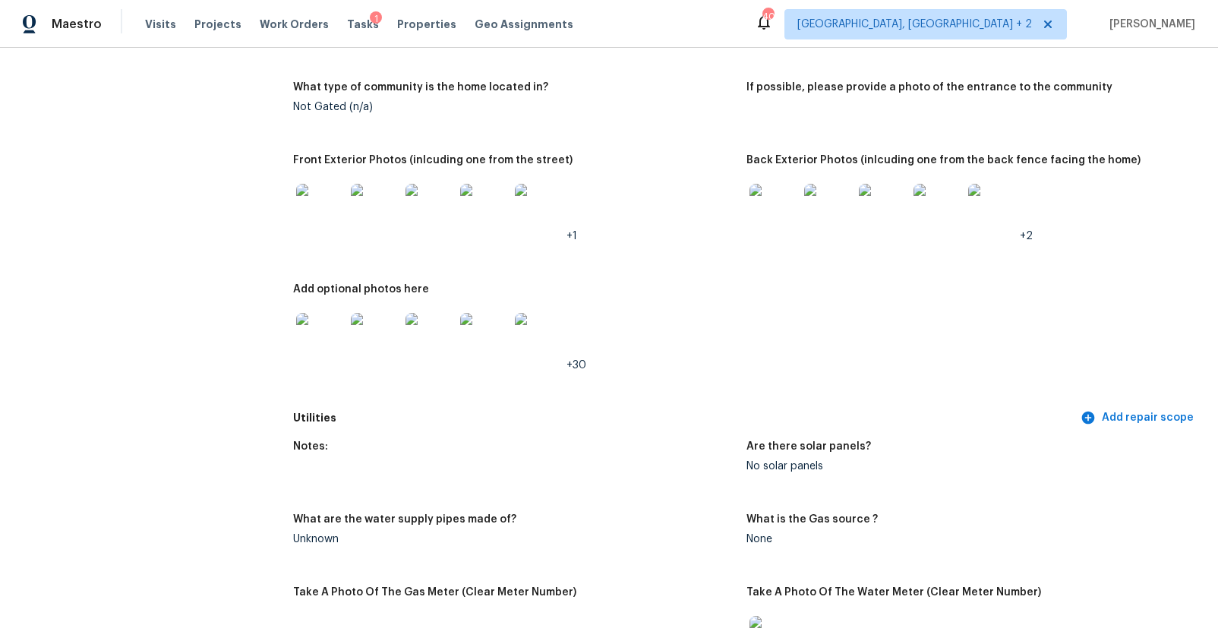
click at [750, 210] on img at bounding box center [773, 208] width 49 height 49
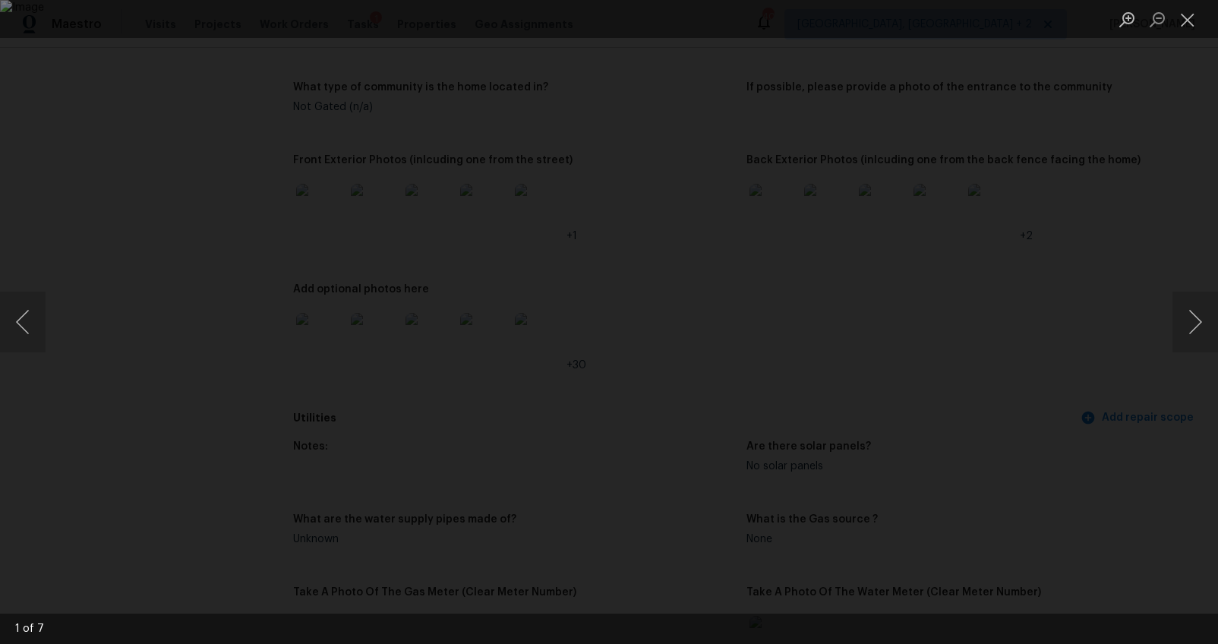
click at [1102, 278] on div "Lightbox" at bounding box center [609, 322] width 1218 height 644
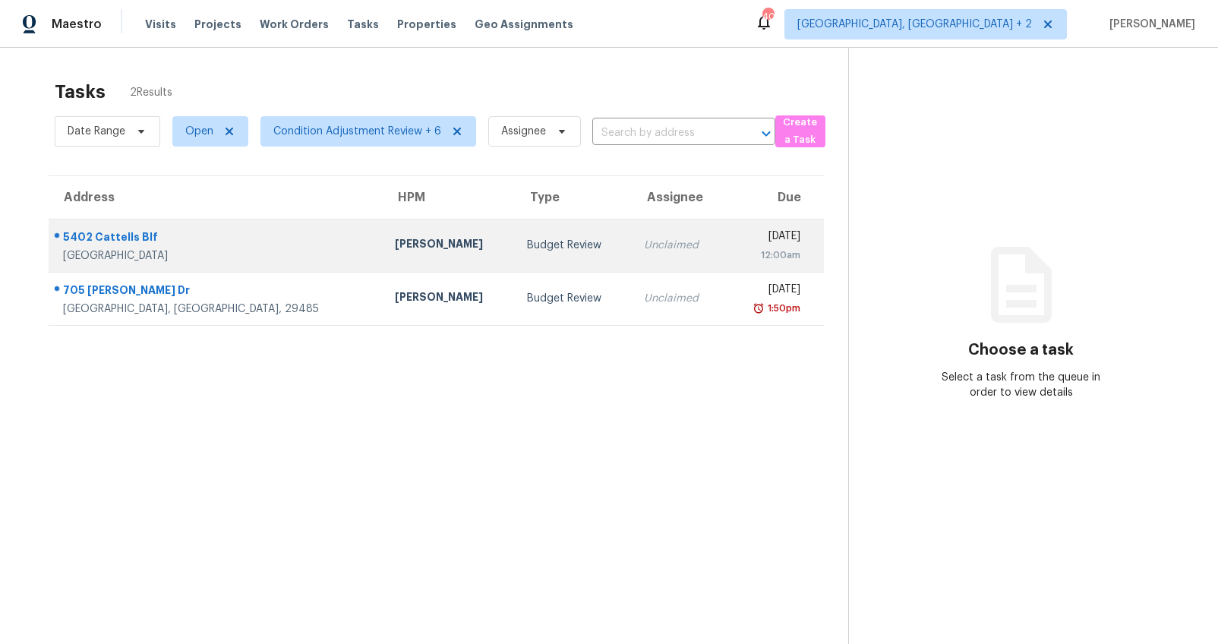
click at [132, 242] on div "5402 Cattells Blf" at bounding box center [217, 238] width 308 height 19
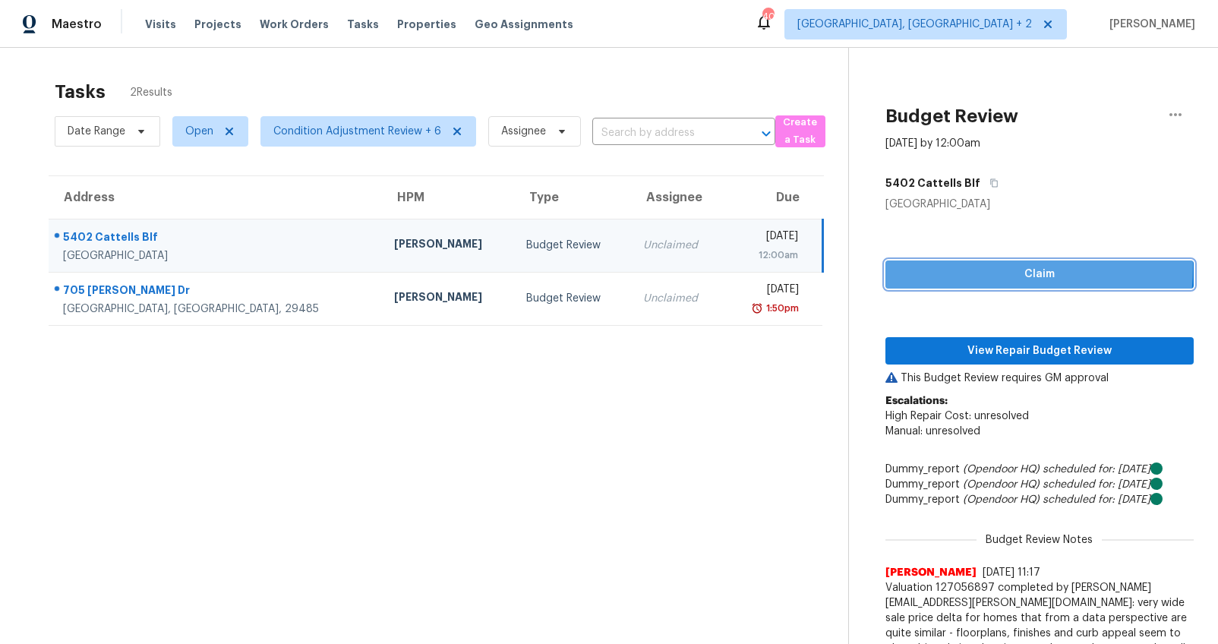
click at [935, 267] on span "Claim" at bounding box center [1039, 274] width 284 height 19
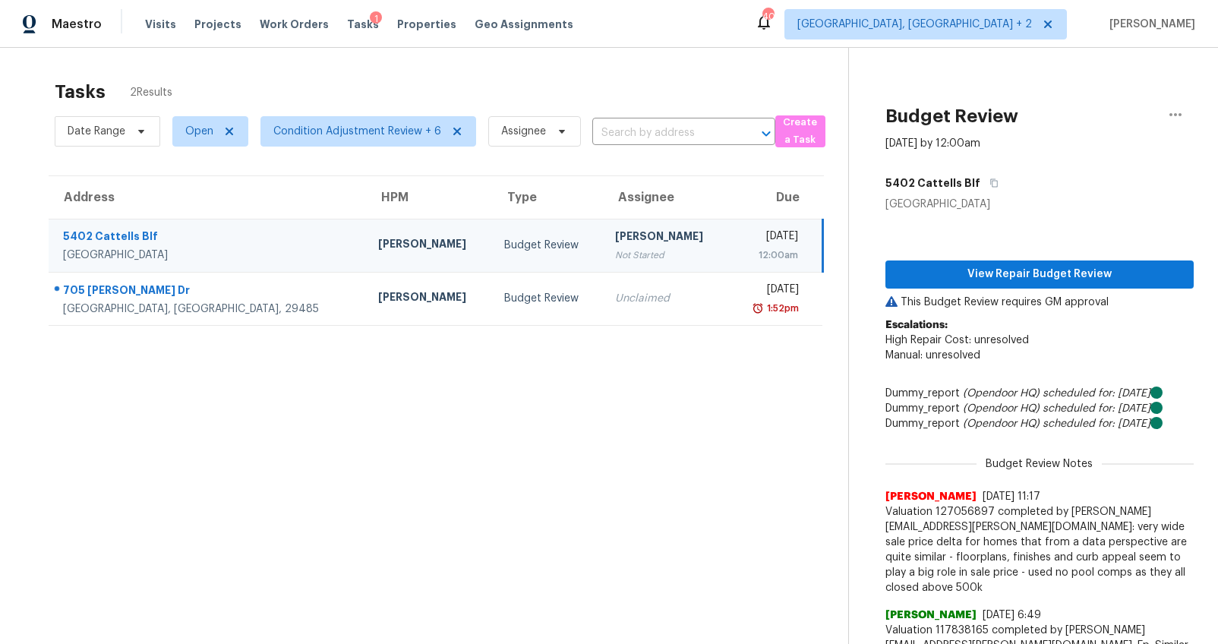
click at [1090, 289] on div "View Repair Budget Review This Budget Review requires GM approval Escalations: …" at bounding box center [1039, 533] width 308 height 643
click at [1089, 281] on span "View Repair Budget Review" at bounding box center [1039, 274] width 284 height 19
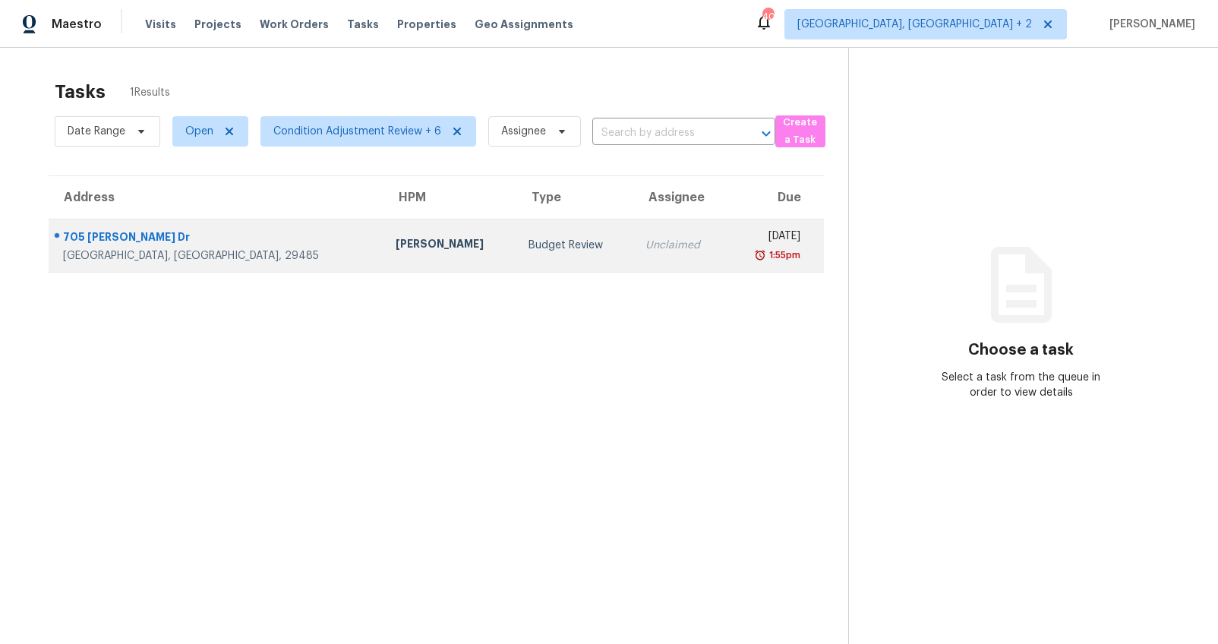
click at [150, 250] on div "[GEOGRAPHIC_DATA], [GEOGRAPHIC_DATA], 29485" at bounding box center [217, 255] width 308 height 15
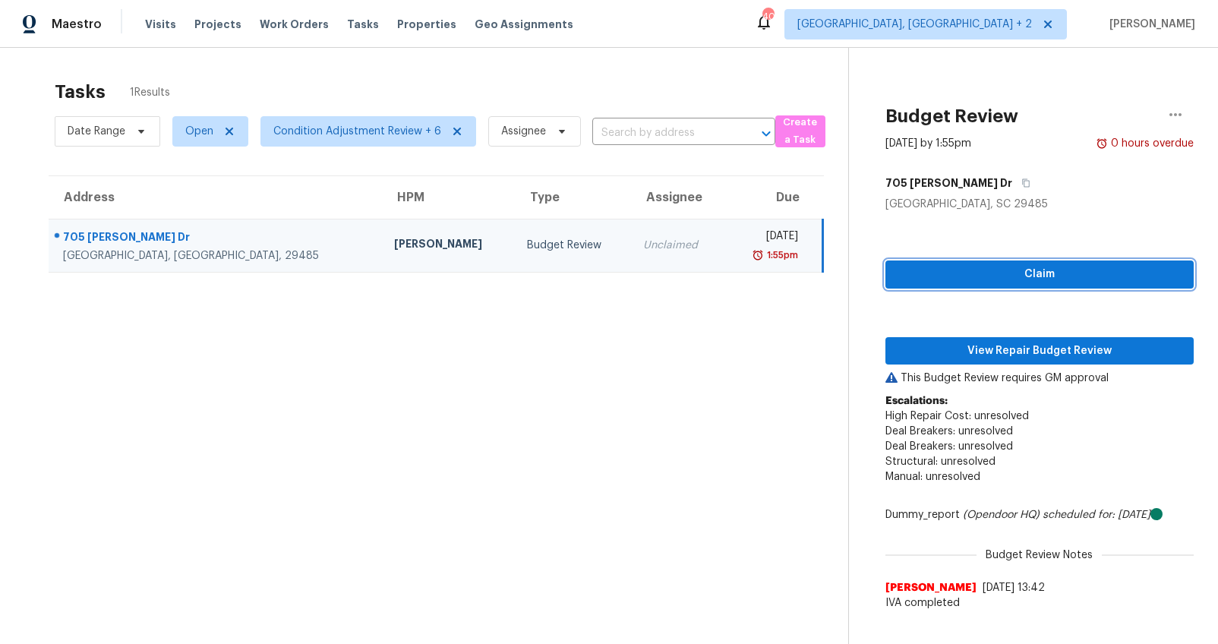
click at [1073, 275] on span "Claim" at bounding box center [1039, 274] width 284 height 19
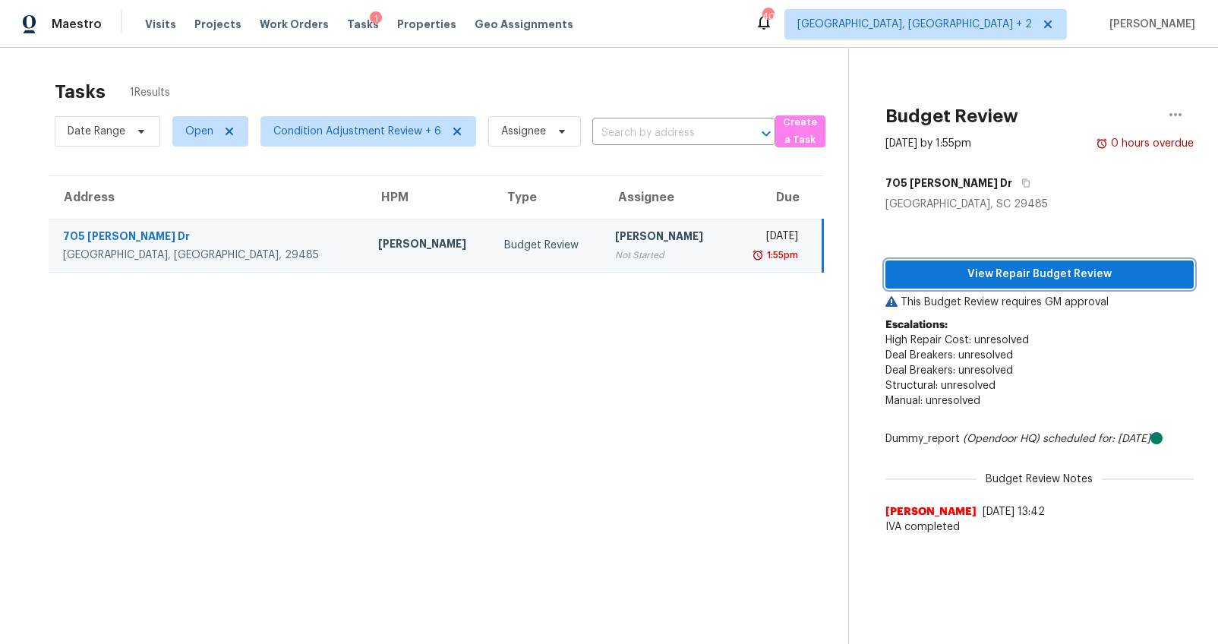
click at [1042, 281] on span "View Repair Budget Review" at bounding box center [1039, 274] width 284 height 19
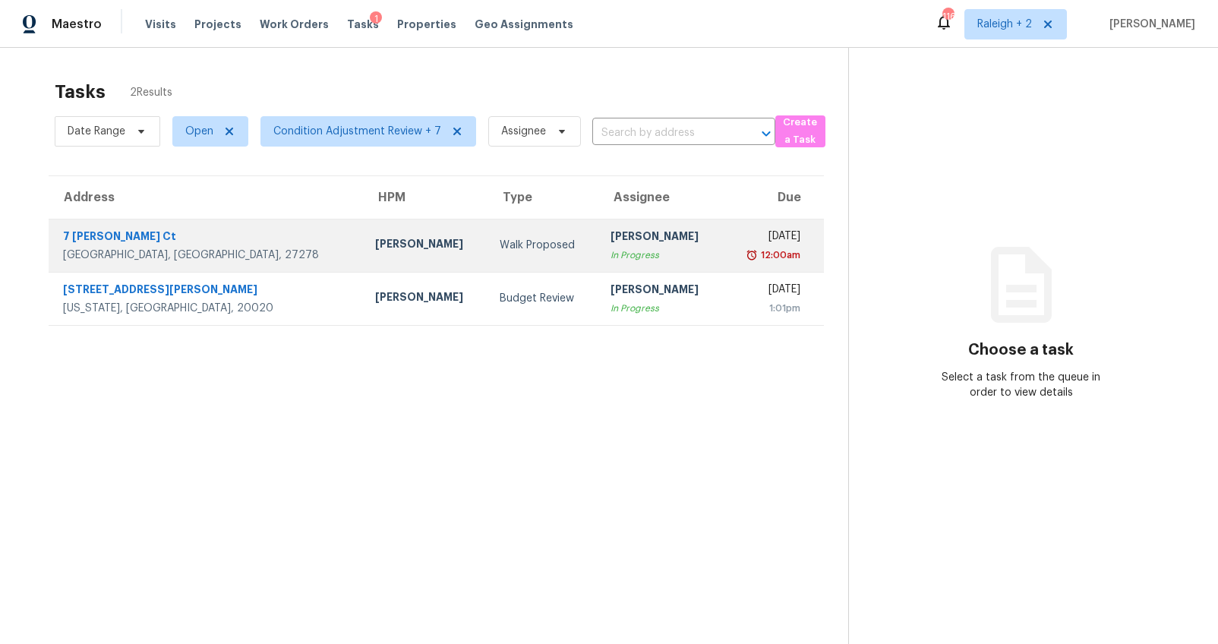
click at [487, 254] on td "Walk Proposed" at bounding box center [542, 245] width 111 height 53
